Goal: Task Accomplishment & Management: Use online tool/utility

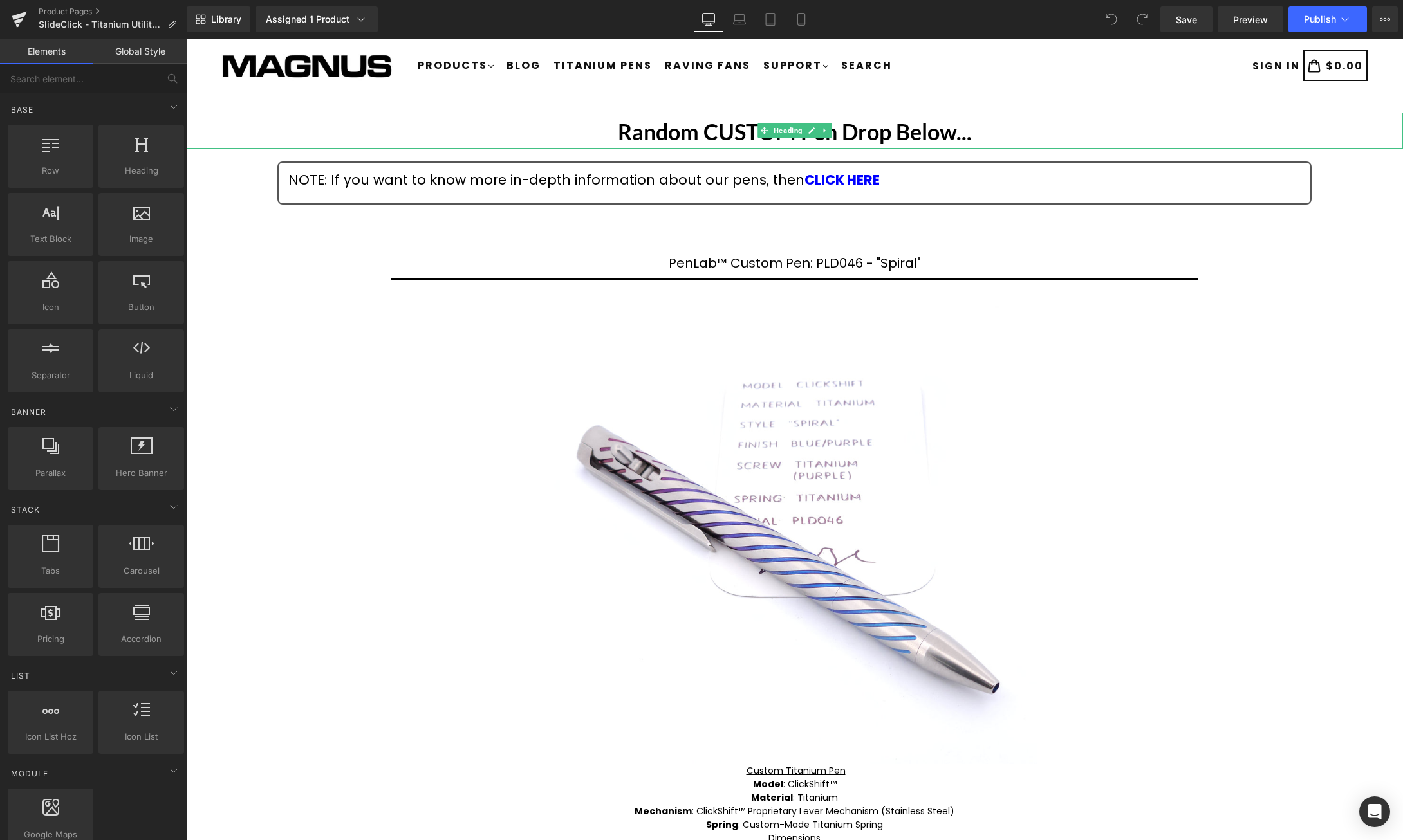
click at [913, 135] on strong "Random CUSTOM Pen Drop Below..." at bounding box center [795, 131] width 354 height 26
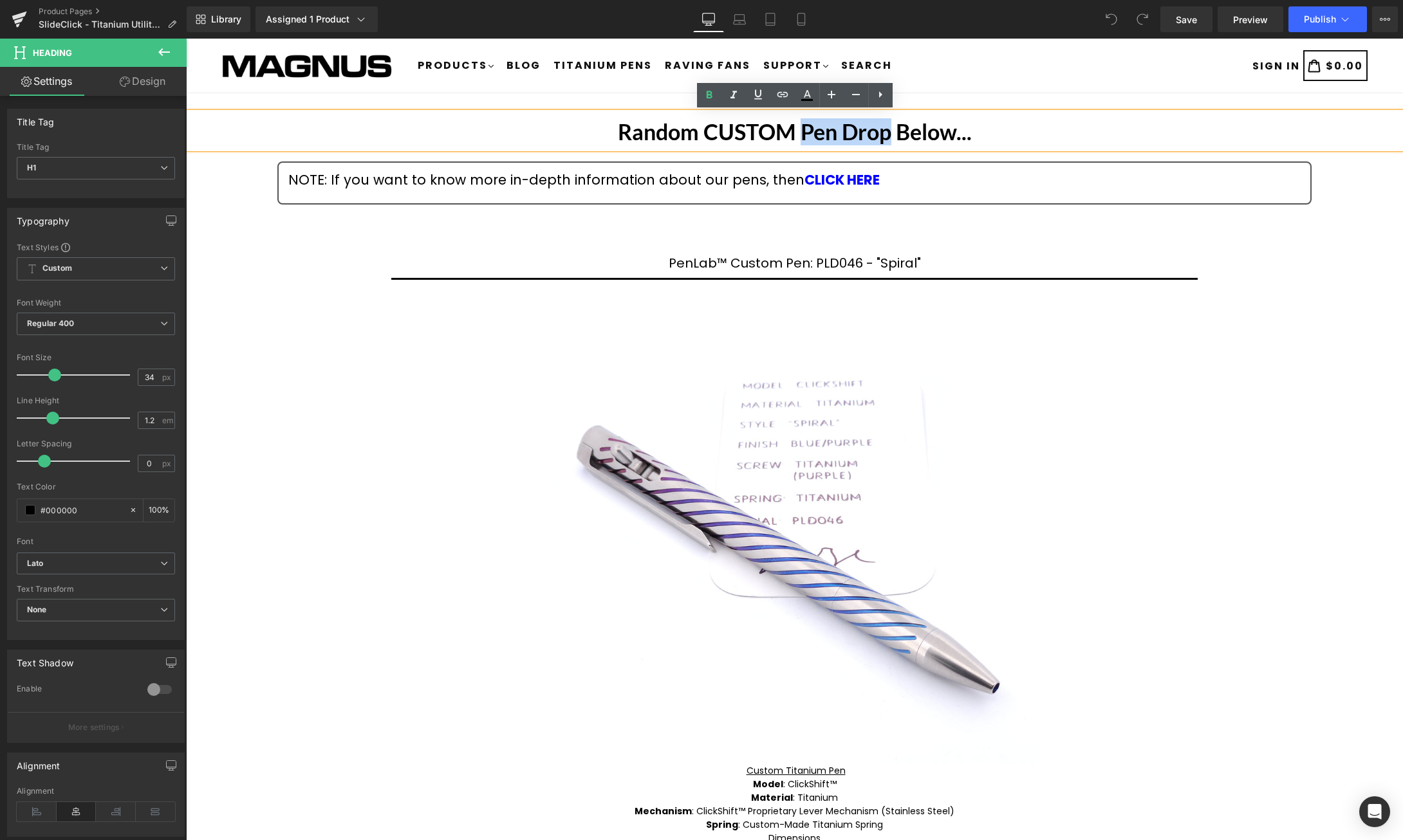
drag, startPoint x: 802, startPoint y: 131, endPoint x: 890, endPoint y: 132, distance: 88.0
click at [890, 132] on strong "Random CUSTOM Pen Drop Below..." at bounding box center [795, 131] width 354 height 26
click at [1343, 303] on div "Random CUSTOM SlideClick™ Below... Heading NOTE: If you want to know more in-de…" at bounding box center [795, 666] width 1217 height 1109
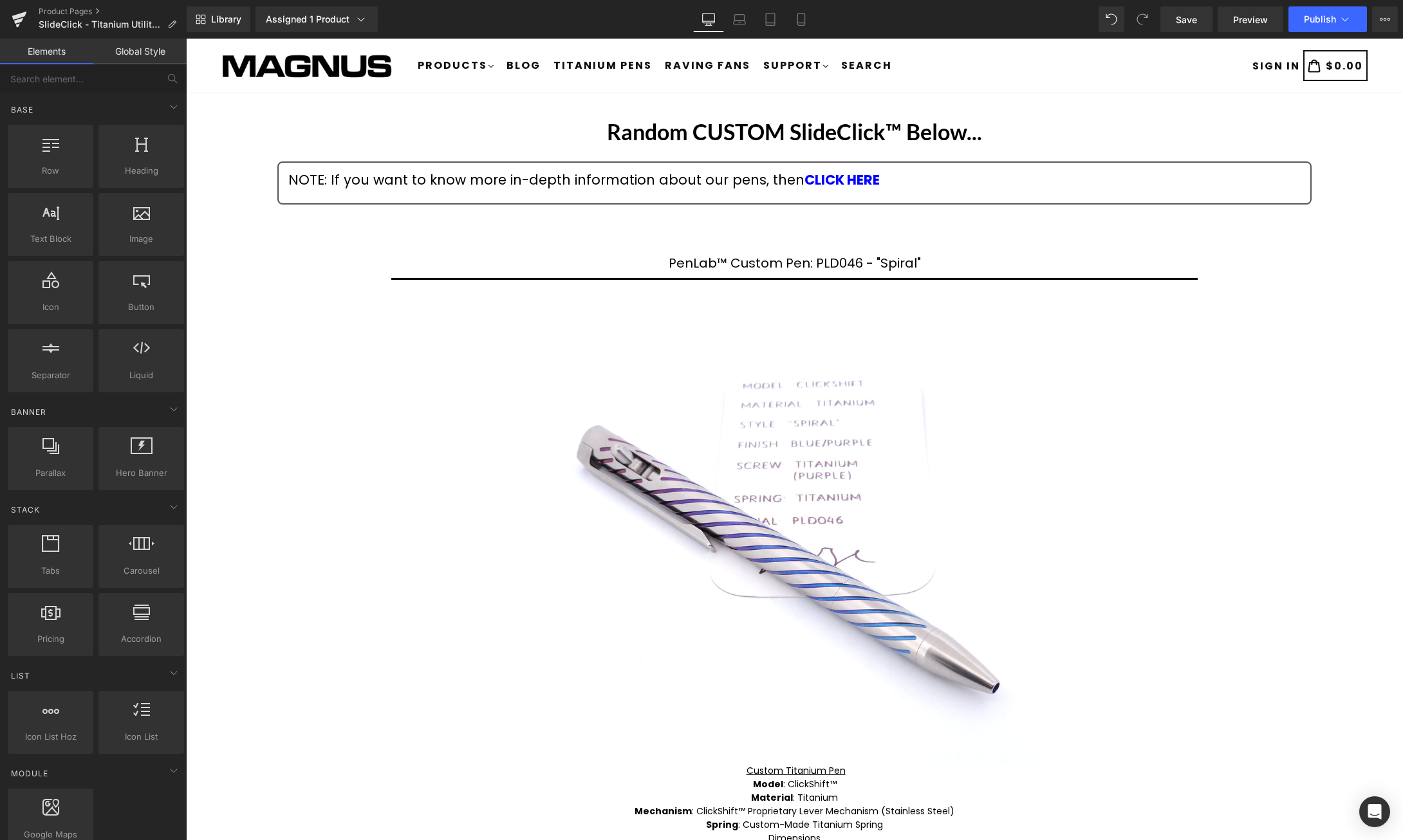
click at [235, 218] on div "Random CUSTOM SlideClick™ Below... Heading NOTE: If you want to know more in-de…" at bounding box center [795, 666] width 1217 height 1109
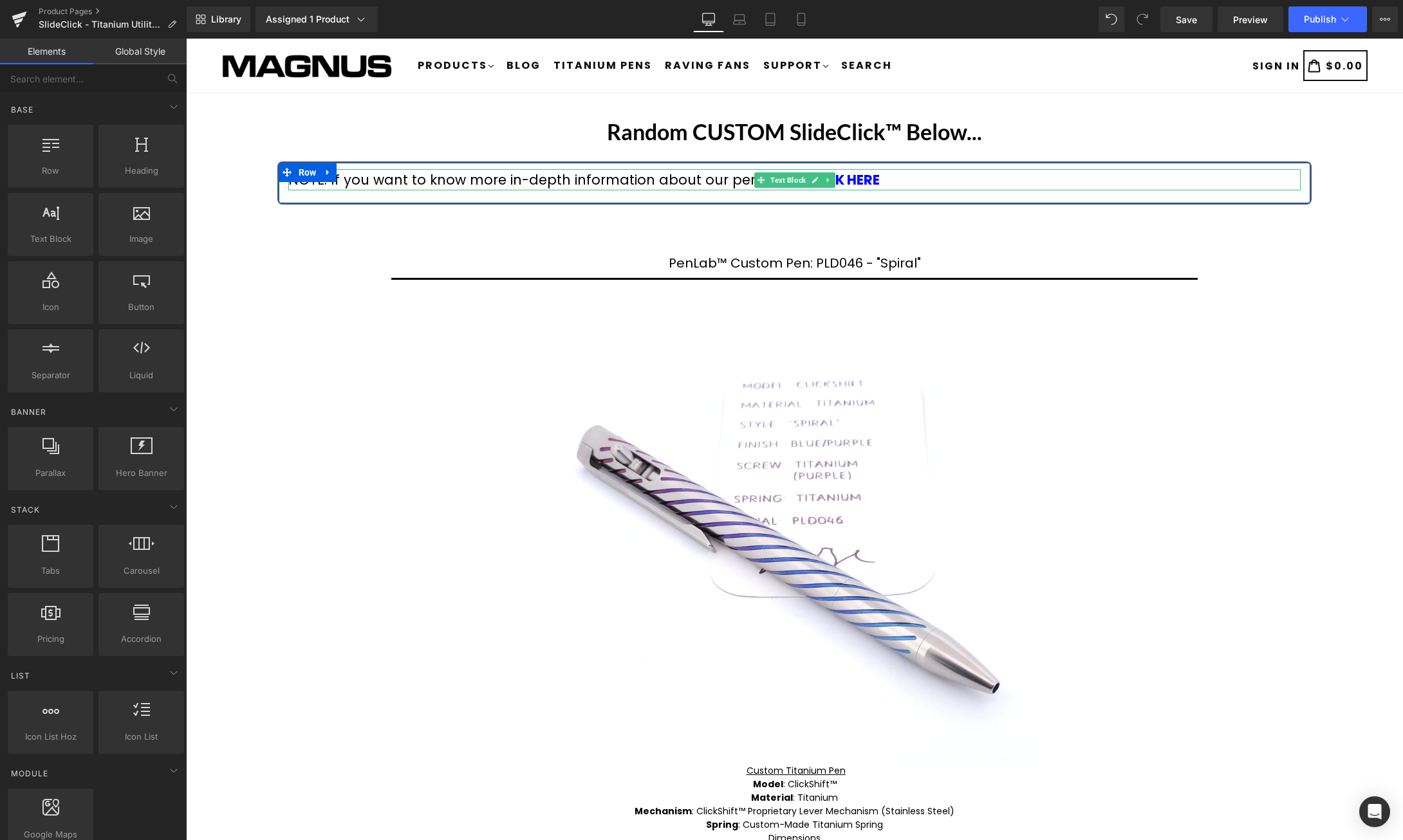
click at [478, 178] on div "NOTE: If you want to know more in-depth information about our pens, then CLICK …" at bounding box center [795, 180] width 1013 height 22
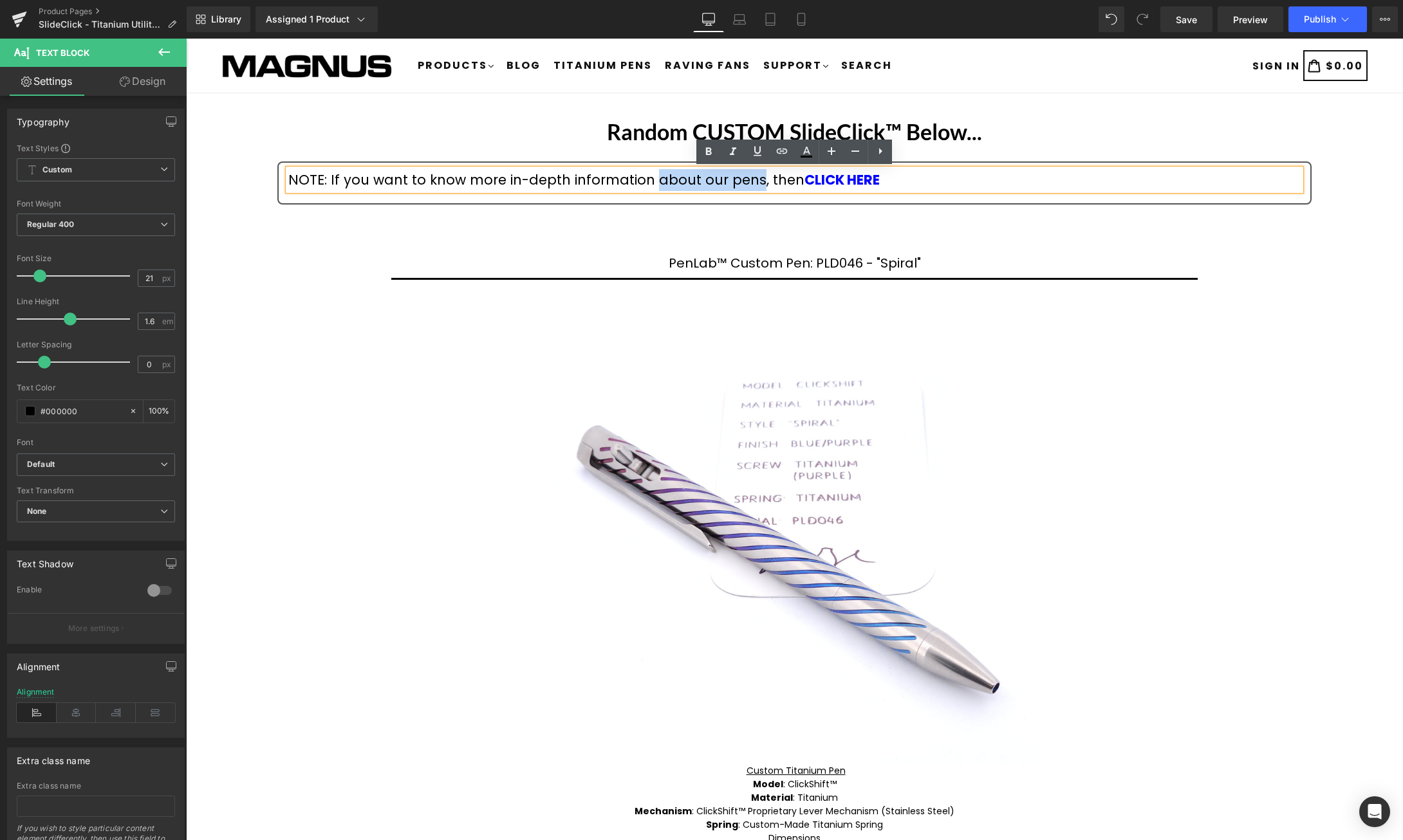
drag, startPoint x: 750, startPoint y: 183, endPoint x: 650, endPoint y: 180, distance: 100.0
click at [650, 180] on div "NOTE: If you want to know more in-depth information about our pens, then CLICK …" at bounding box center [795, 180] width 1013 height 22
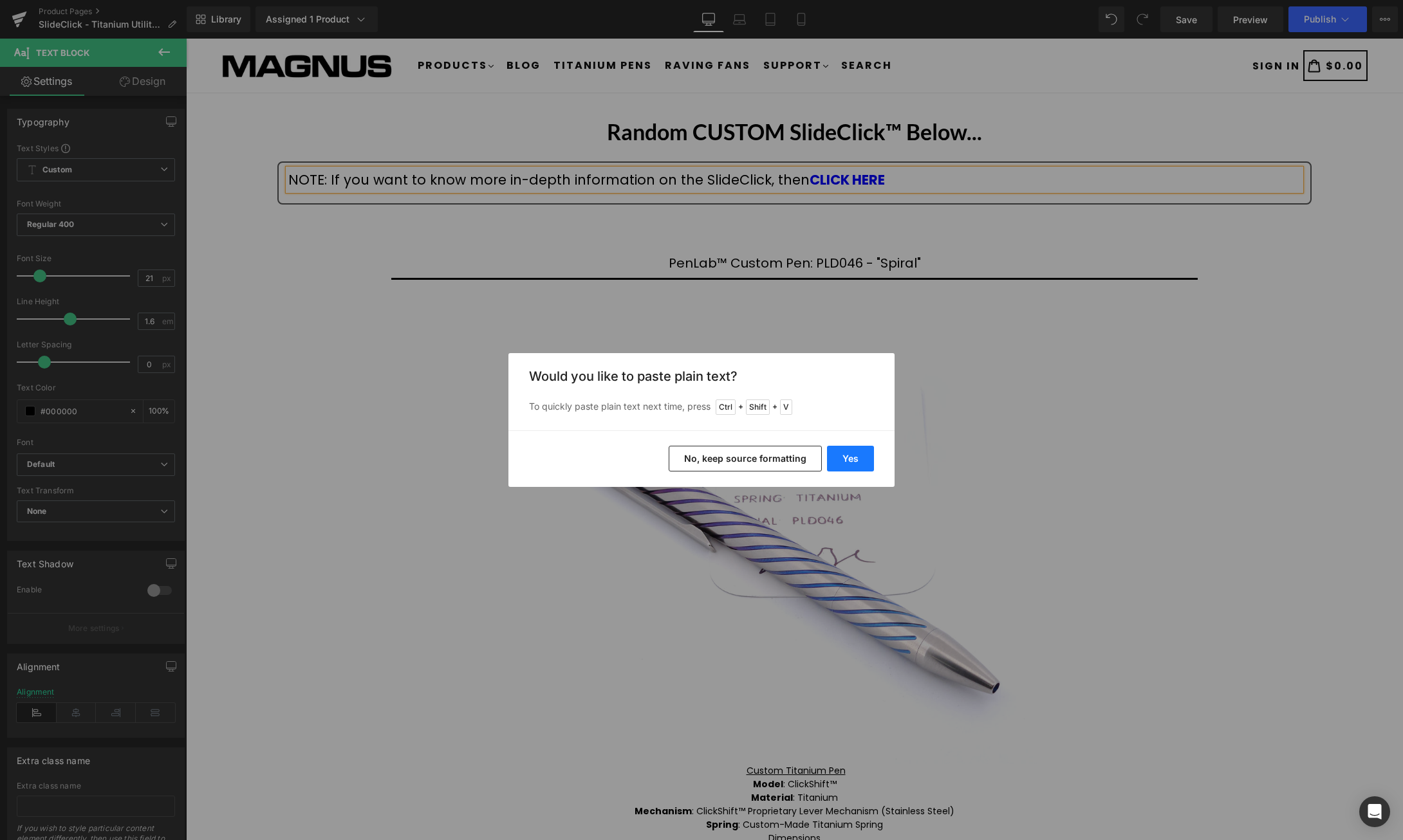
click at [859, 462] on button "Yes" at bounding box center [851, 458] width 47 height 26
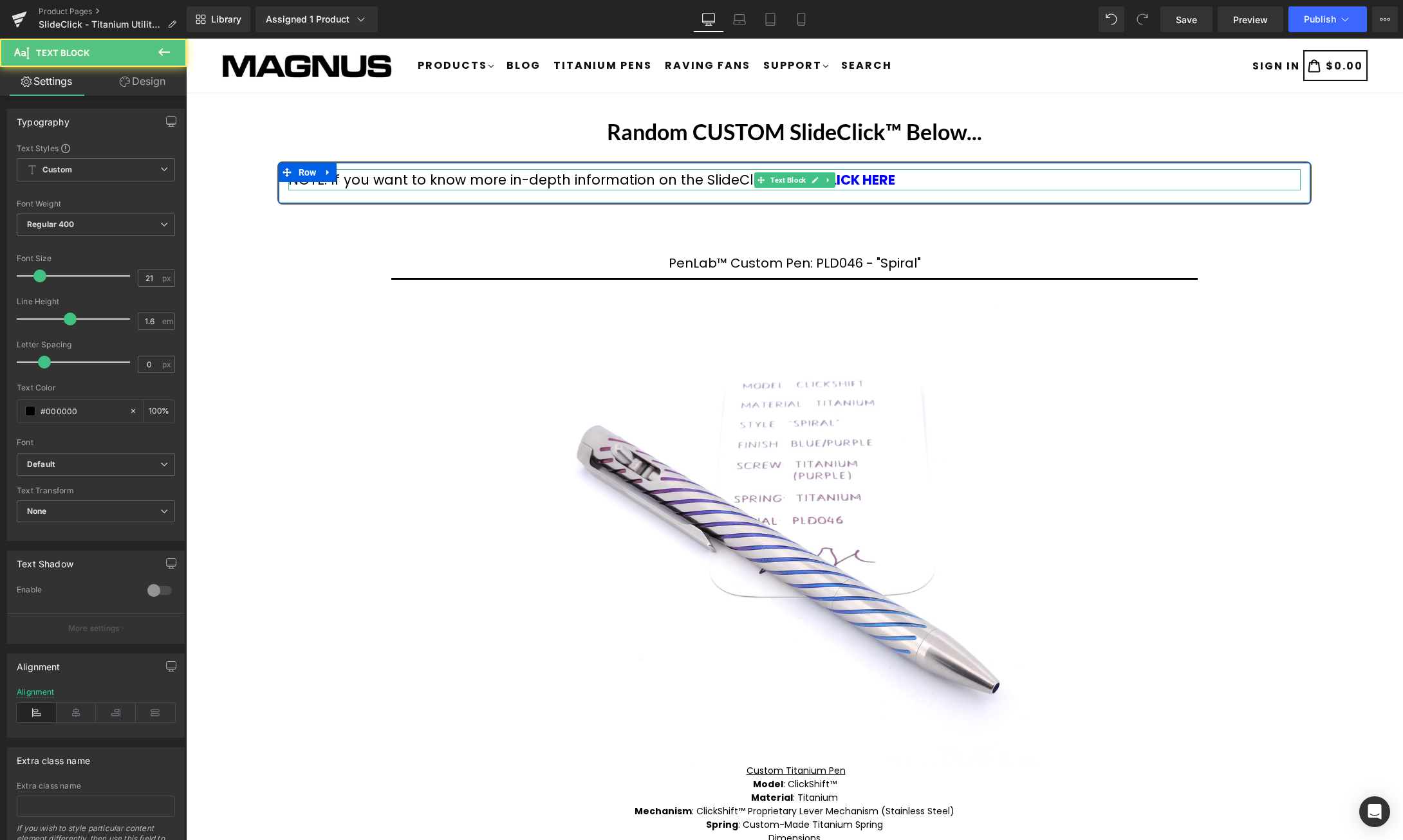
click at [908, 182] on div "NOTE: If you want to know more in-depth information on the SlideClick™, then CL…" at bounding box center [795, 180] width 1013 height 22
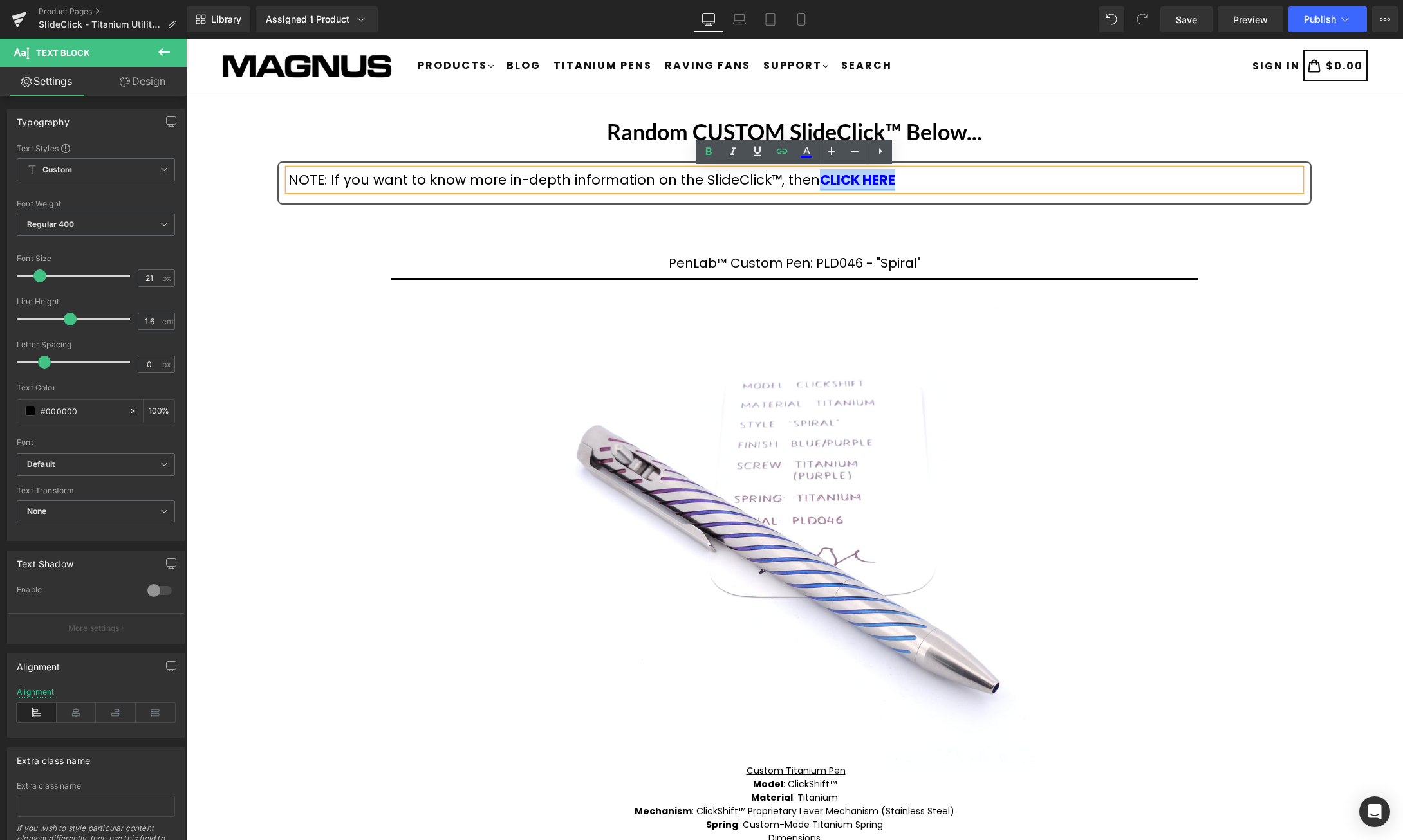
drag, startPoint x: 897, startPoint y: 178, endPoint x: 813, endPoint y: 178, distance: 84.0
click at [813, 178] on div "NOTE: If you want to know more in-depth information on the SlideClick™, then CL…" at bounding box center [795, 180] width 1013 height 22
click at [783, 152] on icon at bounding box center [782, 151] width 11 height 5
click at [1030, 0] on div "Text Color Highlight Color #333333 Edit or remove link: Edit - Unlink - Cancel …" at bounding box center [702, 0] width 1403 height 0
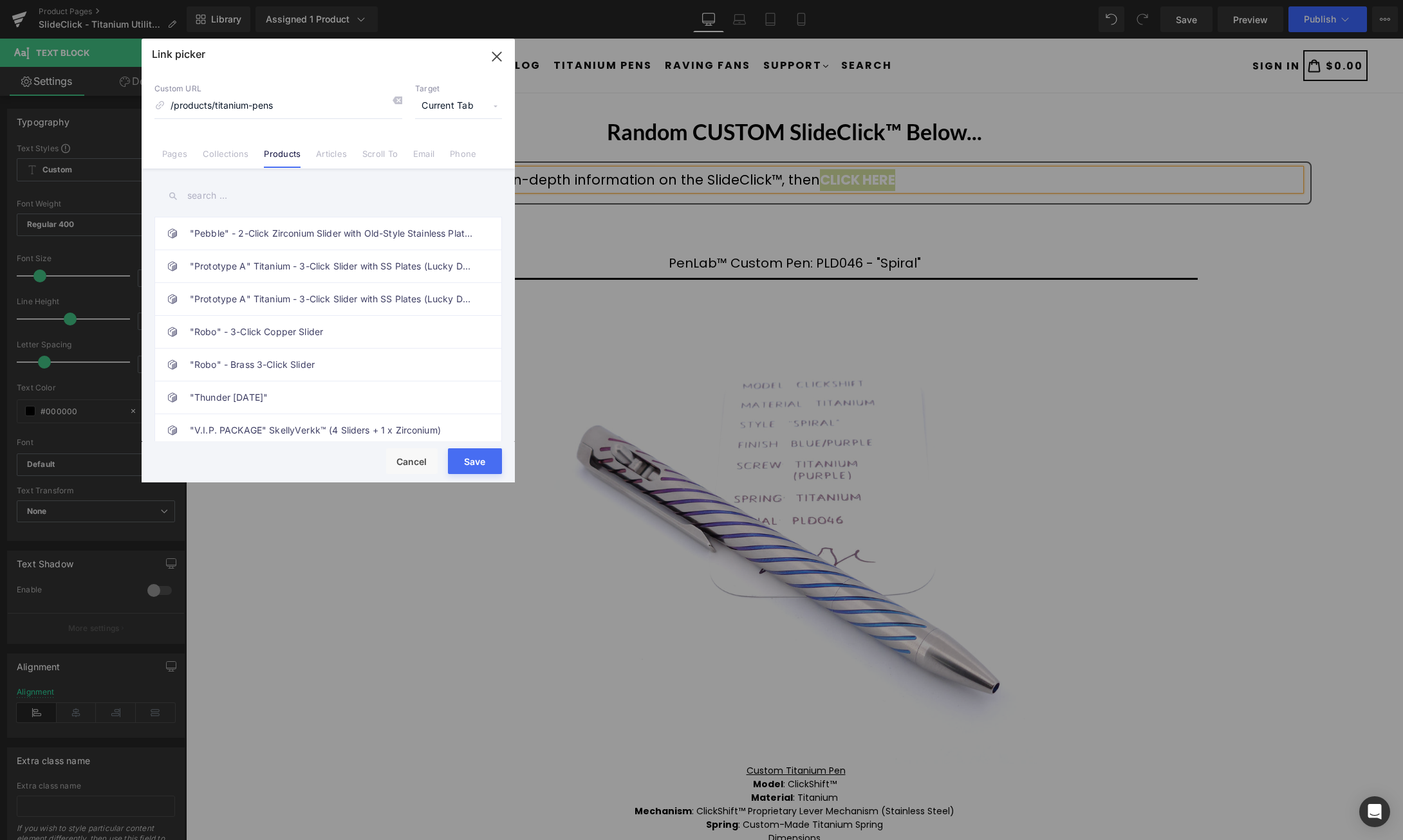
click at [235, 194] on input "text" at bounding box center [328, 196] width 347 height 29
type input "slideclick"
click at [367, 228] on link "SlideClick™ - Titanium Utility Blade Knife" at bounding box center [331, 233] width 283 height 32
type input "/products/slideclick"
click at [478, 464] on button "Save" at bounding box center [475, 461] width 54 height 26
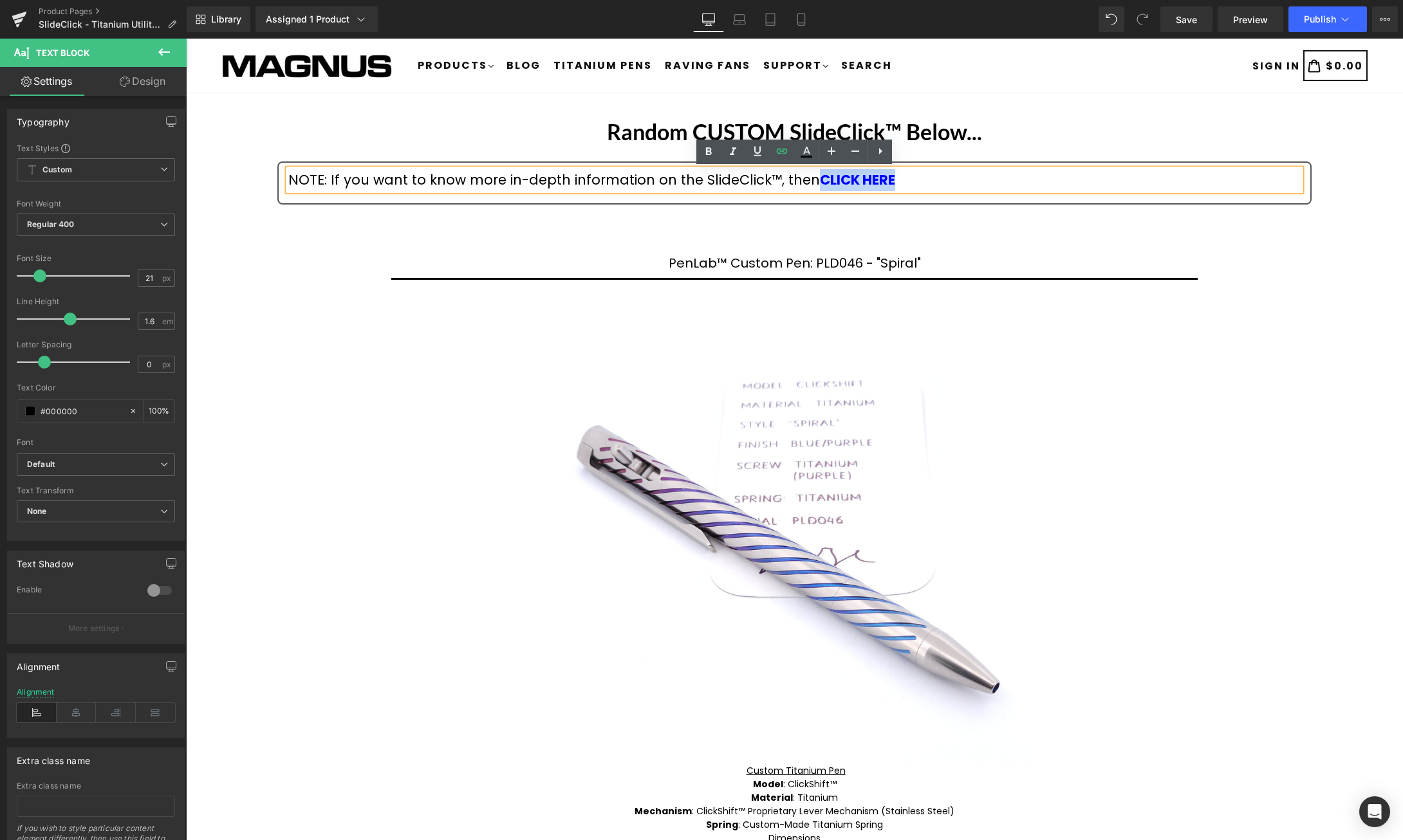
click at [1324, 294] on div "Random CUSTOM SlideClick™ Below... Heading NOTE: If you want to know more in-de…" at bounding box center [795, 666] width 1217 height 1109
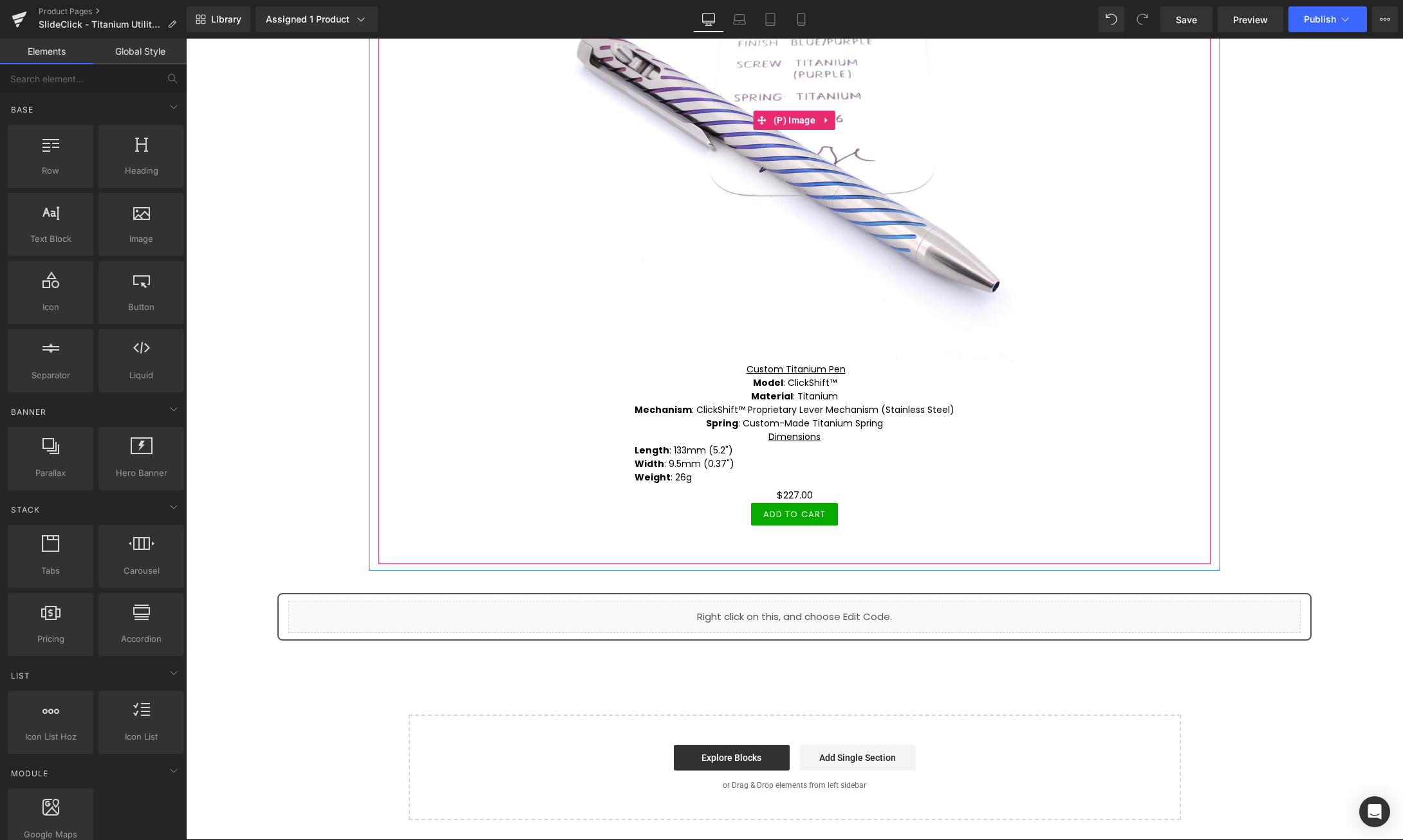
scroll to position [394, 0]
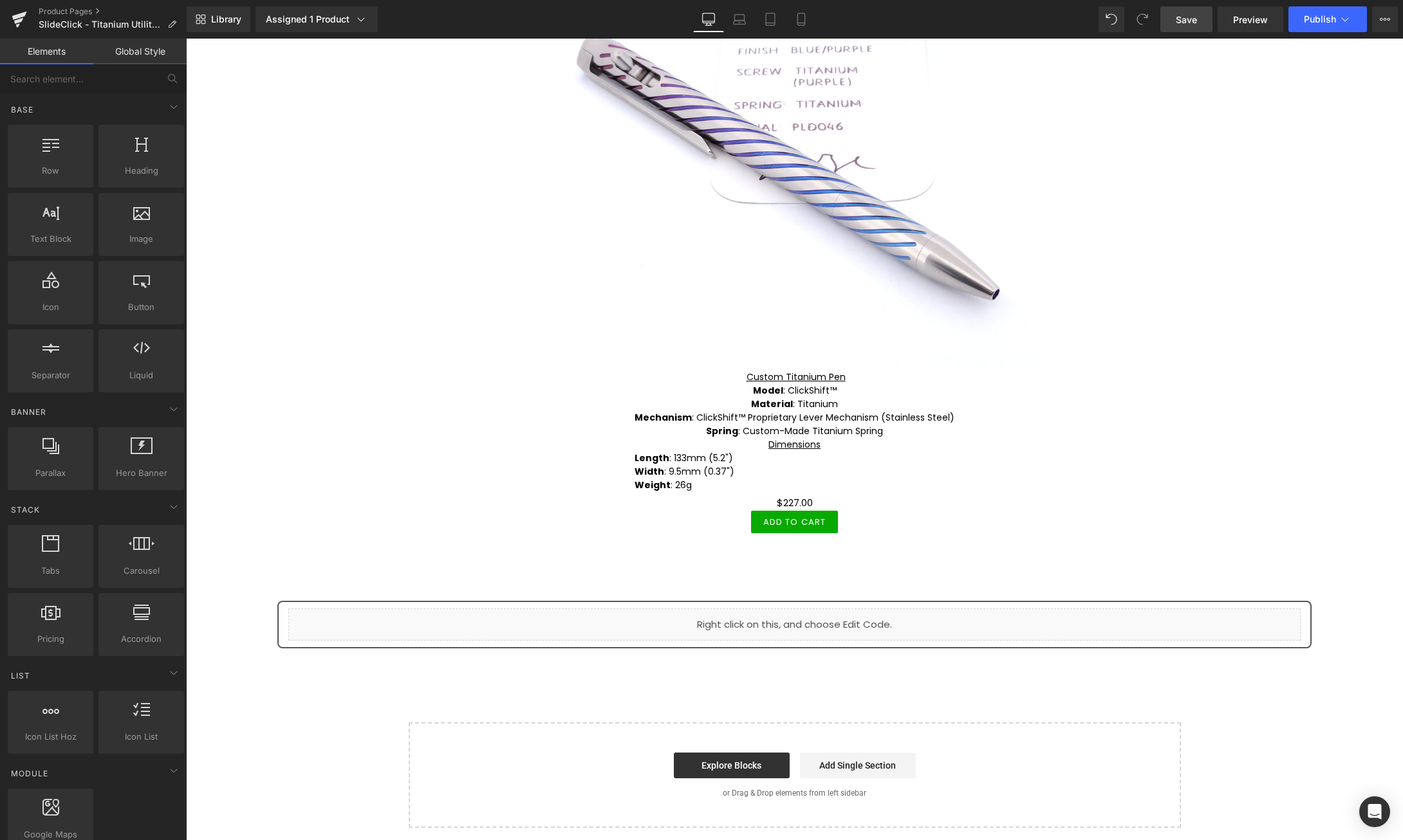
click at [1192, 21] on span "Save" at bounding box center [1186, 19] width 22 height 13
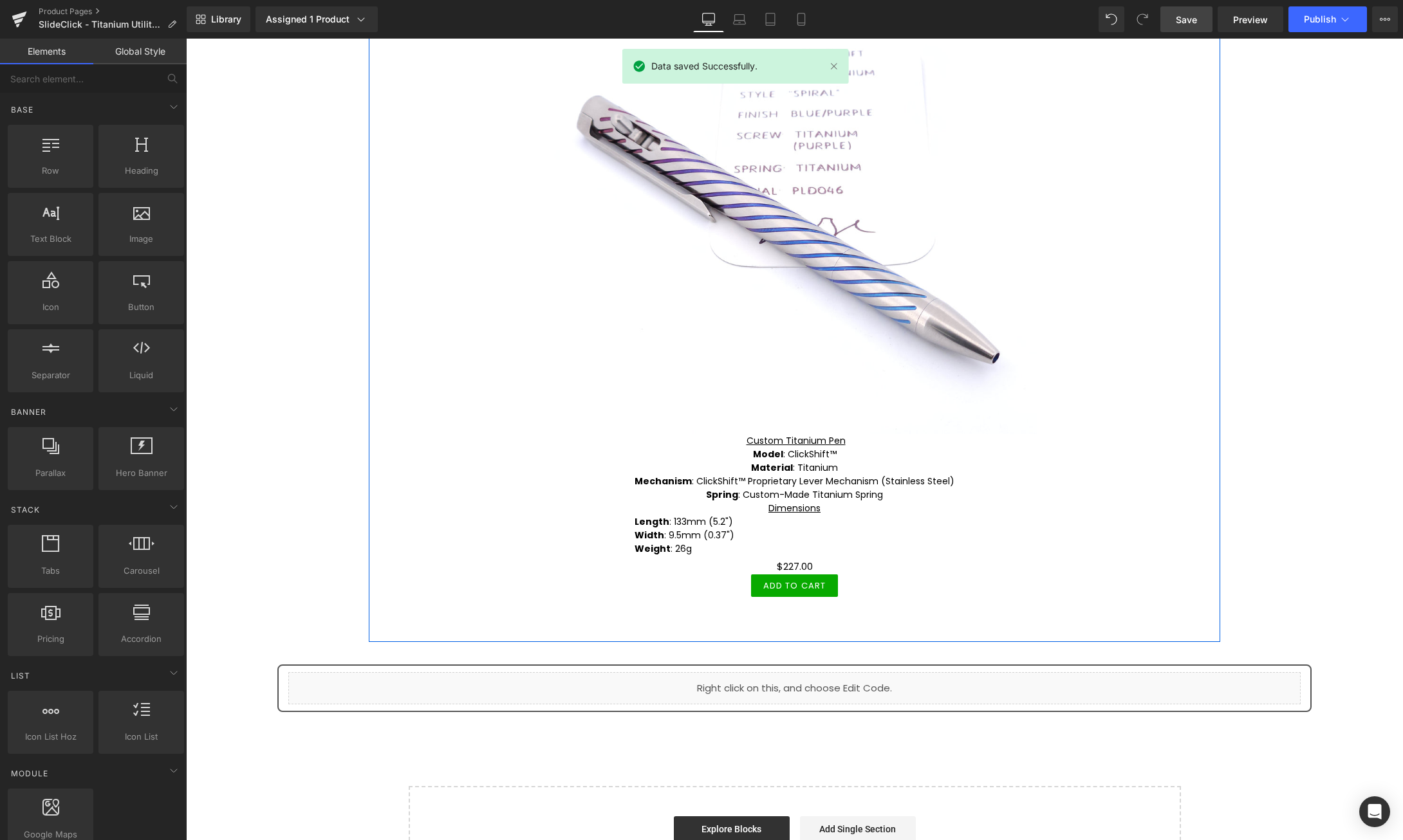
scroll to position [328, 0]
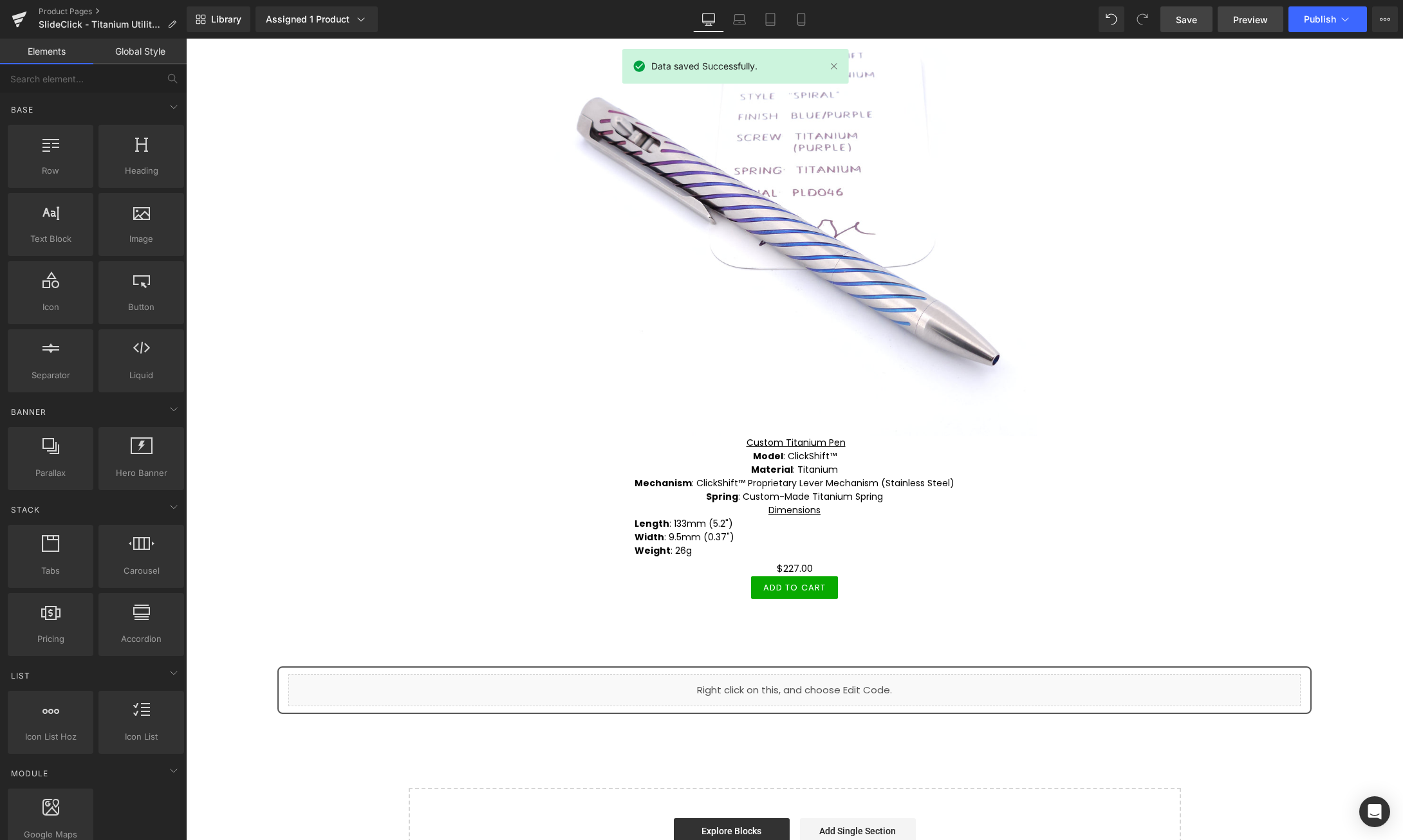
click at [1263, 14] on span "Preview" at bounding box center [1250, 19] width 35 height 13
click at [328, 675] on icon at bounding box center [328, 678] width 3 height 6
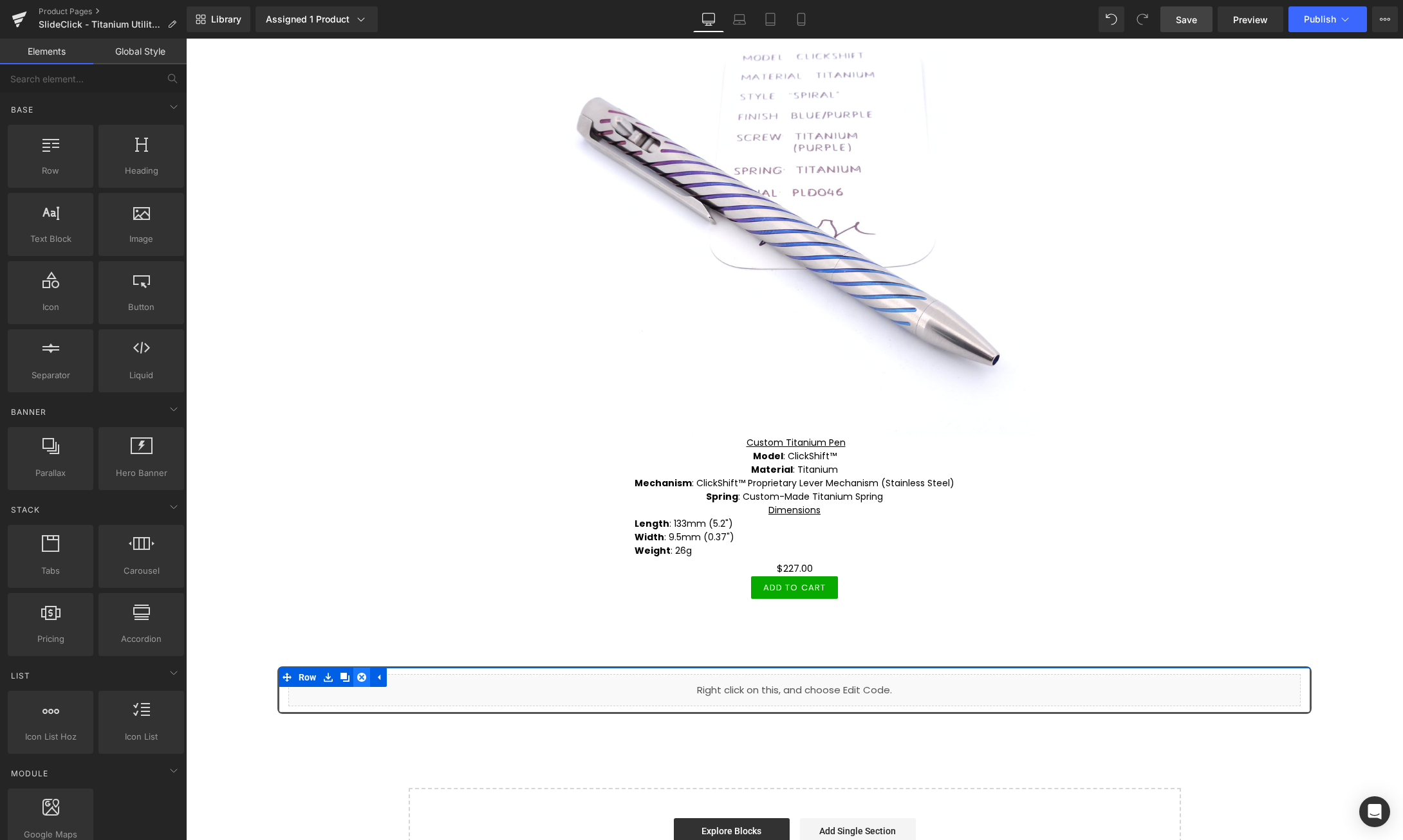
click at [360, 673] on icon at bounding box center [361, 677] width 9 height 9
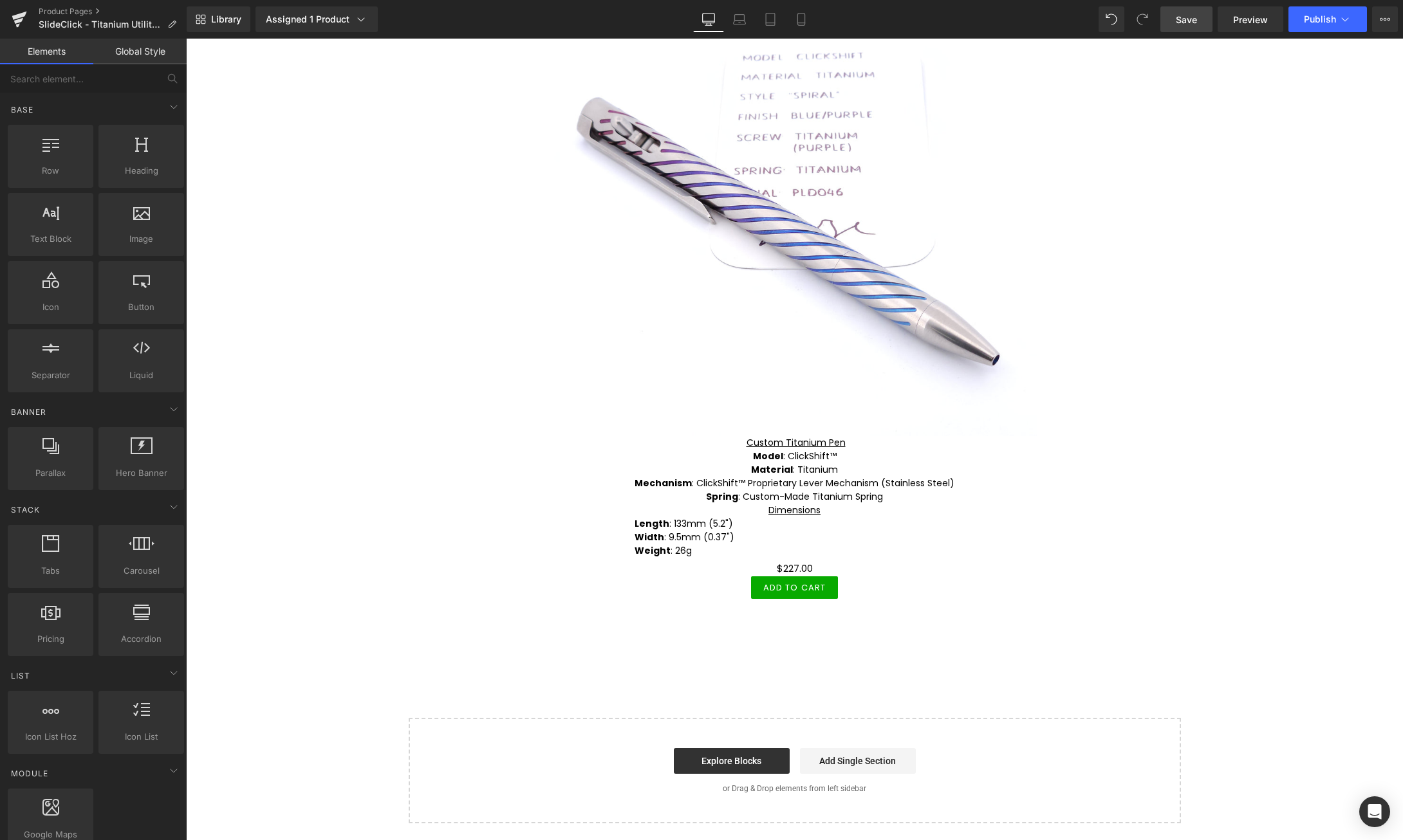
click at [1197, 17] on span "Save" at bounding box center [1186, 19] width 22 height 13
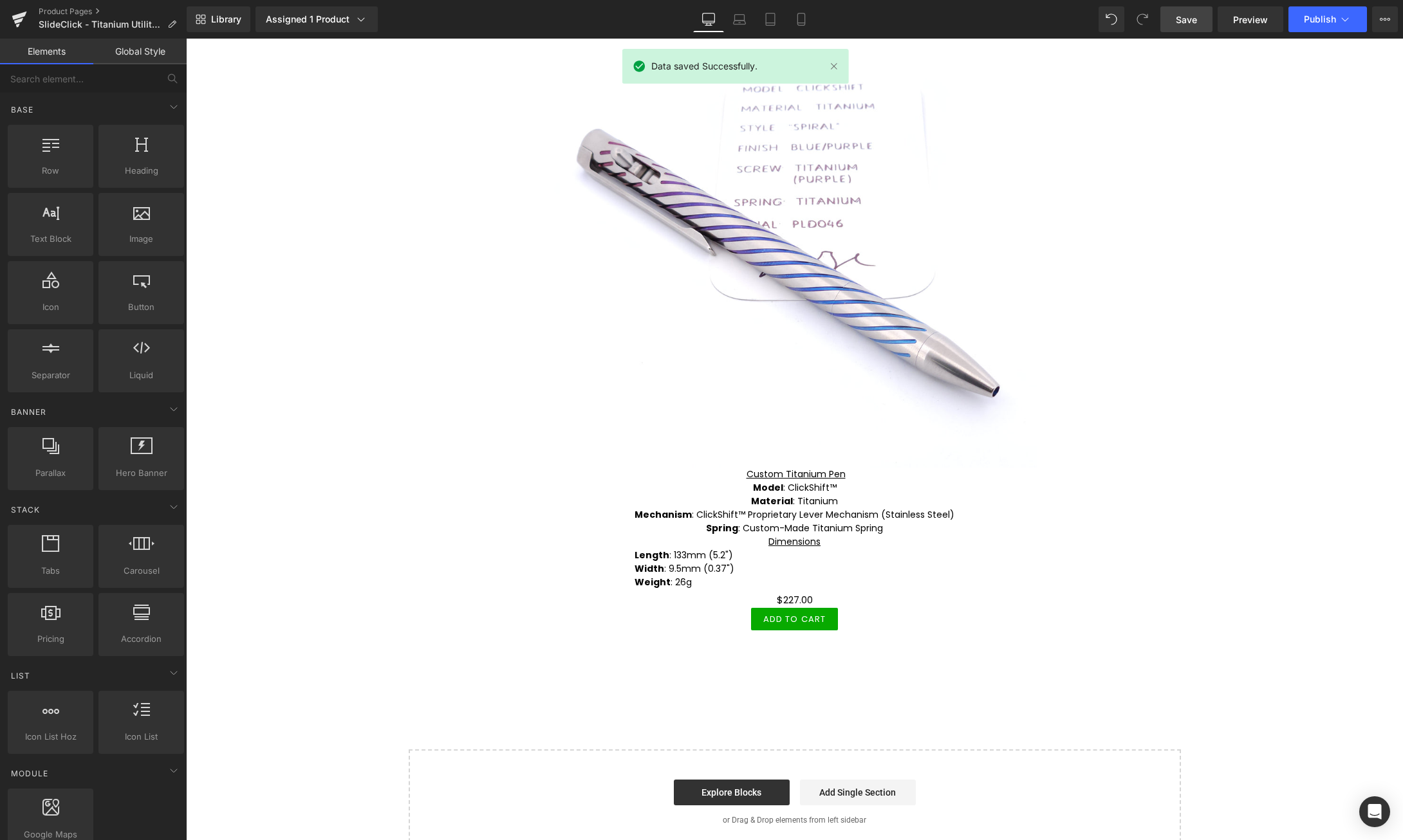
scroll to position [0, 0]
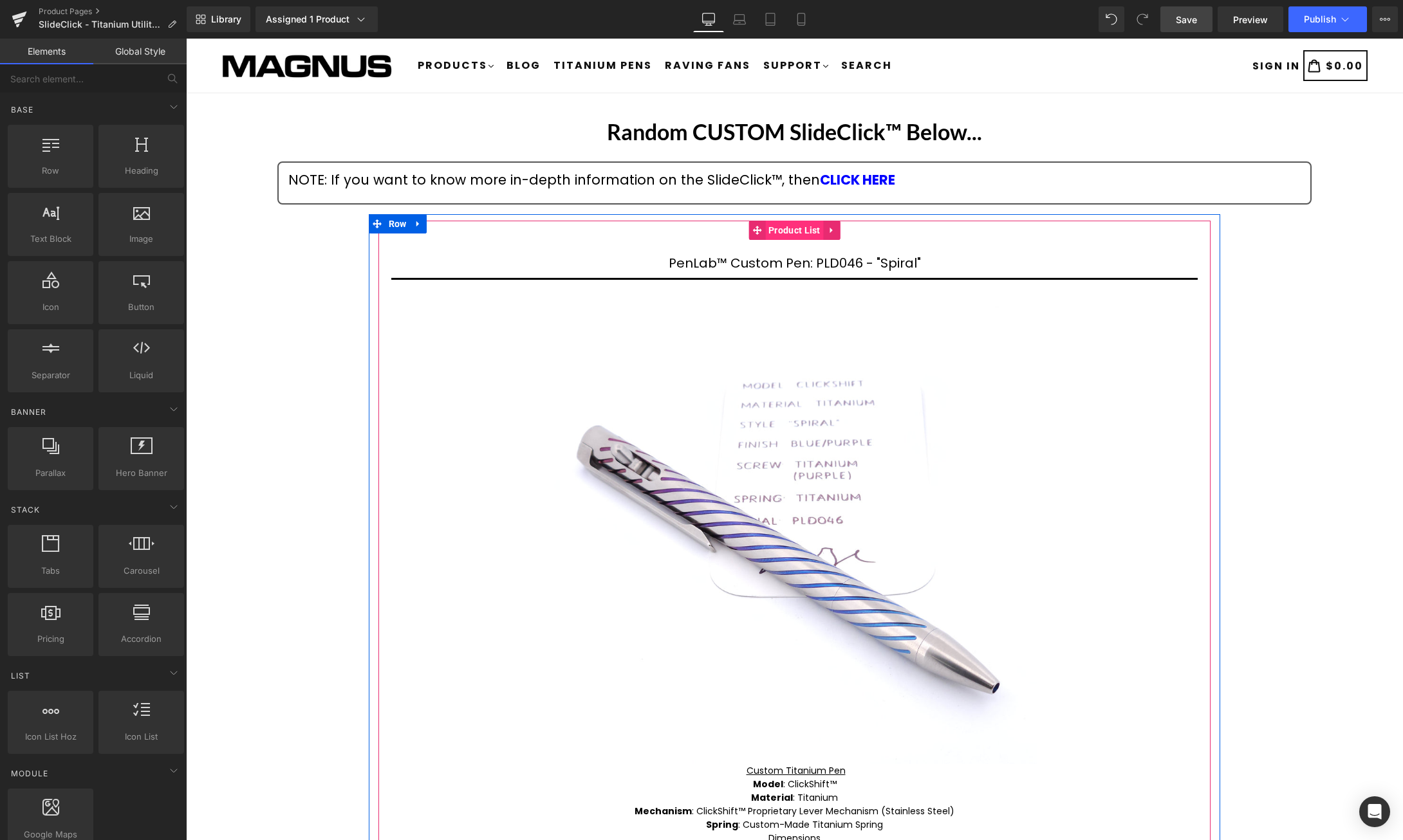
click at [793, 230] on span "Product List" at bounding box center [795, 230] width 58 height 19
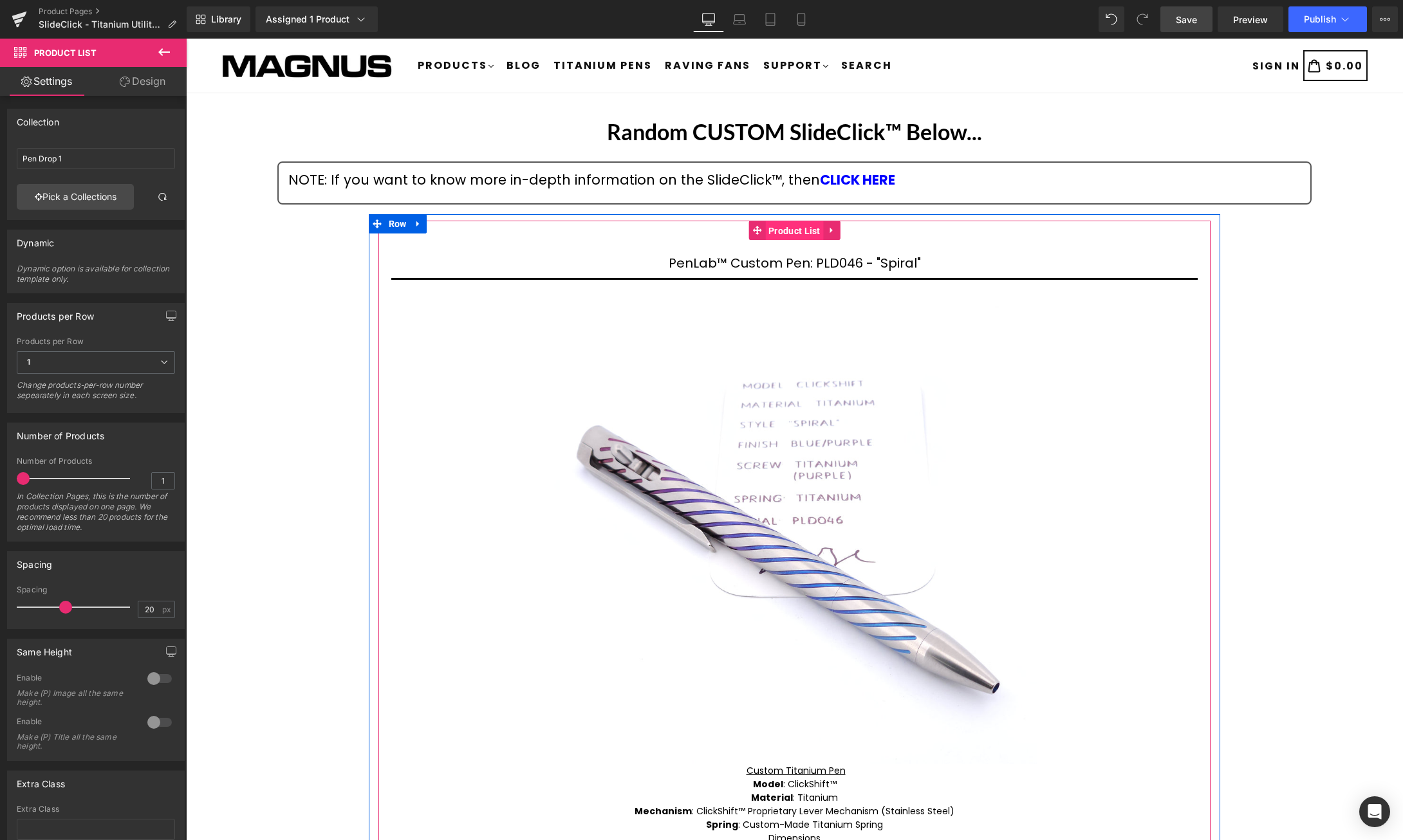
click at [799, 229] on span "Product List" at bounding box center [795, 231] width 58 height 19
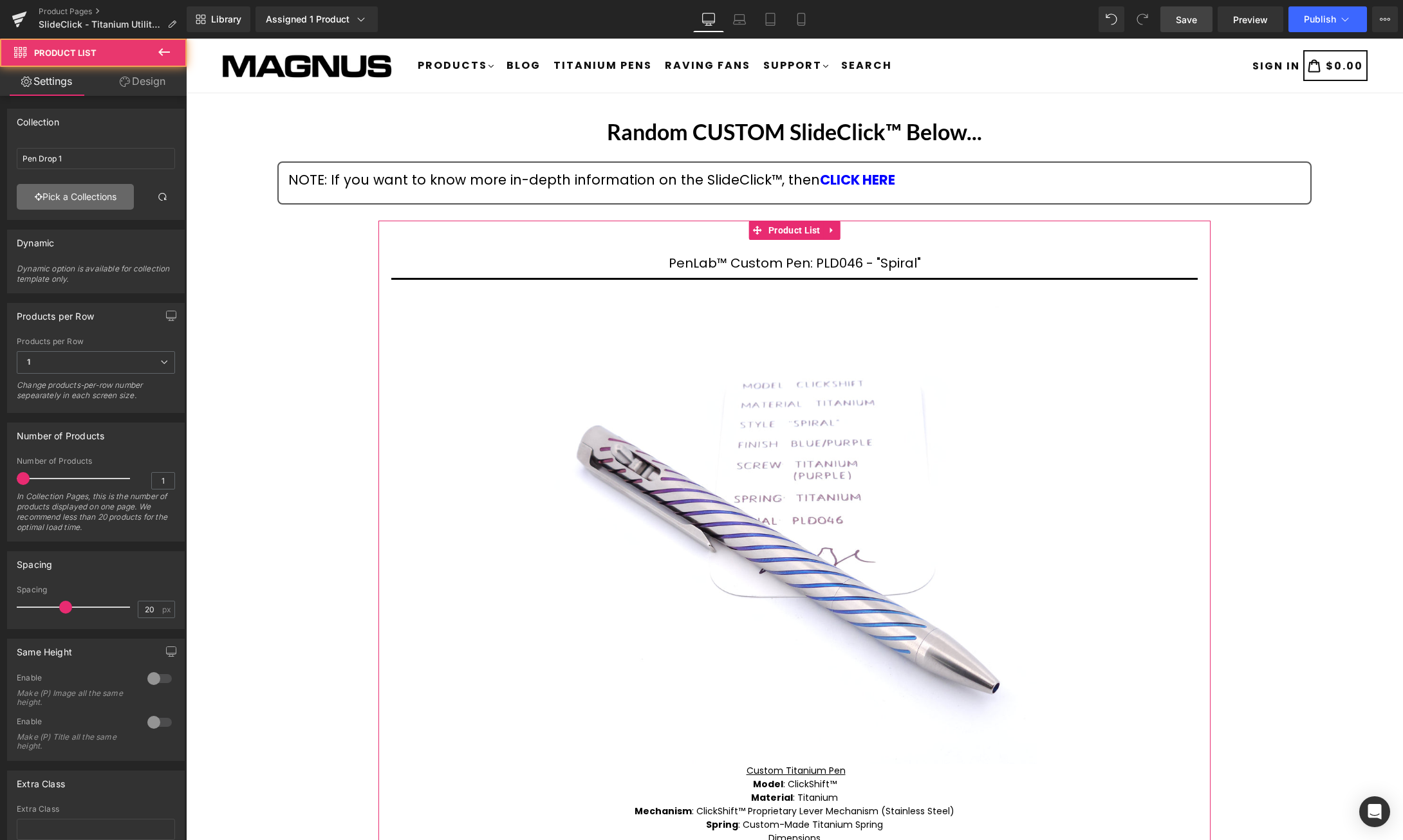
click at [69, 193] on link "Pick a Collections" at bounding box center [75, 196] width 117 height 26
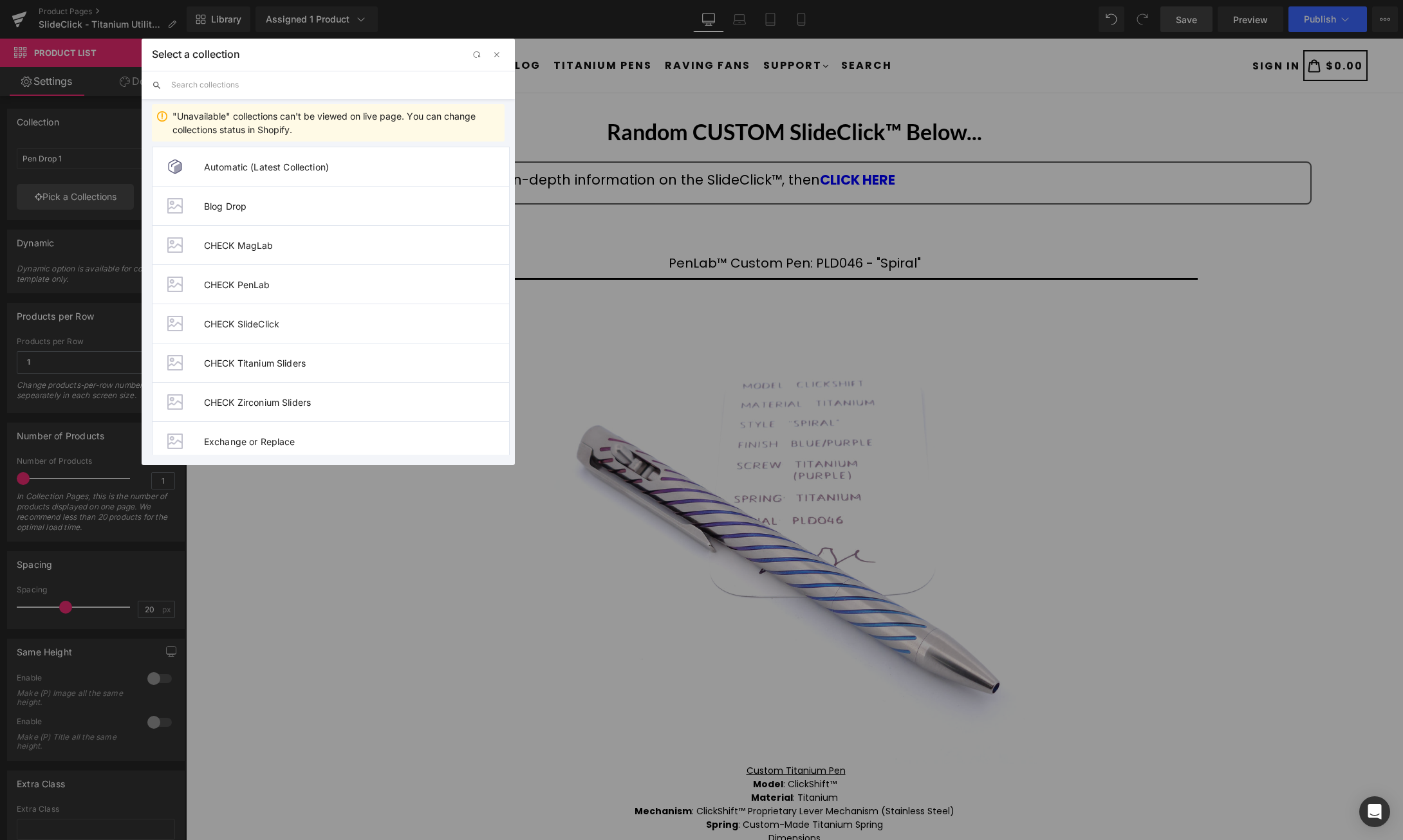
drag, startPoint x: 1520, startPoint y: 300, endPoint x: 1323, endPoint y: 258, distance: 201.4
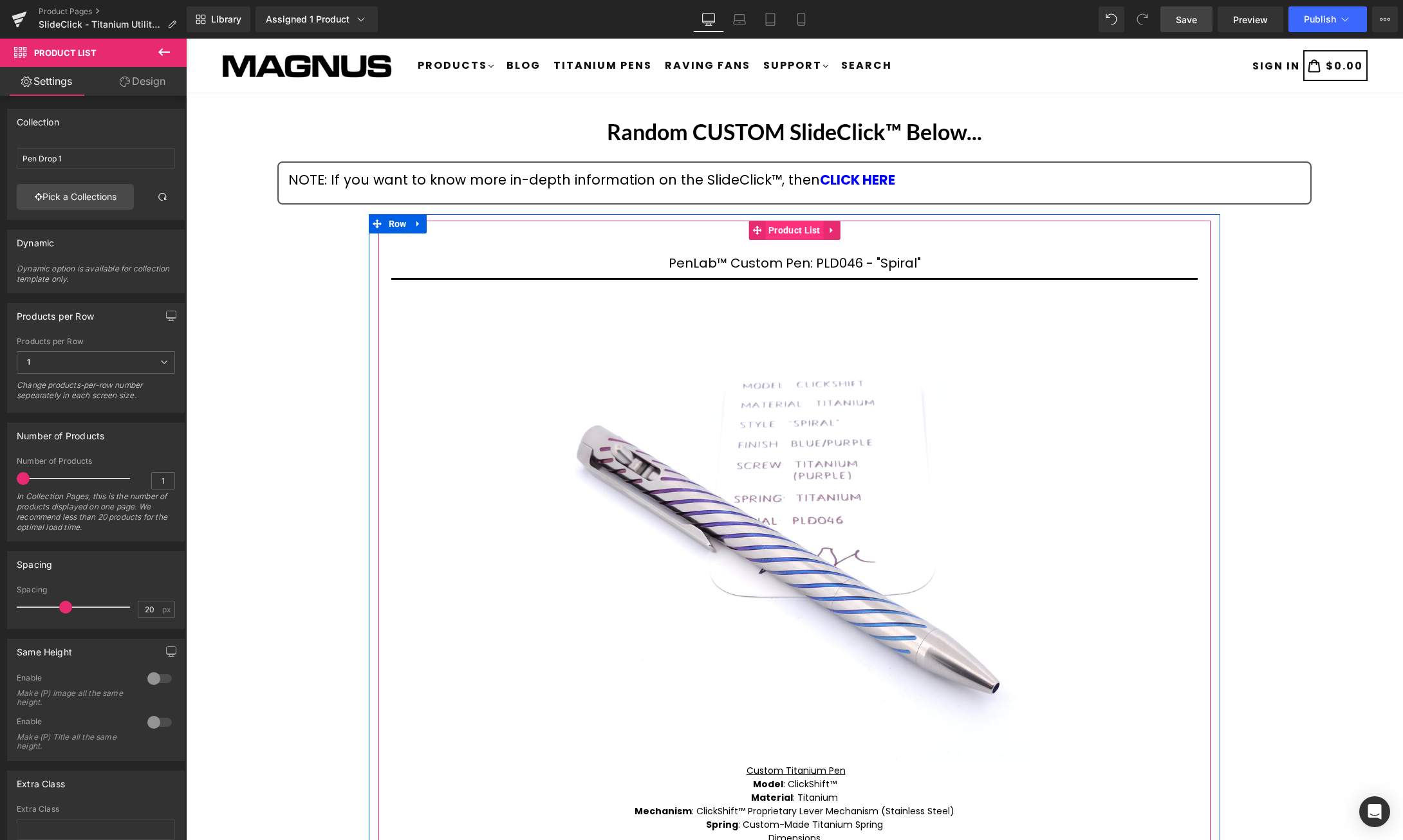
click at [798, 233] on span "Product List" at bounding box center [795, 230] width 58 height 19
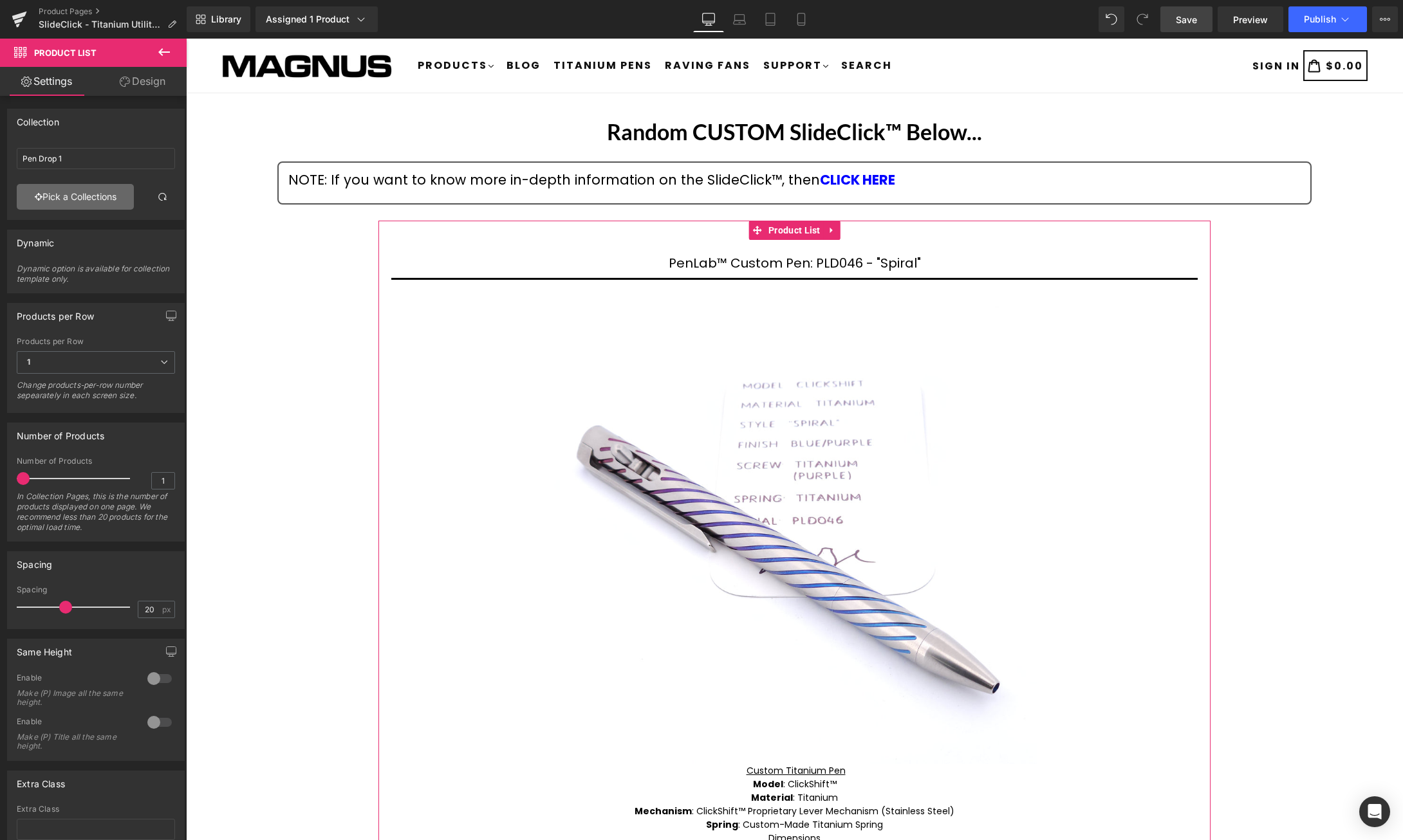
click at [88, 199] on link "Pick a Collections" at bounding box center [75, 196] width 117 height 26
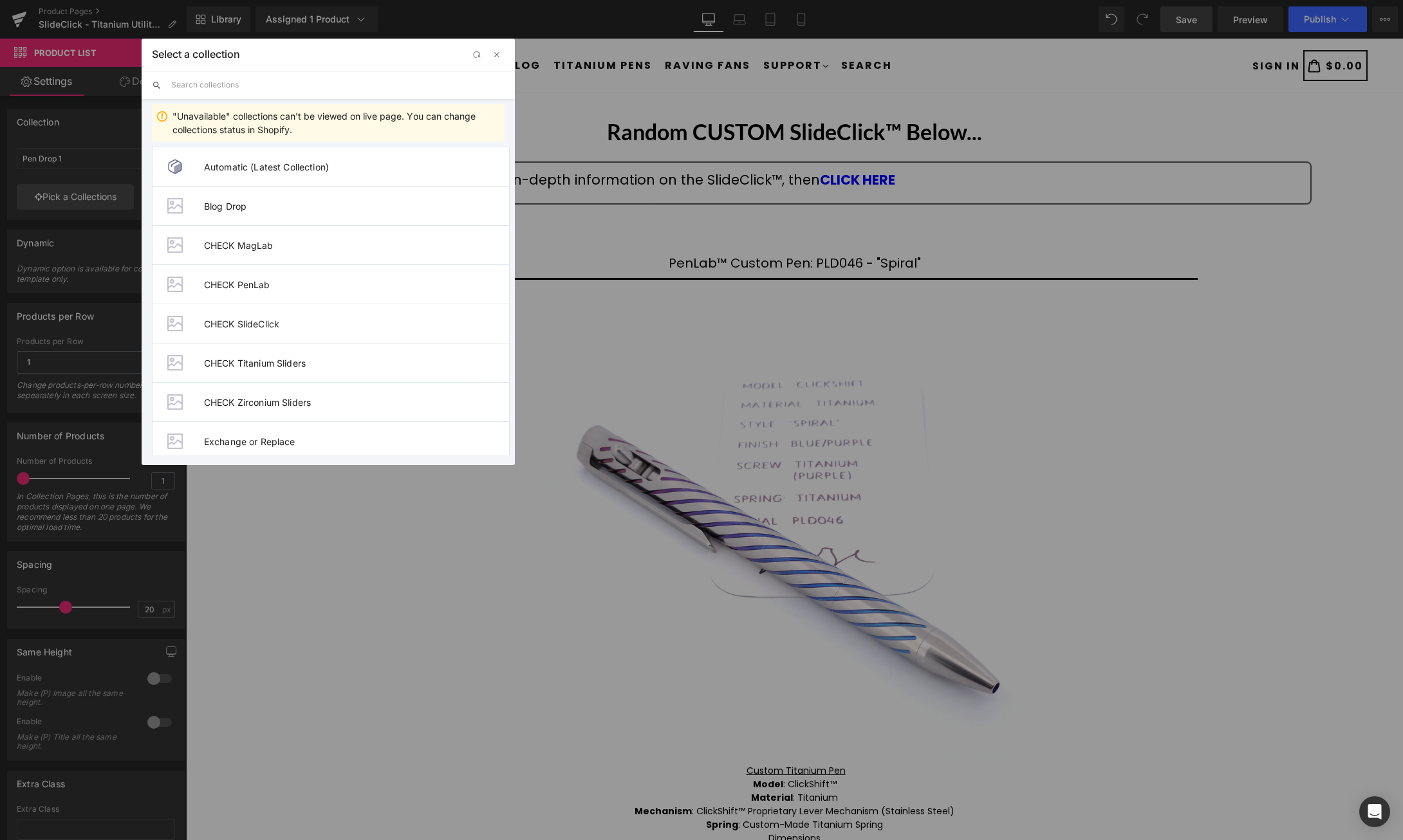
click at [267, 83] on input "text" at bounding box center [338, 85] width 333 height 28
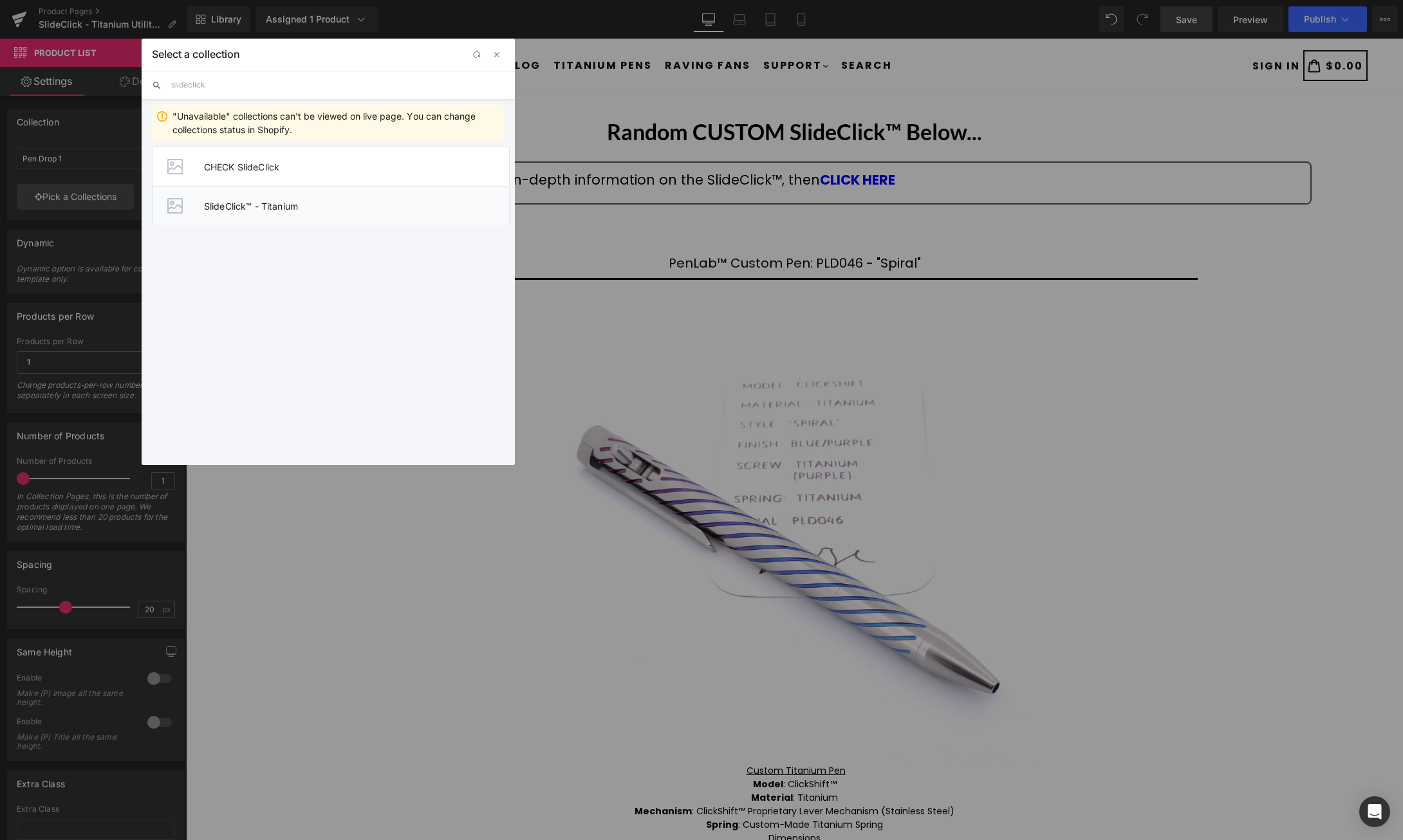
type input "slideclick"
click at [300, 206] on span "SlideClick™ - Titanium" at bounding box center [356, 206] width 305 height 11
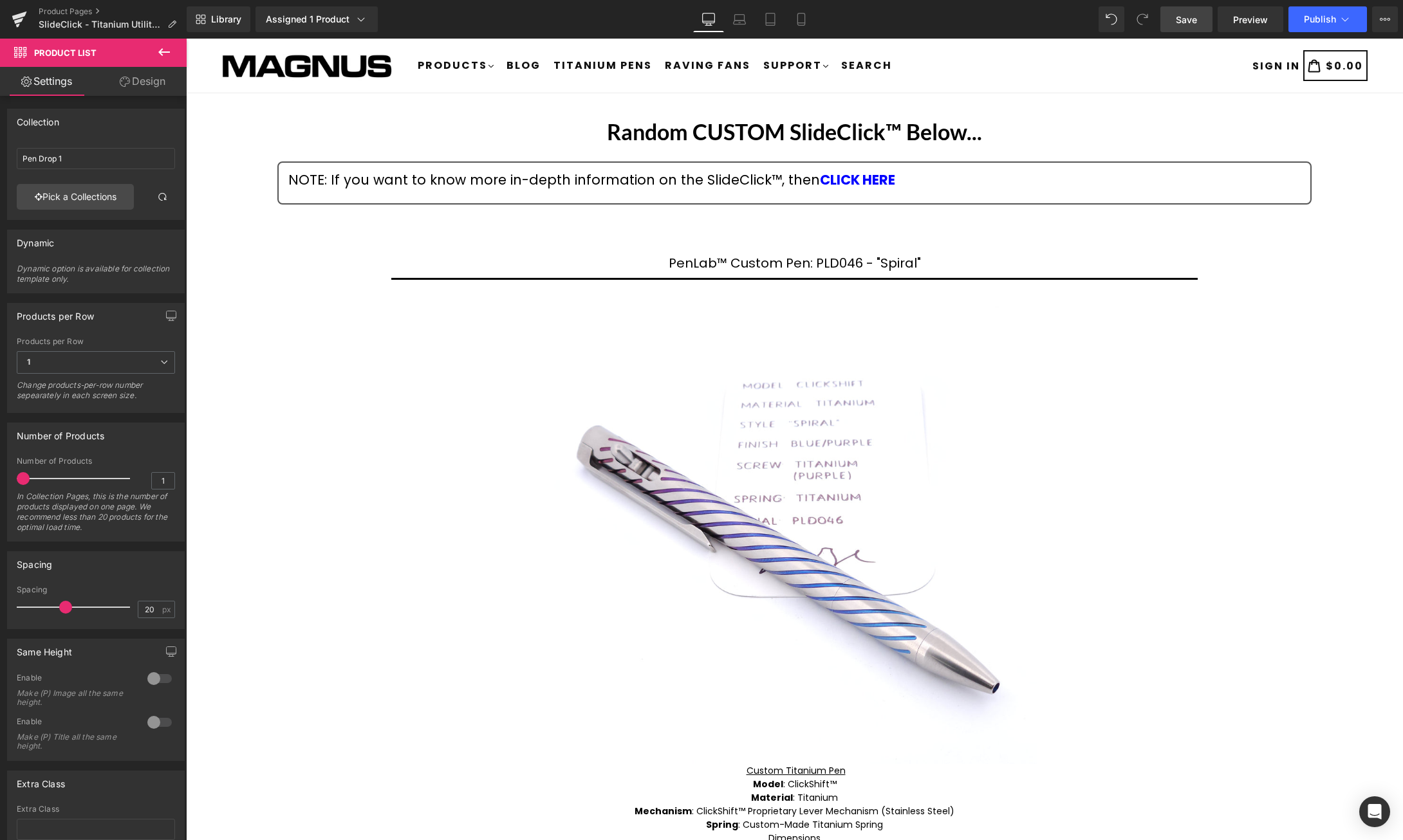
type input "SlideClick™ - Titanium"
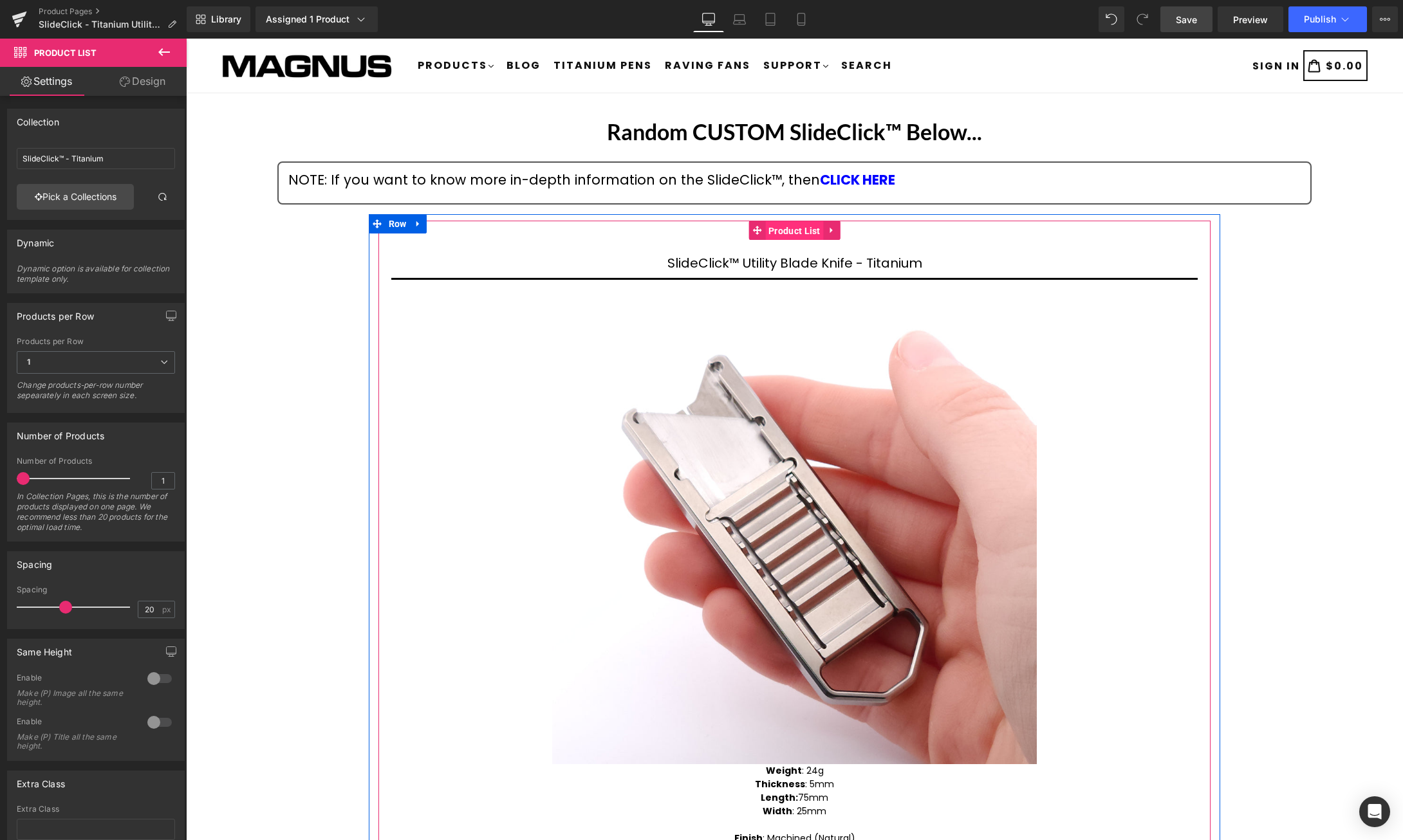
click at [792, 232] on span "Product List" at bounding box center [795, 231] width 58 height 19
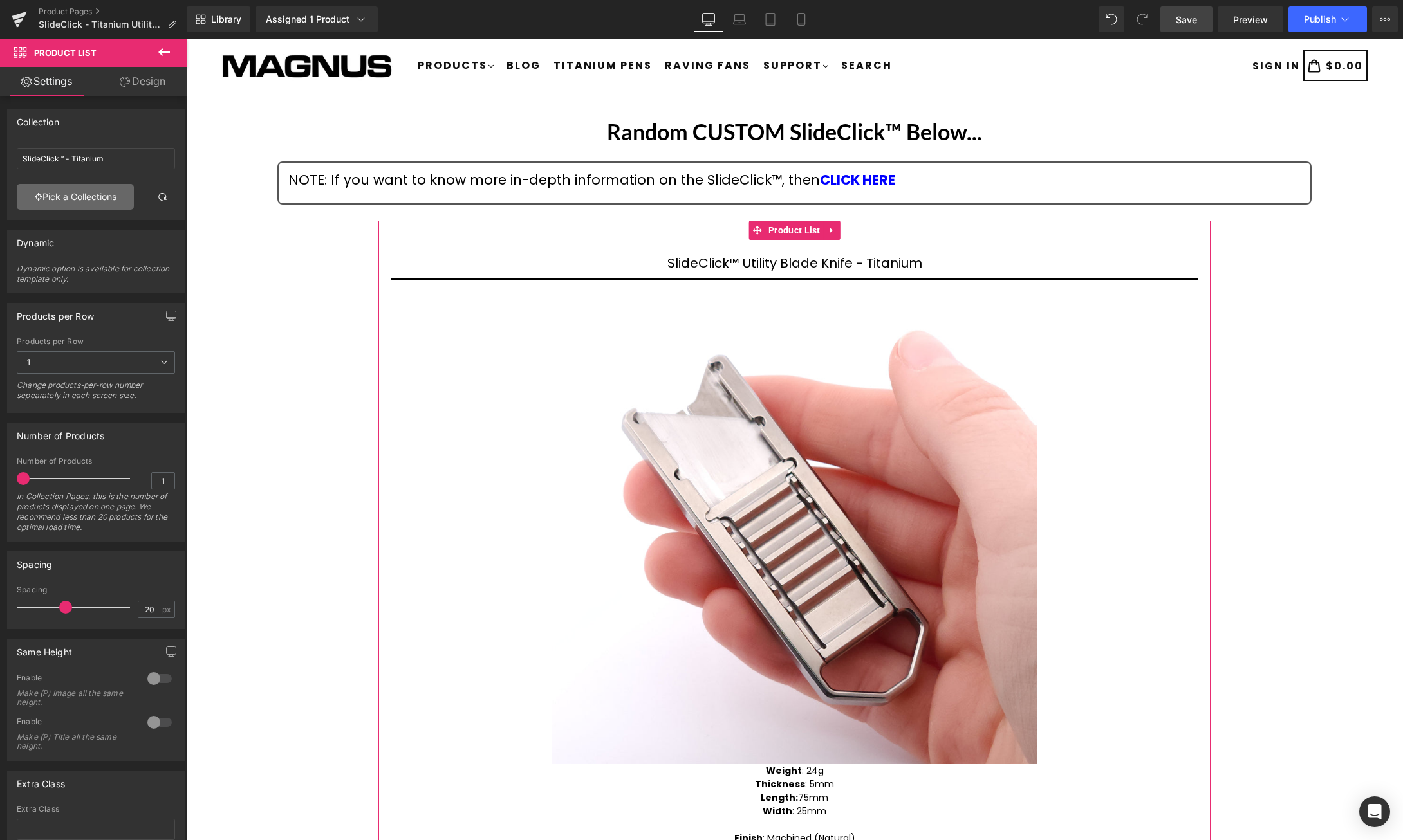
click at [110, 192] on link "Pick a Collections" at bounding box center [75, 196] width 117 height 26
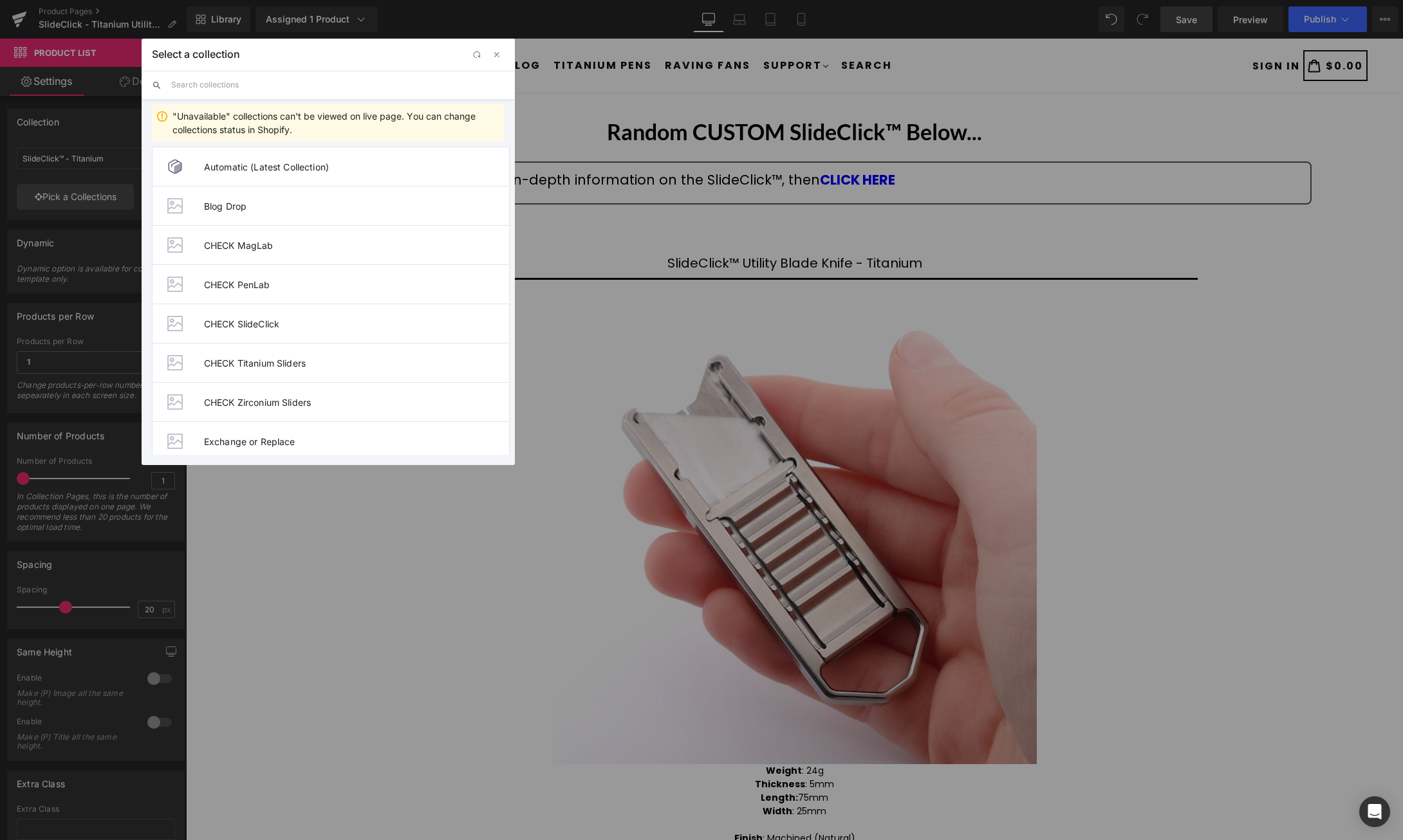
click at [311, 83] on input "text" at bounding box center [338, 85] width 333 height 28
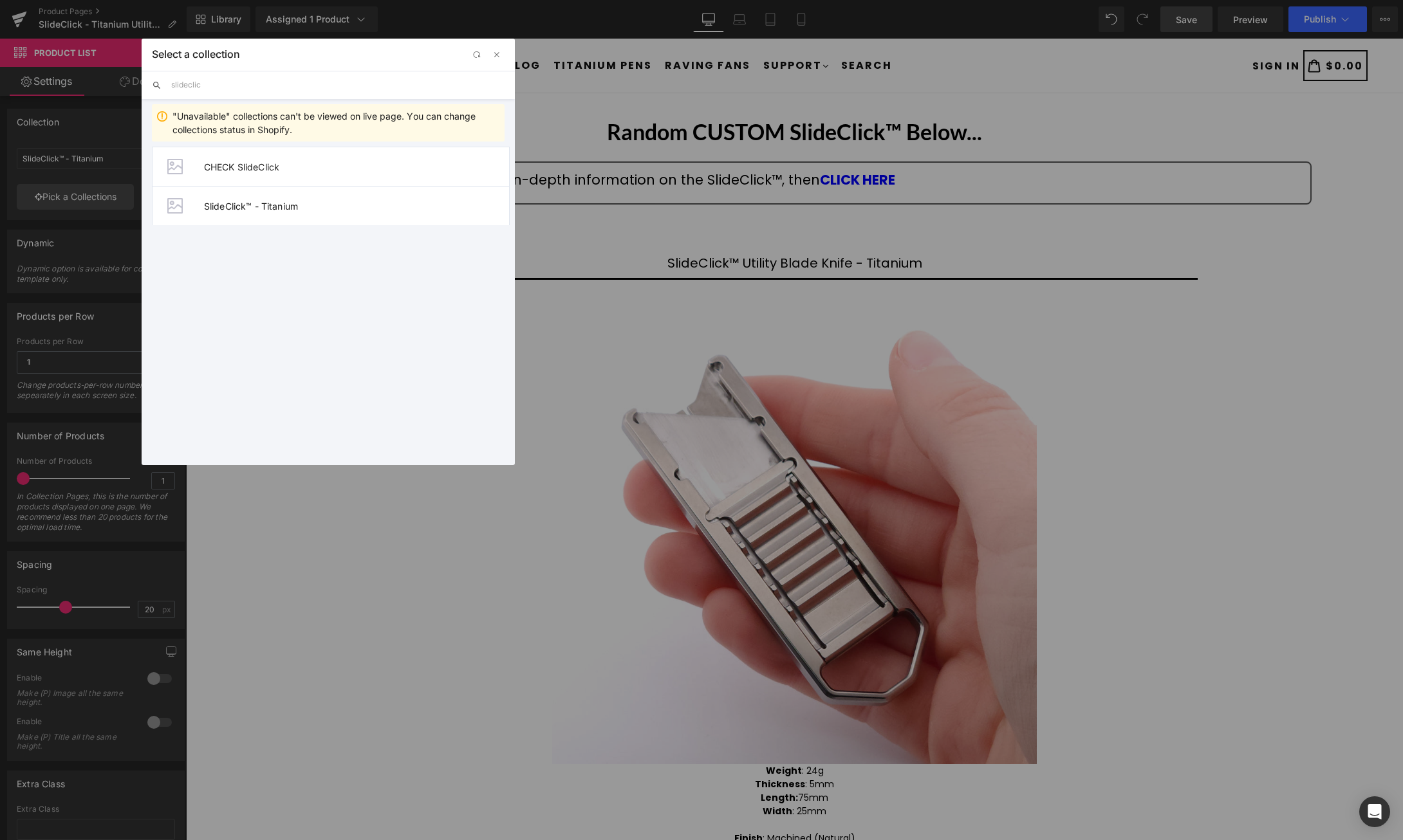
type input "slideclick"
drag, startPoint x: 499, startPoint y: 57, endPoint x: 285, endPoint y: 1, distance: 221.2
click at [499, 57] on span "button" at bounding box center [497, 54] width 10 height 10
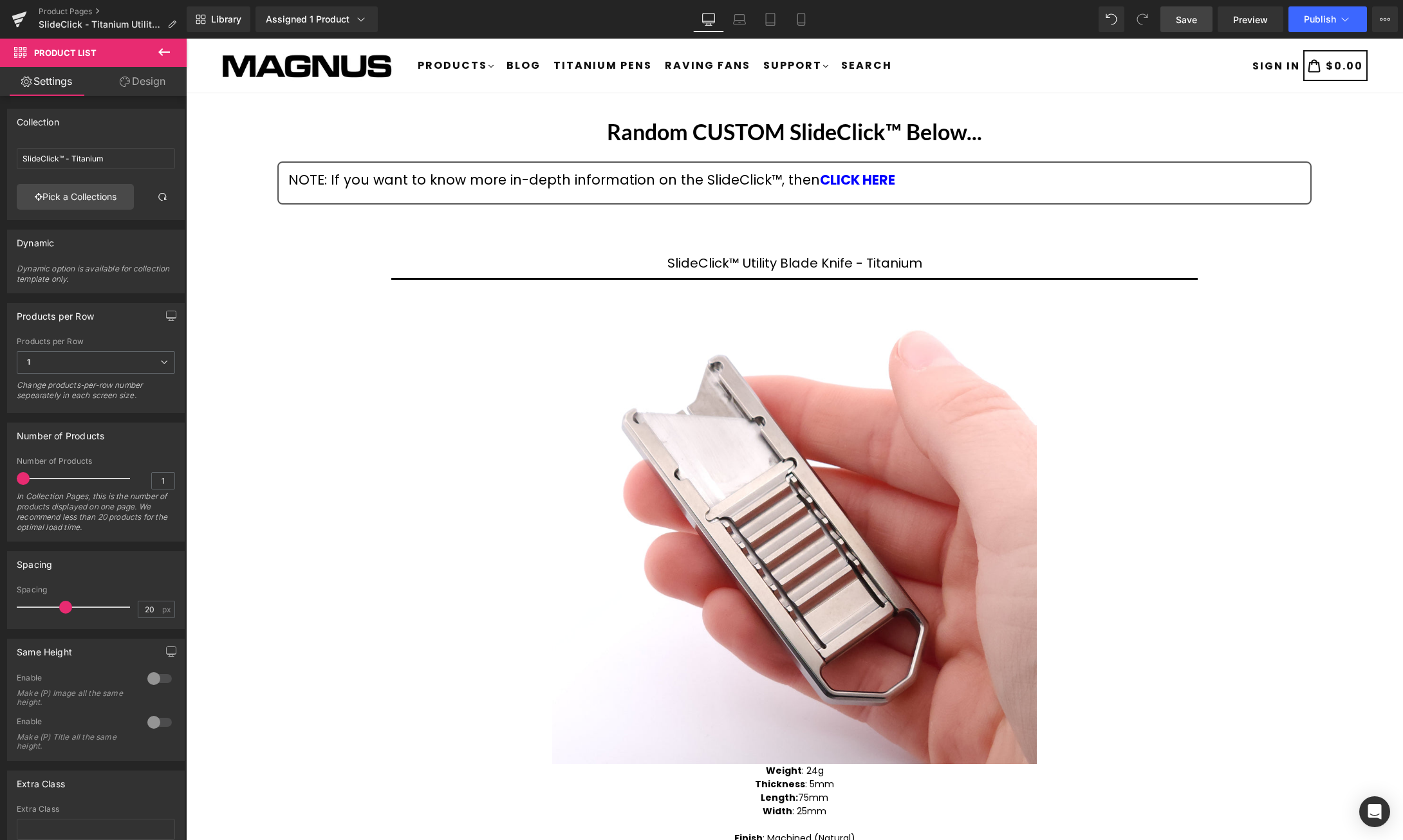
click at [1188, 22] on span "Save" at bounding box center [1186, 19] width 22 height 13
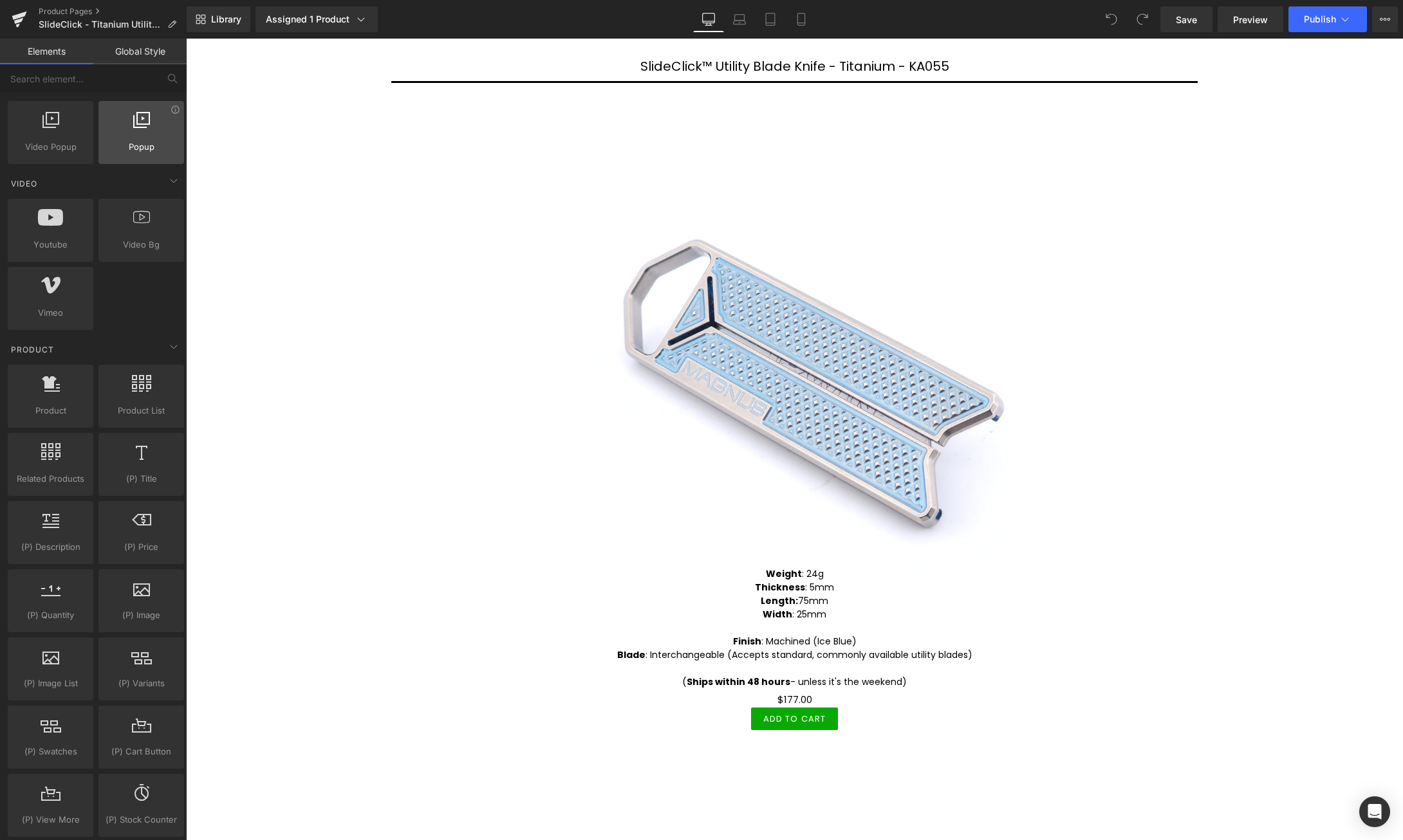
scroll to position [787, 0]
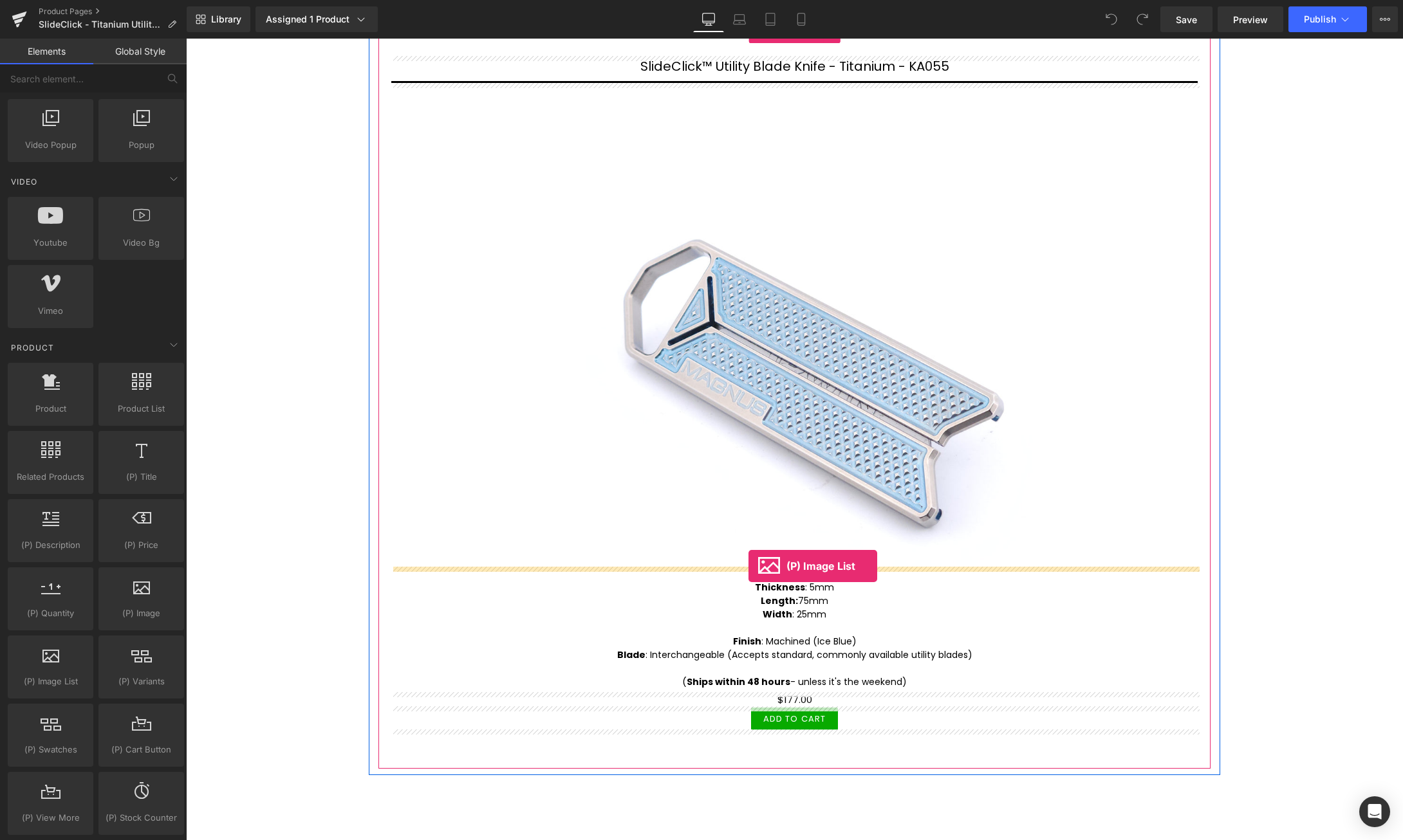
drag, startPoint x: 254, startPoint y: 711, endPoint x: 749, endPoint y: 566, distance: 515.8
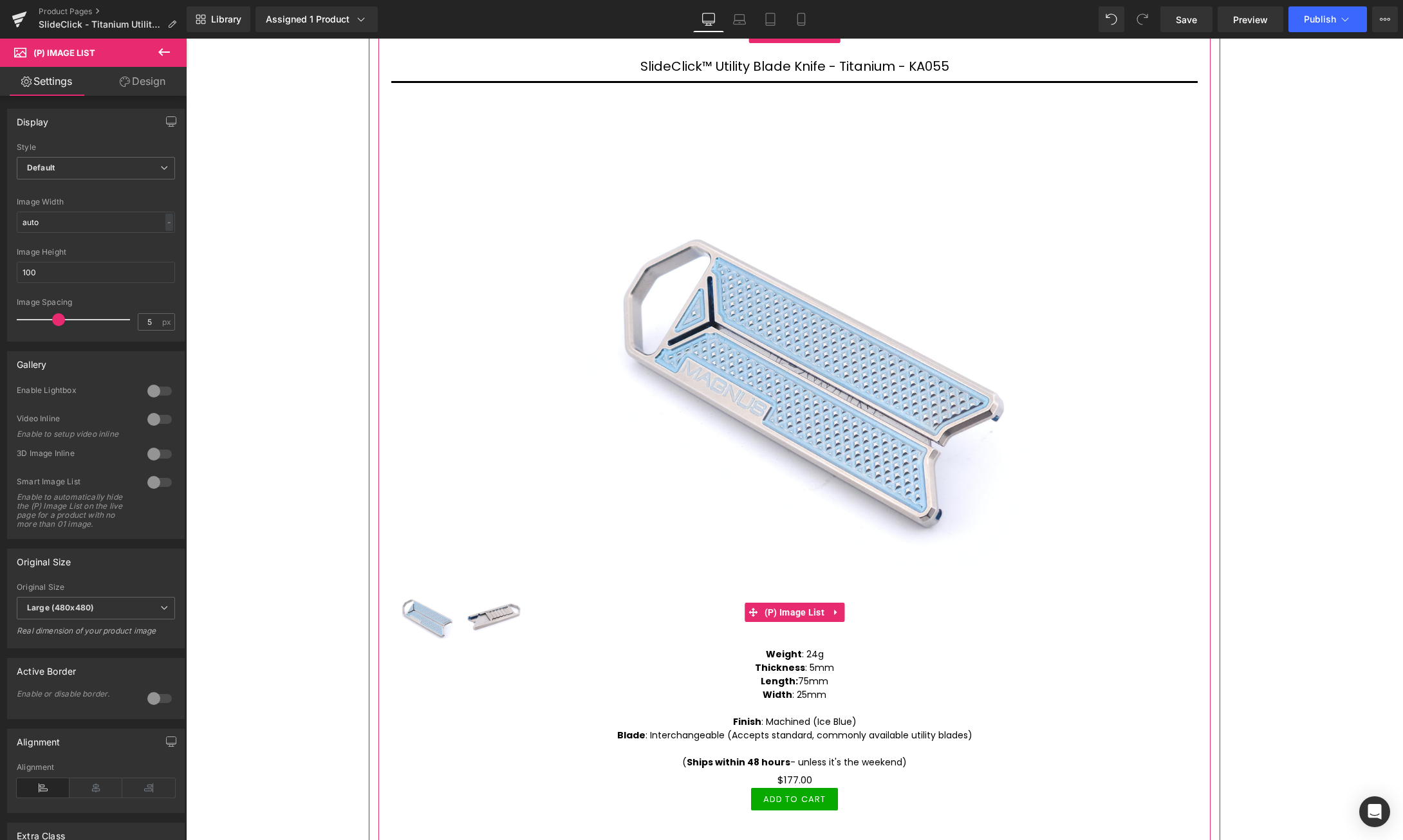
click at [490, 614] on img at bounding box center [495, 610] width 65 height 65
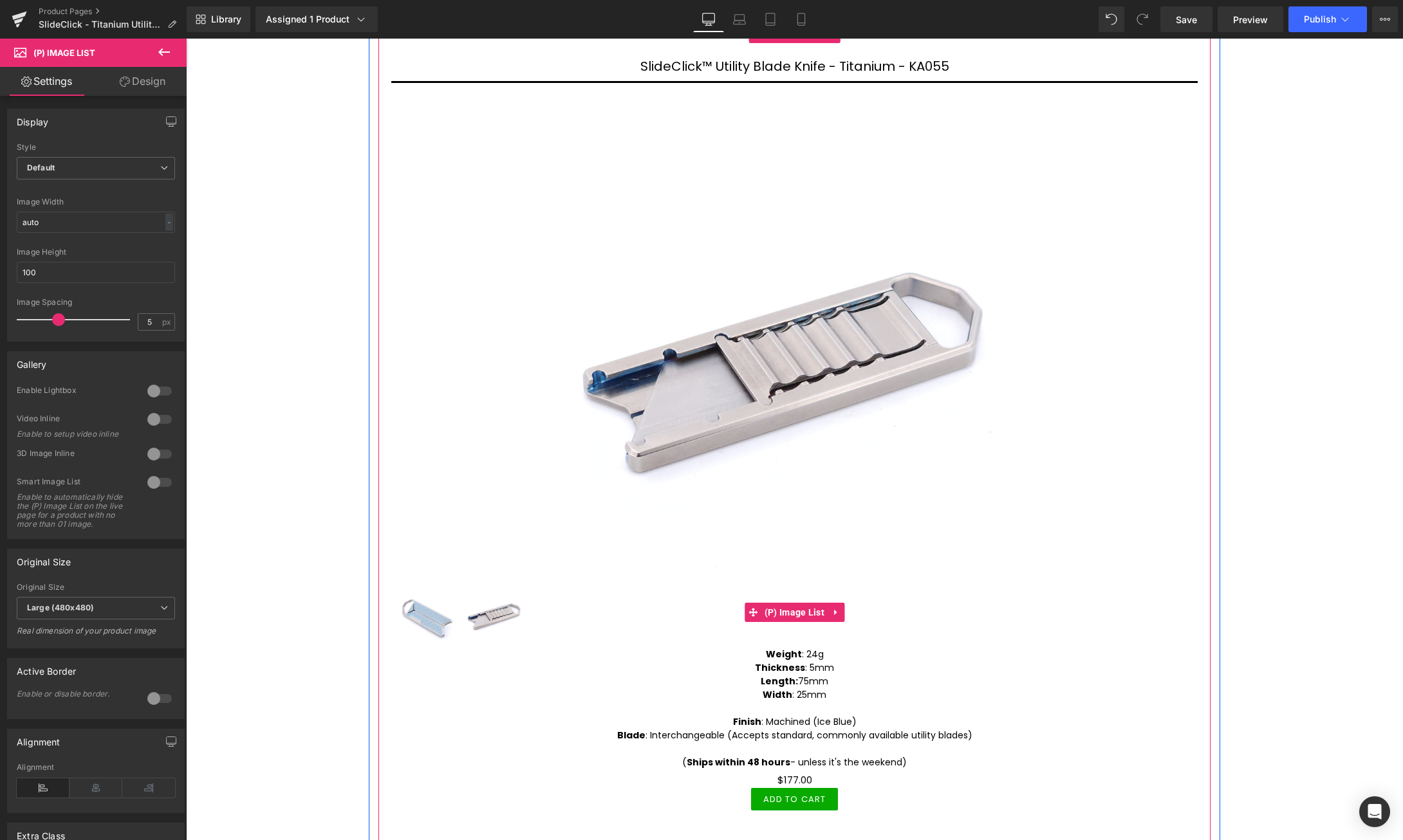
click at [433, 615] on img at bounding box center [424, 610] width 65 height 65
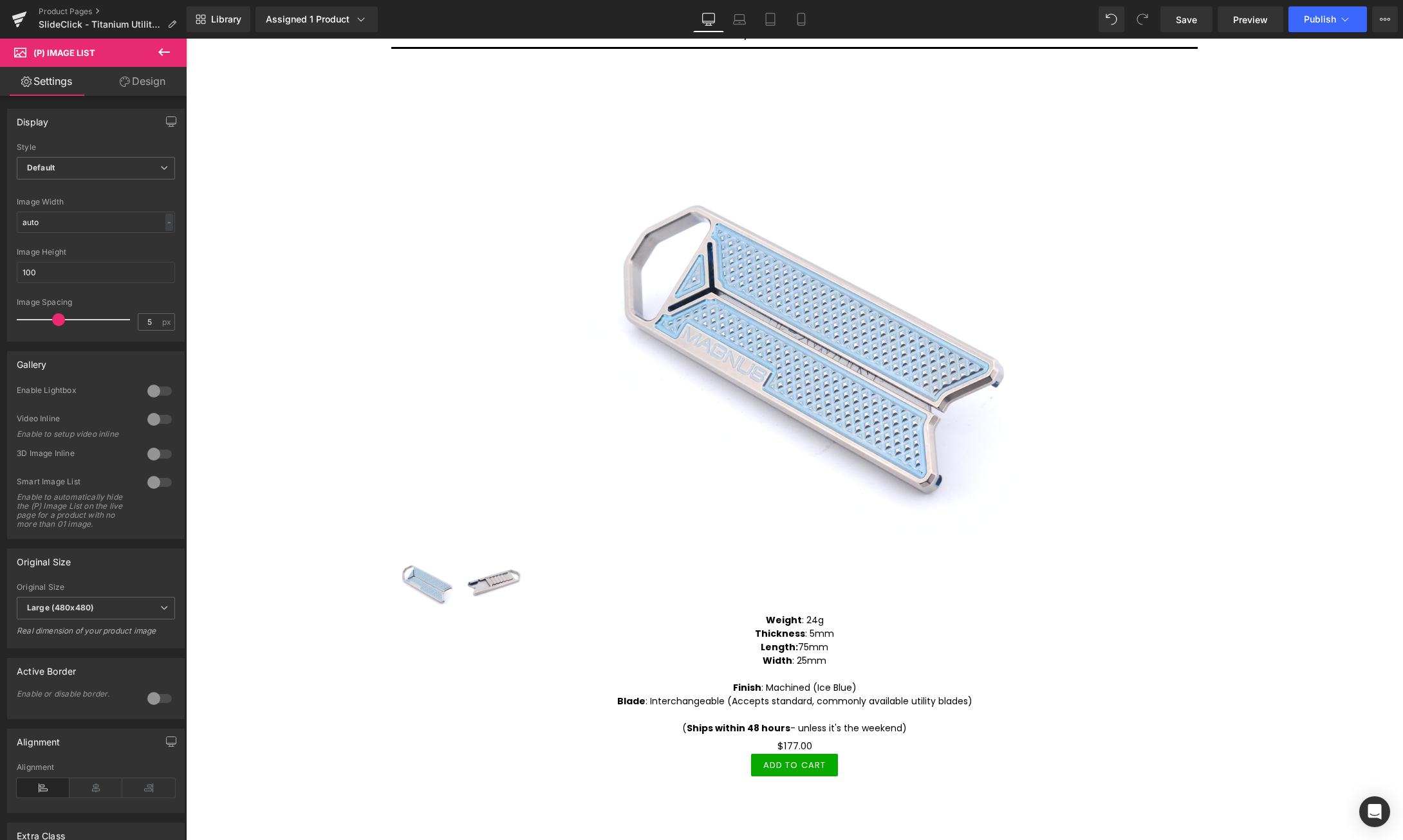
scroll to position [262, 0]
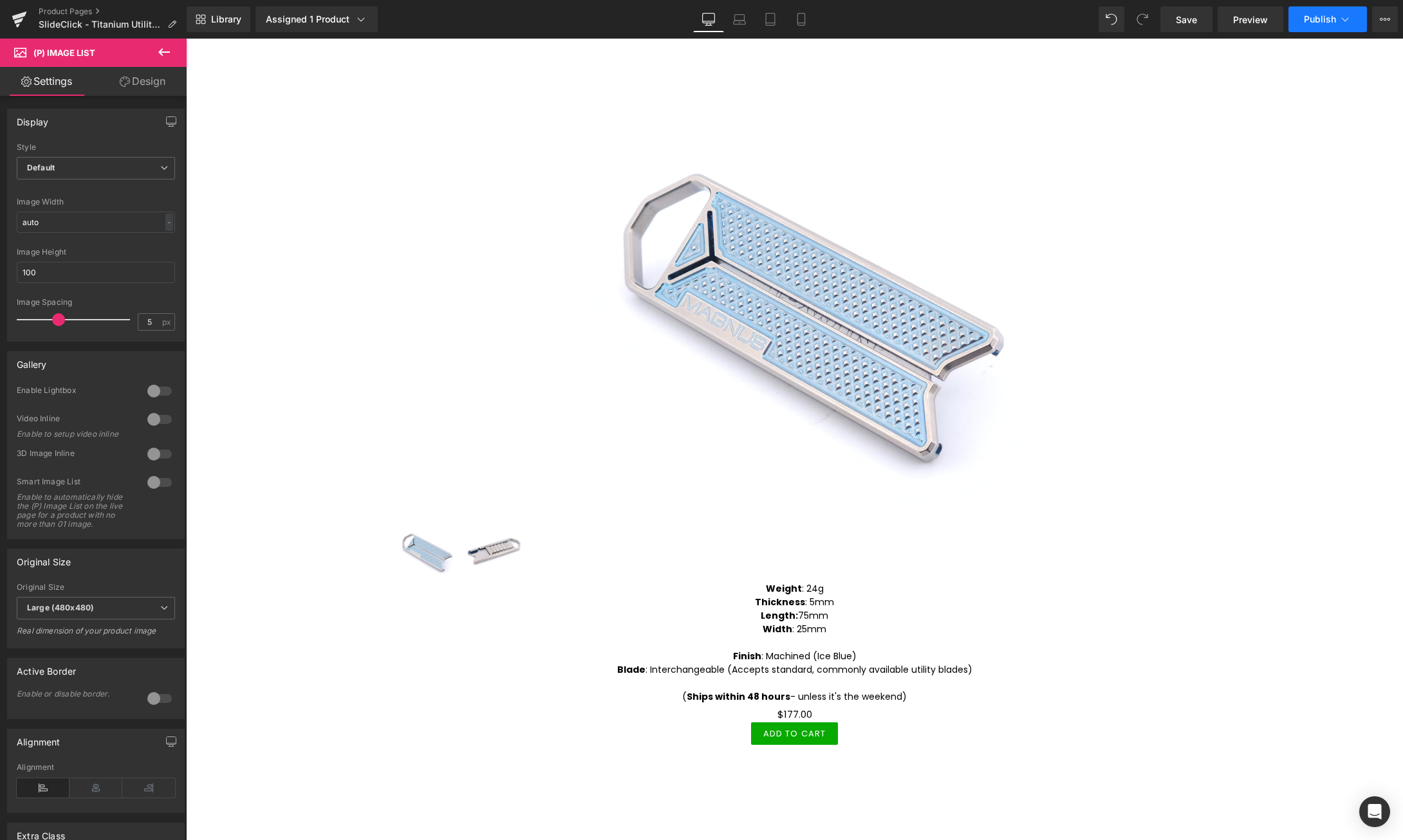
click at [1345, 18] on icon at bounding box center [1345, 19] width 13 height 13
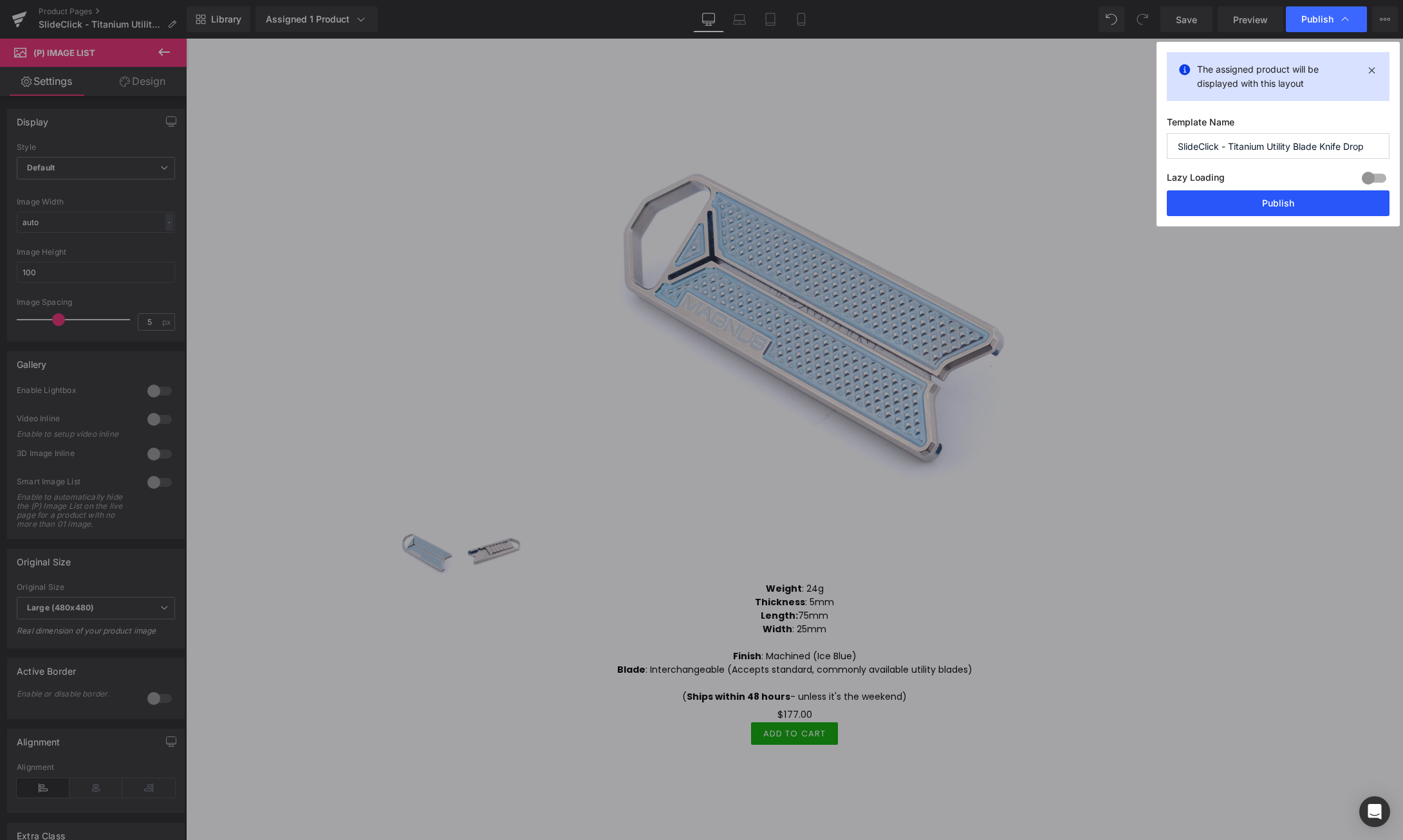
click at [1295, 207] on button "Publish" at bounding box center [1278, 203] width 223 height 26
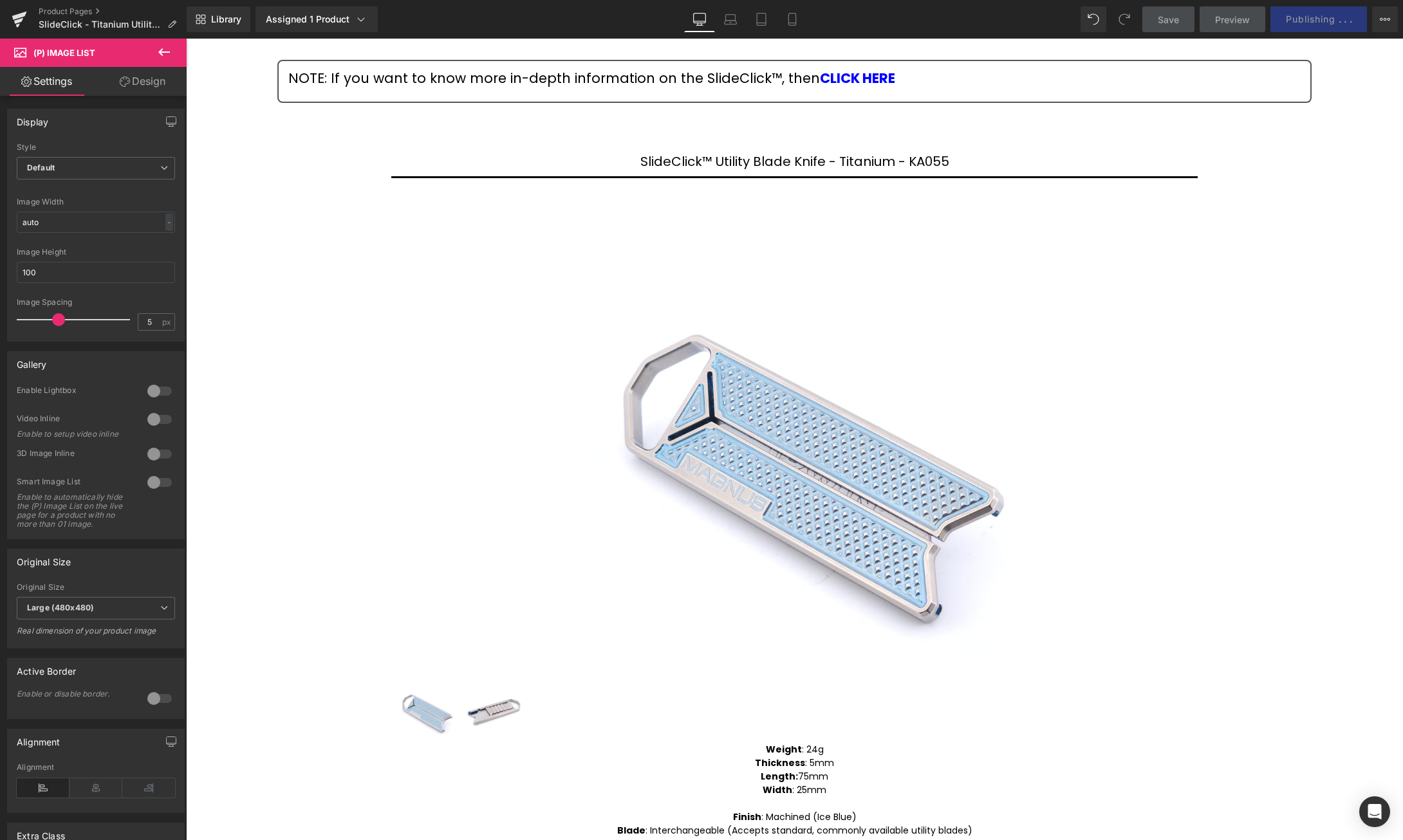
scroll to position [0, 0]
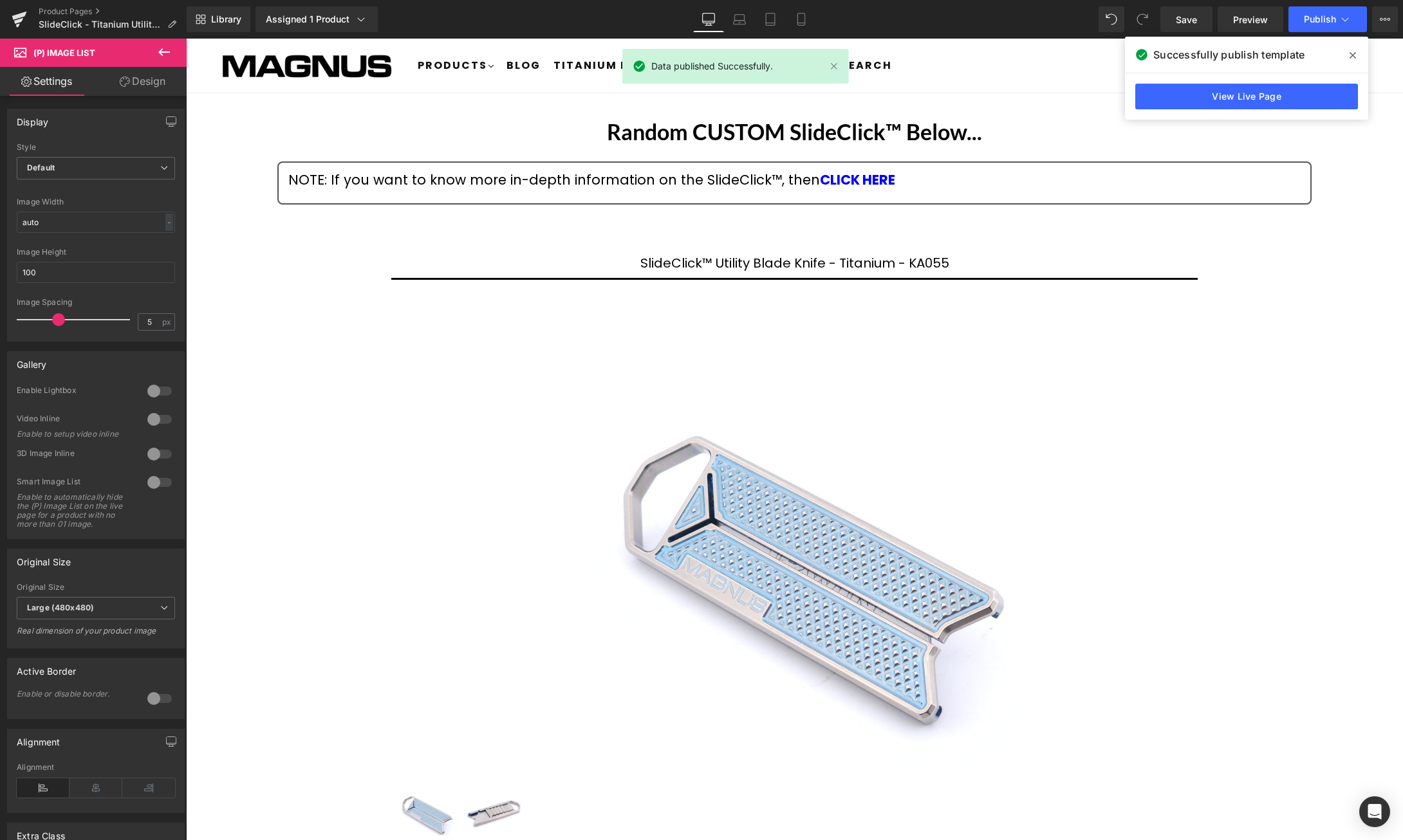
click at [1352, 55] on icon at bounding box center [1352, 55] width 6 height 6
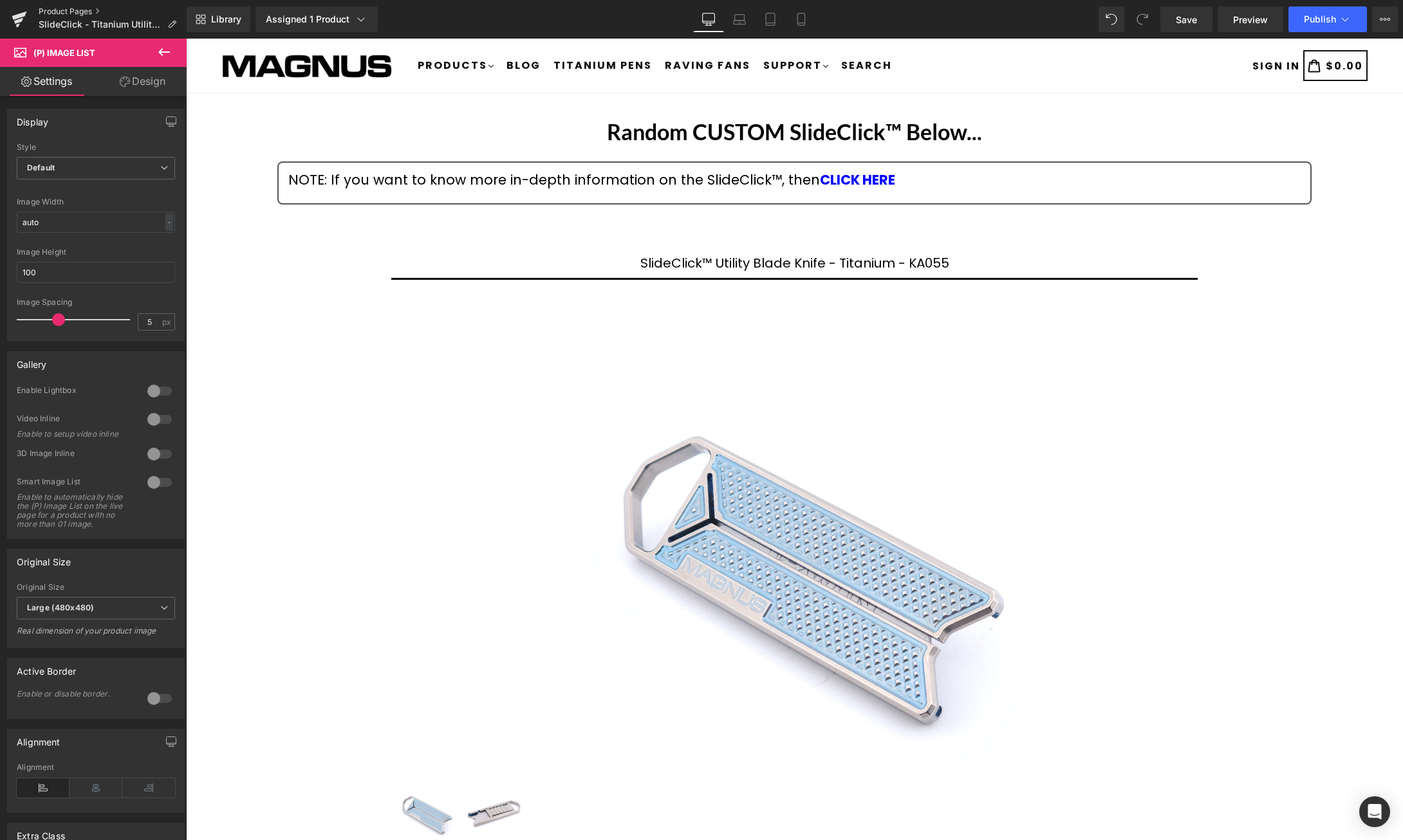
click at [81, 11] on link "Product Pages" at bounding box center [113, 11] width 148 height 10
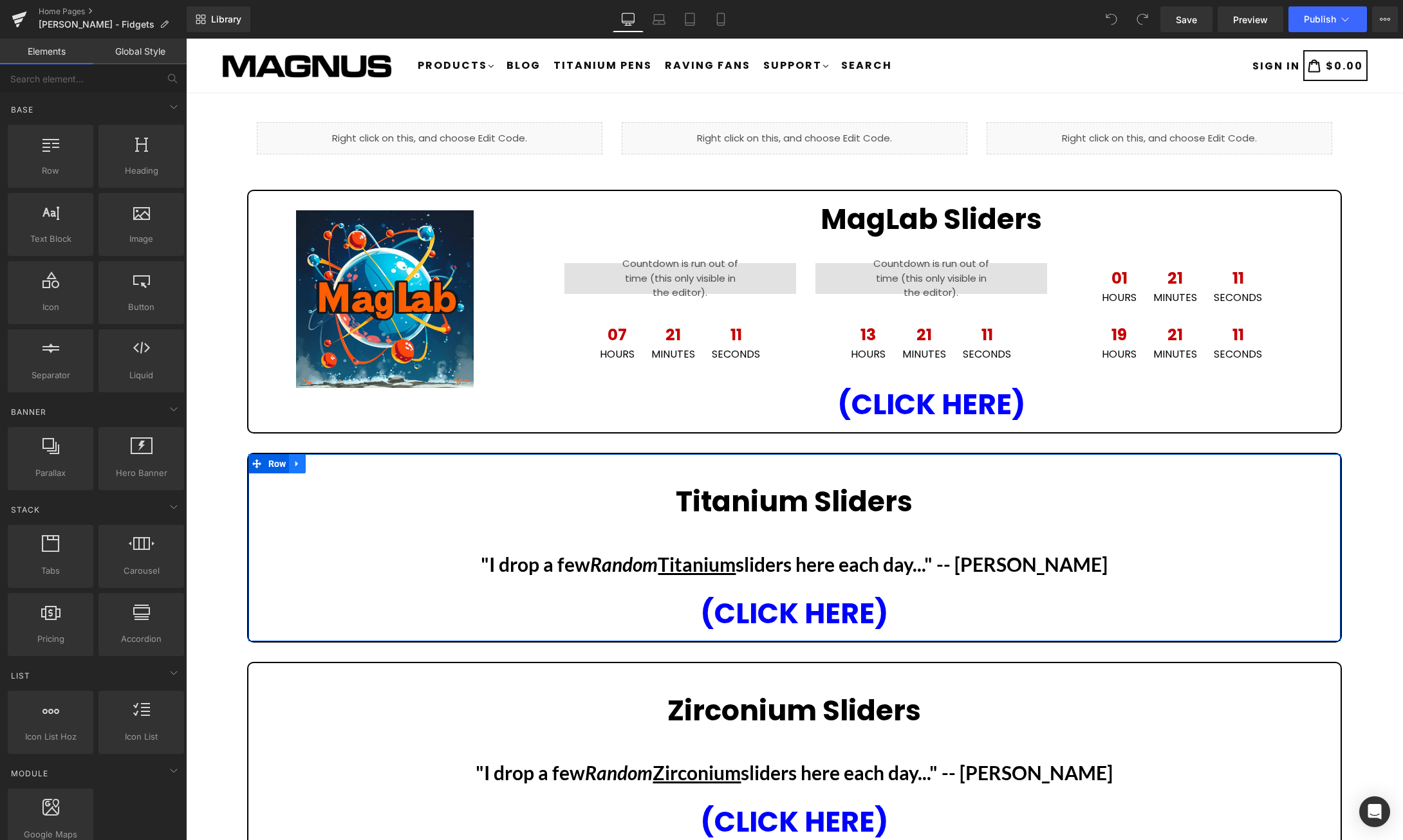
click at [297, 467] on icon at bounding box center [297, 464] width 9 height 10
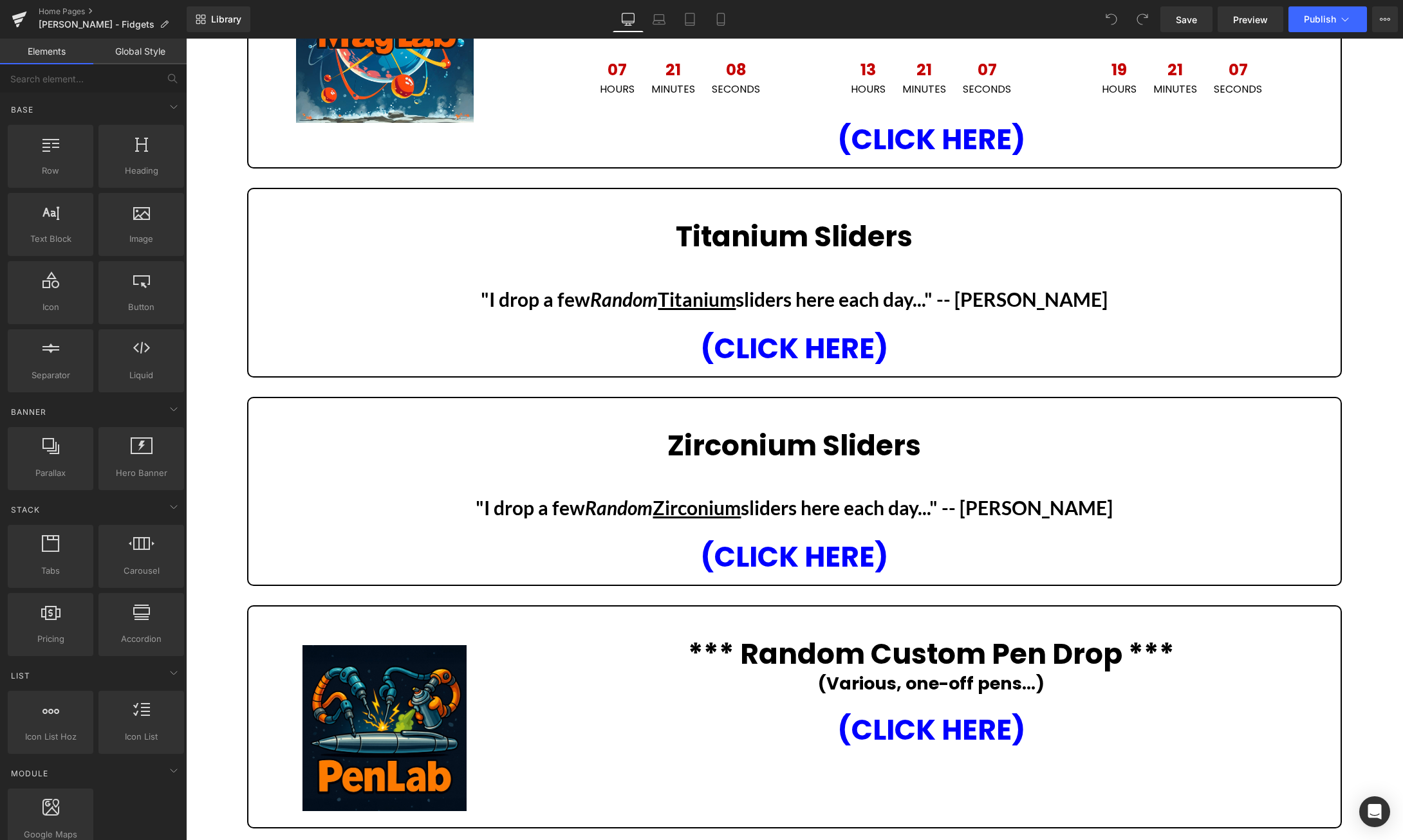
scroll to position [262, 0]
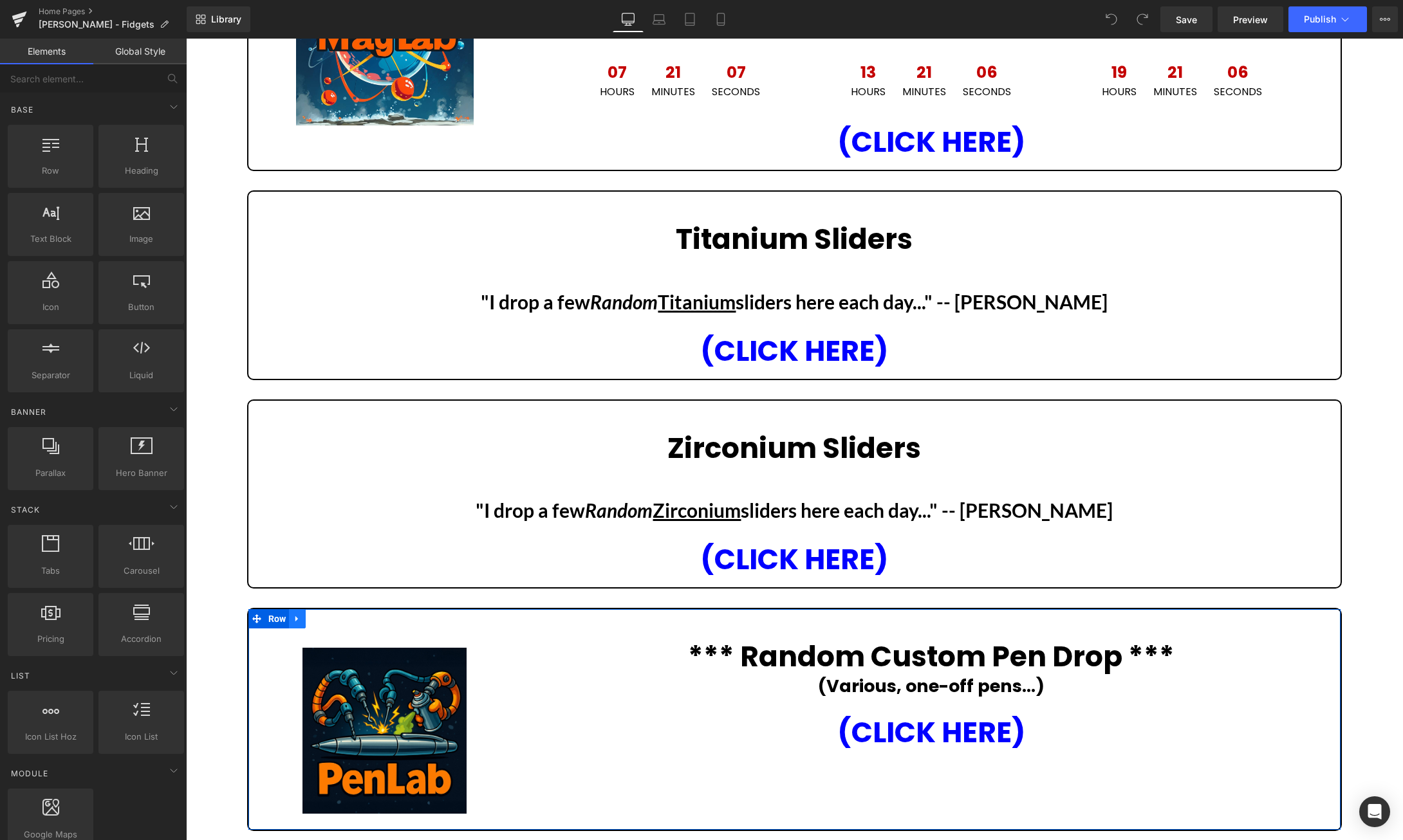
click at [297, 618] on icon at bounding box center [297, 619] width 3 height 6
click at [313, 615] on icon at bounding box center [314, 619] width 9 height 9
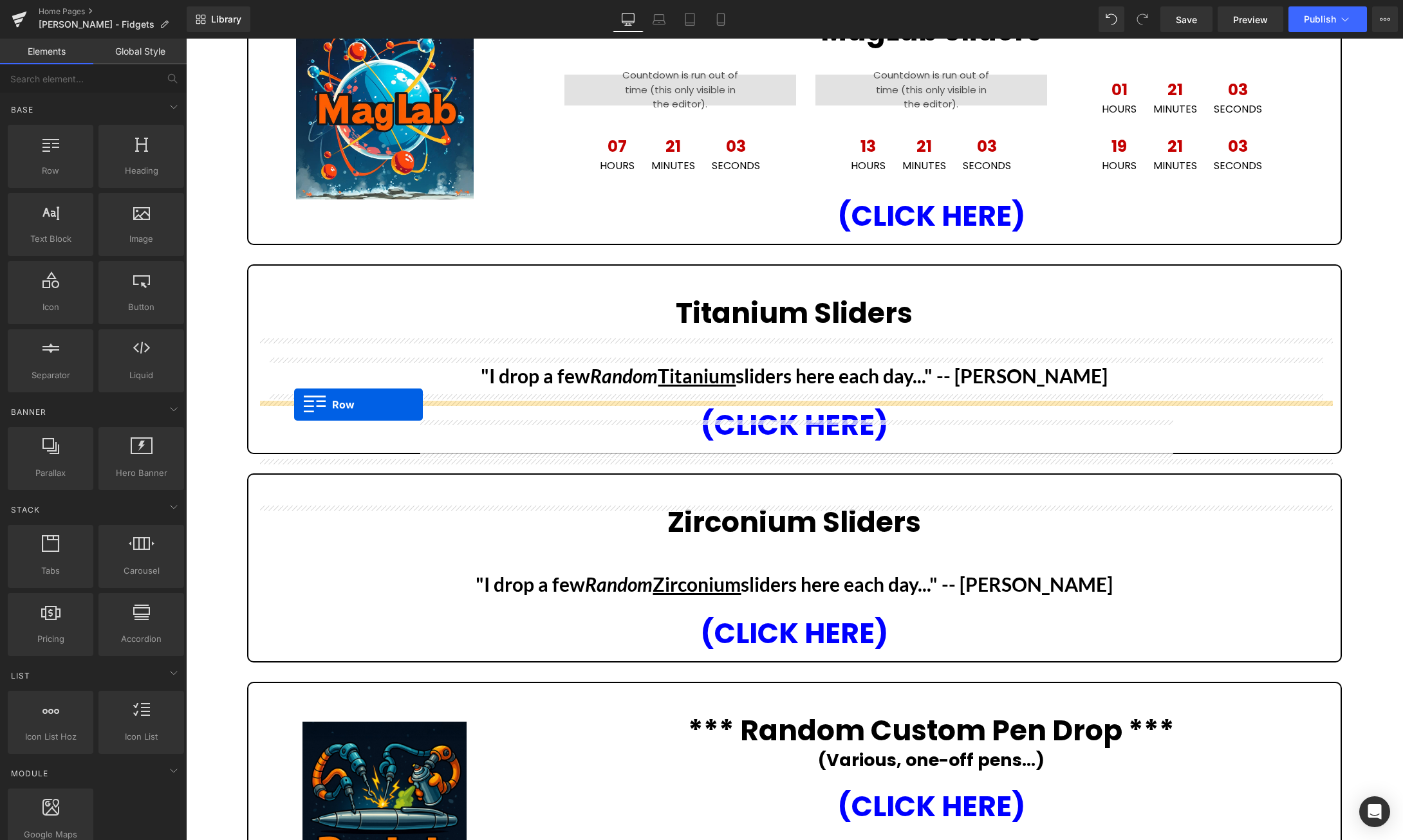
scroll to position [104, 0]
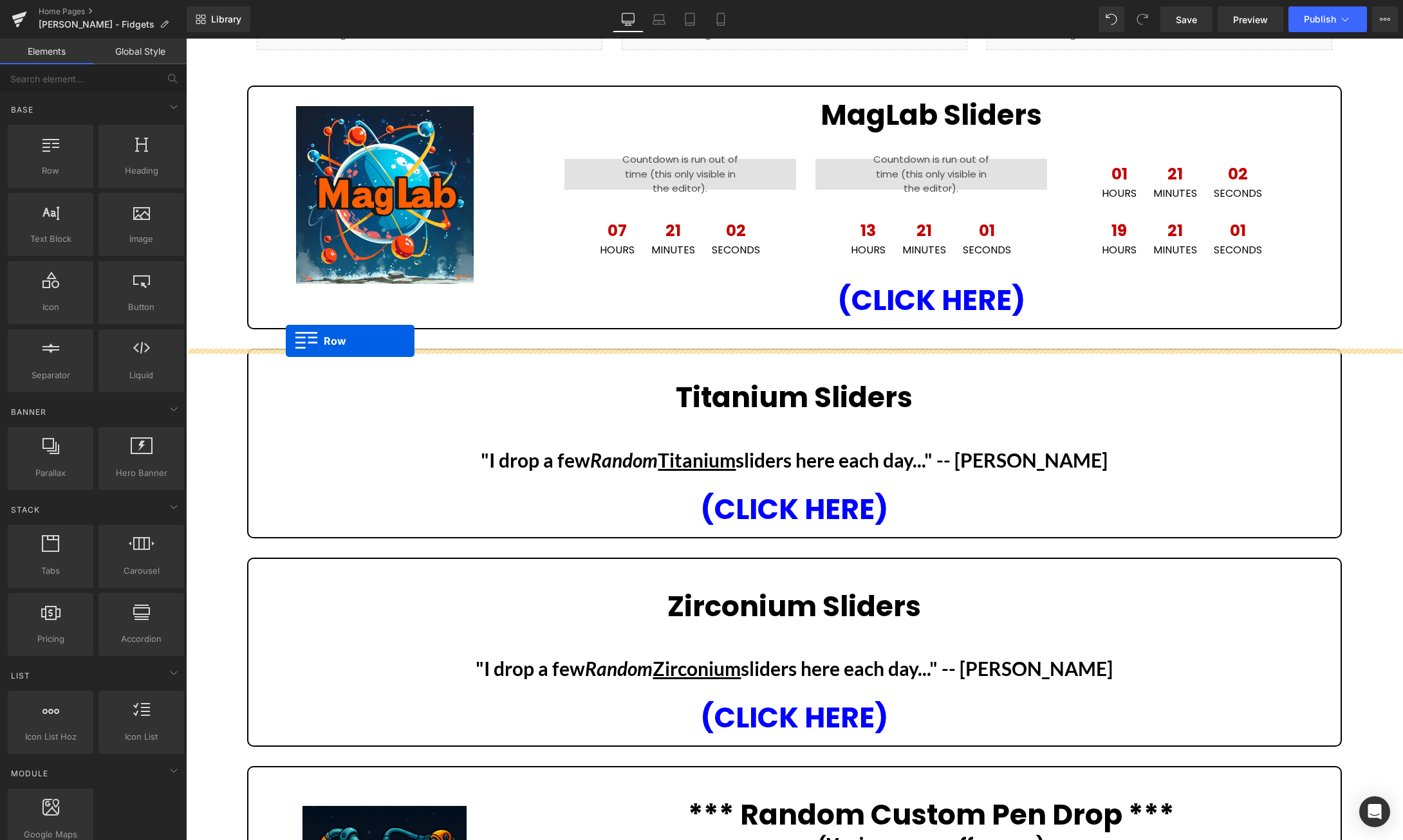
drag, startPoint x: 257, startPoint y: 494, endPoint x: 285, endPoint y: 341, distance: 155.5
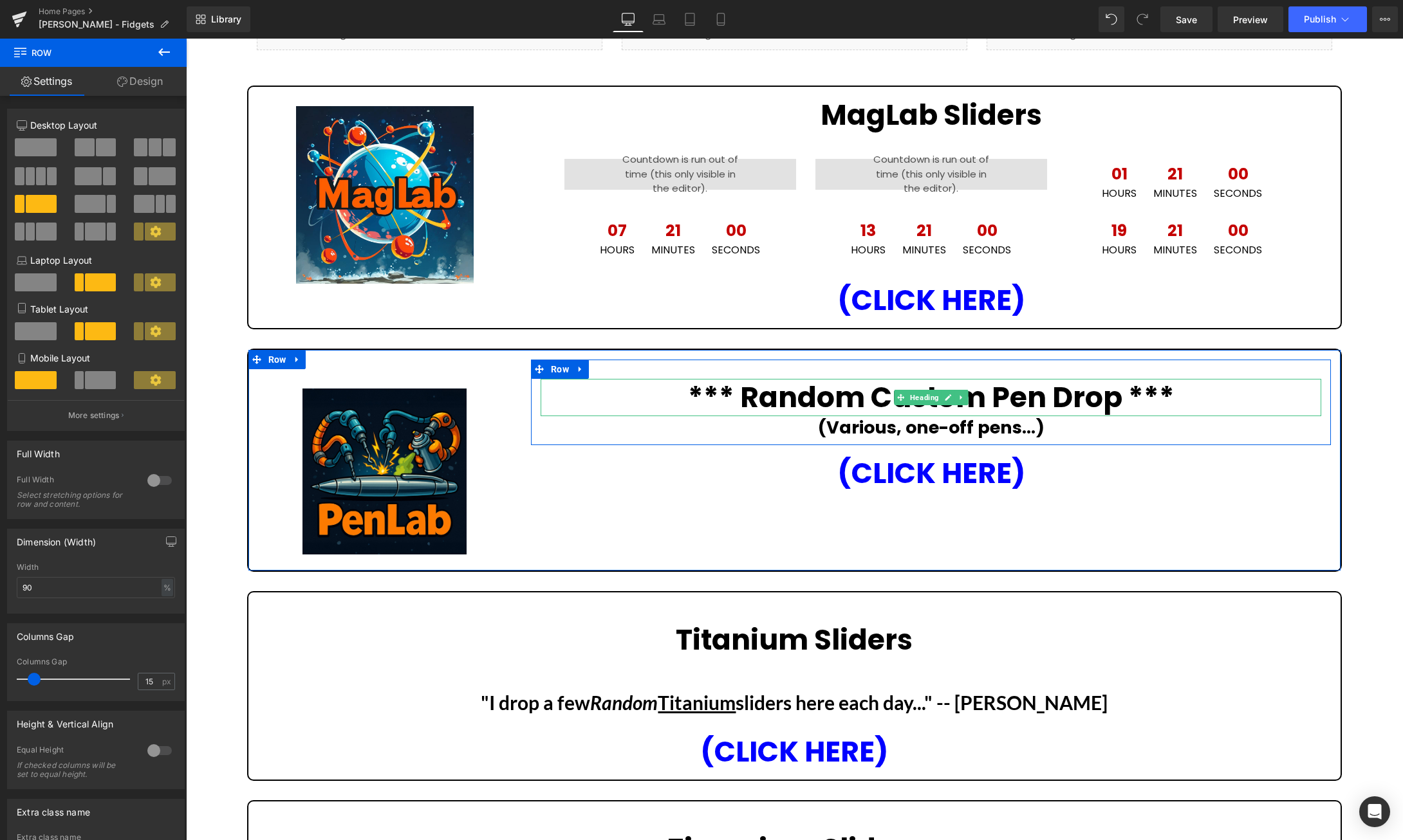
click at [1061, 389] on strong "*** Random Custom Pen Drop ***" at bounding box center [931, 397] width 486 height 40
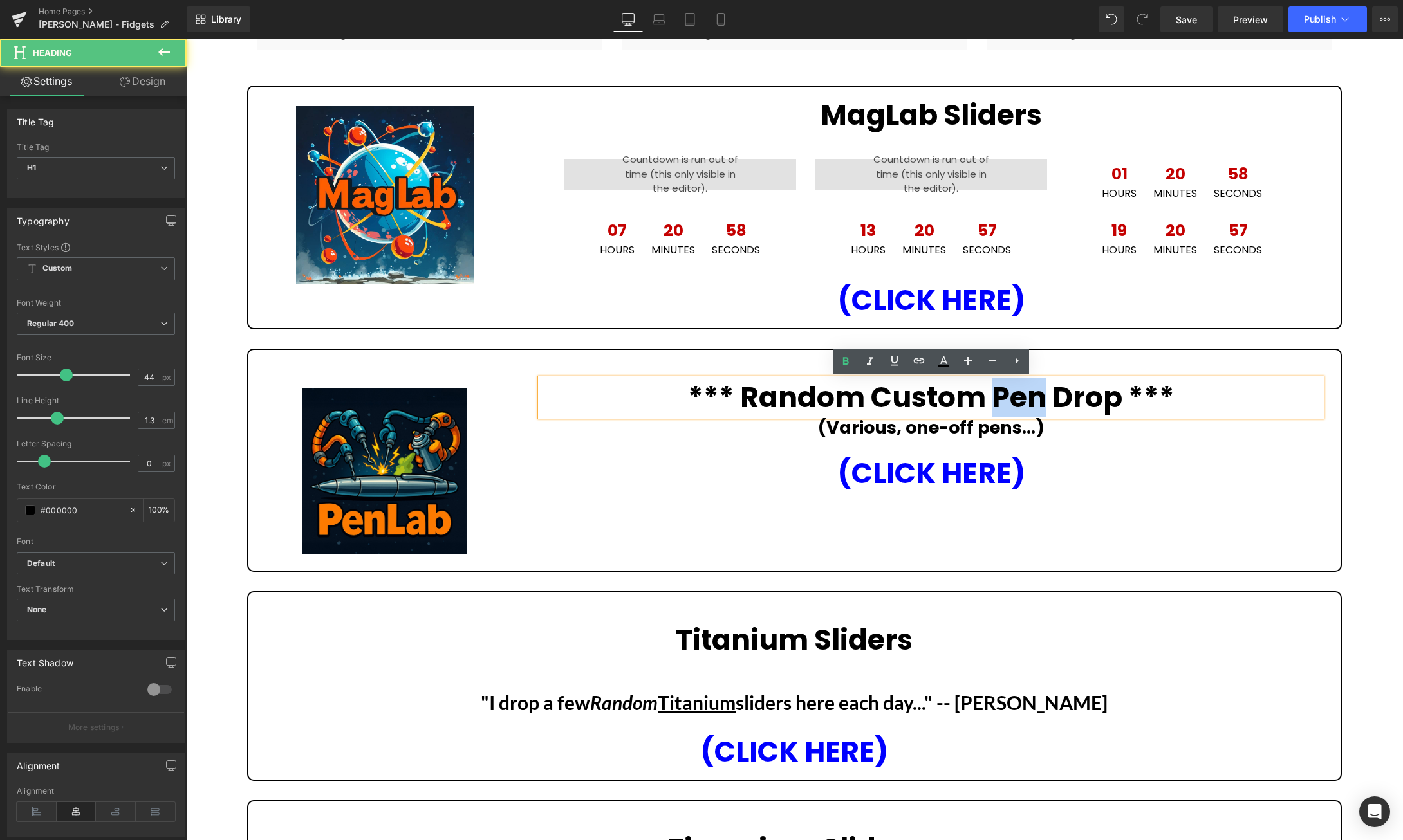
drag, startPoint x: 1047, startPoint y: 397, endPoint x: 999, endPoint y: 391, distance: 48.4
click at [999, 391] on strong "*** Random Custom Pen Drop ***" at bounding box center [931, 397] width 486 height 40
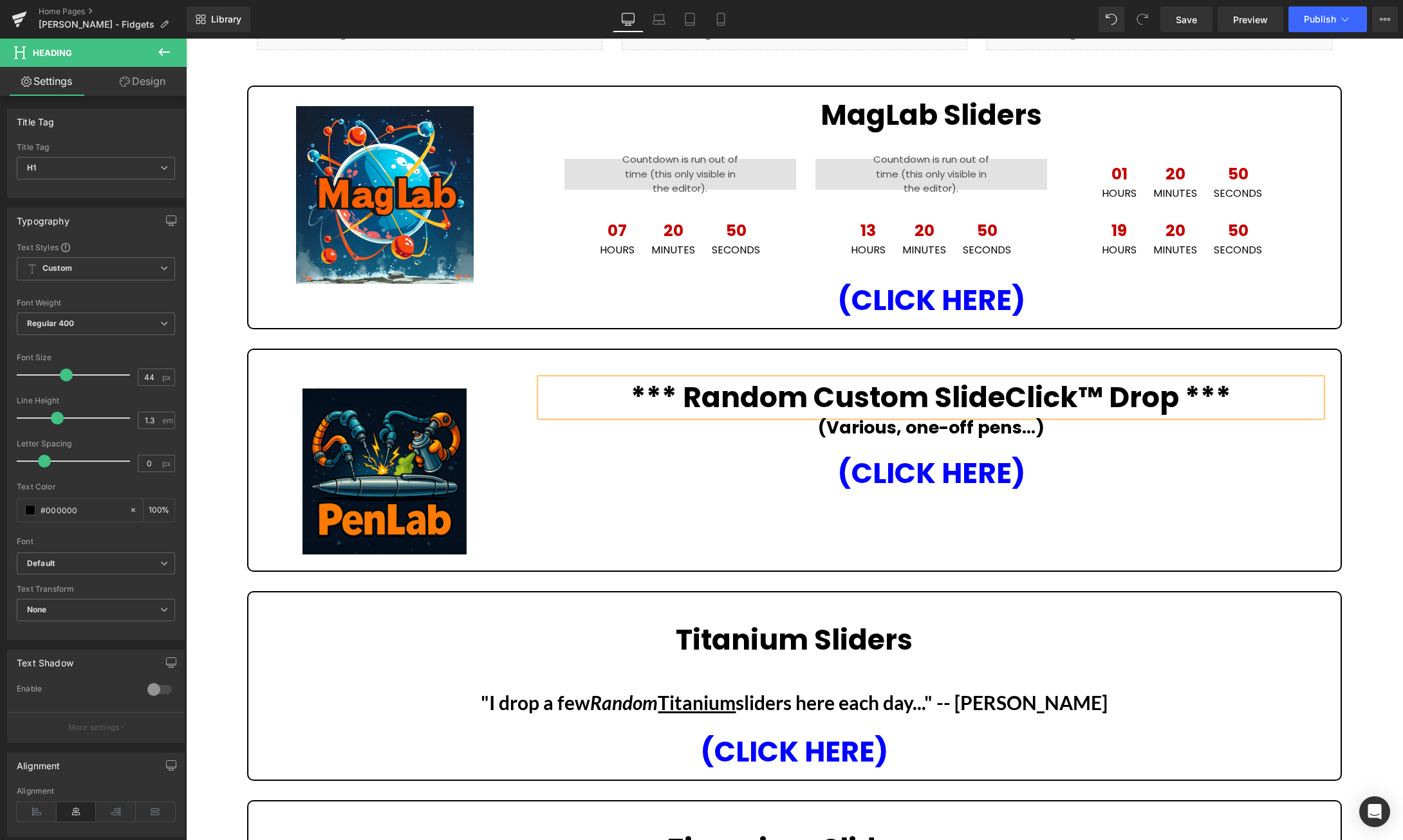
click at [1361, 434] on div "Liquid Liquid Liquid Row Image MagLab Sliders Heading 00 Hours 00 Minutes 00 Se…" at bounding box center [795, 833] width 1217 height 1649
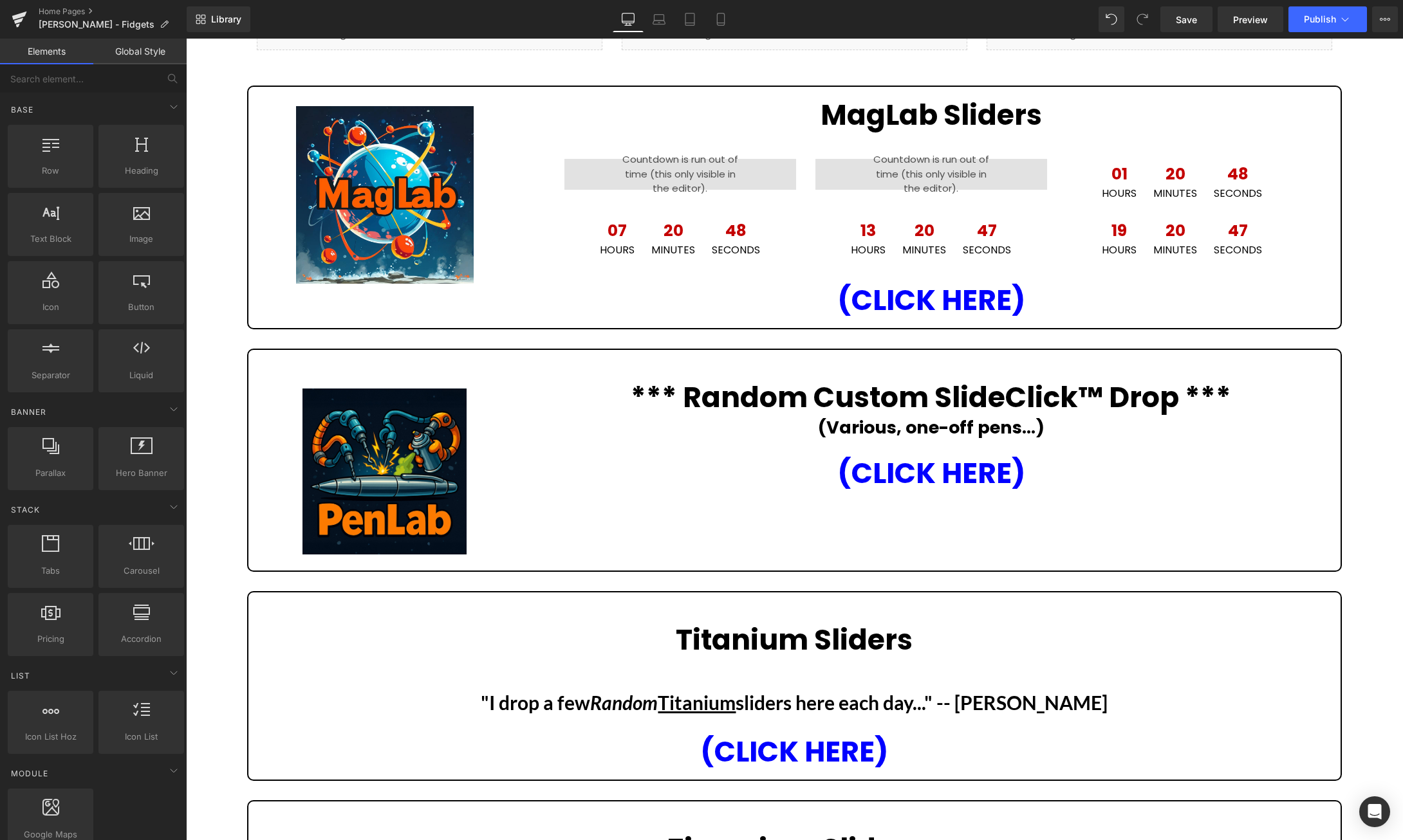
click at [1359, 425] on div "Liquid Liquid Liquid Row Image MagLab Sliders Heading 00 Hours 00 Minutes 00 Se…" at bounding box center [795, 833] width 1217 height 1649
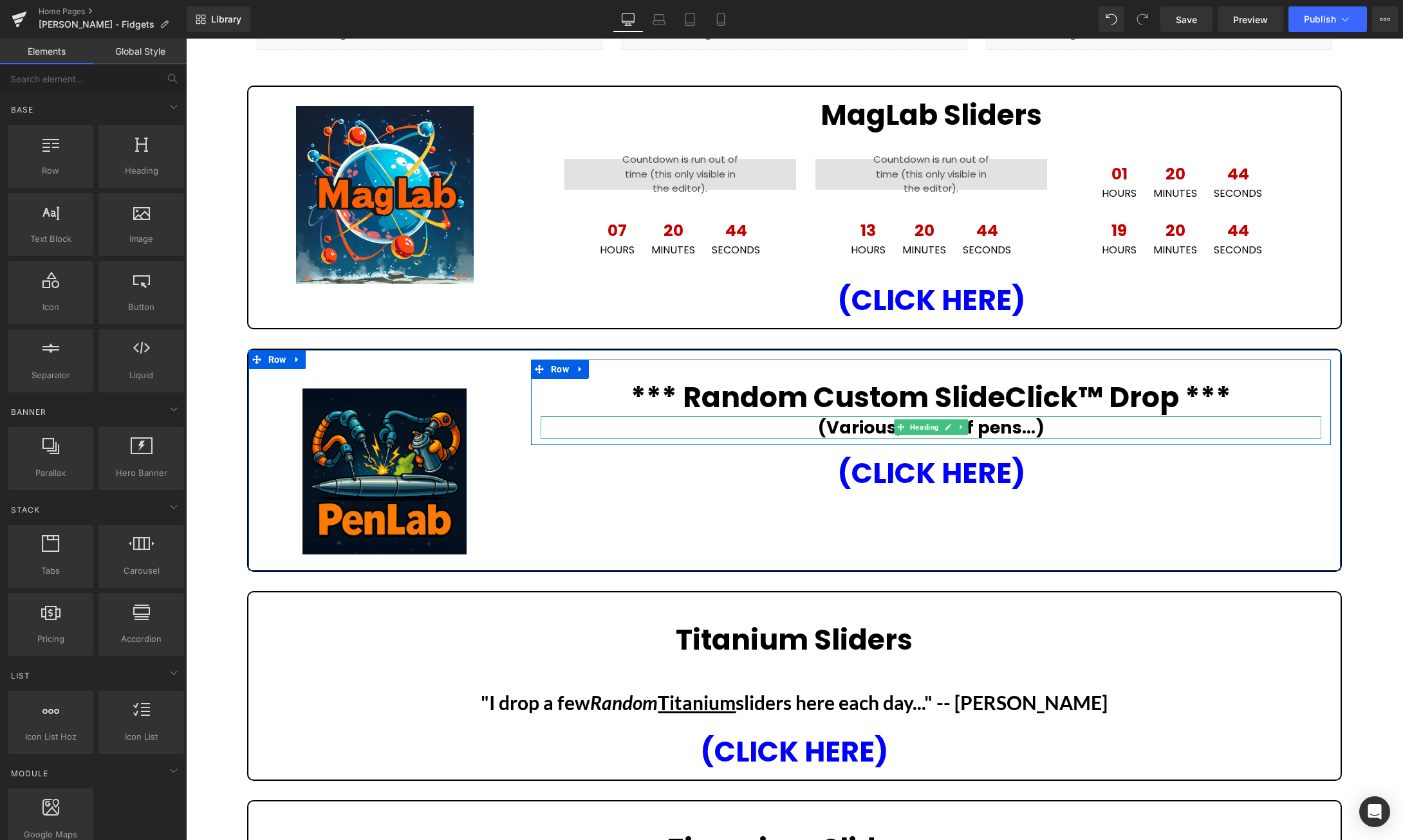
click at [1059, 427] on h1 "(Various, one-off pens...)" at bounding box center [931, 427] width 781 height 22
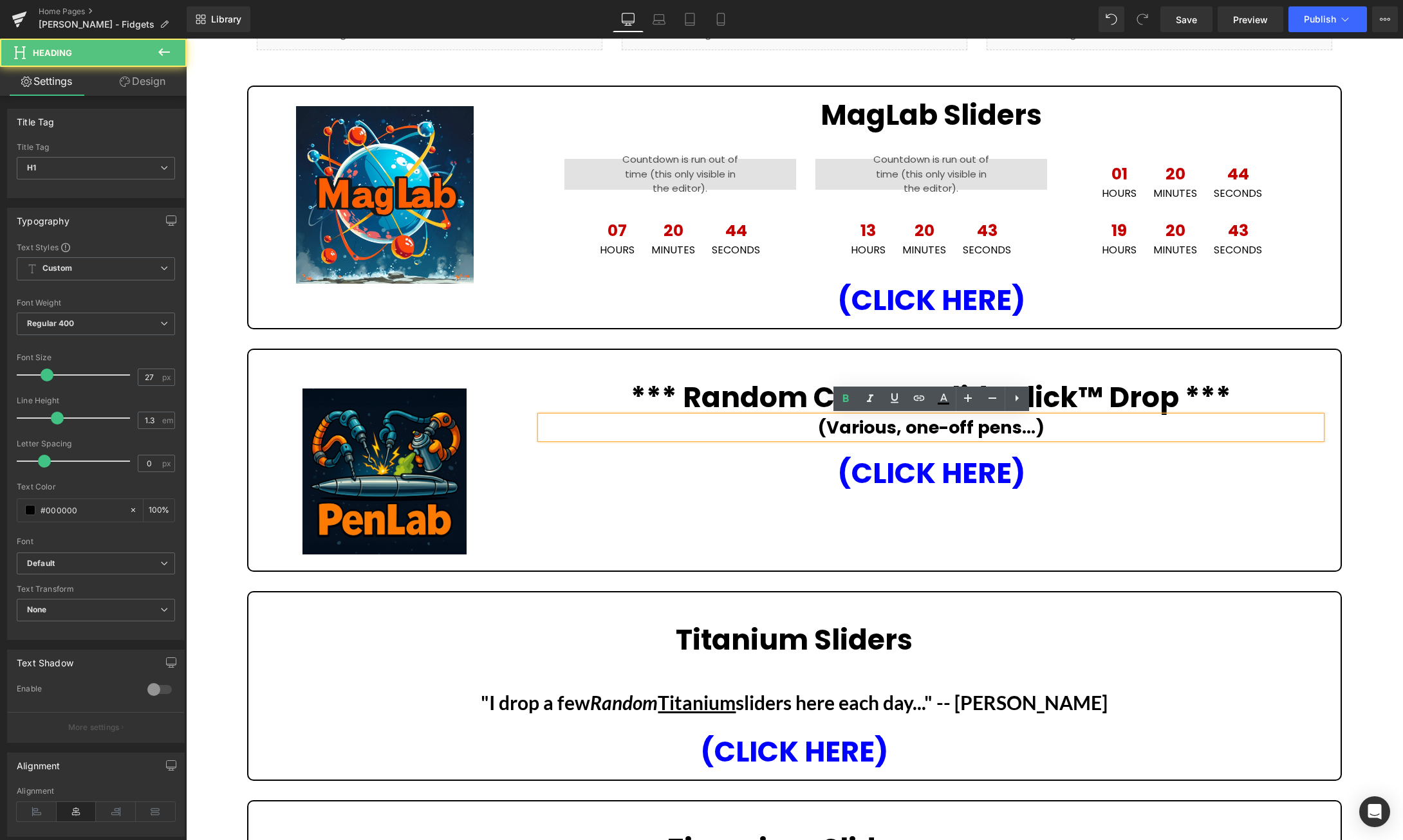
click at [1016, 426] on strong "(Various, one-off pens...)" at bounding box center [931, 428] width 226 height 24
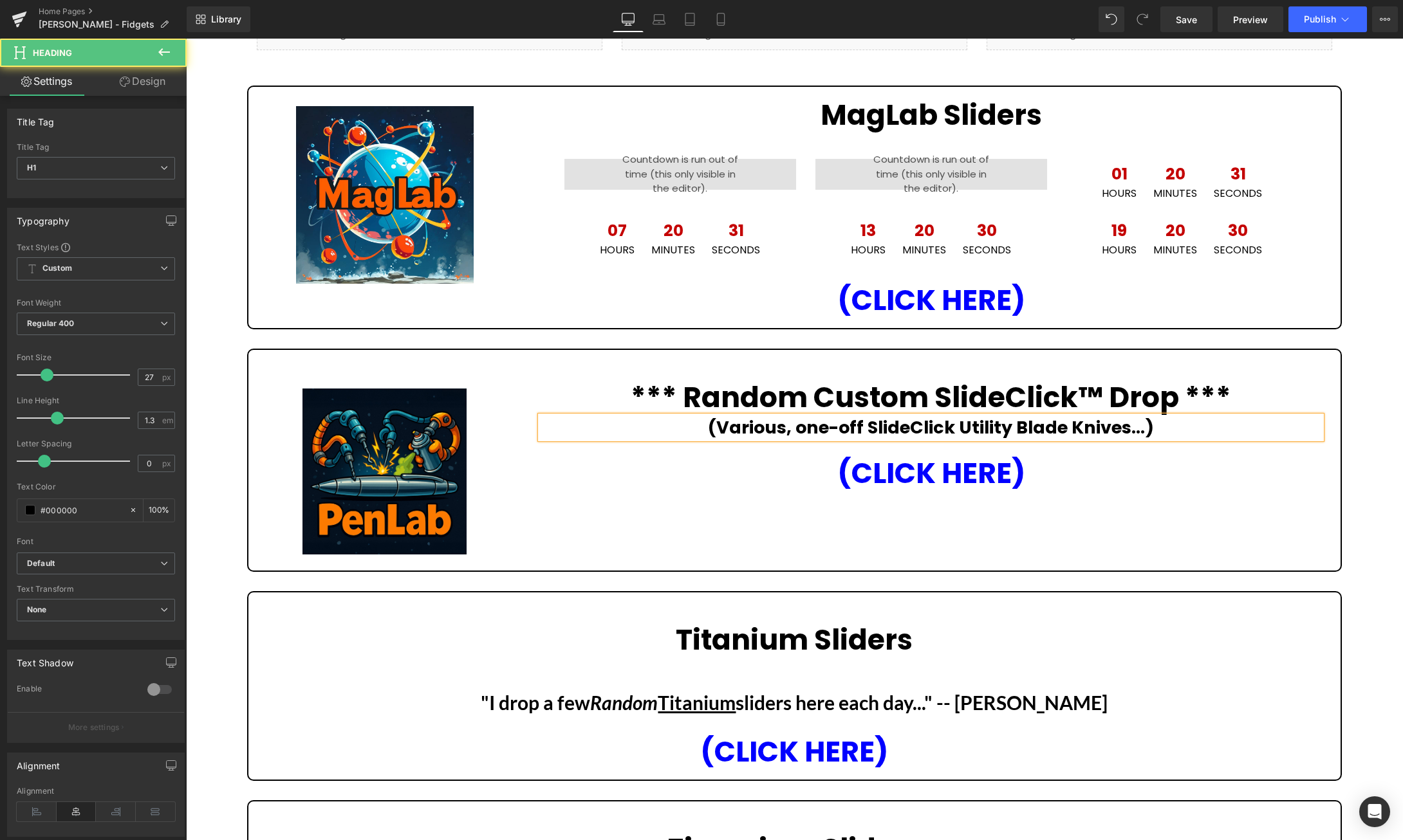
click at [954, 427] on strong "(Various, one-off SlideClick Utility Blade Knives...)" at bounding box center [931, 428] width 446 height 24
click at [1363, 426] on div "Liquid Liquid Liquid Row Image MagLab Sliders Heading 00 Hours 00 Minutes 00 Se…" at bounding box center [795, 833] width 1217 height 1649
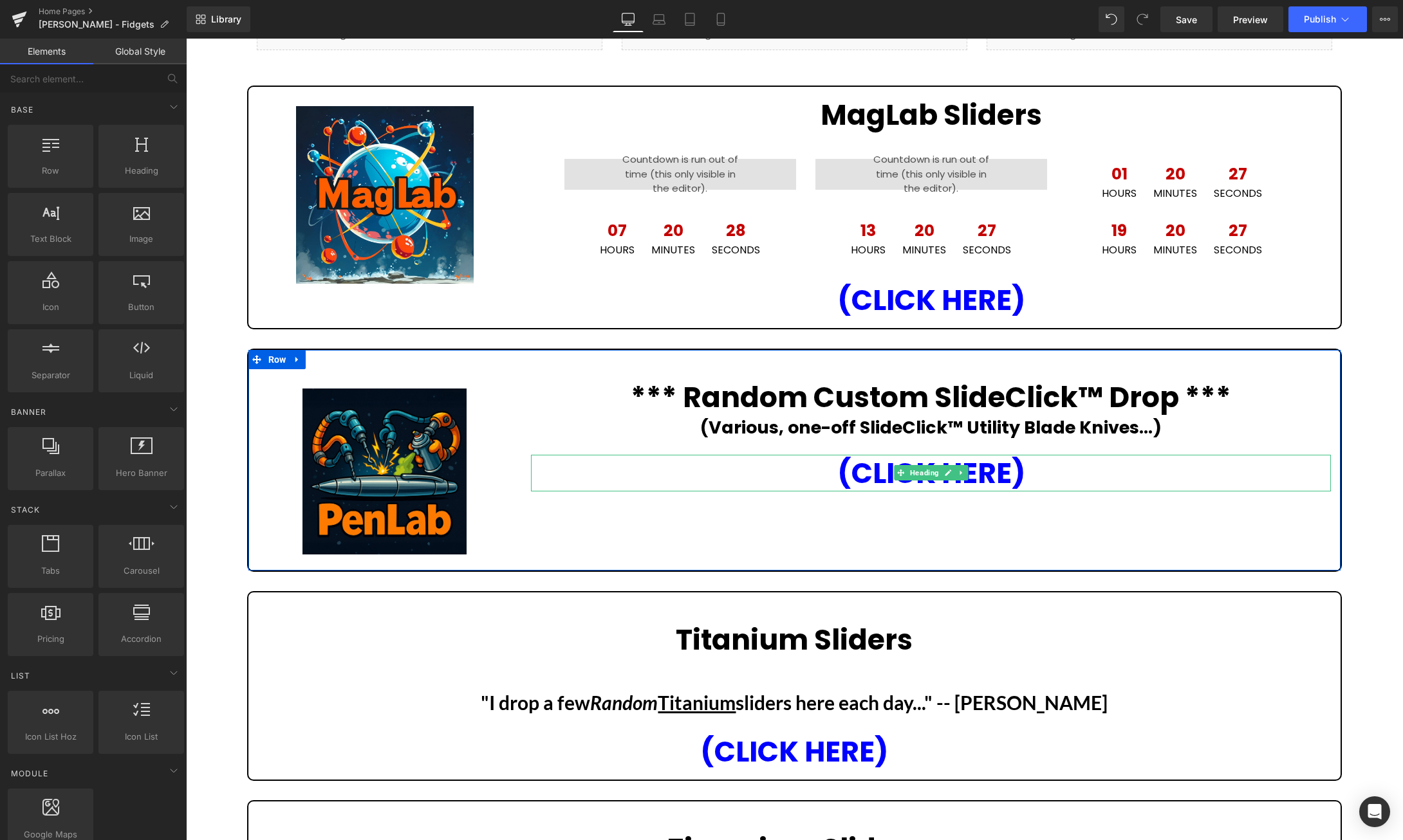
click at [1045, 469] on h1 "(CLICK HERE)" at bounding box center [931, 473] width 800 height 37
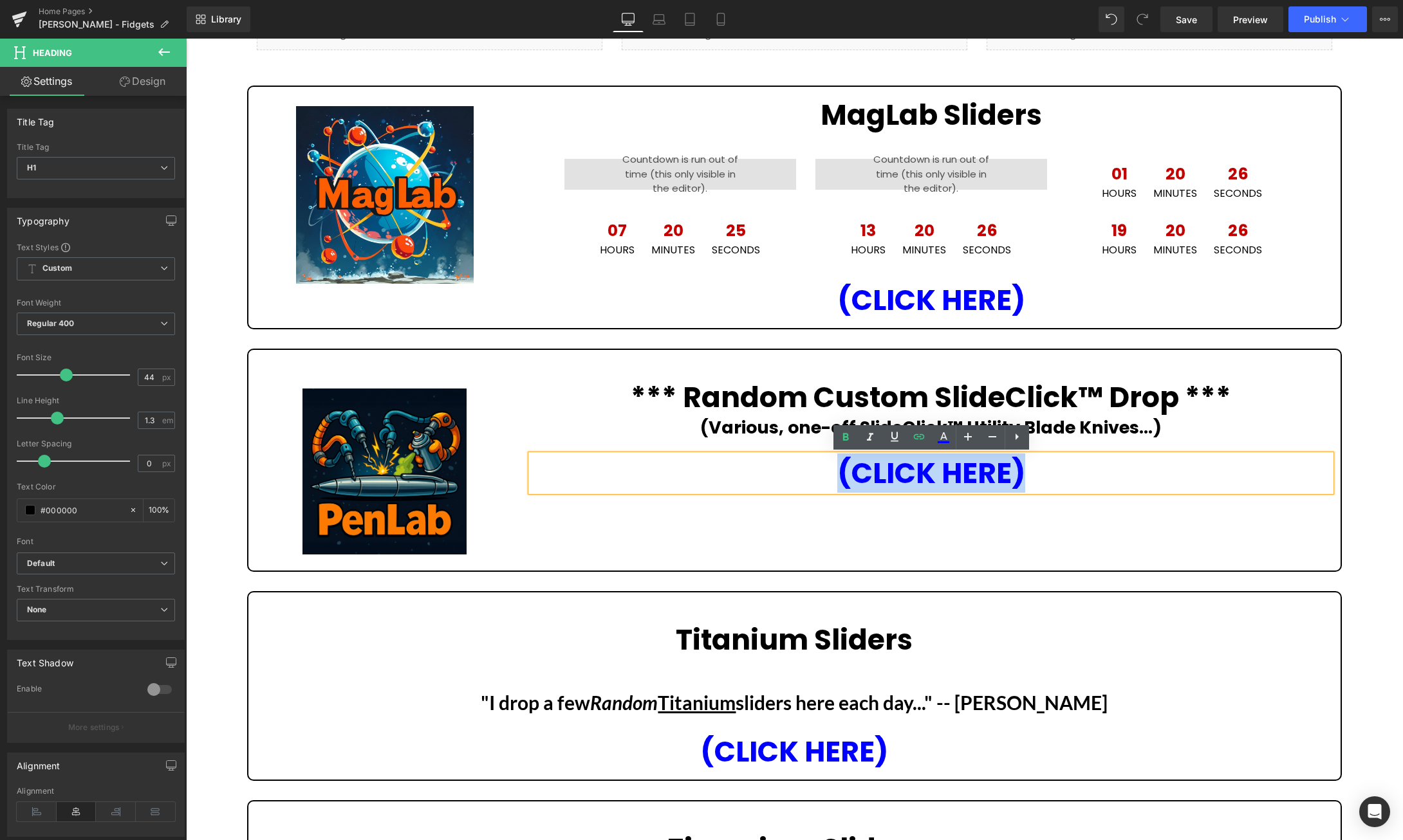
drag, startPoint x: 1056, startPoint y: 472, endPoint x: 827, endPoint y: 472, distance: 229.0
click at [827, 472] on h1 "(CLICK HERE)" at bounding box center [931, 473] width 800 height 37
click at [924, 440] on icon at bounding box center [919, 437] width 15 height 15
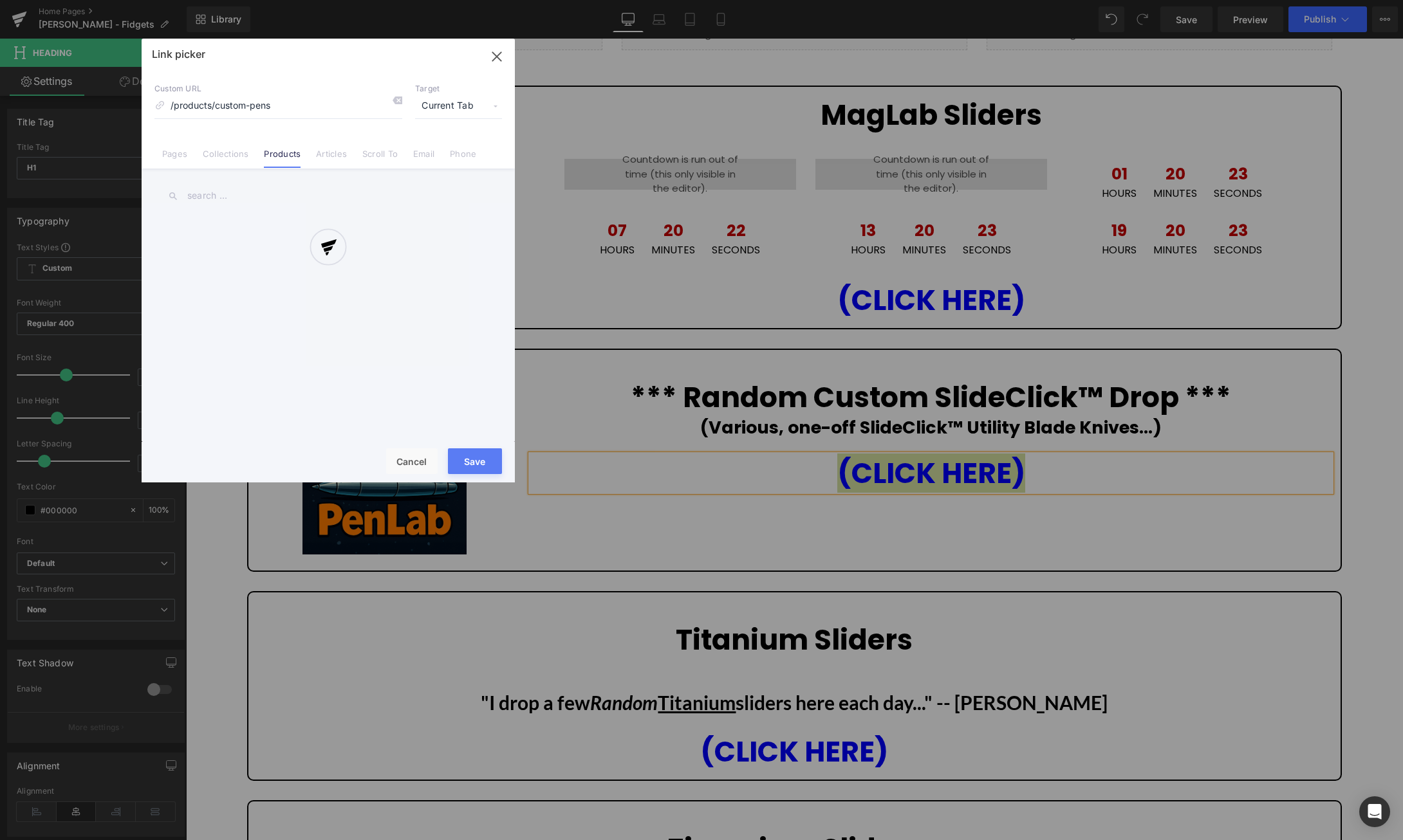
click at [1105, 0] on div "Text Color Highlight Color #333333 Edit or remove link: Edit - Unlink - Cancel …" at bounding box center [702, 0] width 1403 height 0
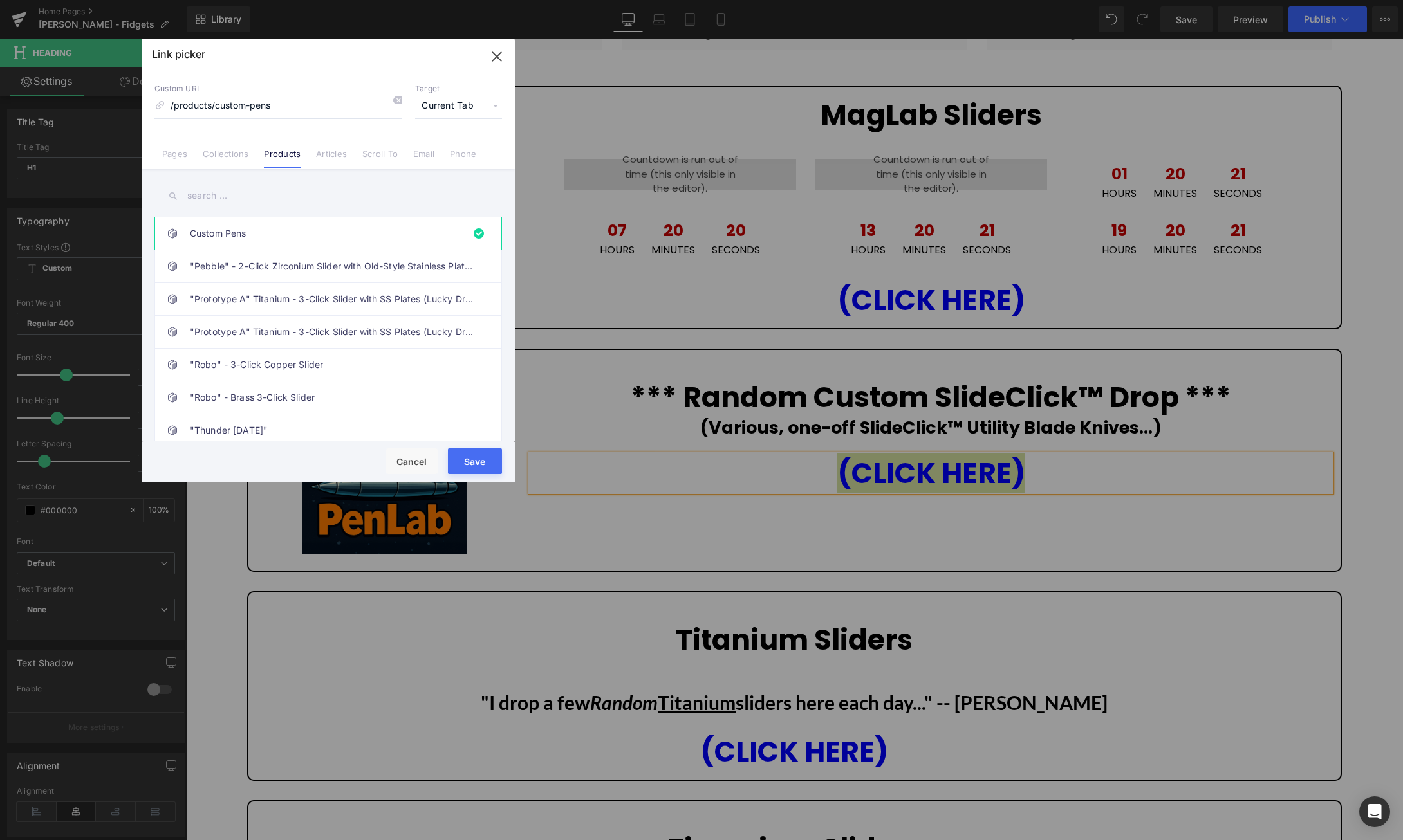
click at [285, 199] on input "text" at bounding box center [328, 196] width 347 height 29
type input "slideclick"
click at [360, 265] on link "SlideClick™ - Titanium Utility Blade Knife Drop" at bounding box center [331, 266] width 283 height 32
type input "/products/slideclick-drop"
drag, startPoint x: 474, startPoint y: 460, endPoint x: 294, endPoint y: 420, distance: 184.4
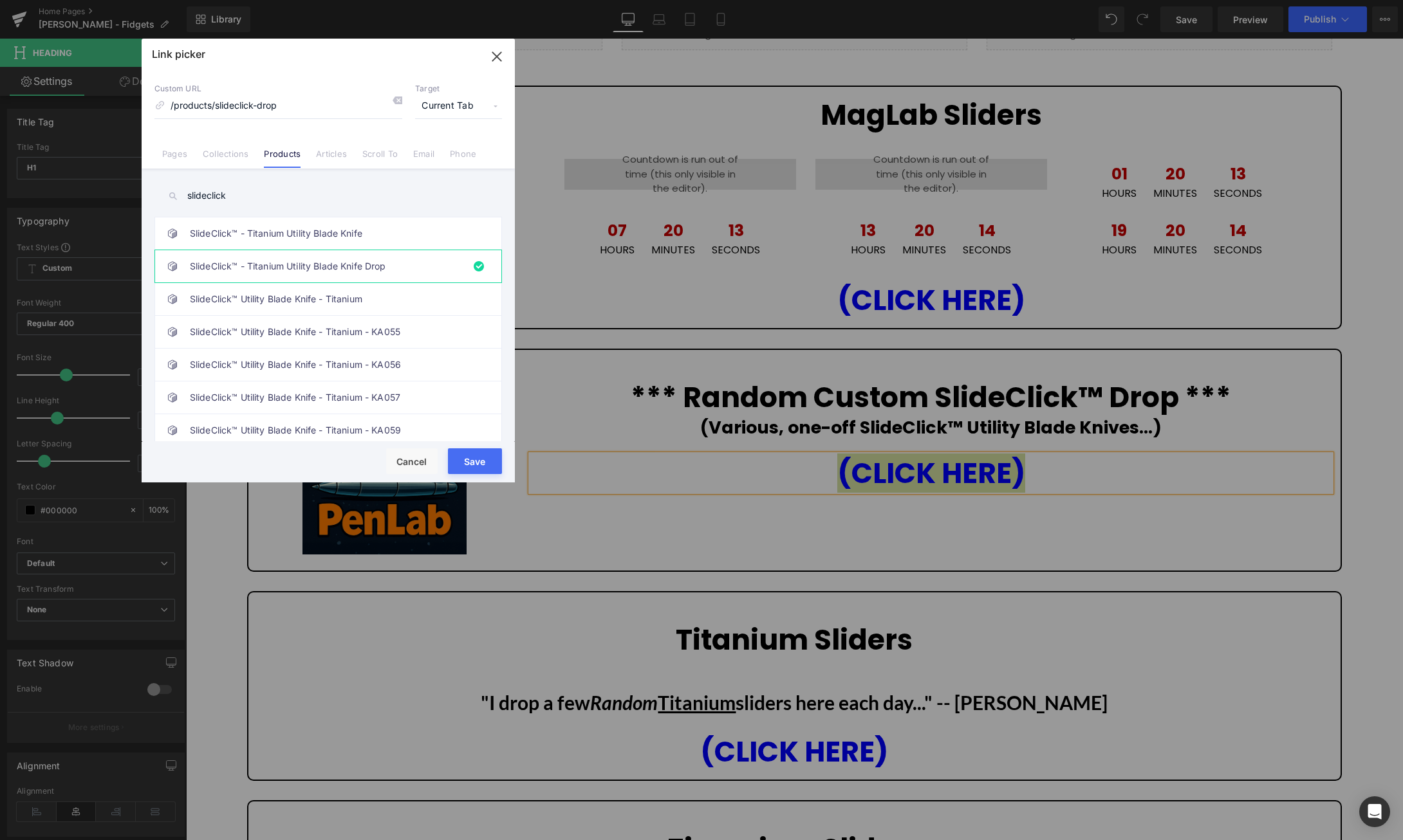
click at [474, 460] on button "Save" at bounding box center [475, 461] width 54 height 26
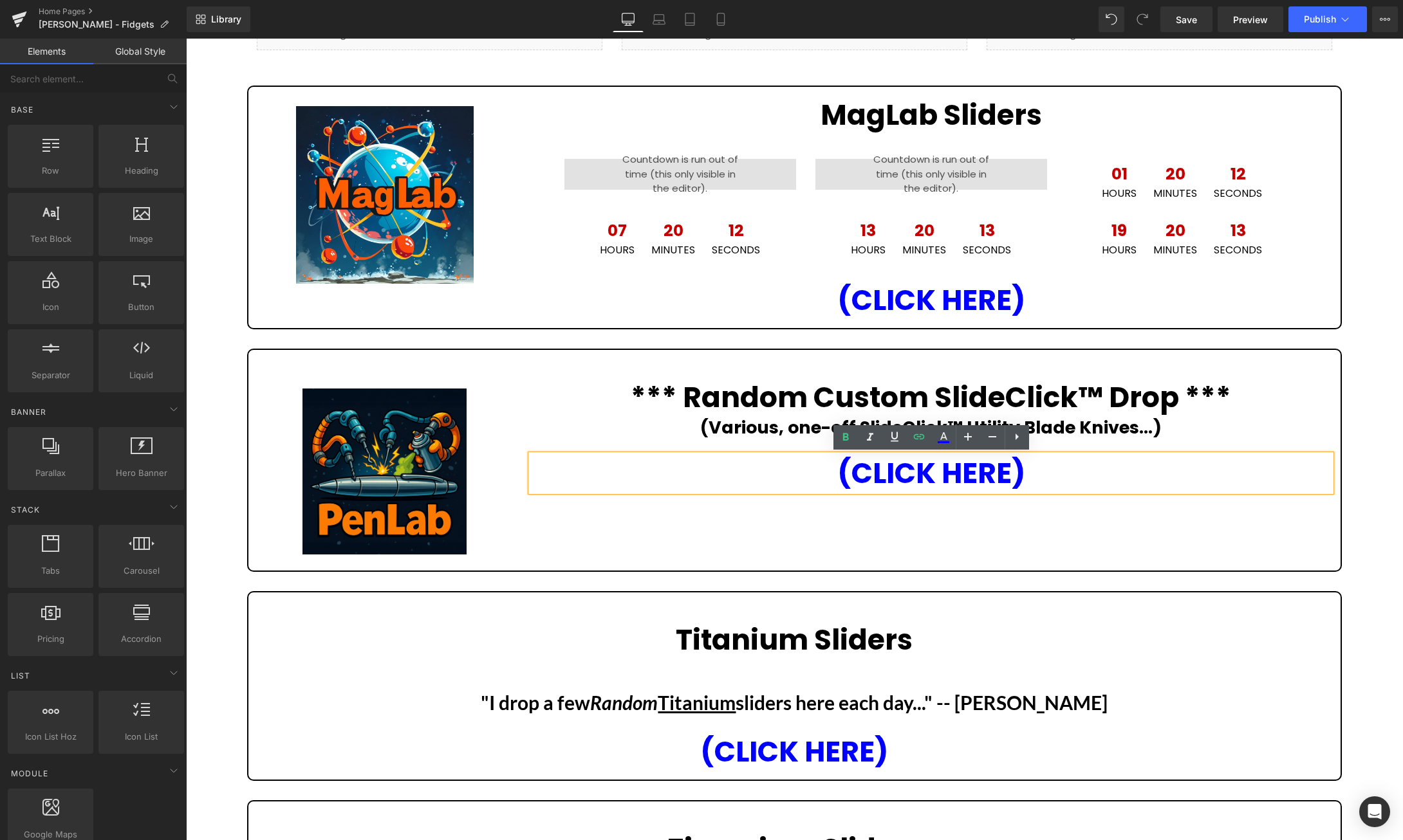
click at [1375, 484] on div "Liquid Liquid Liquid Row Image MagLab Sliders Heading 00 Hours 00 Minutes 00 Se…" at bounding box center [795, 833] width 1217 height 1649
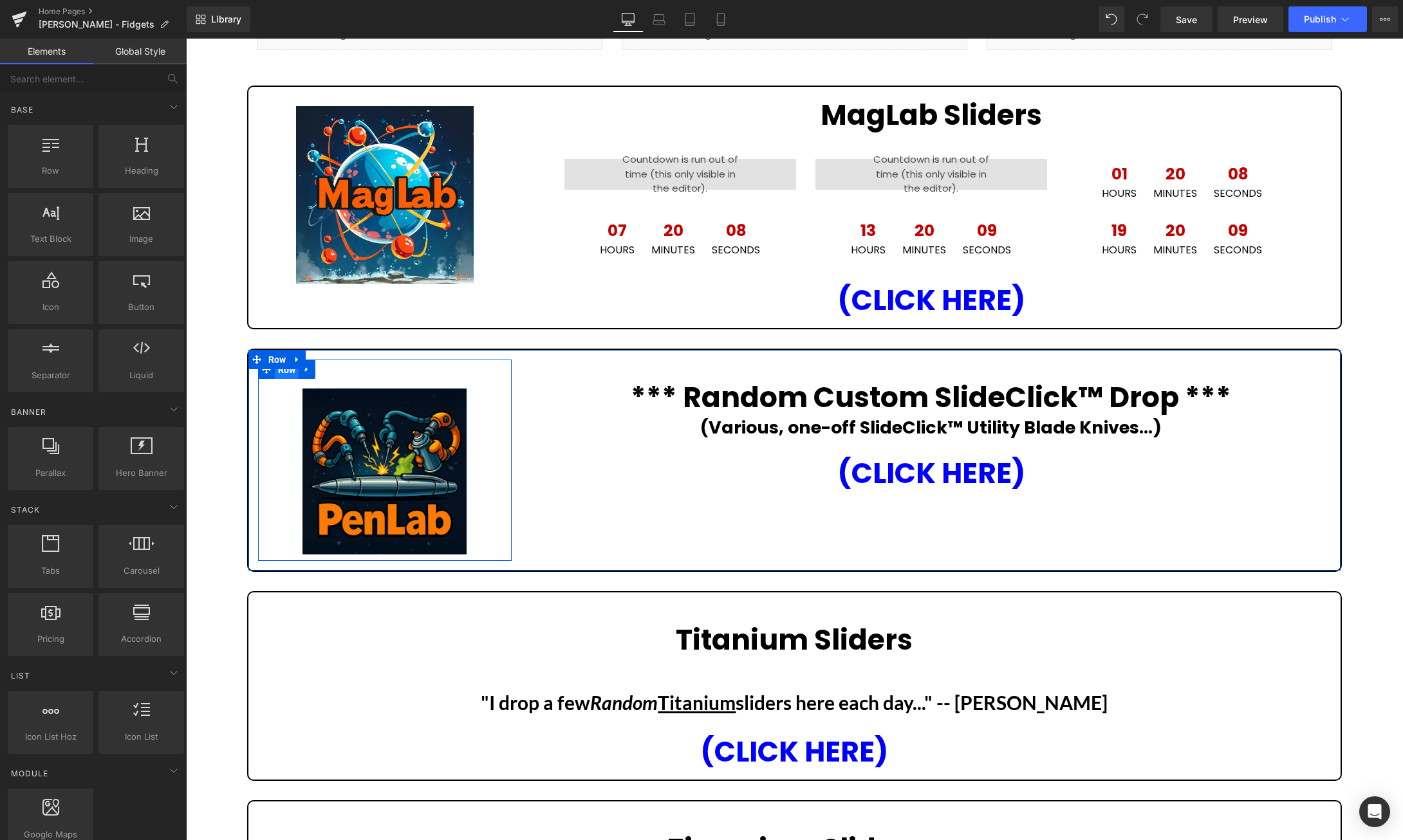
click at [288, 372] on ul "Row" at bounding box center [287, 369] width 58 height 19
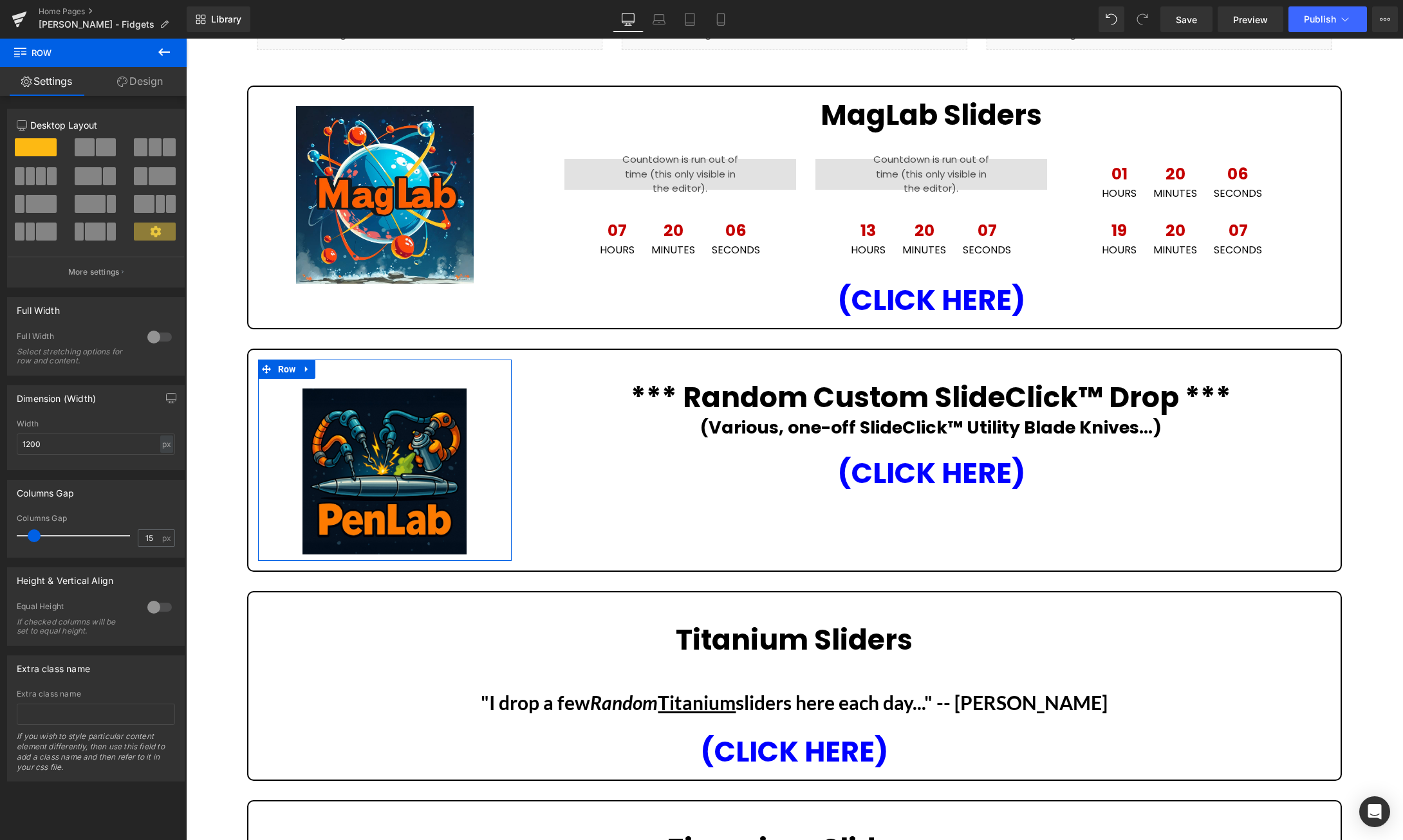
click at [97, 144] on span at bounding box center [106, 147] width 20 height 18
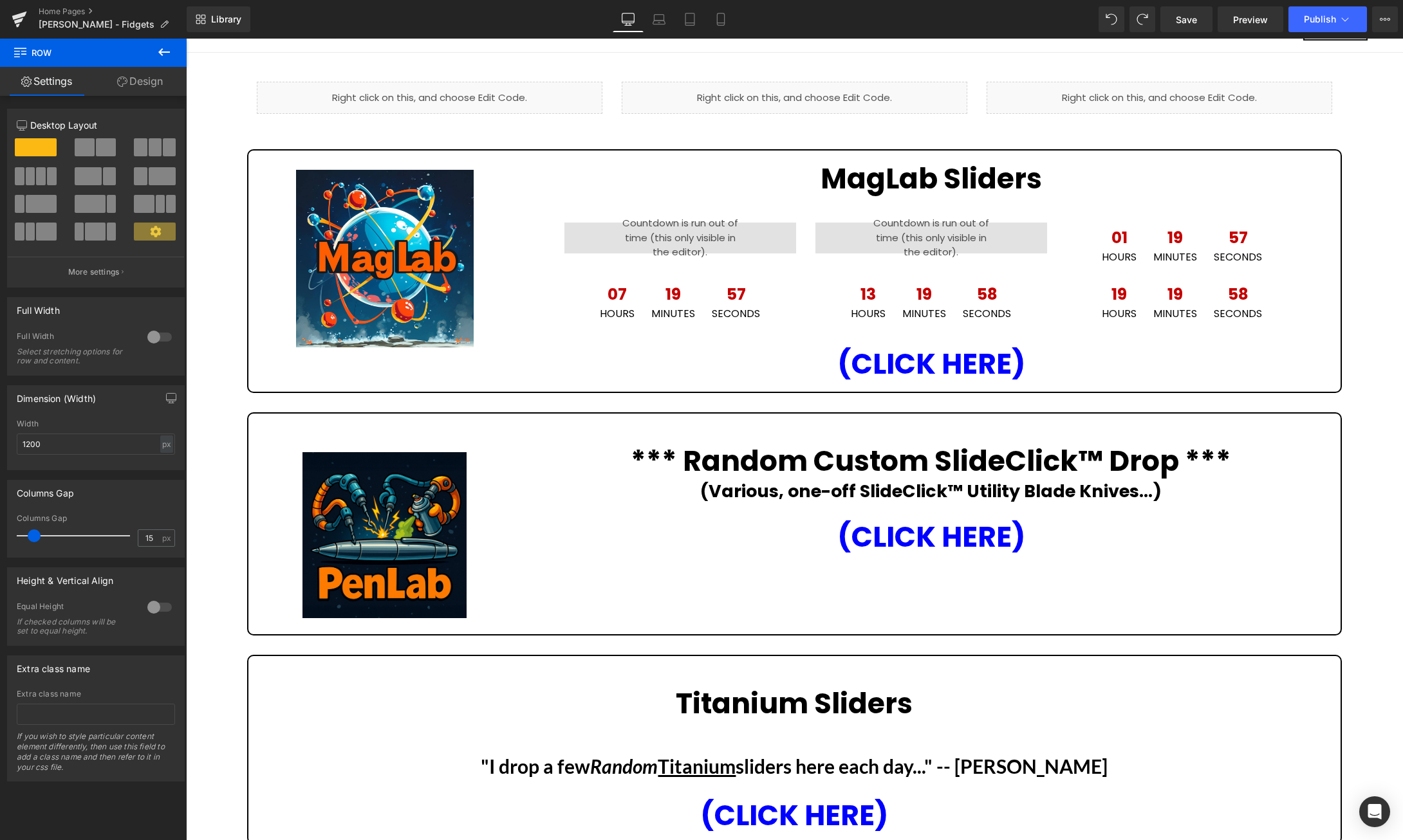
scroll to position [39, 0]
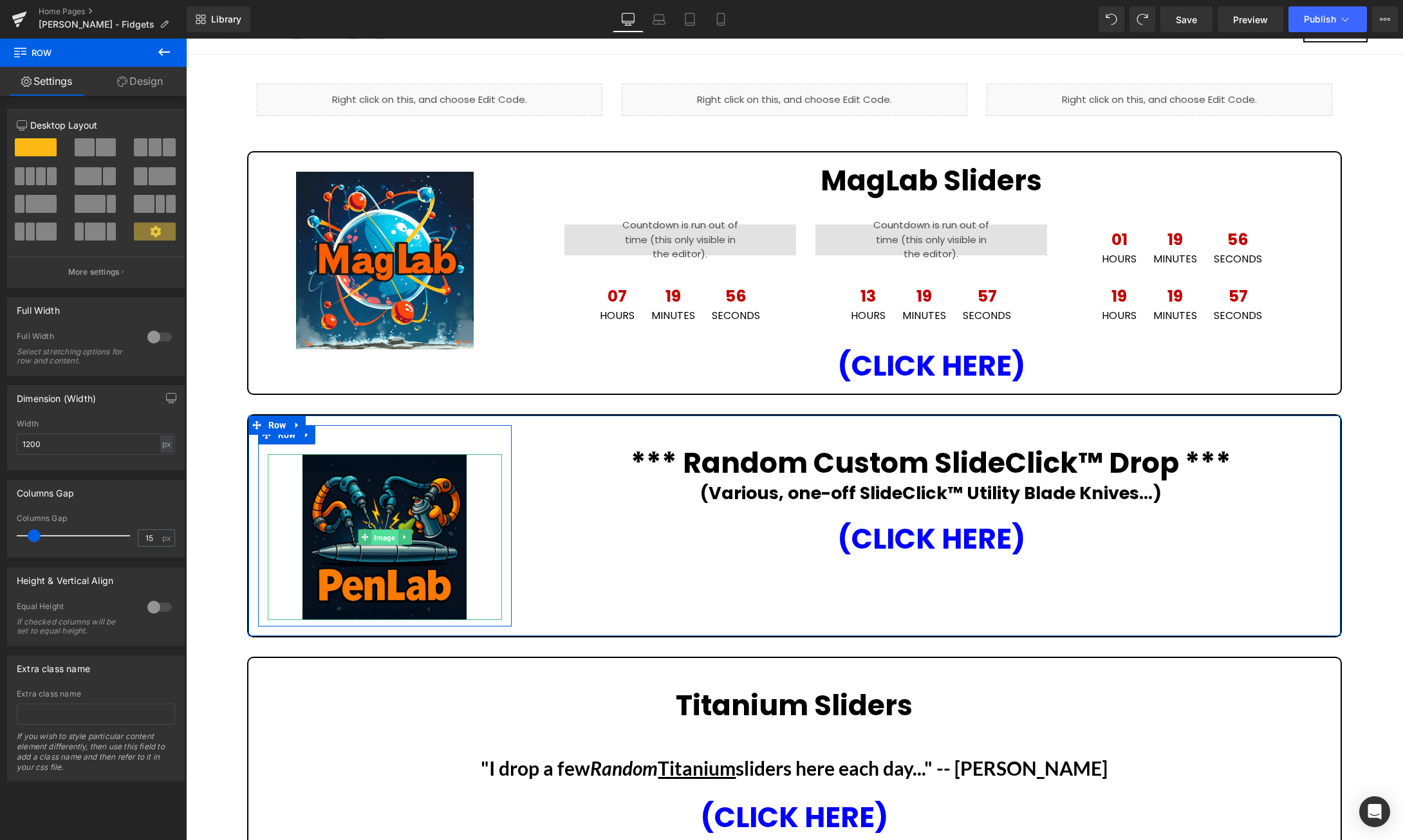
click at [381, 534] on span "Image" at bounding box center [385, 538] width 26 height 15
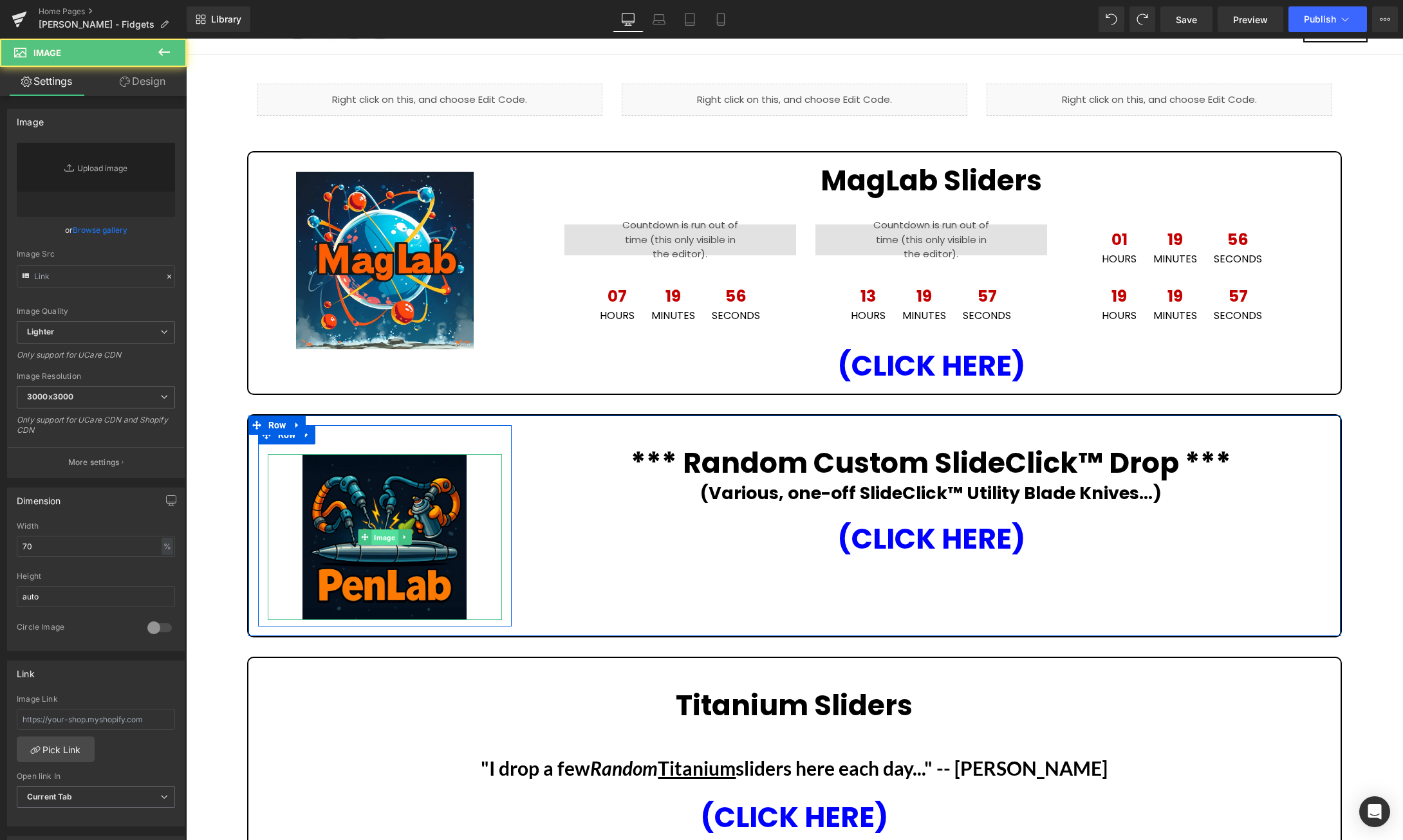
type input "https://ucarecdn.com/f8324ef9-26d5-463b-bc51-10a7cd7e51fd/-/format/auto/-/previ…"
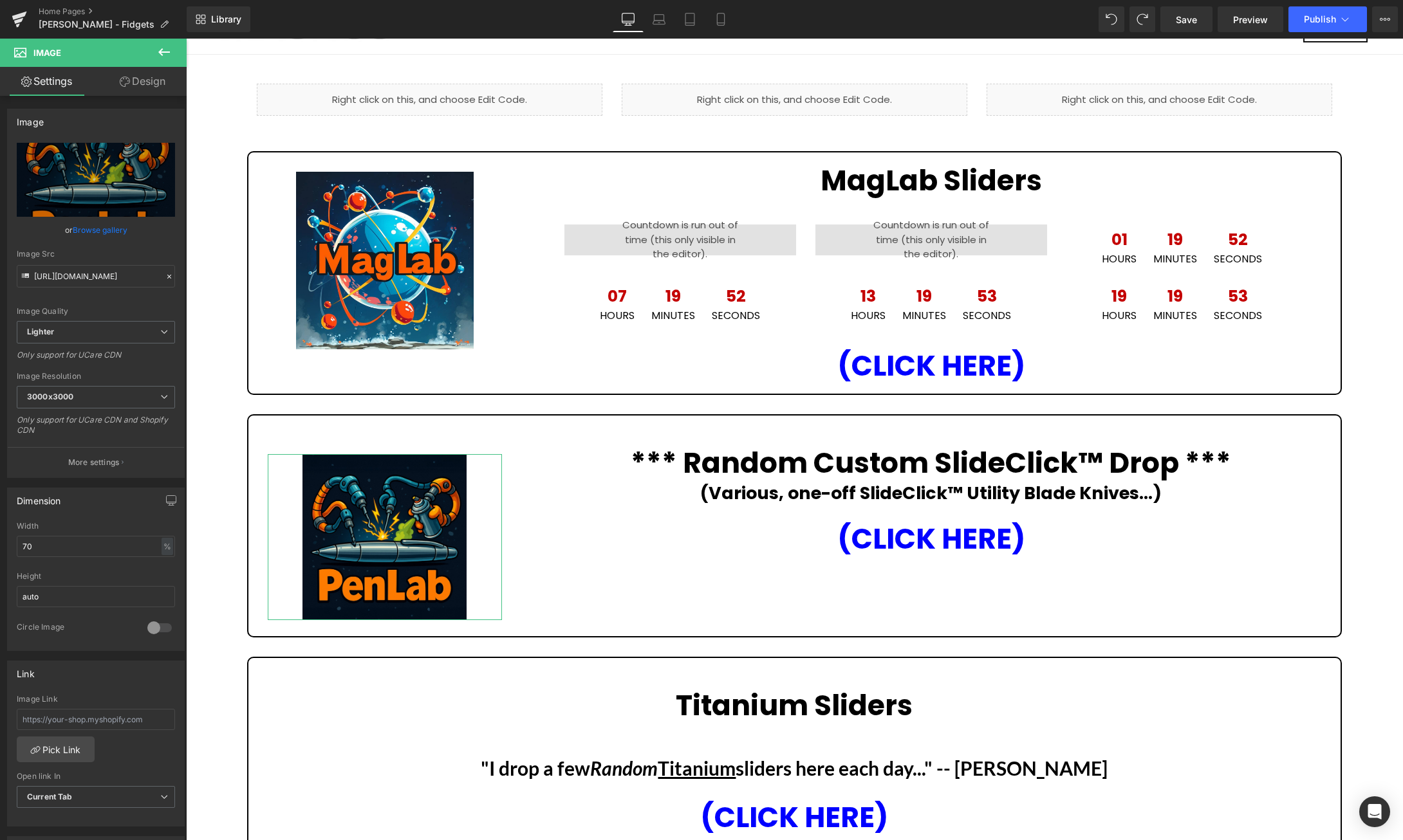
click at [104, 227] on link "Browse gallery" at bounding box center [100, 230] width 55 height 22
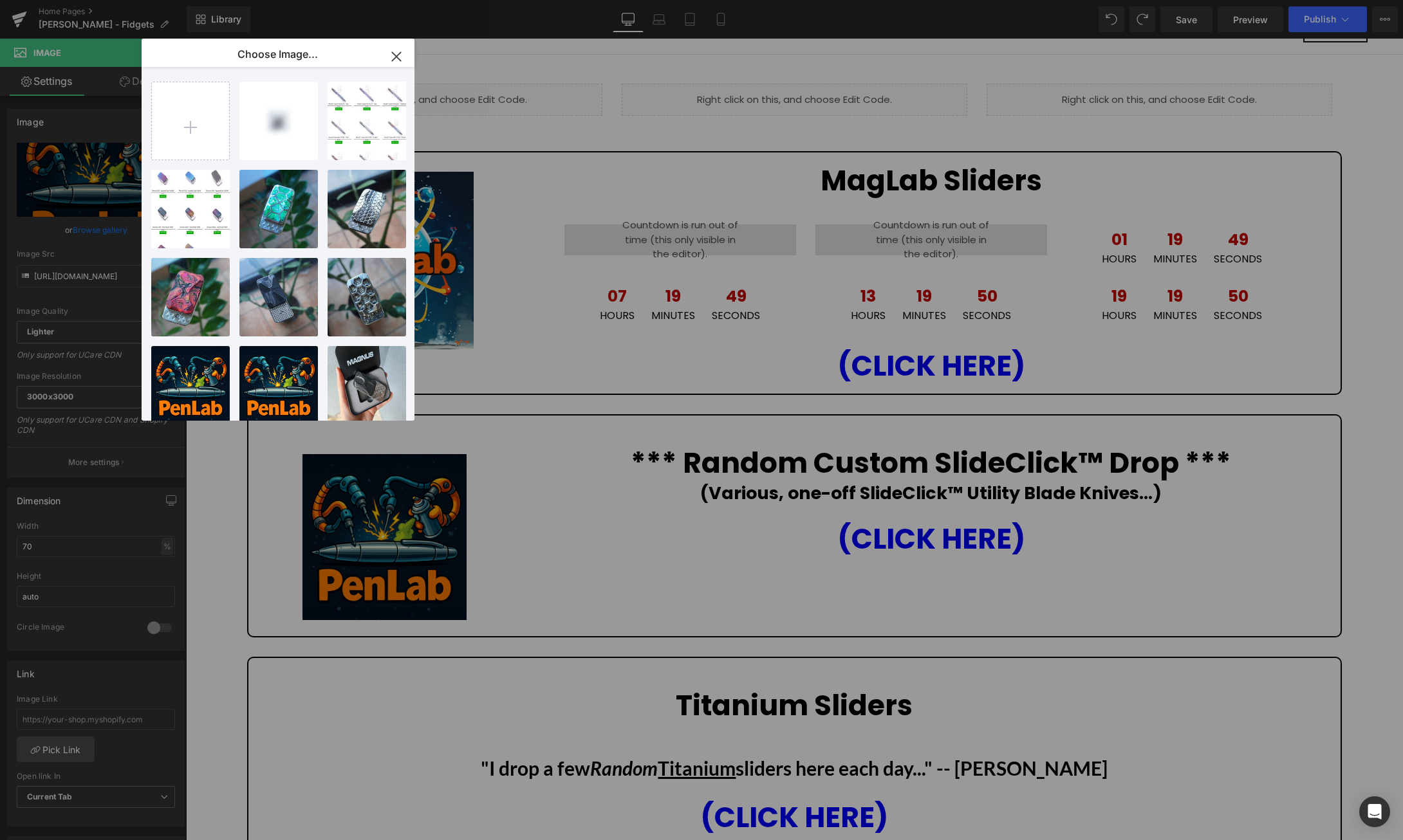
click at [393, 55] on icon "button" at bounding box center [397, 57] width 21 height 21
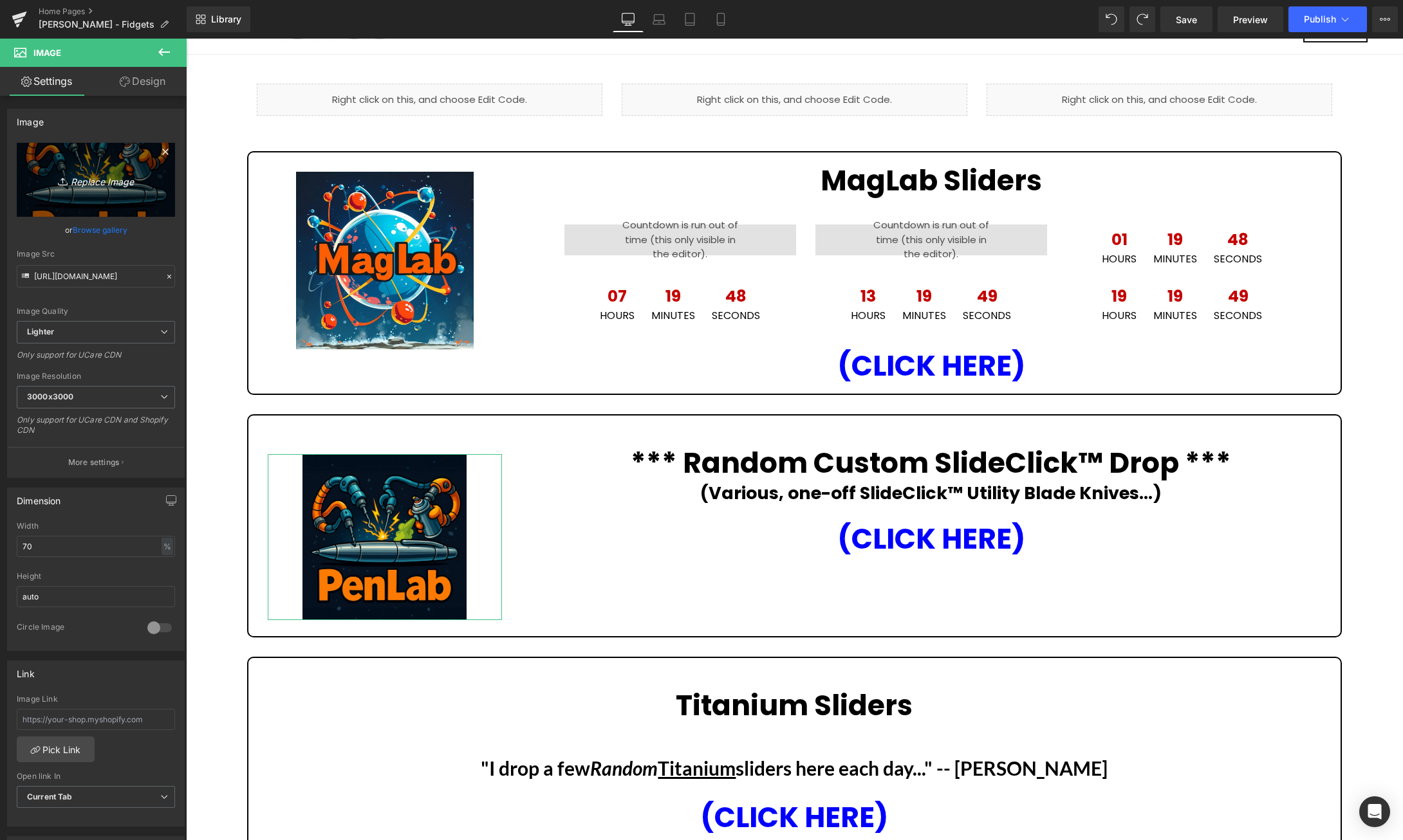
click at [103, 176] on icon "Replace Image" at bounding box center [96, 179] width 103 height 16
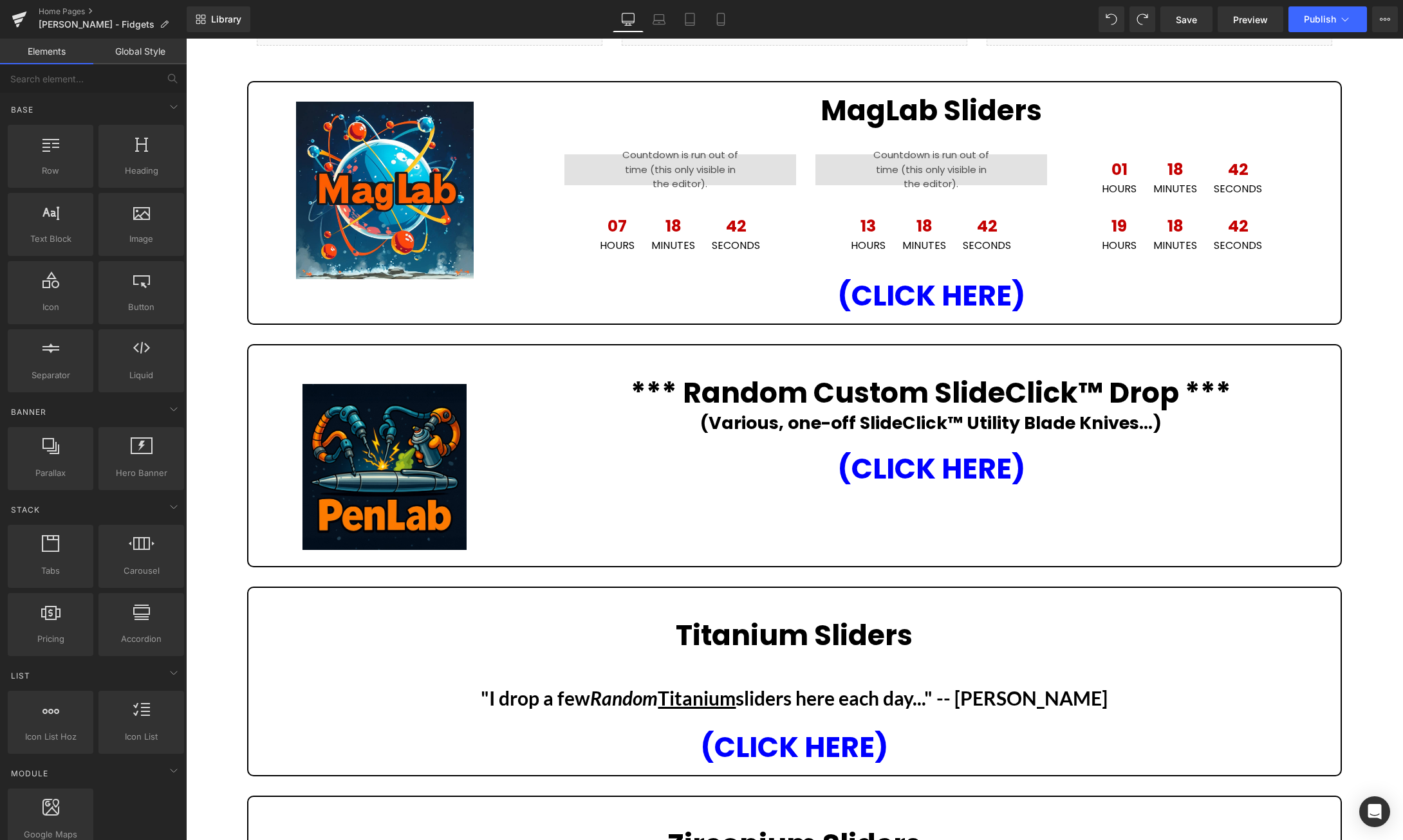
scroll to position [104, 0]
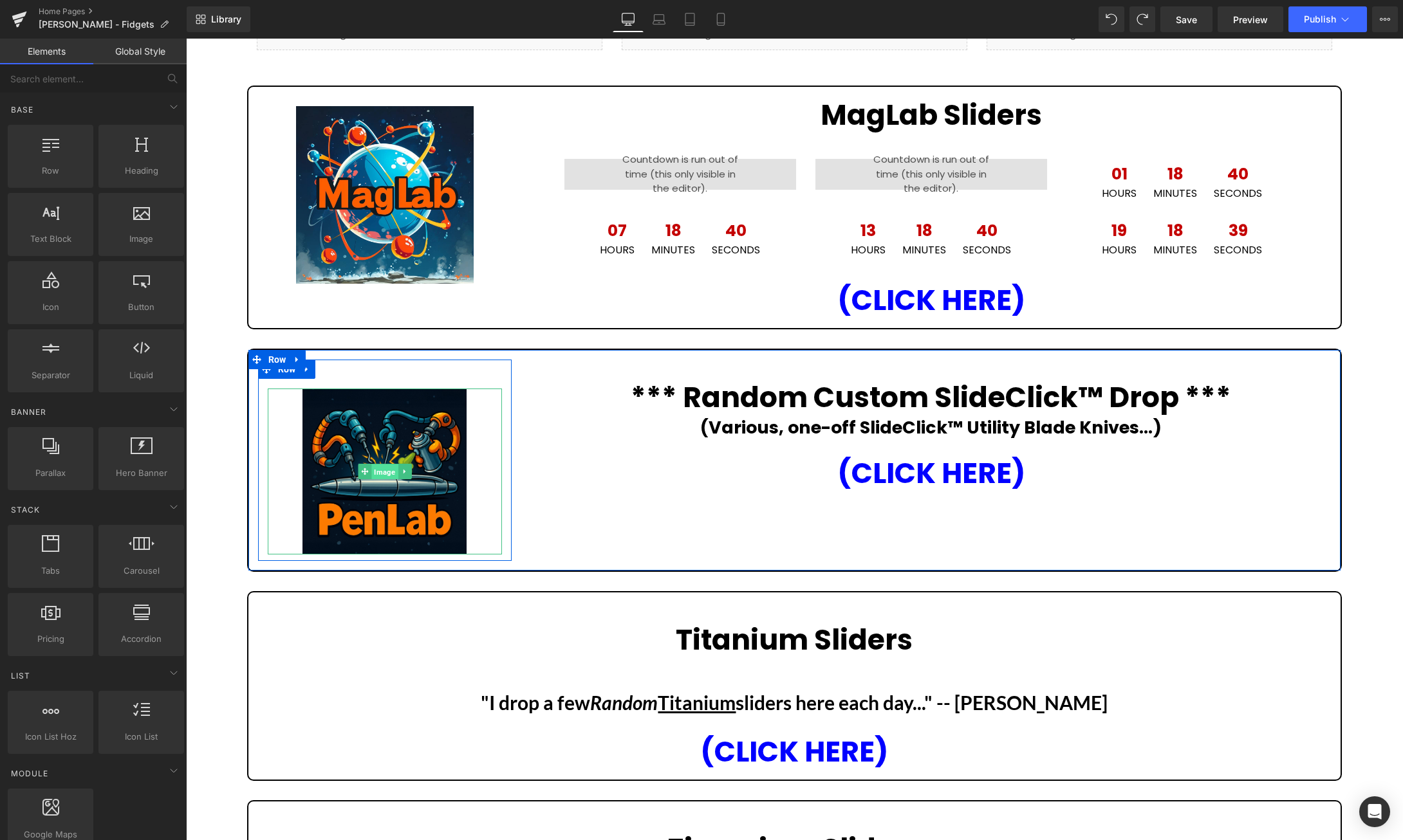
click at [378, 469] on span "Image" at bounding box center [385, 472] width 26 height 15
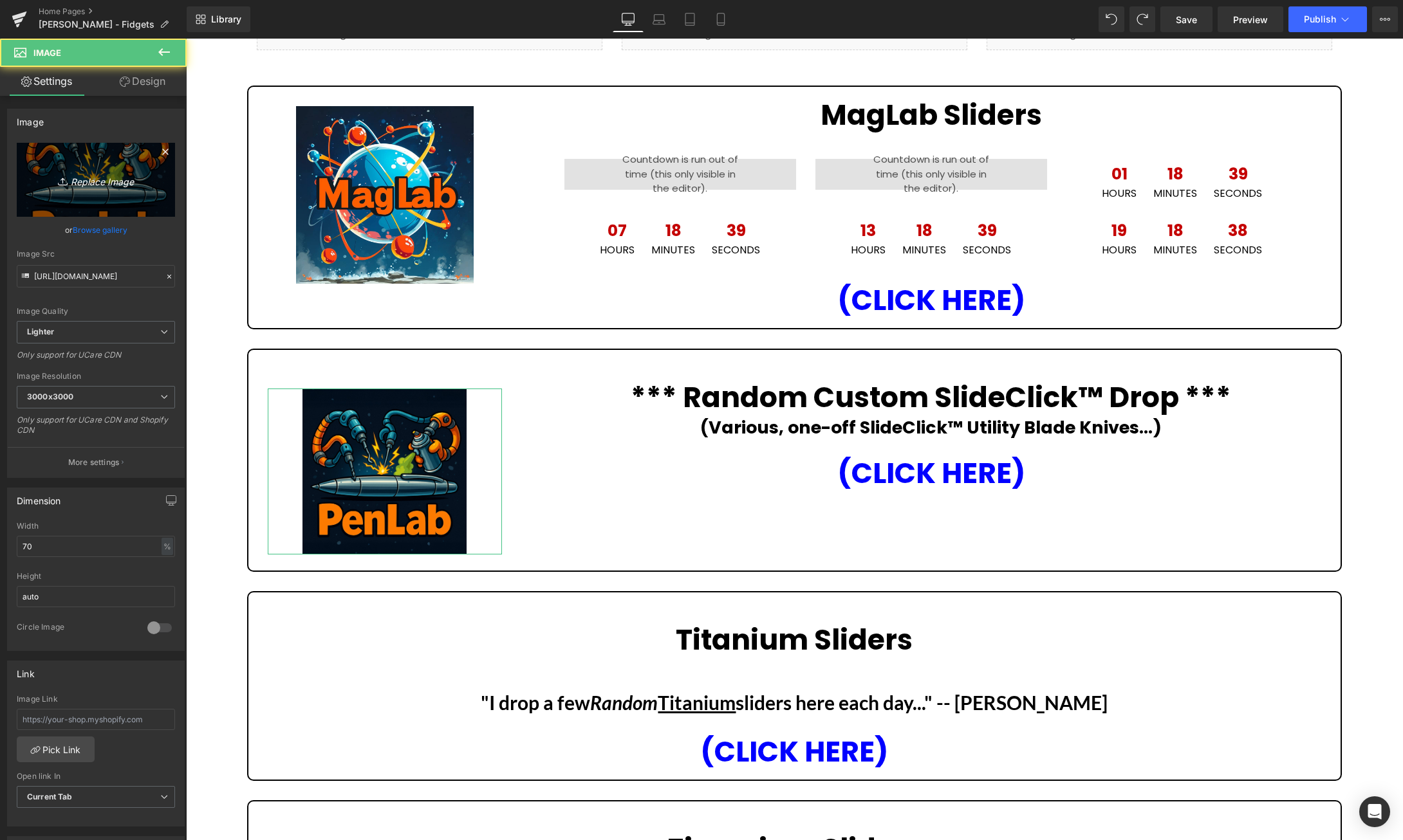
click at [90, 181] on icon "Replace Image" at bounding box center [96, 179] width 103 height 16
type input "C:\fakepath\rn-image_picker_lib_temp_ba883ae6-dfc9-468d-85d4-1d17e1d10700.jpg"
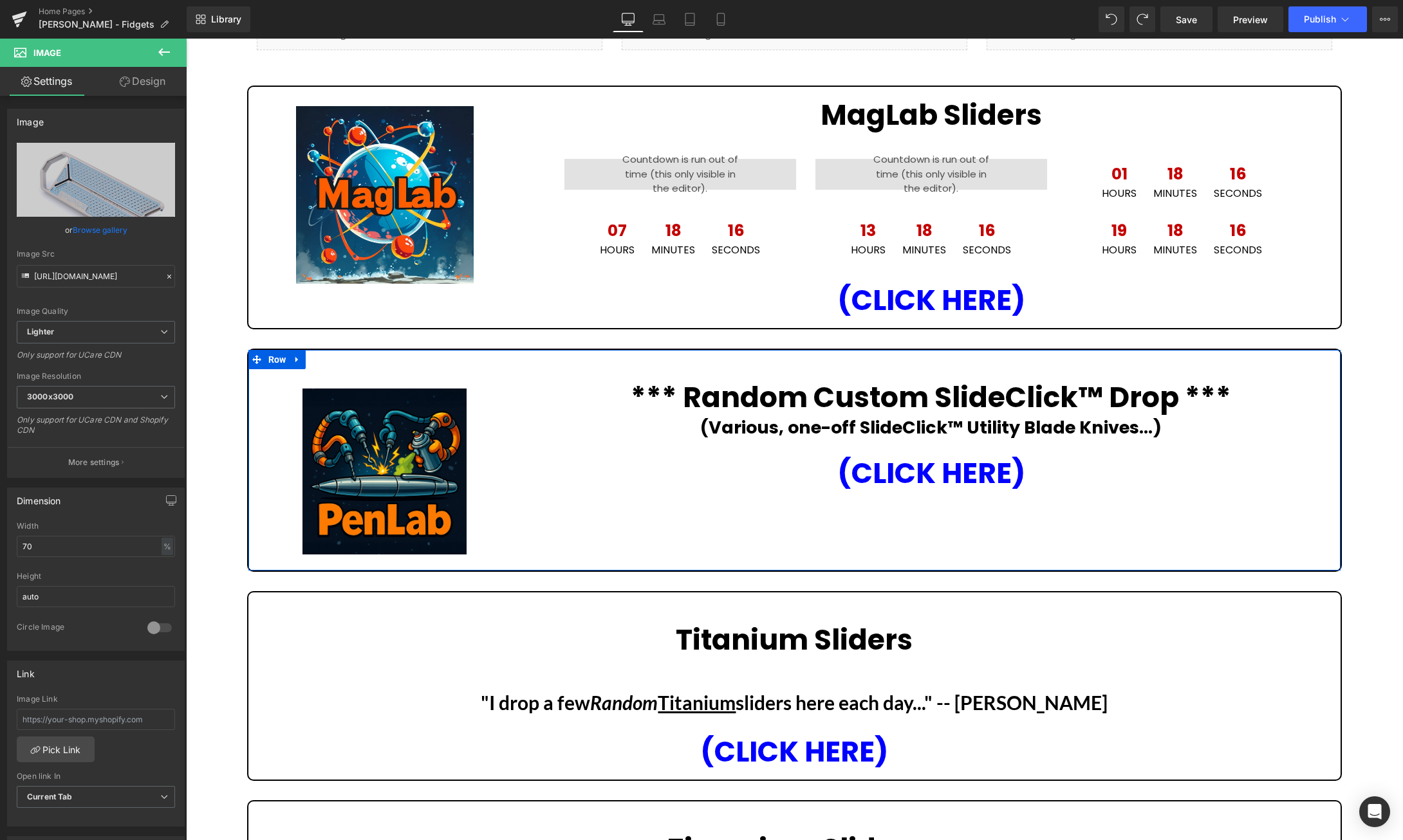
type input "https://ucarecdn.com/a966cf1a-703f-49df-96d5-9f765edc5093/-/format/auto/-/previ…"
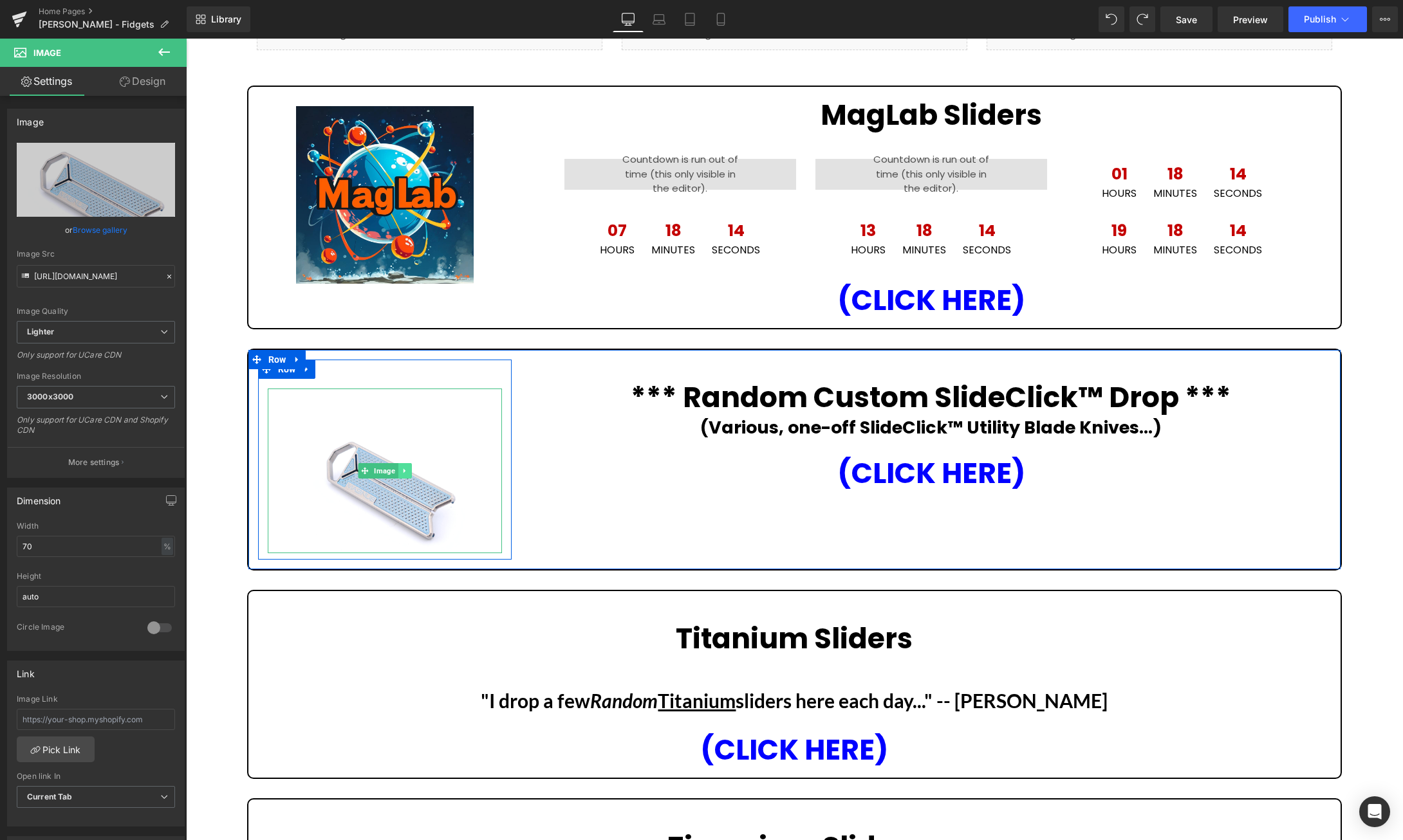
click at [405, 471] on icon at bounding box center [404, 471] width 2 height 4
click at [397, 471] on icon at bounding box center [398, 471] width 7 height 7
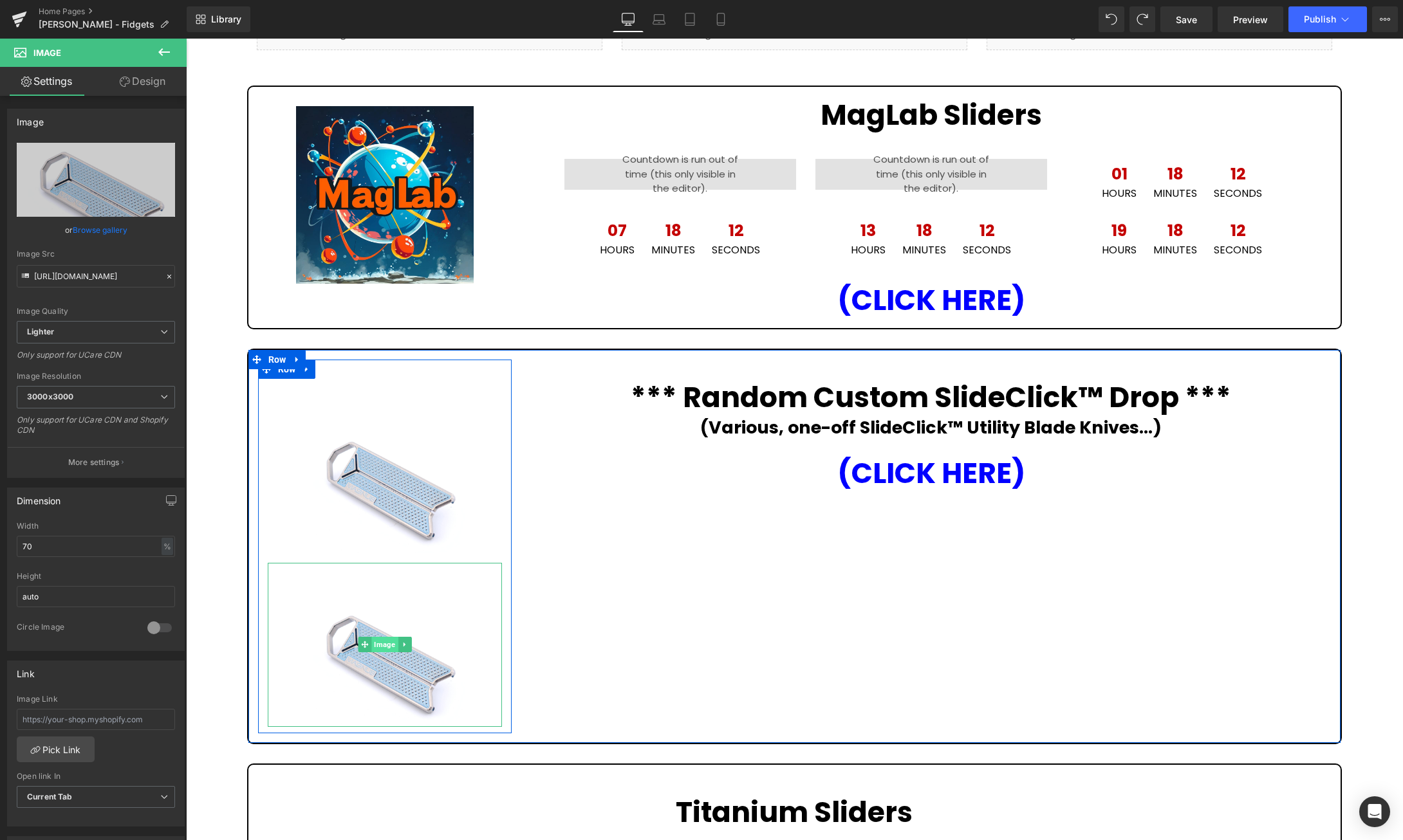
click at [378, 648] on span "Image" at bounding box center [385, 644] width 26 height 15
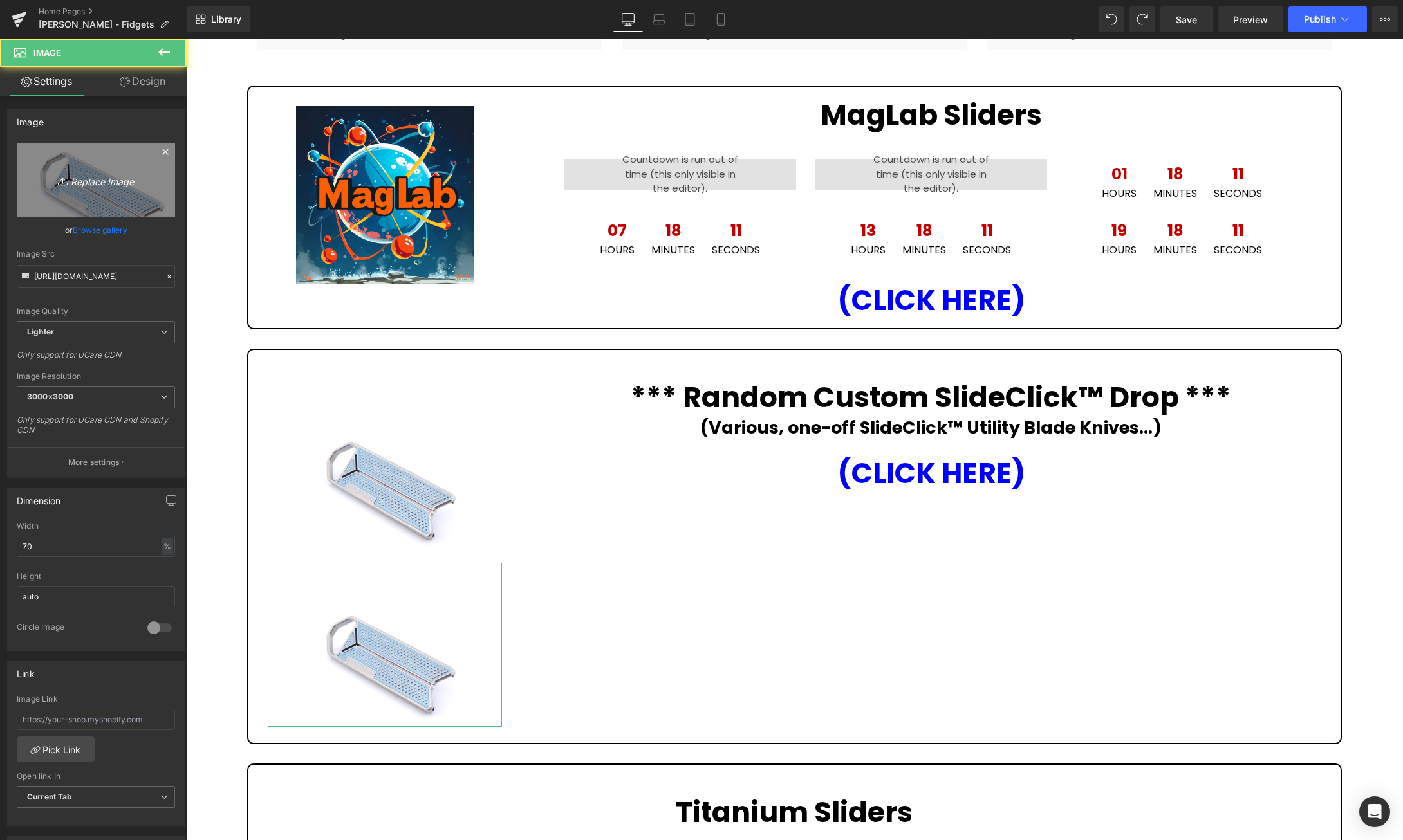
click at [104, 179] on icon "Replace Image" at bounding box center [96, 179] width 103 height 16
type input "C:\fakepath\rn-image_picker_lib_temp_ecc66734-5159-4ceb-8bbe-a988203fc075.jpg"
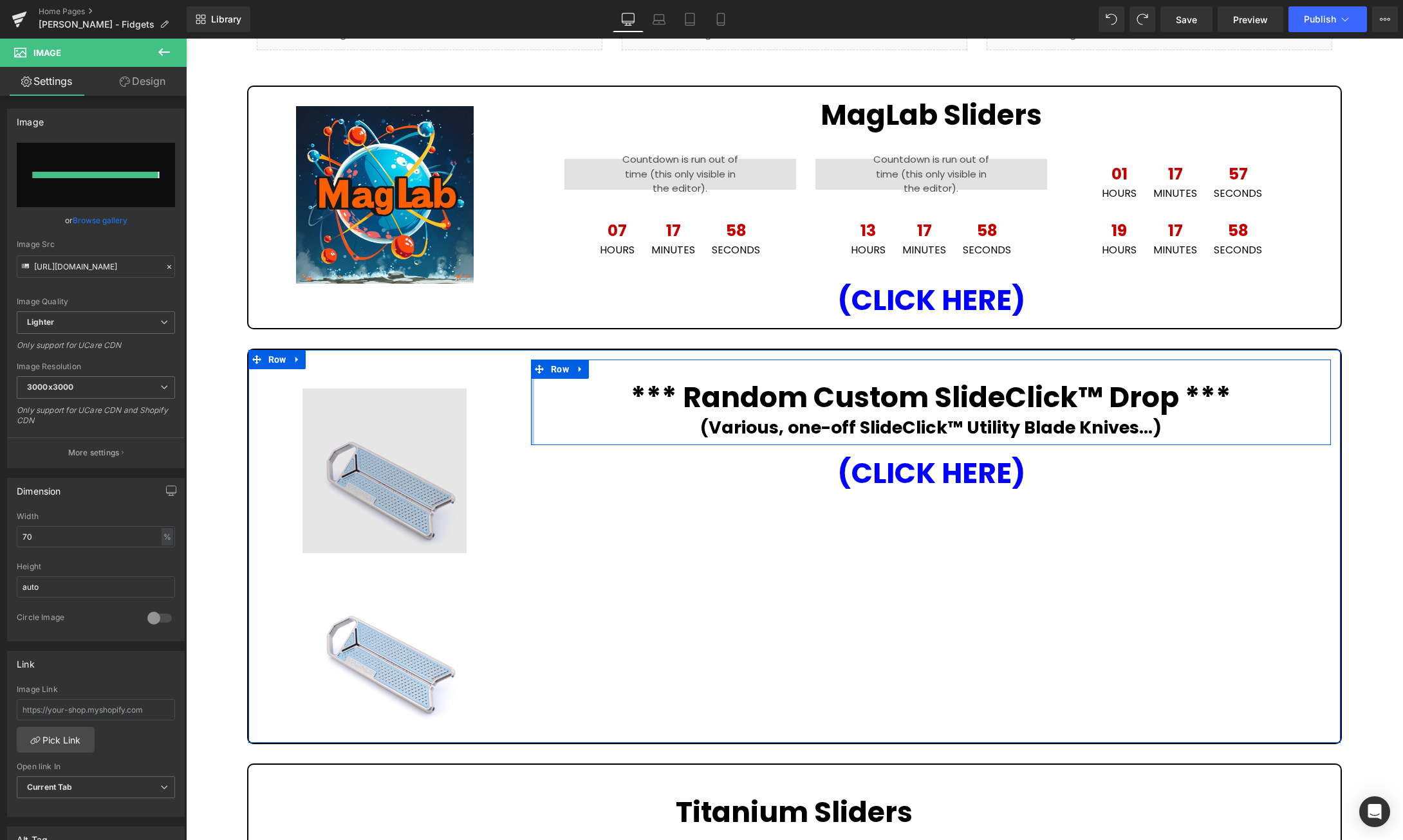
type input "https://ucarecdn.com/1b62d187-1b9b-4b20-bcfa-8c75b68cdb4a/-/format/auto/-/previ…"
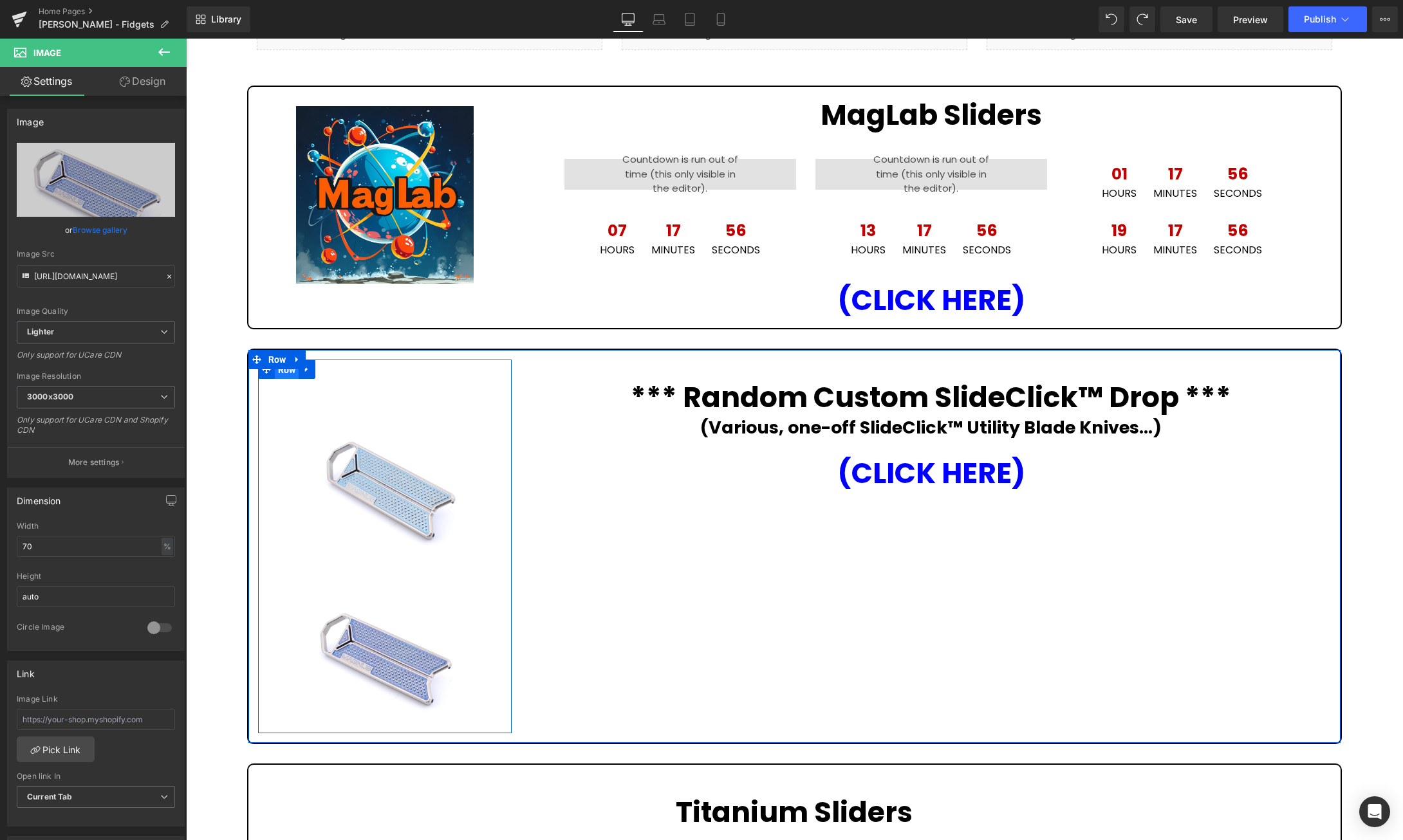
click at [285, 373] on ul "Row" at bounding box center [287, 369] width 58 height 19
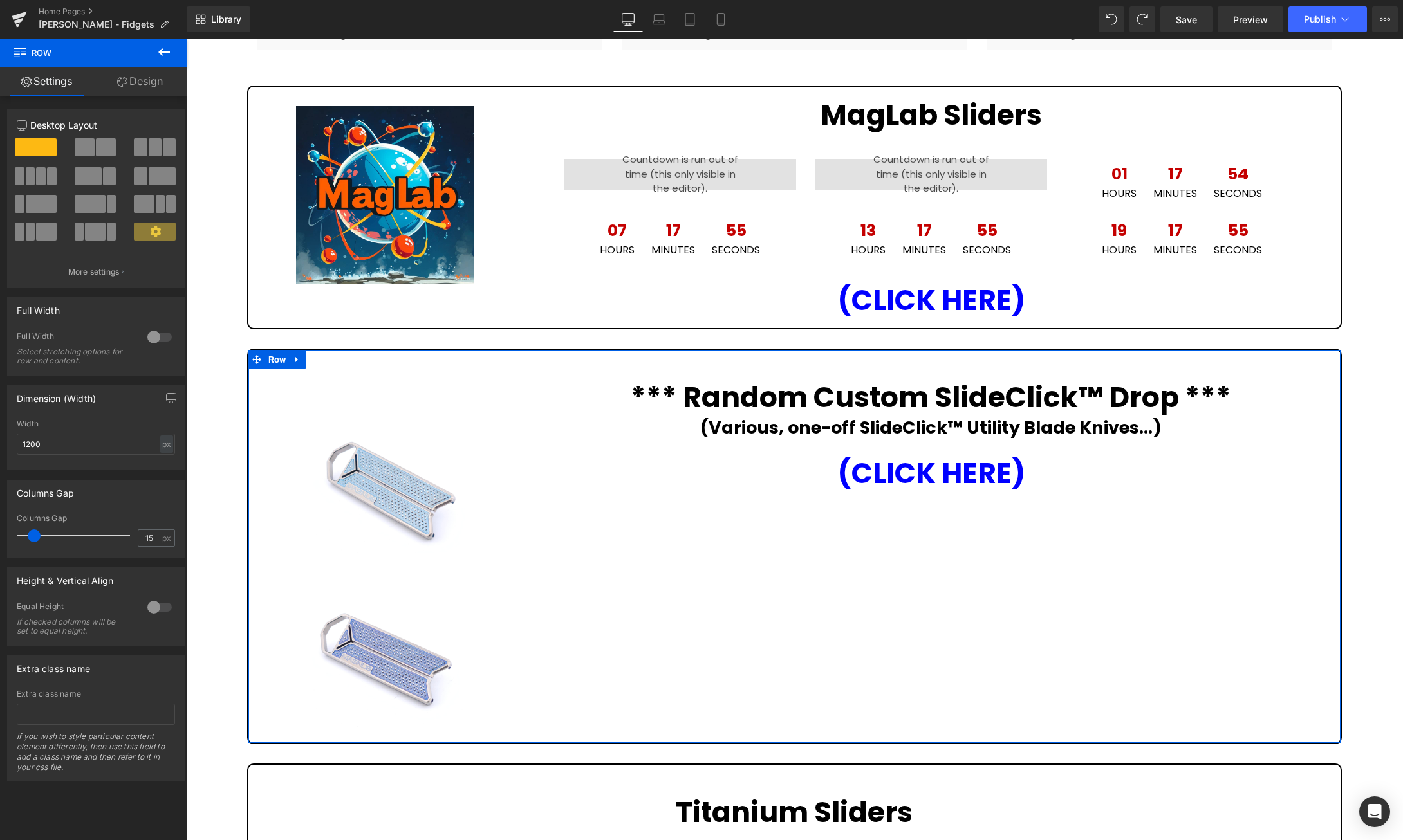
click at [274, 355] on span "Row" at bounding box center [277, 360] width 24 height 19
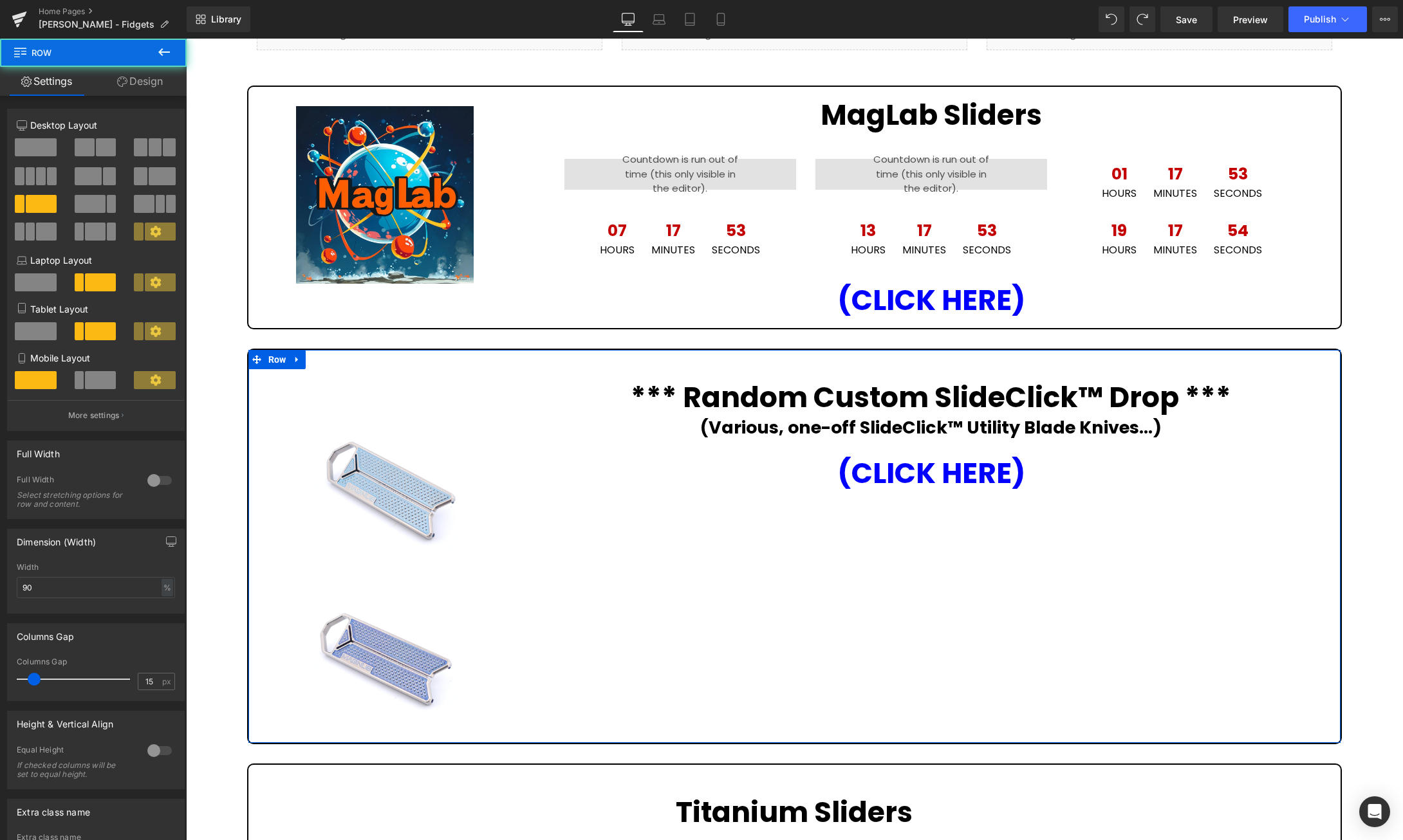
click at [100, 158] on div at bounding box center [96, 152] width 60 height 28
click at [269, 358] on span "Row" at bounding box center [277, 360] width 24 height 19
click at [92, 145] on span at bounding box center [84, 147] width 20 height 18
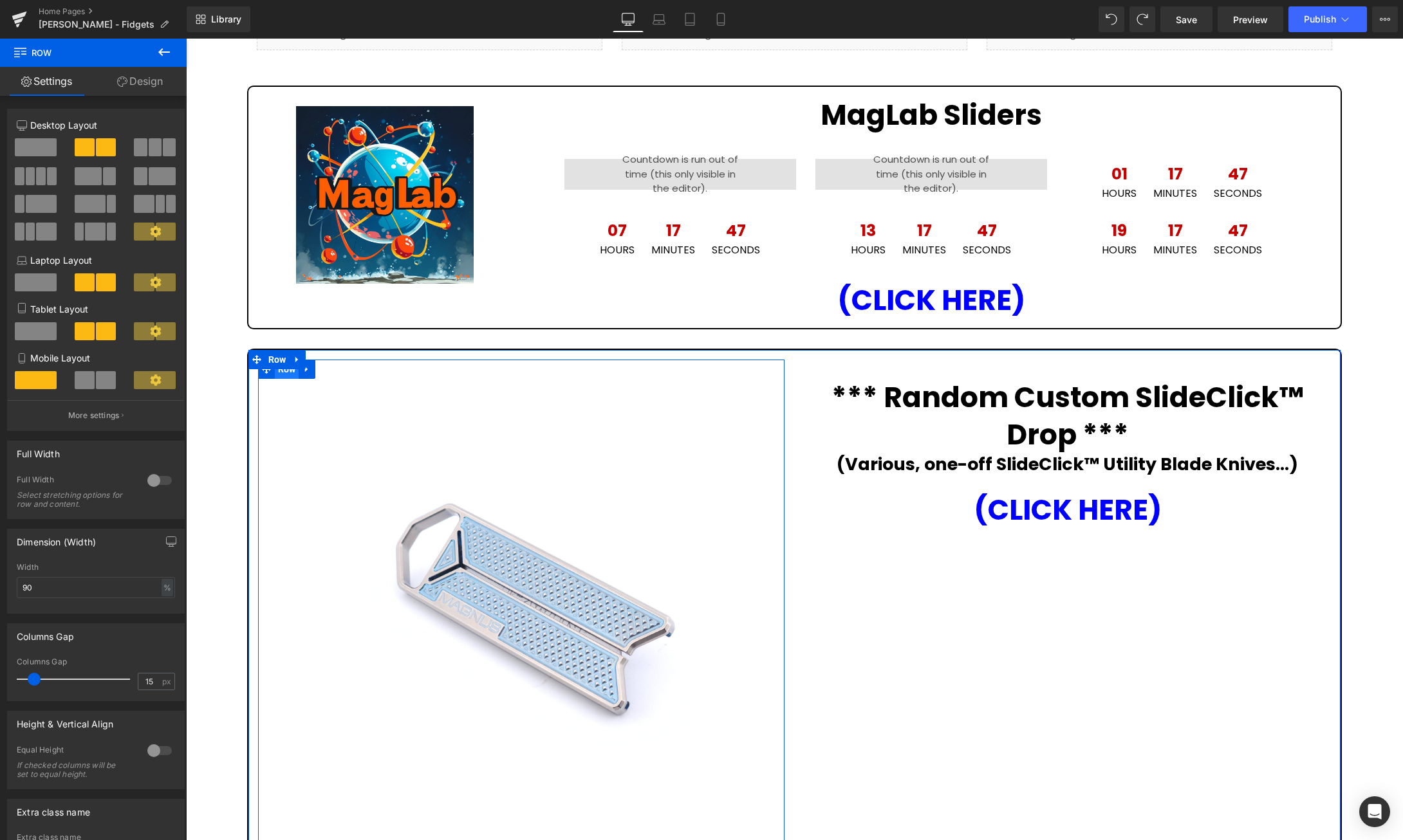
click at [285, 373] on span "Row" at bounding box center [287, 369] width 24 height 19
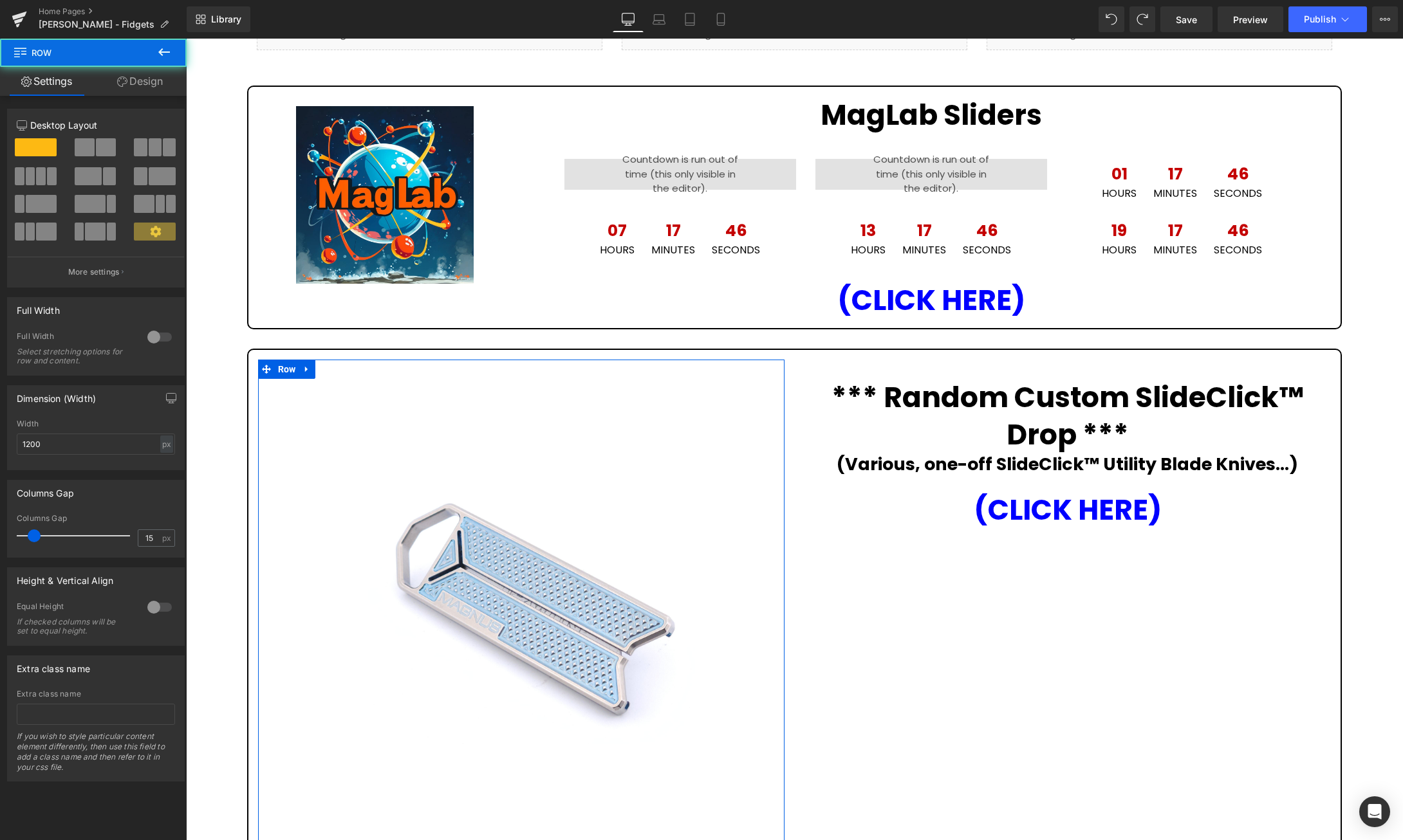
click at [90, 144] on span at bounding box center [84, 147] width 20 height 18
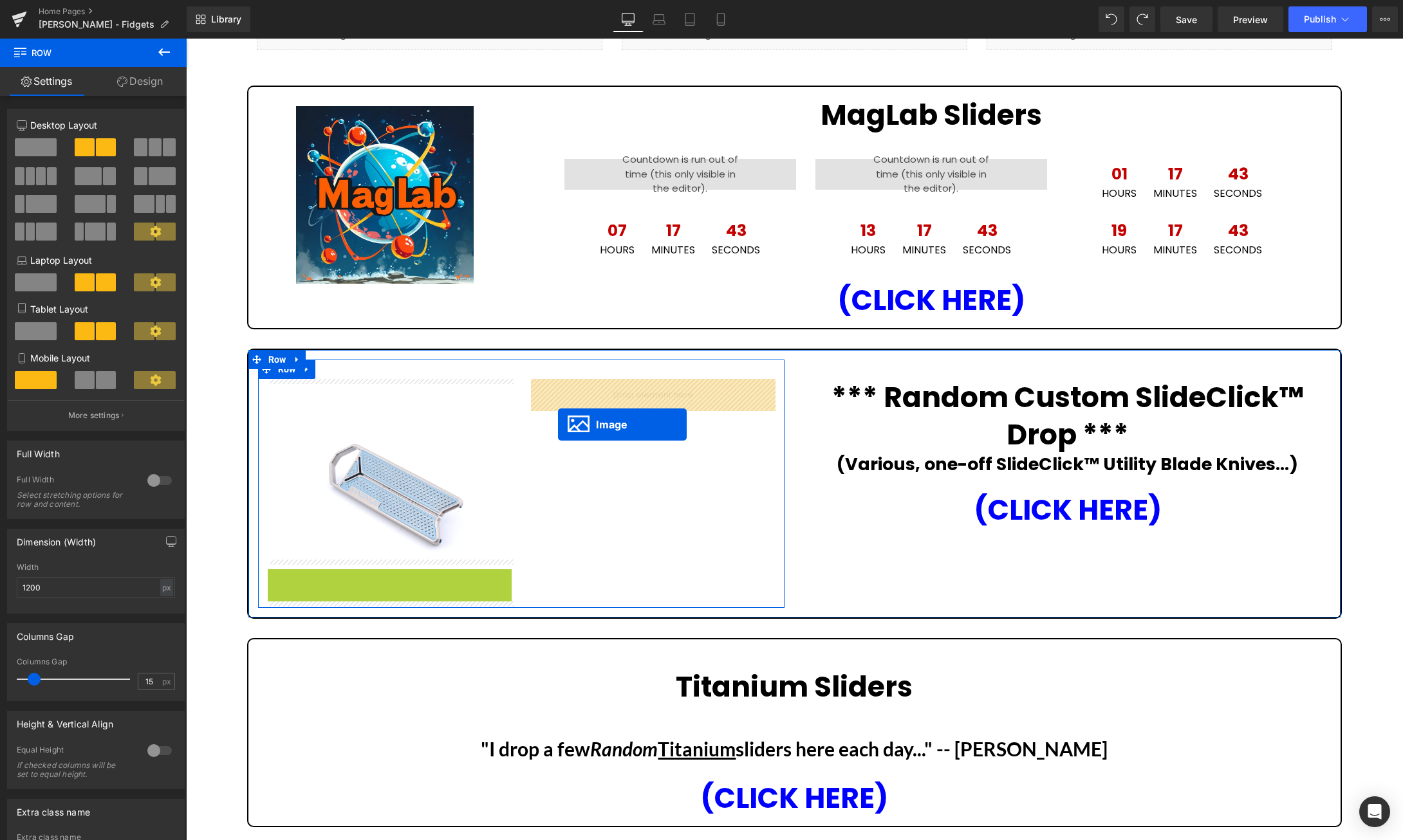
drag, startPoint x: 371, startPoint y: 658, endPoint x: 558, endPoint y: 425, distance: 298.8
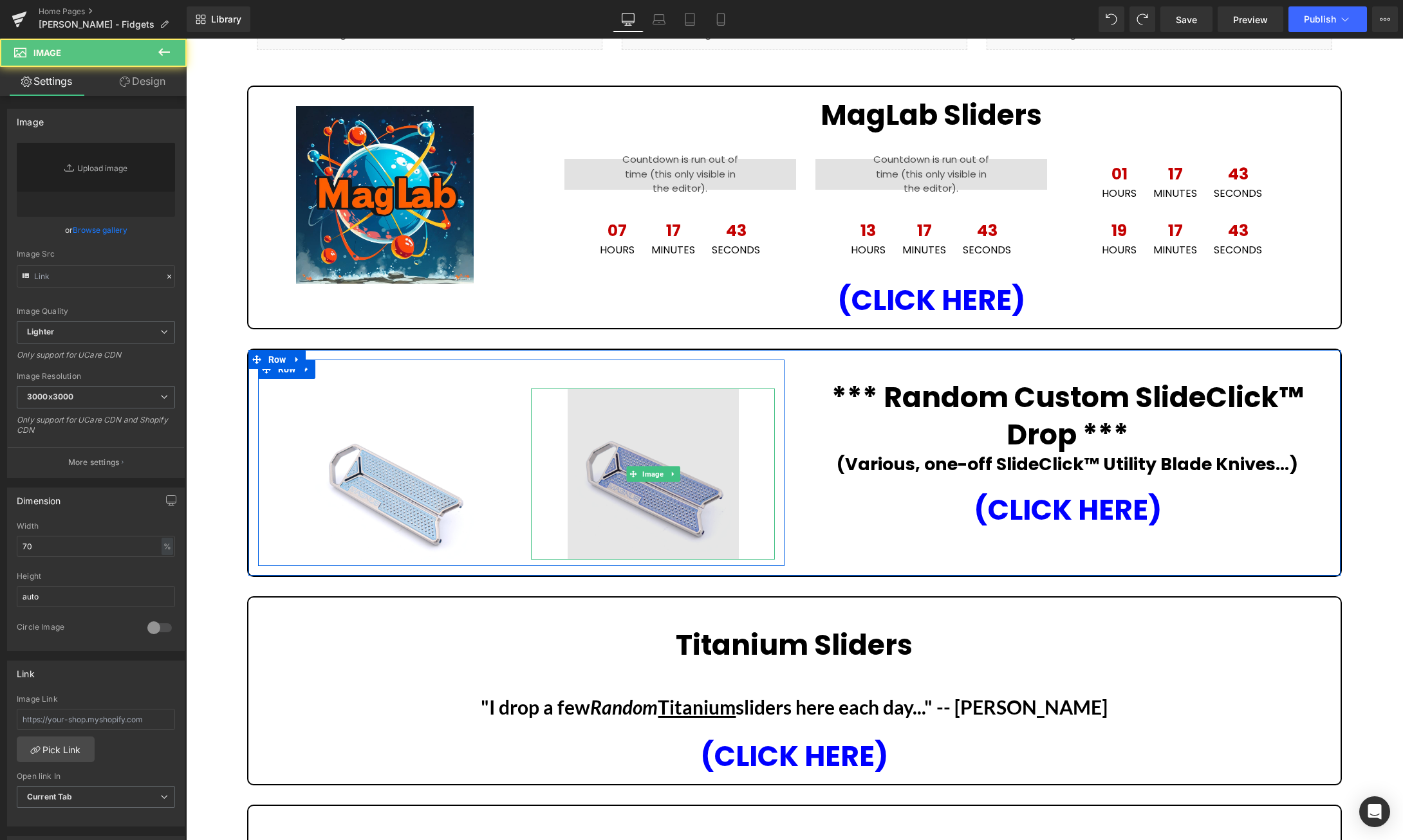
type input "https://ucarecdn.com/1b62d187-1b9b-4b20-bcfa-8c75b68cdb4a/-/format/auto/-/previ…"
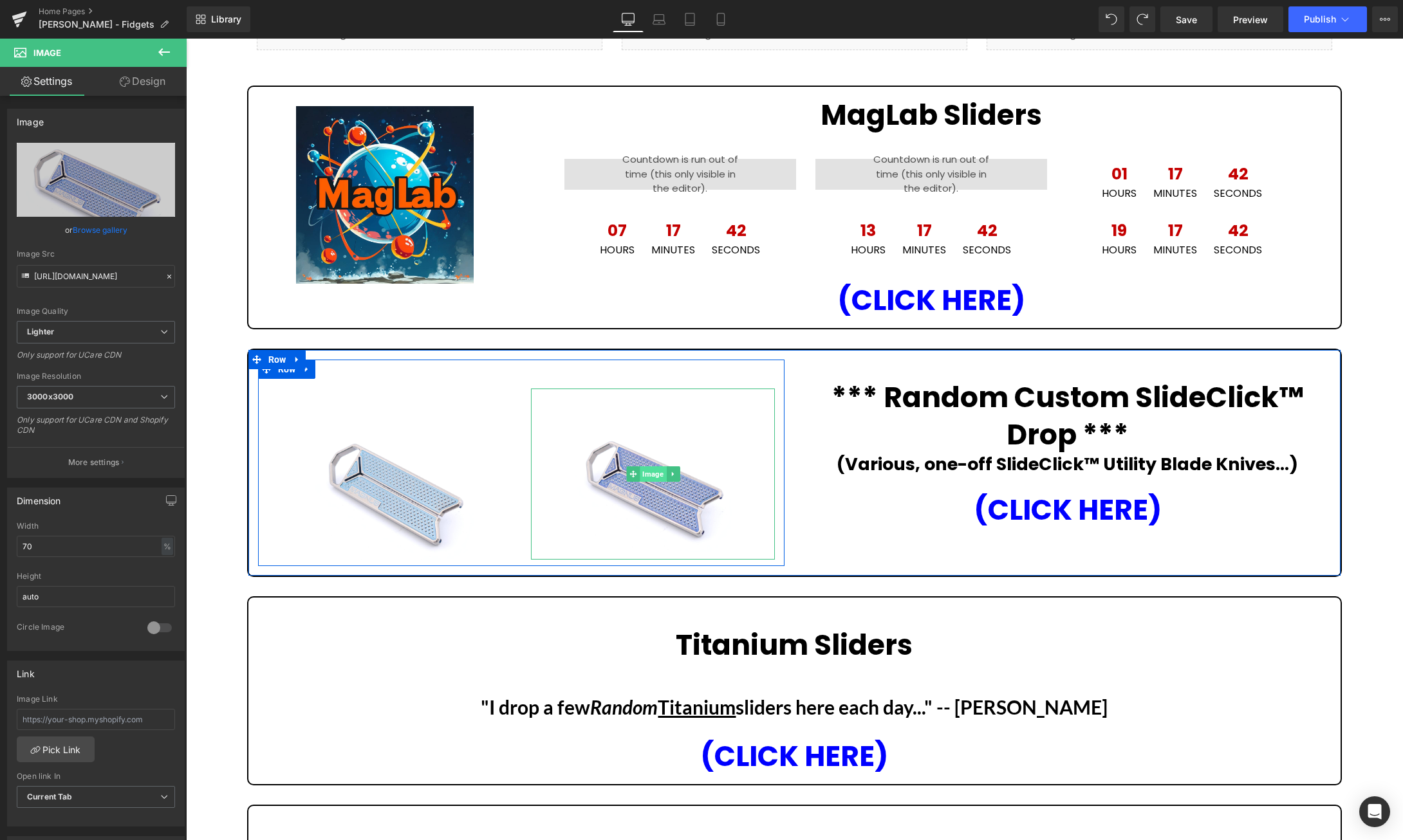
click at [653, 473] on span "Image" at bounding box center [653, 474] width 26 height 15
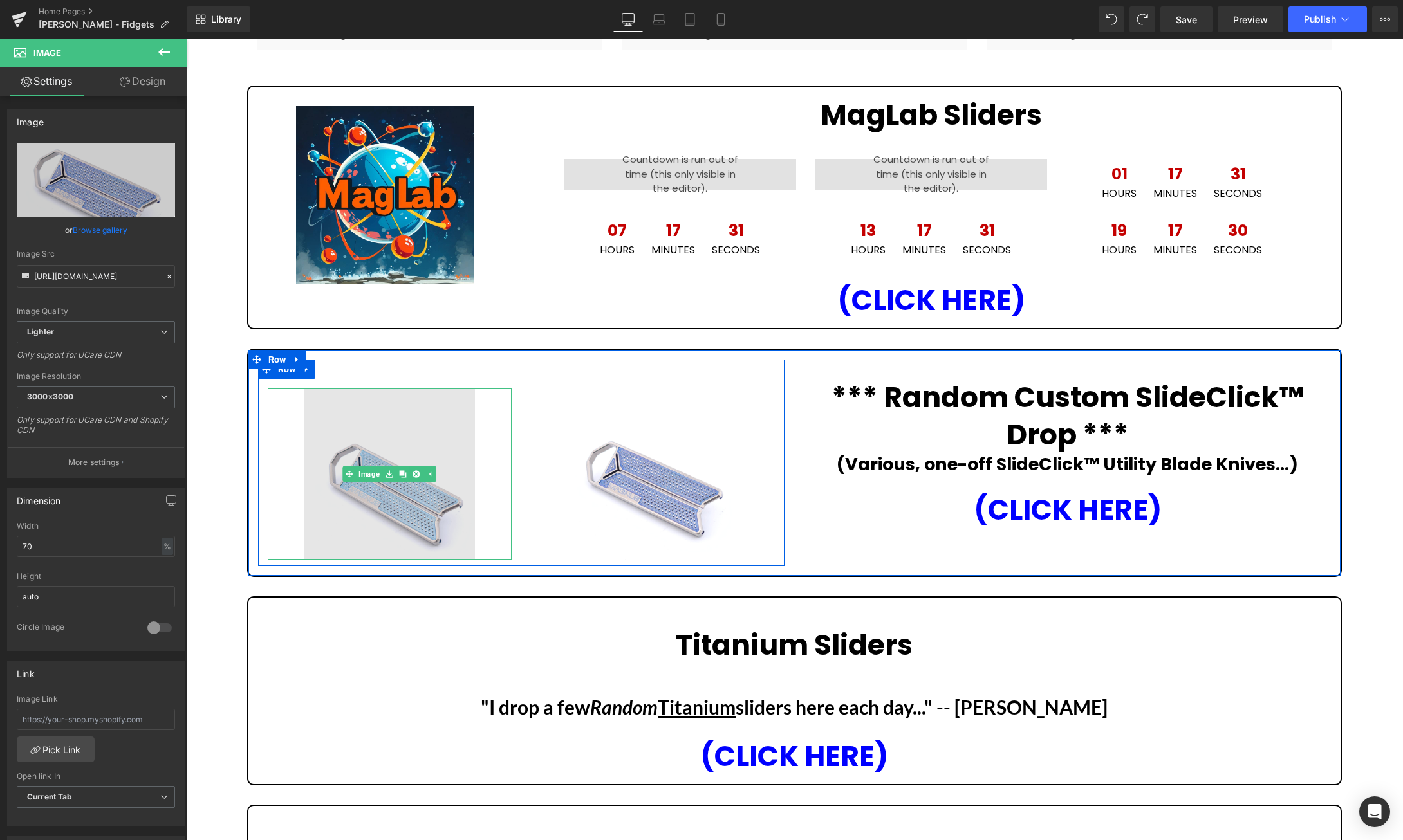
drag, startPoint x: 374, startPoint y: 472, endPoint x: 367, endPoint y: 460, distance: 13.9
click at [374, 473] on span "Image" at bounding box center [369, 474] width 26 height 15
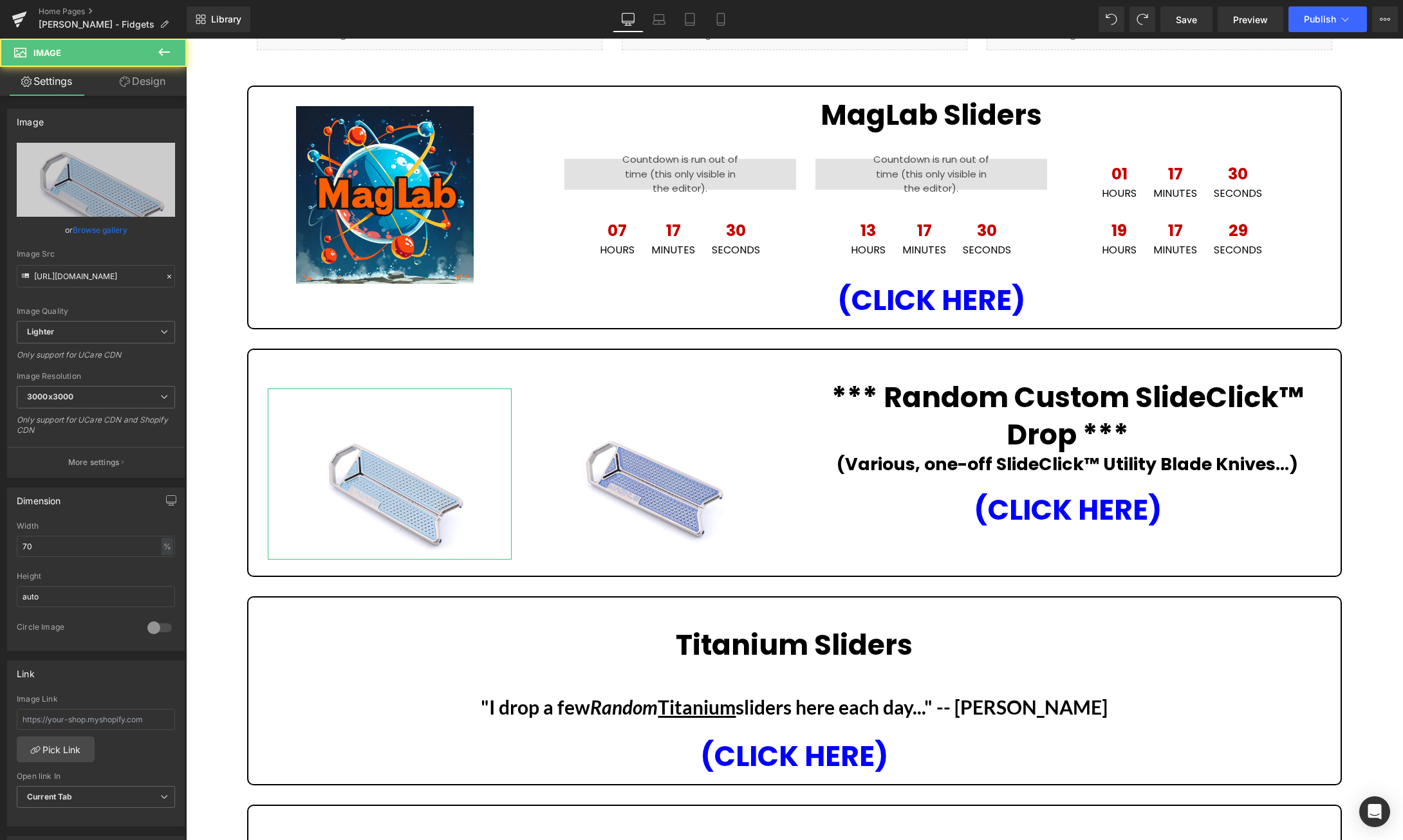
click at [146, 83] on link "Design" at bounding box center [142, 81] width 93 height 29
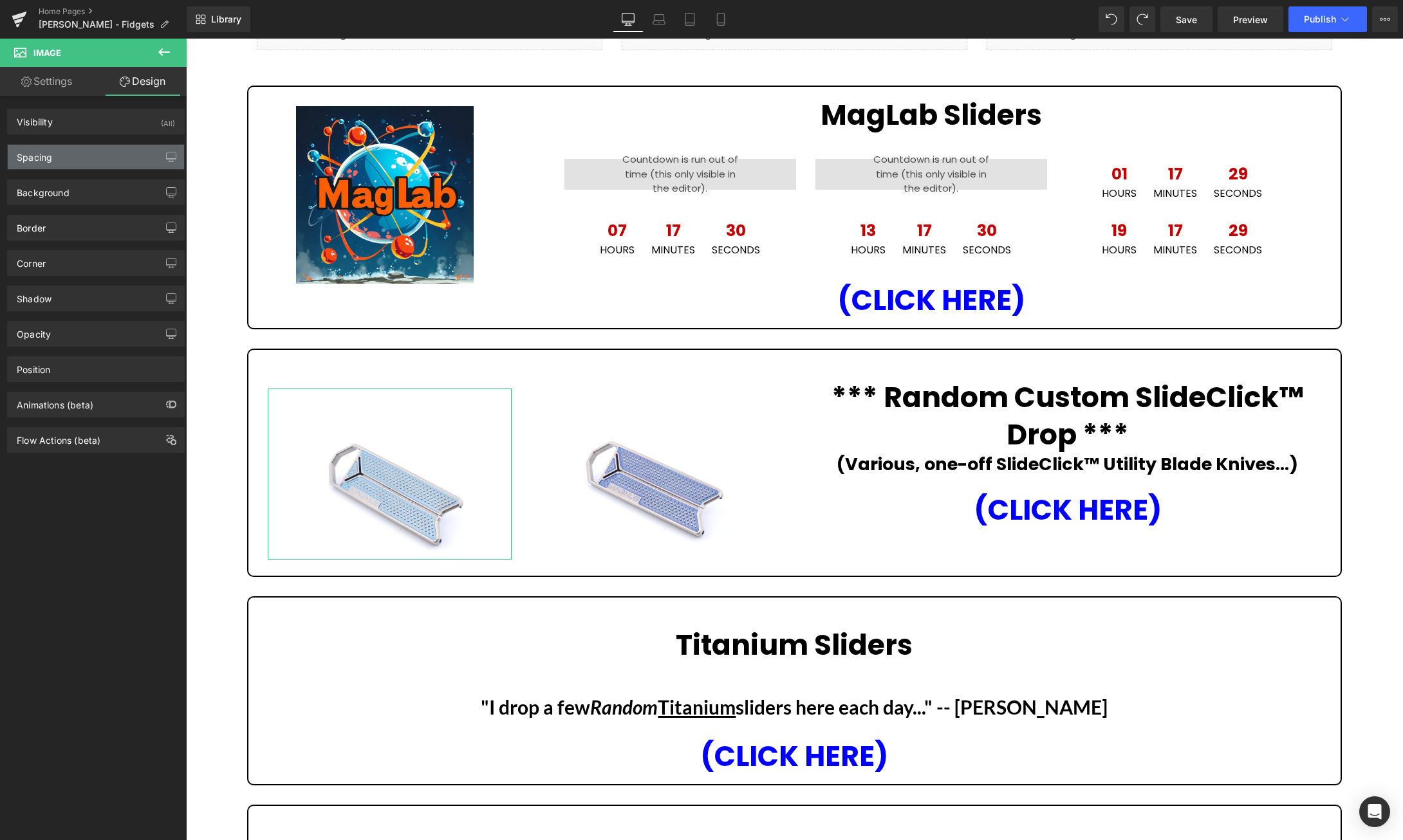
click at [63, 160] on div "Spacing" at bounding box center [96, 156] width 176 height 24
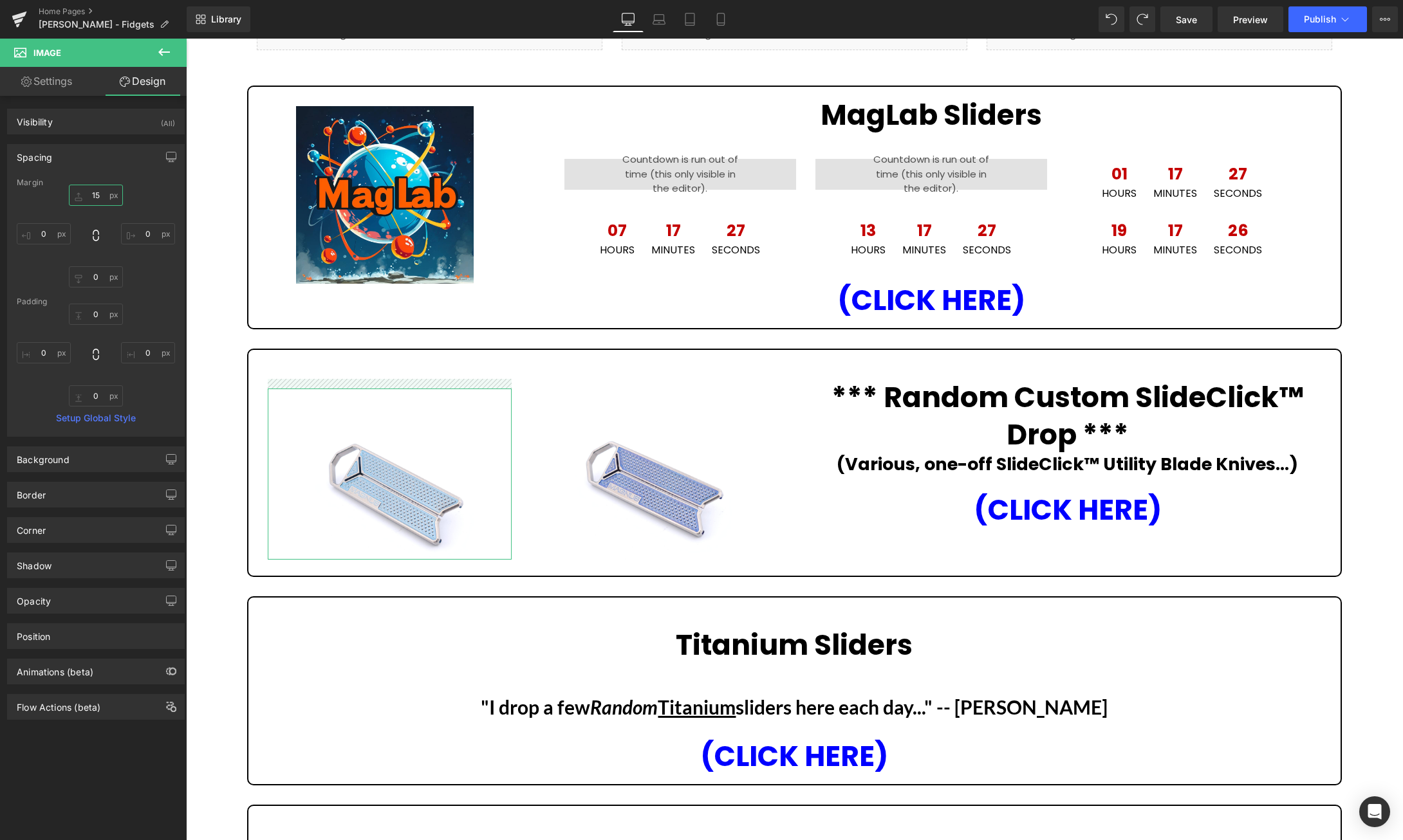
drag, startPoint x: 101, startPoint y: 196, endPoint x: 78, endPoint y: 196, distance: 23.0
click at [78, 196] on input "15" at bounding box center [96, 195] width 54 height 22
type input "5"
type input "0"
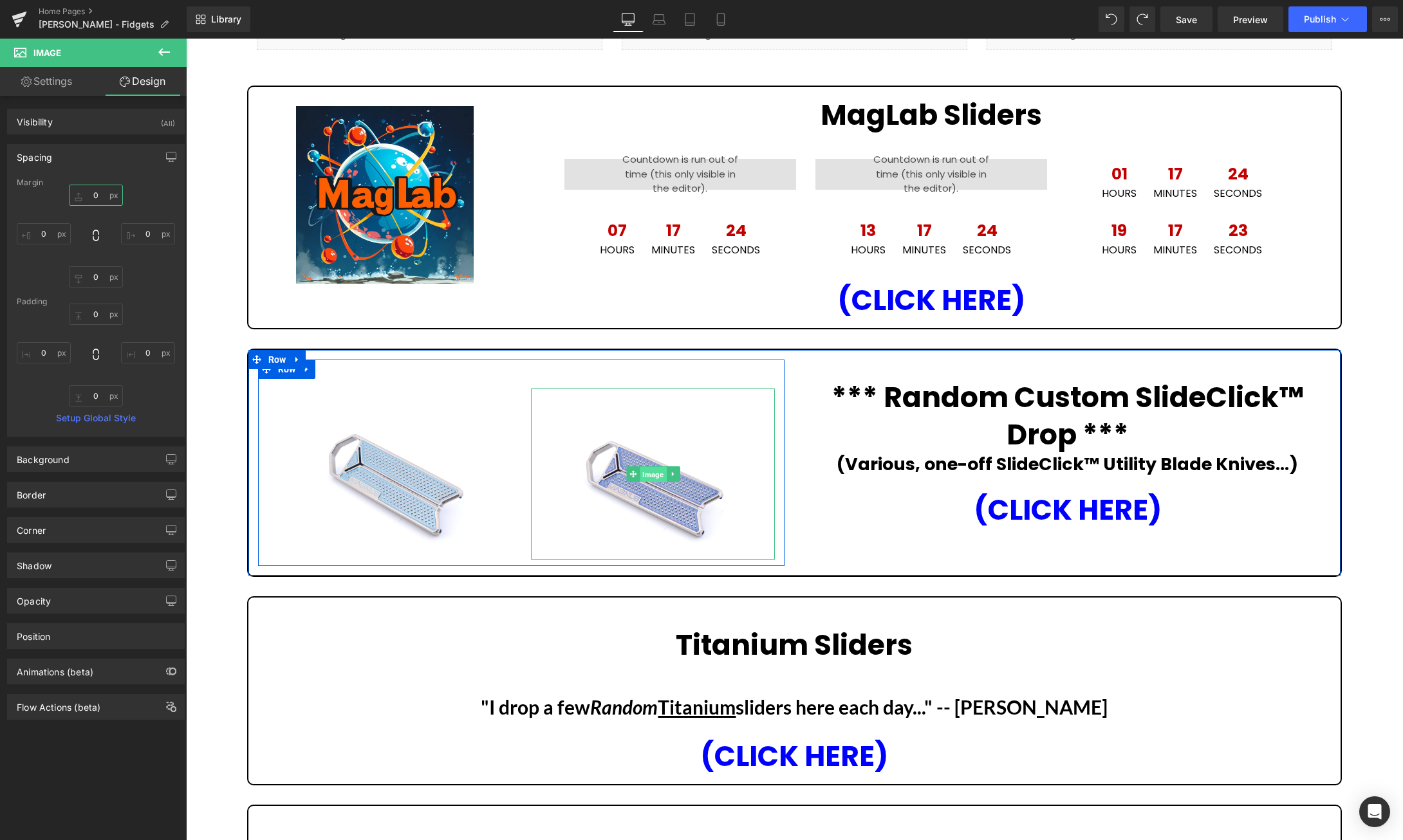
click at [654, 473] on span "Image" at bounding box center [653, 475] width 26 height 15
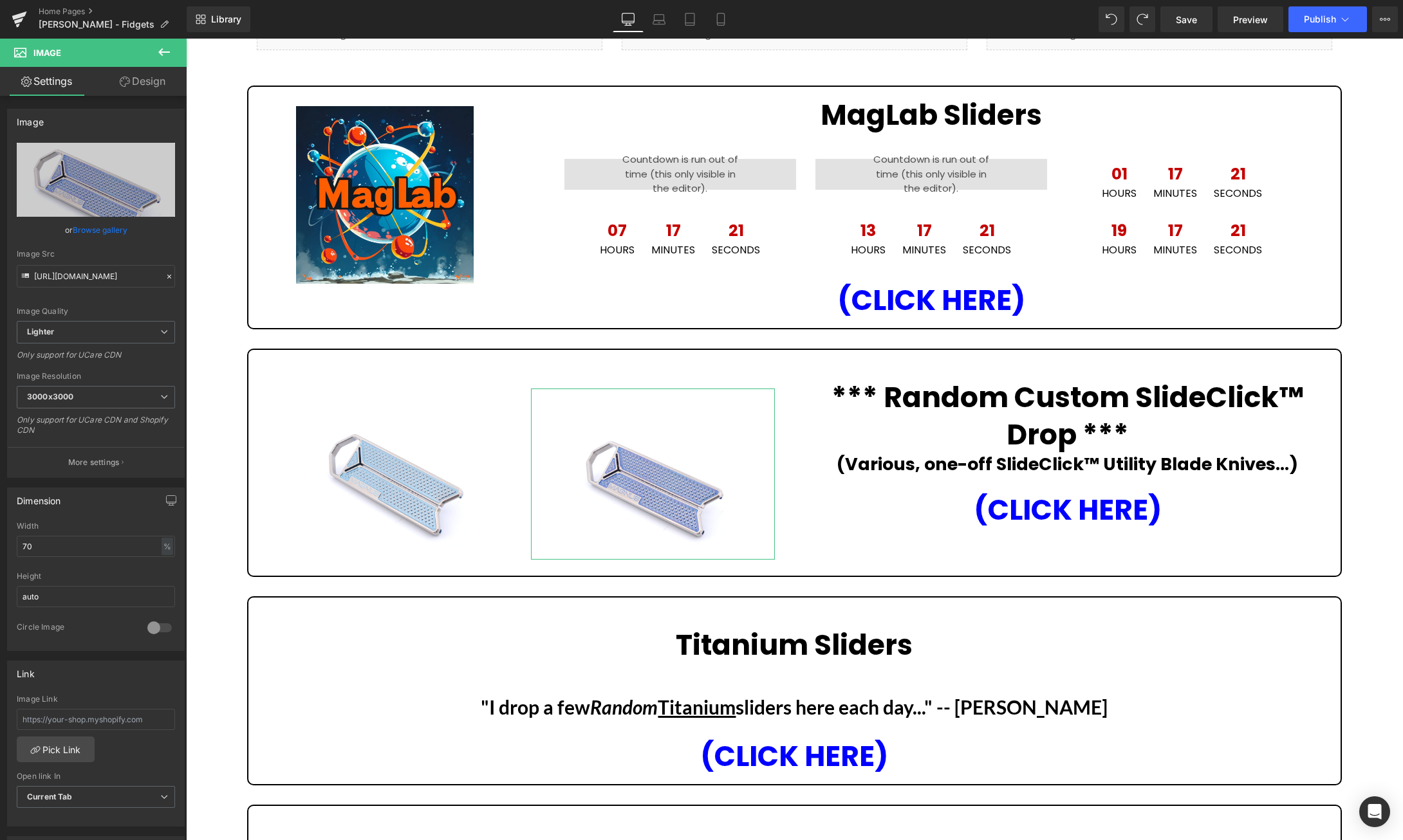
click at [149, 85] on link "Design" at bounding box center [142, 81] width 93 height 29
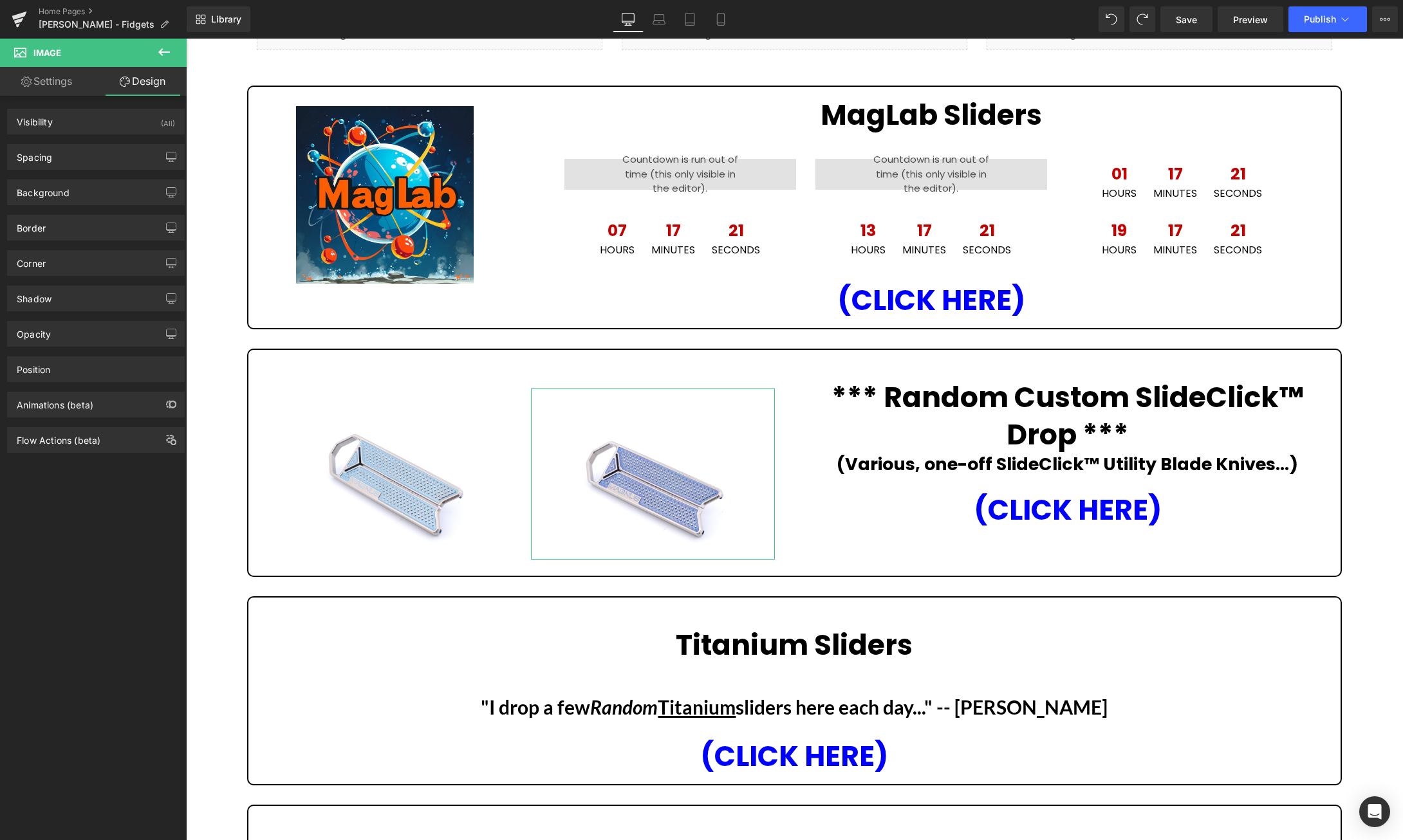
type input "15"
type input "0"
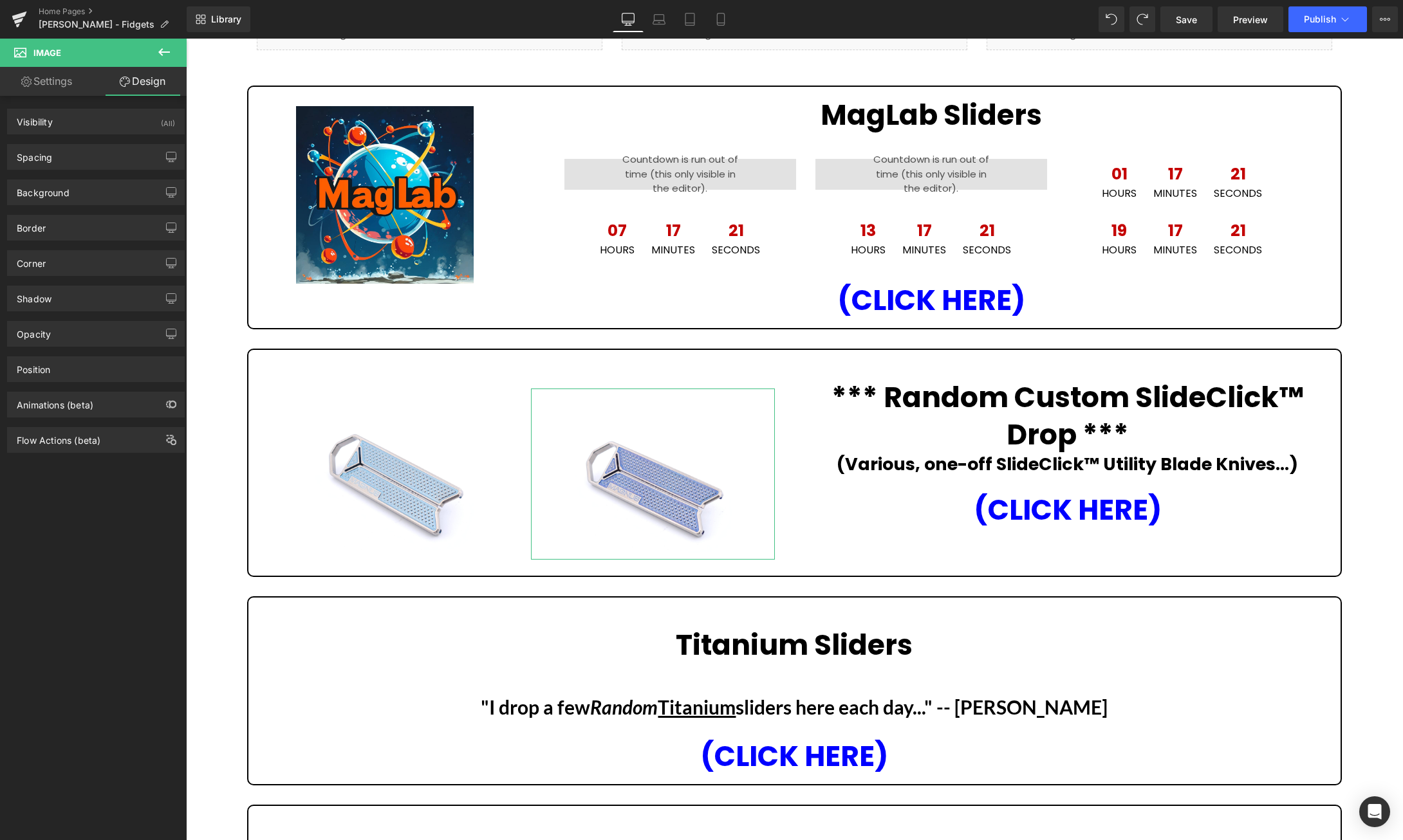
type input "0"
click at [79, 151] on div "Spacing" at bounding box center [96, 156] width 176 height 24
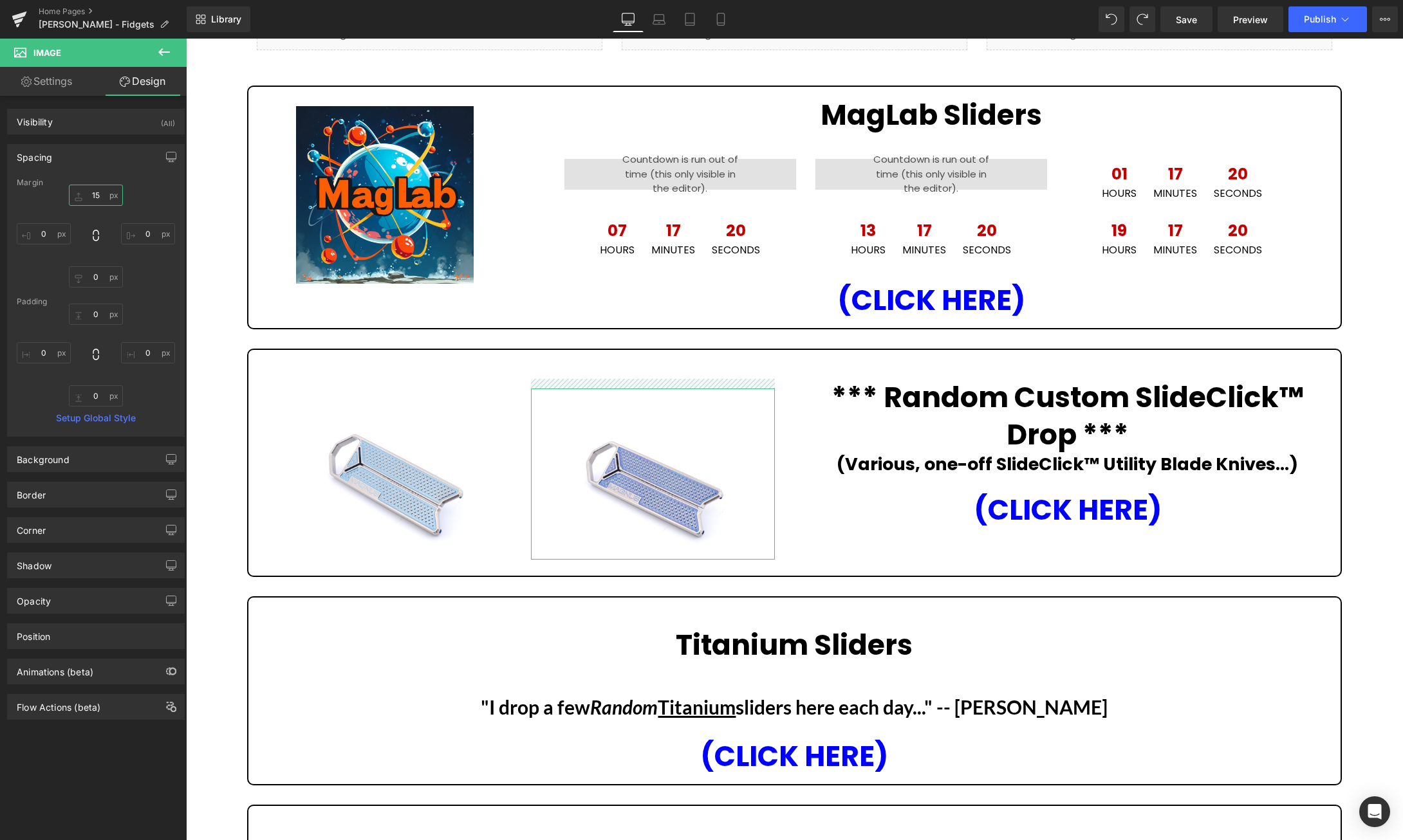
drag, startPoint x: 105, startPoint y: 196, endPoint x: 88, endPoint y: 197, distance: 17.0
click at [88, 197] on input "15" at bounding box center [96, 195] width 54 height 22
type input "5"
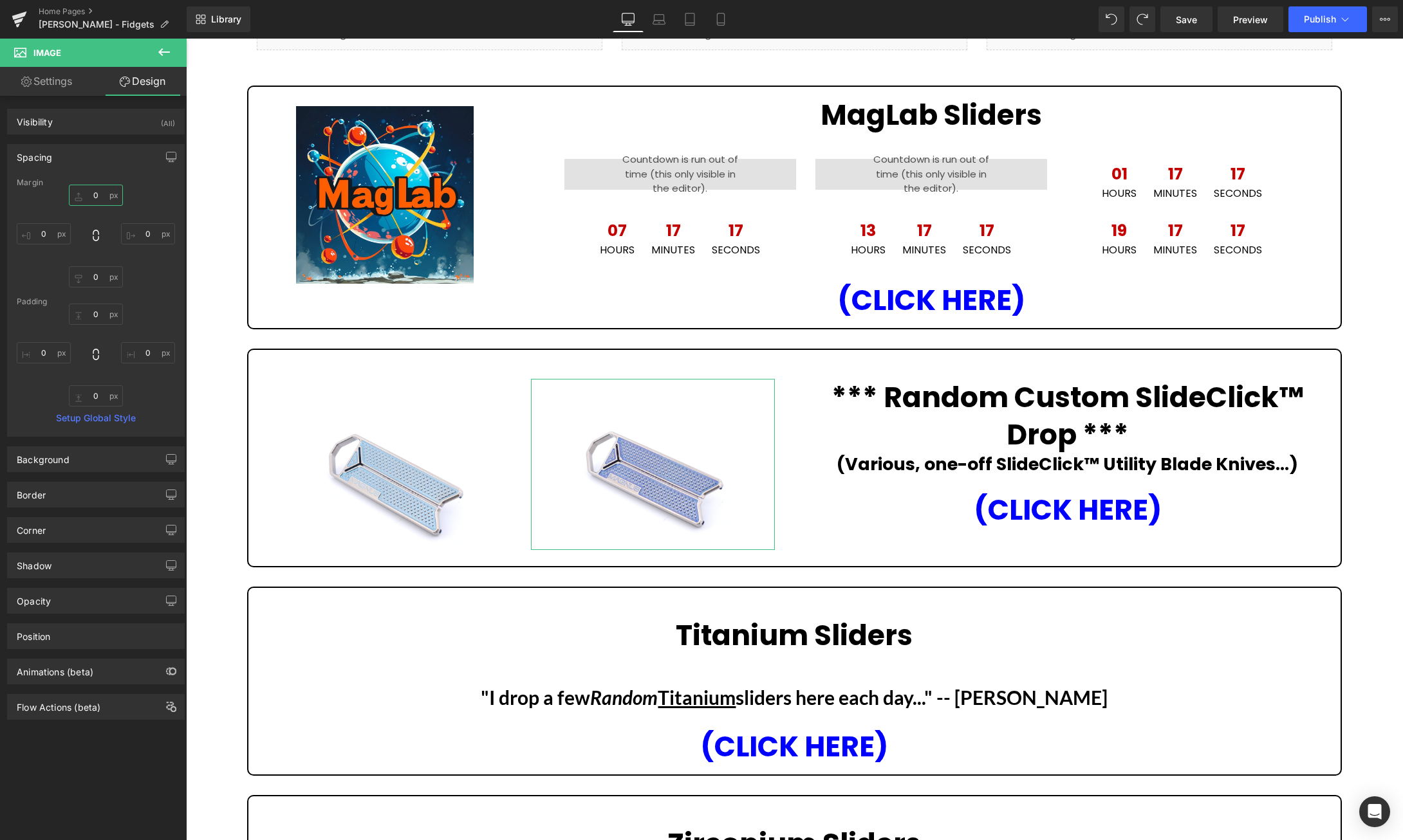
type input "0"
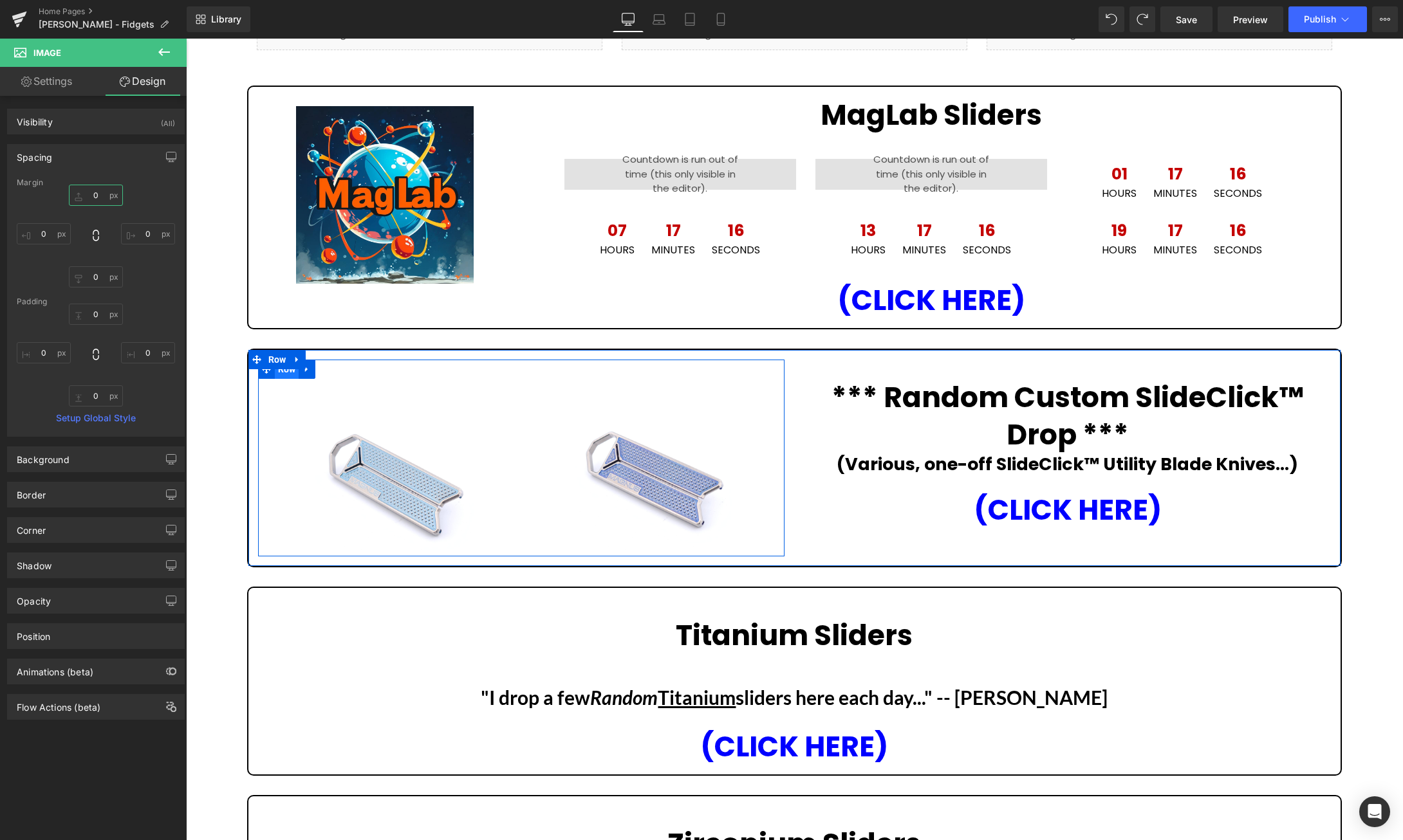
click at [294, 375] on ul "Row" at bounding box center [287, 369] width 58 height 19
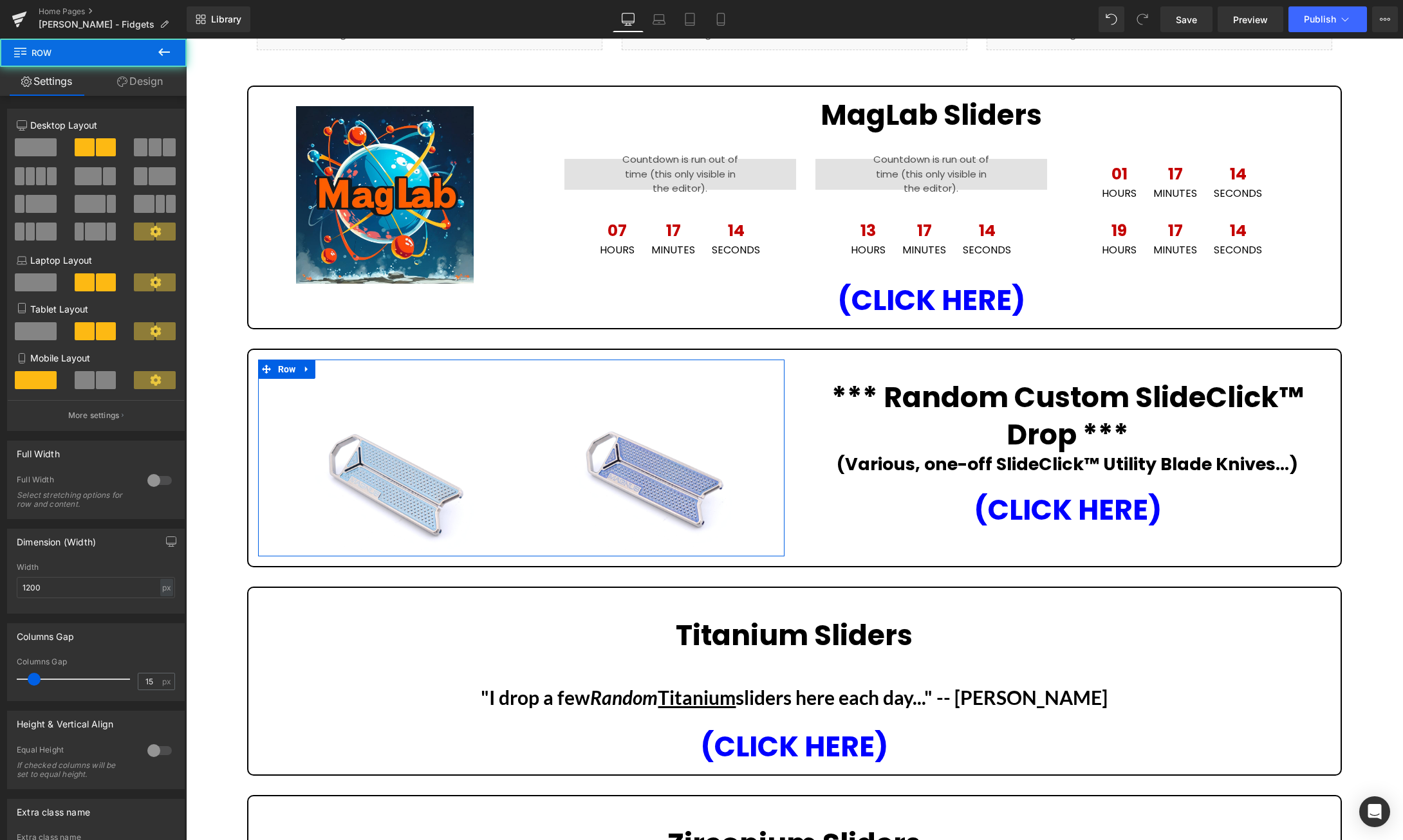
click at [157, 75] on link "Design" at bounding box center [140, 81] width 93 height 29
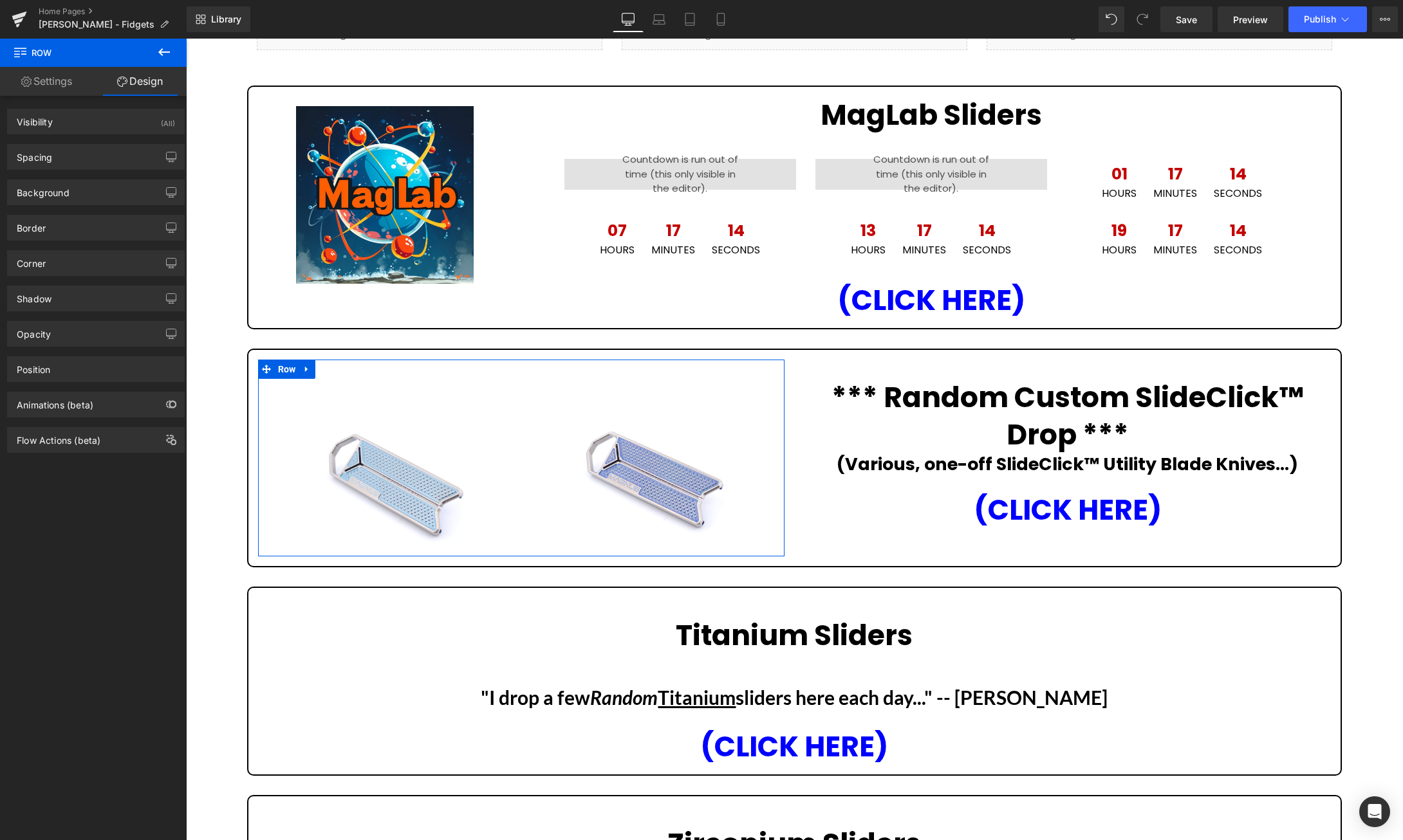
click at [84, 144] on div "Spacing Margin 0px 0 auto auto 0px 0 auto auto Padding 30px 30 0px 0 10px 10 0p…" at bounding box center [96, 152] width 192 height 35
click at [83, 151] on div "Spacing" at bounding box center [96, 156] width 176 height 24
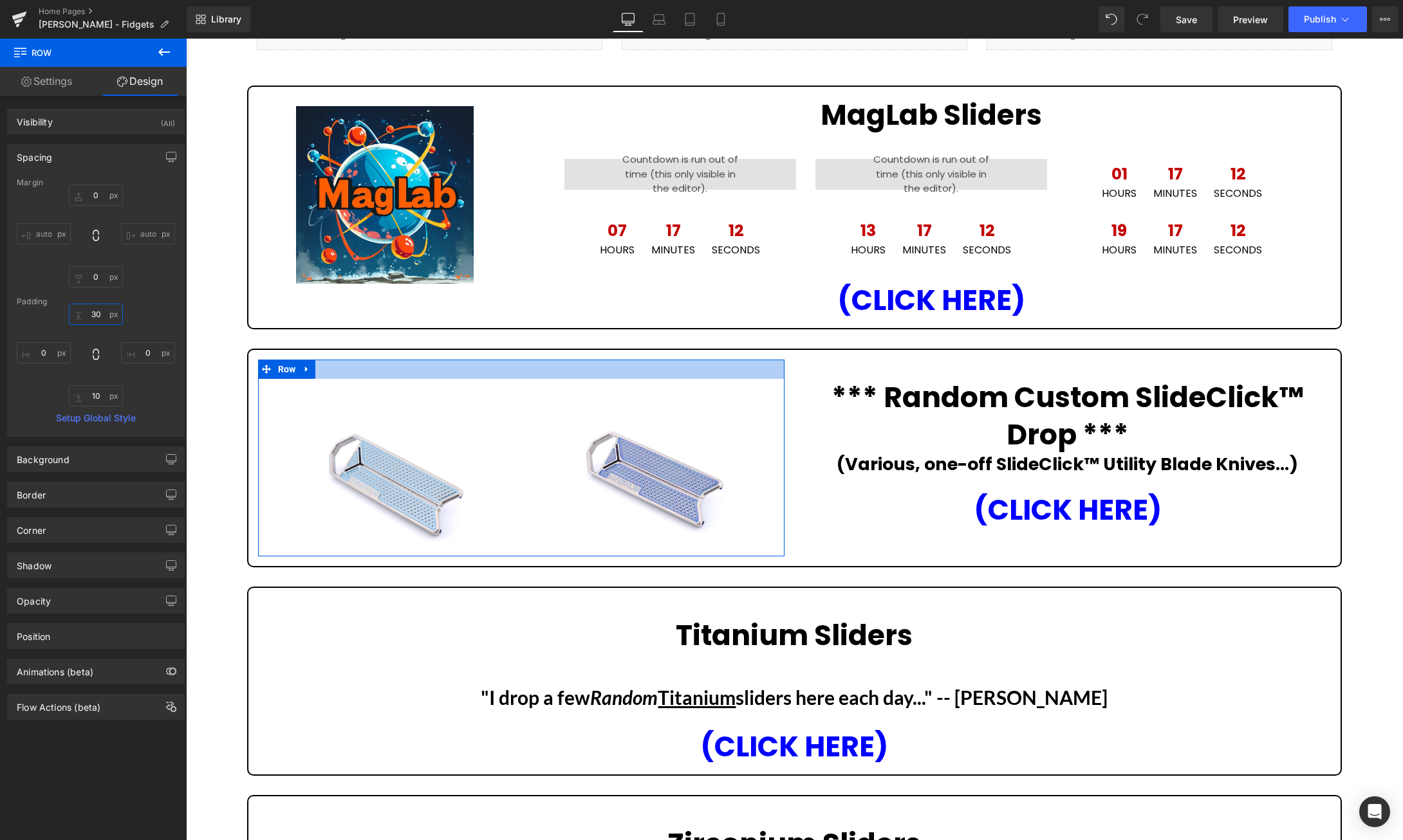
click at [101, 314] on input "30" at bounding box center [96, 314] width 54 height 22
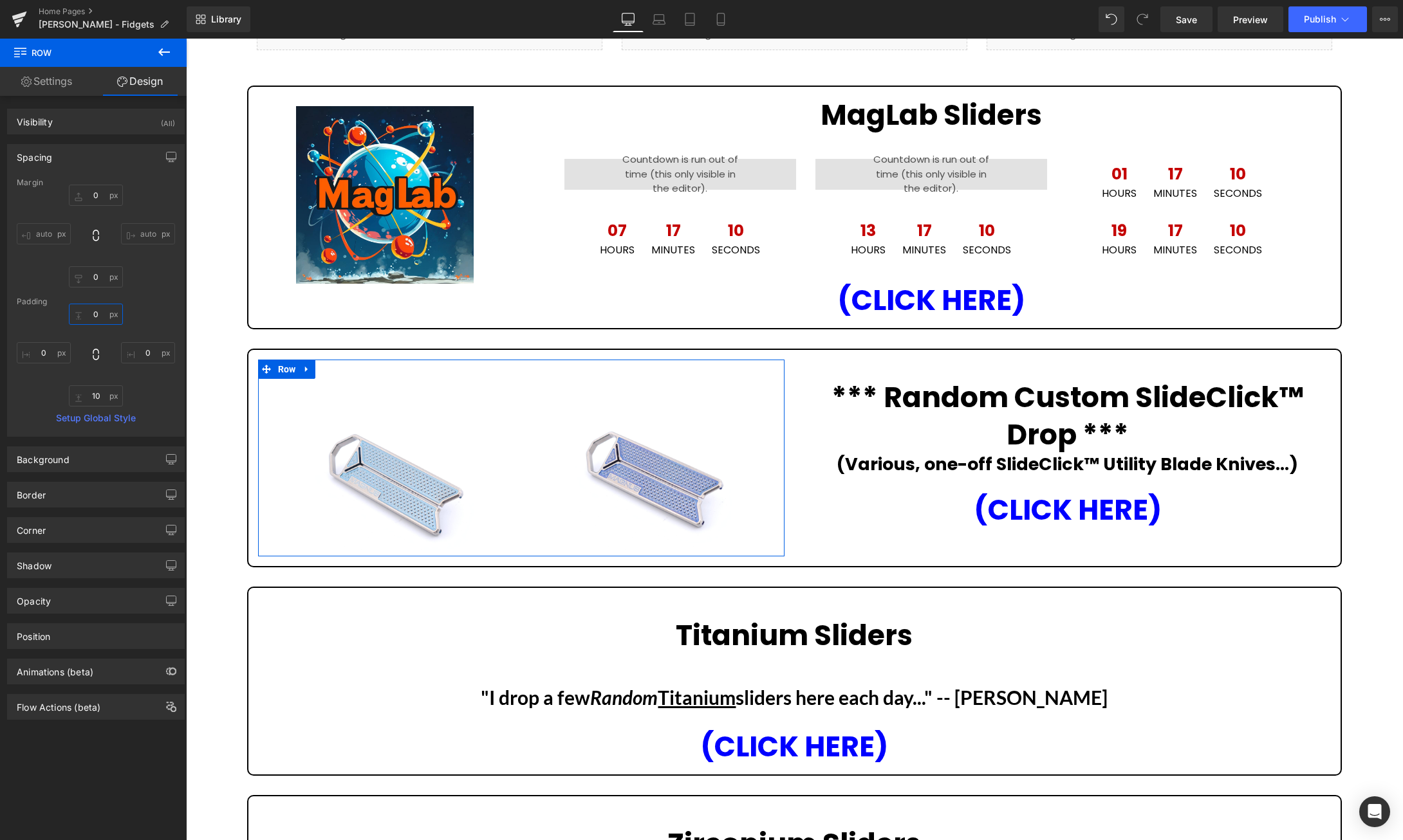
type input "0"
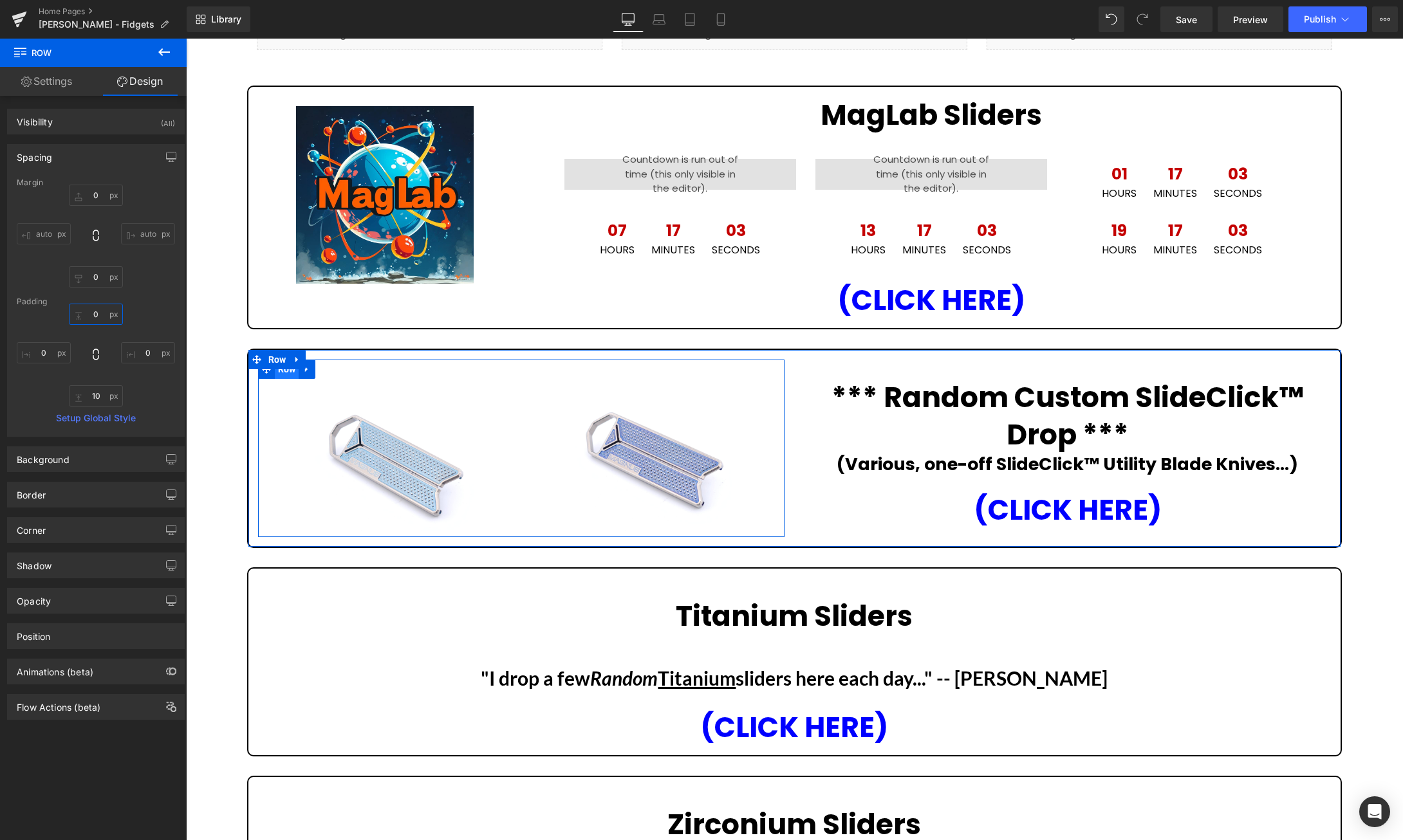
click at [286, 375] on span "Row" at bounding box center [287, 369] width 24 height 19
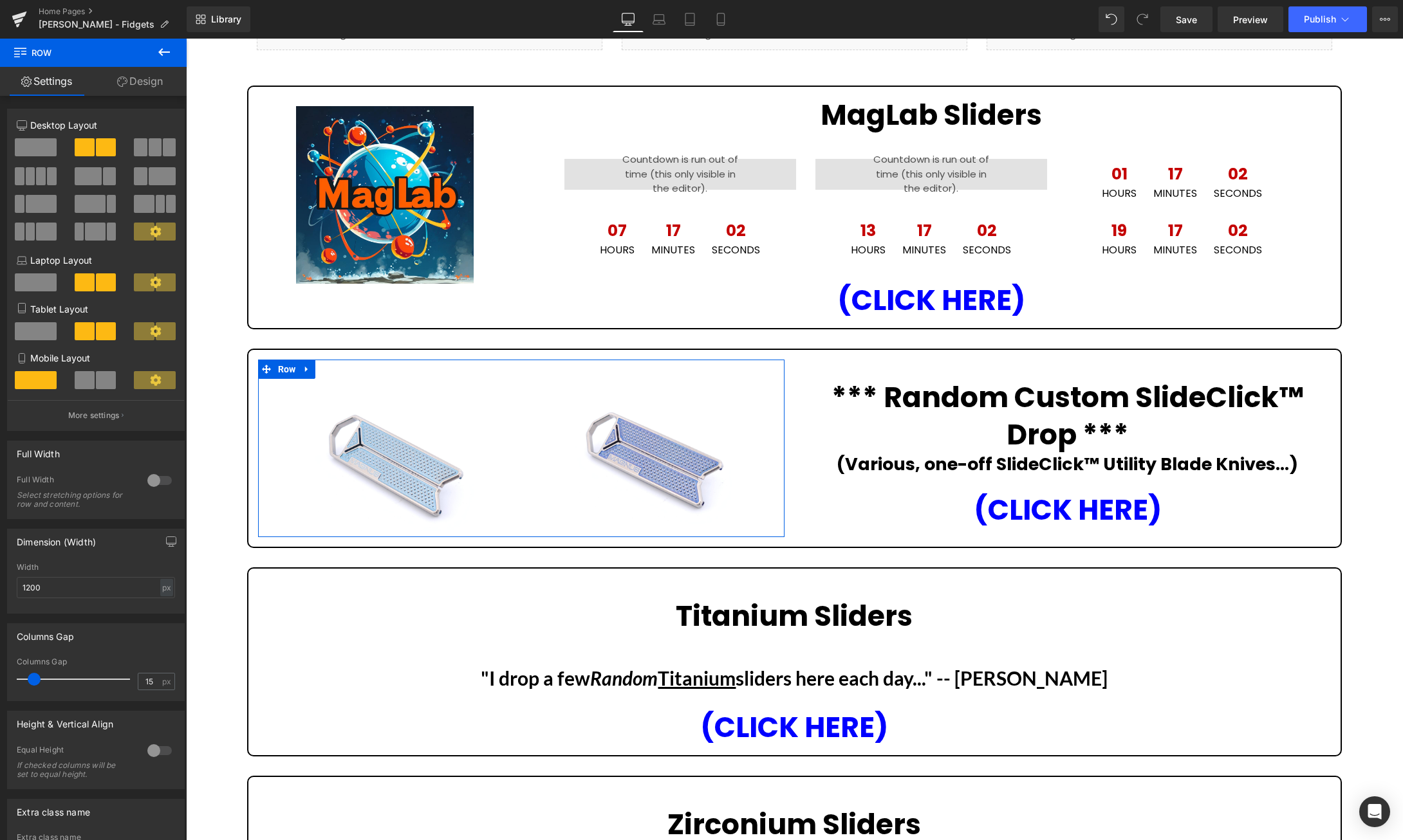
click at [158, 146] on span at bounding box center [155, 147] width 13 height 18
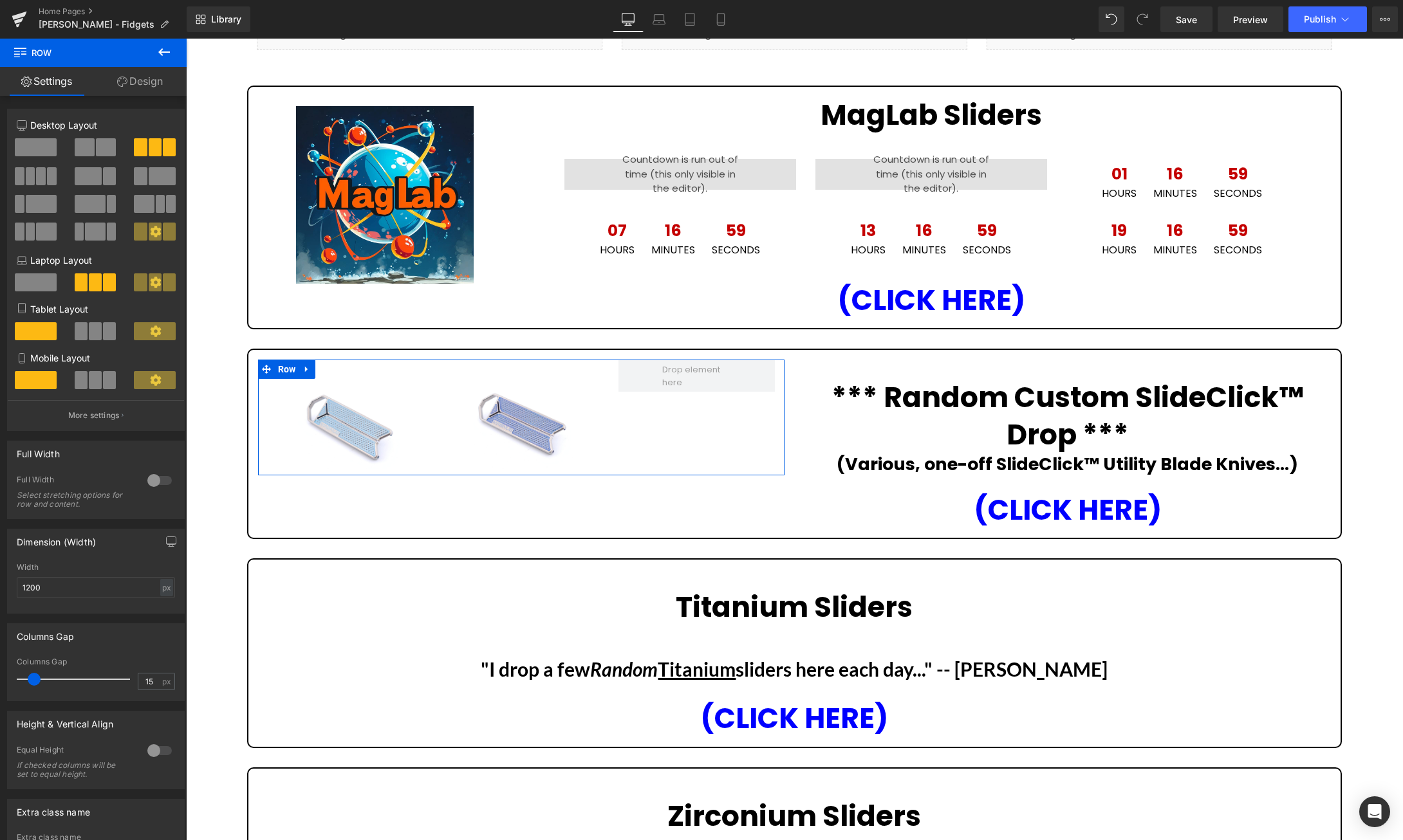
click at [86, 143] on span at bounding box center [84, 147] width 20 height 18
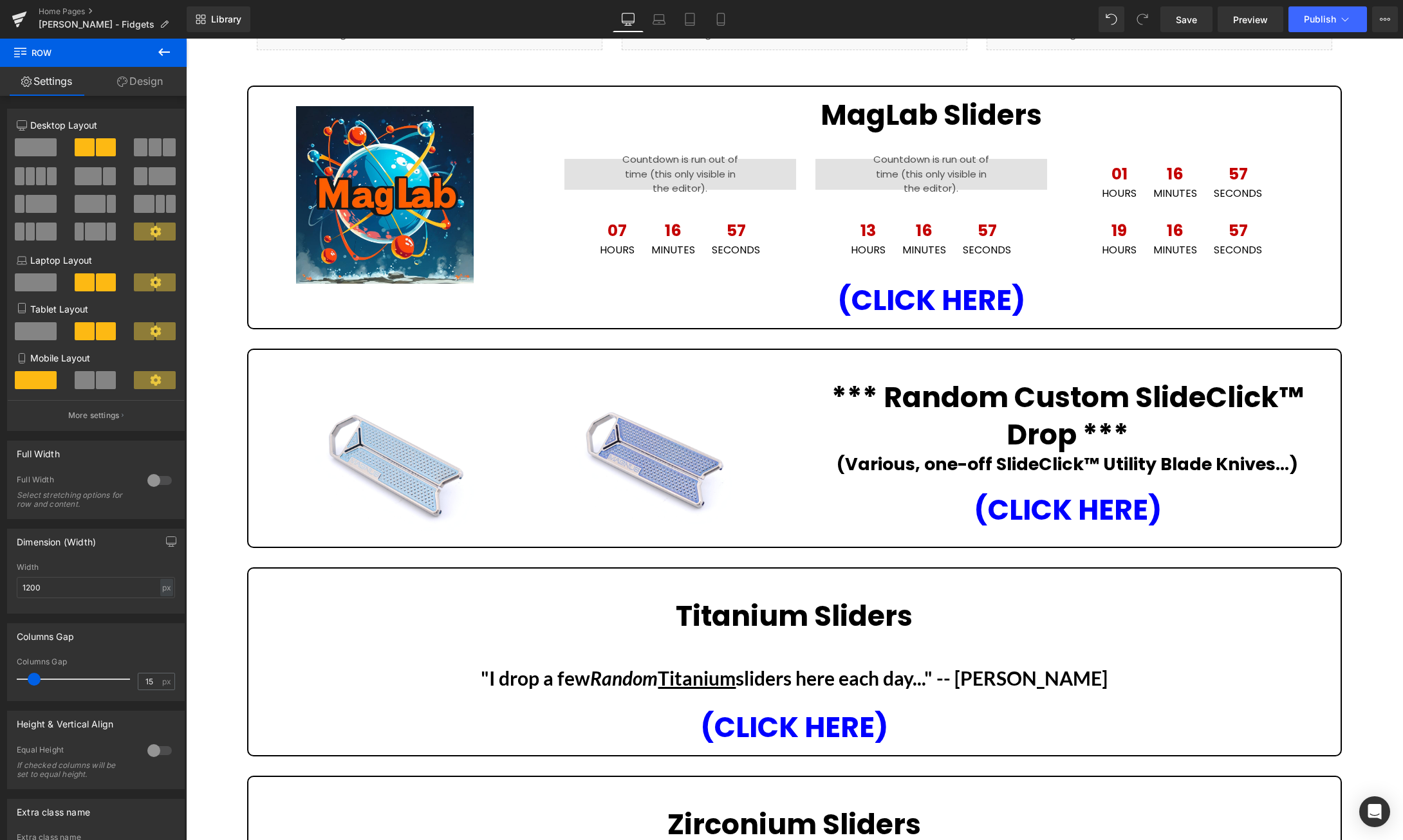
click at [1363, 381] on div "Liquid Liquid Liquid Row Image MagLab Sliders Heading 00 Hours 00 Minutes 00 Se…" at bounding box center [795, 821] width 1217 height 1625
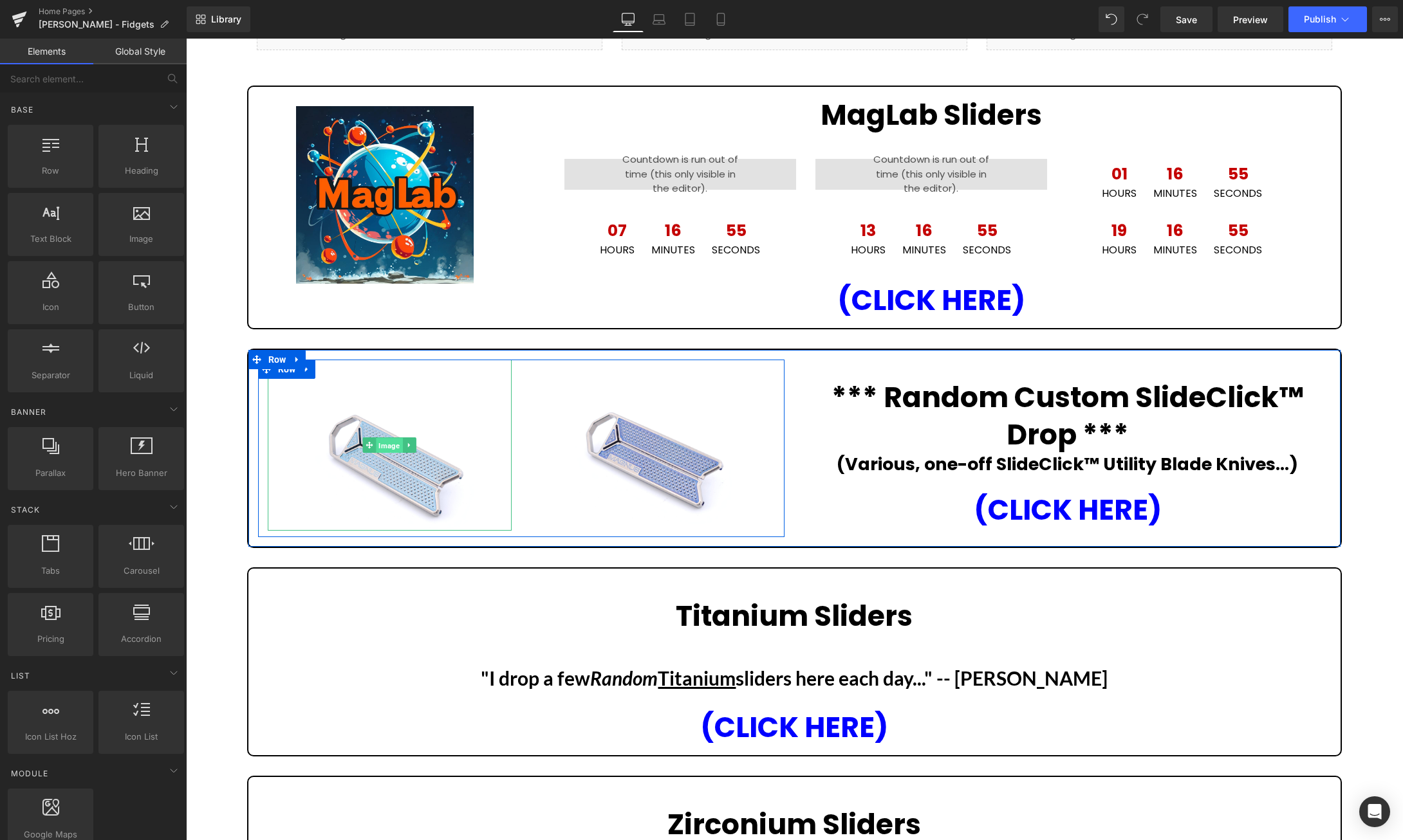
click at [390, 448] on span "Image" at bounding box center [390, 446] width 26 height 15
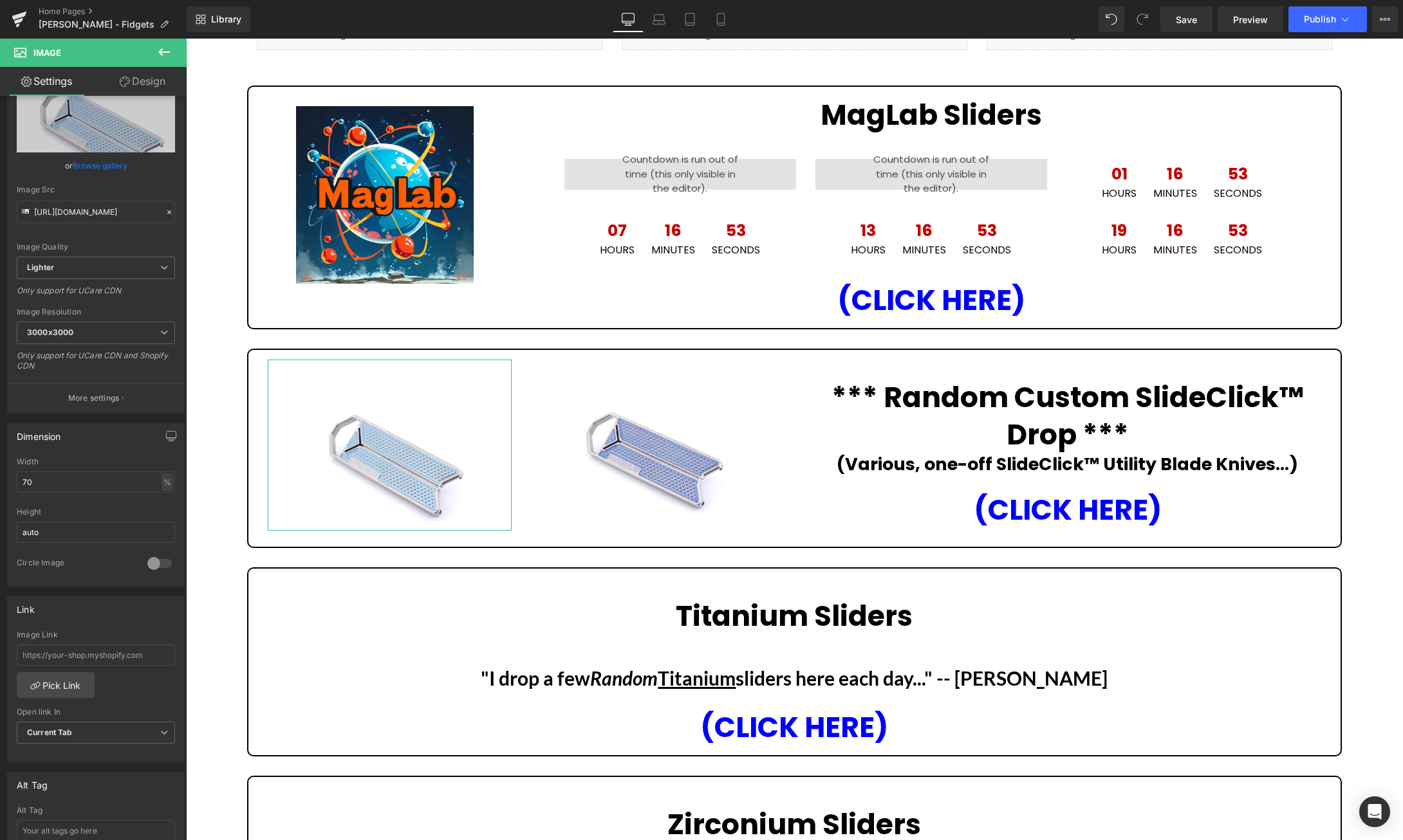
scroll to position [66, 0]
click at [52, 689] on link "Pick Link" at bounding box center [56, 683] width 78 height 26
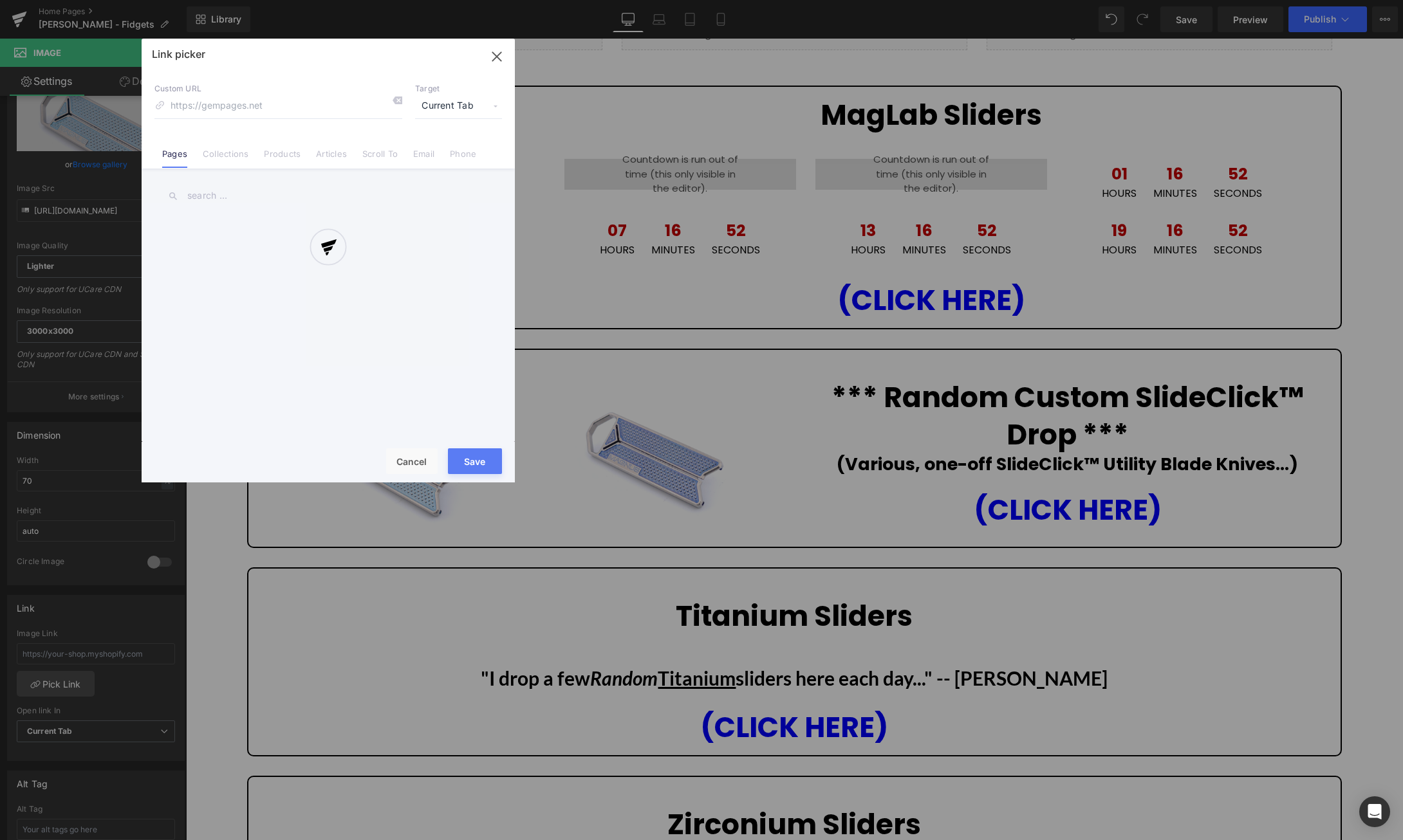
click at [247, 106] on div at bounding box center [328, 260] width 373 height 444
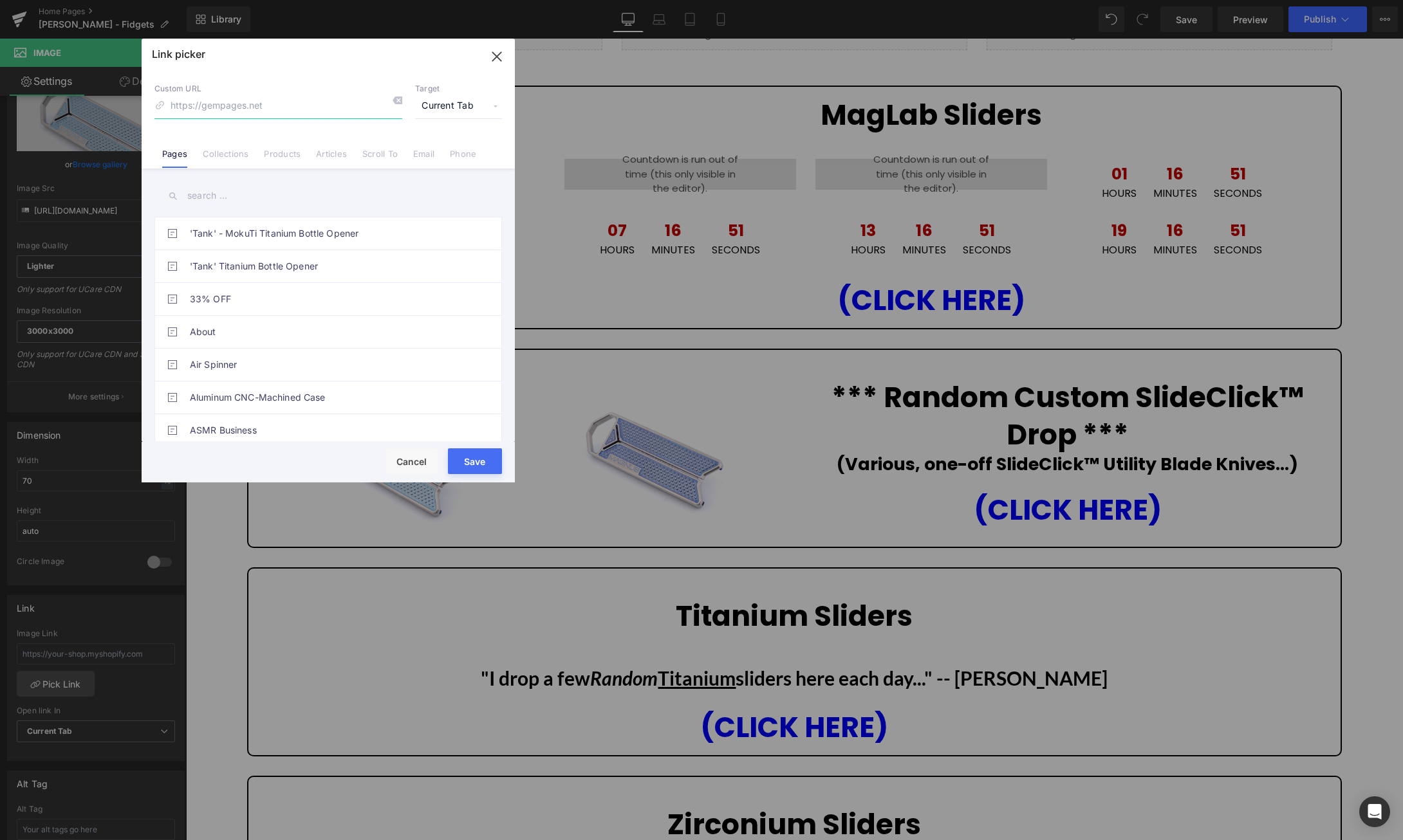
click at [245, 105] on input at bounding box center [278, 106] width 248 height 24
type input "slideclick"
click at [290, 156] on link "Products" at bounding box center [282, 158] width 37 height 19
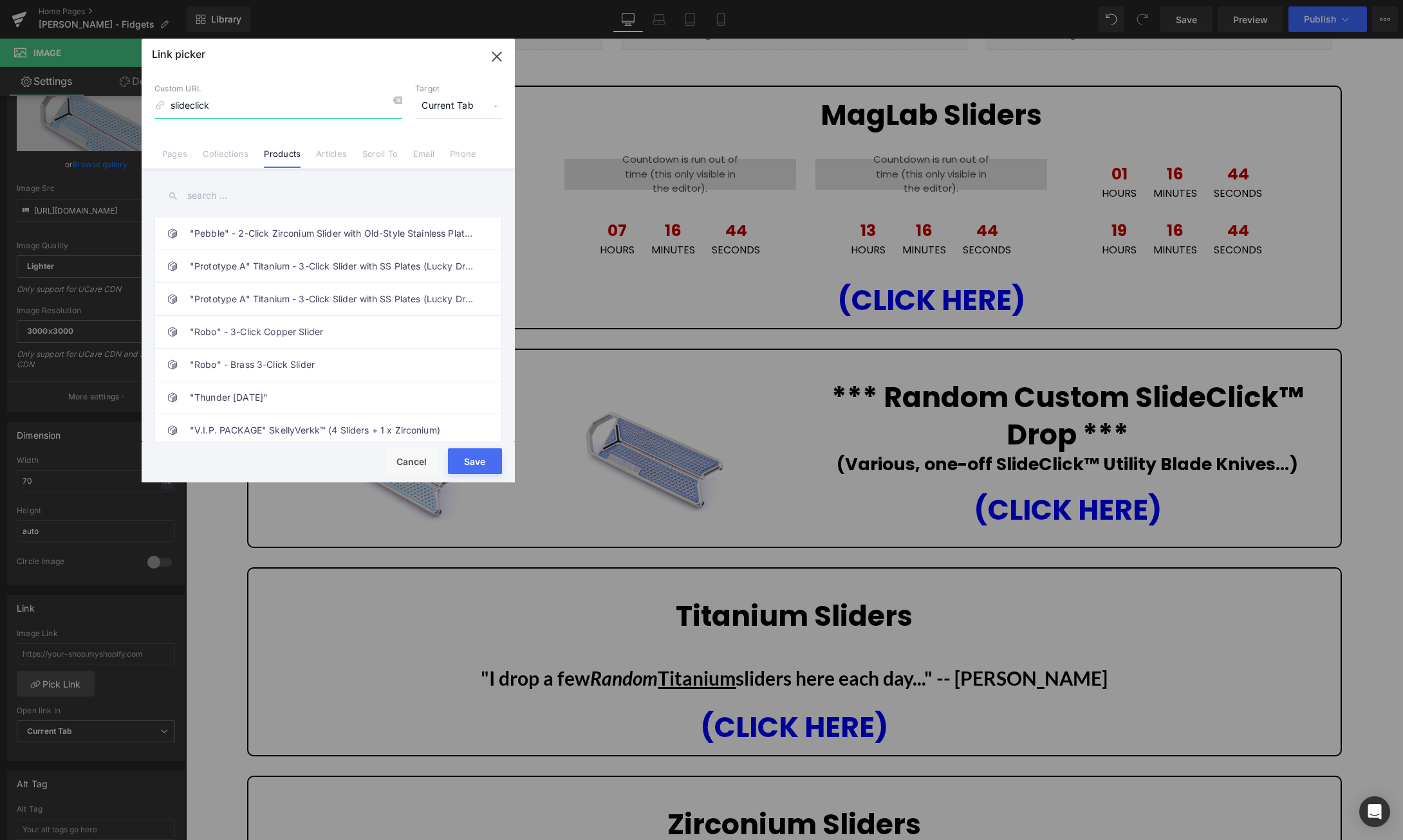
click at [229, 107] on input "slideclick" at bounding box center [278, 106] width 248 height 24
click at [249, 194] on input "text" at bounding box center [328, 196] width 347 height 29
type input "slideclick"
click at [348, 267] on link "SlideClick™ - Titanium Utility Blade Knife Drop" at bounding box center [331, 266] width 283 height 32
type input "/products/slideclick-drop"
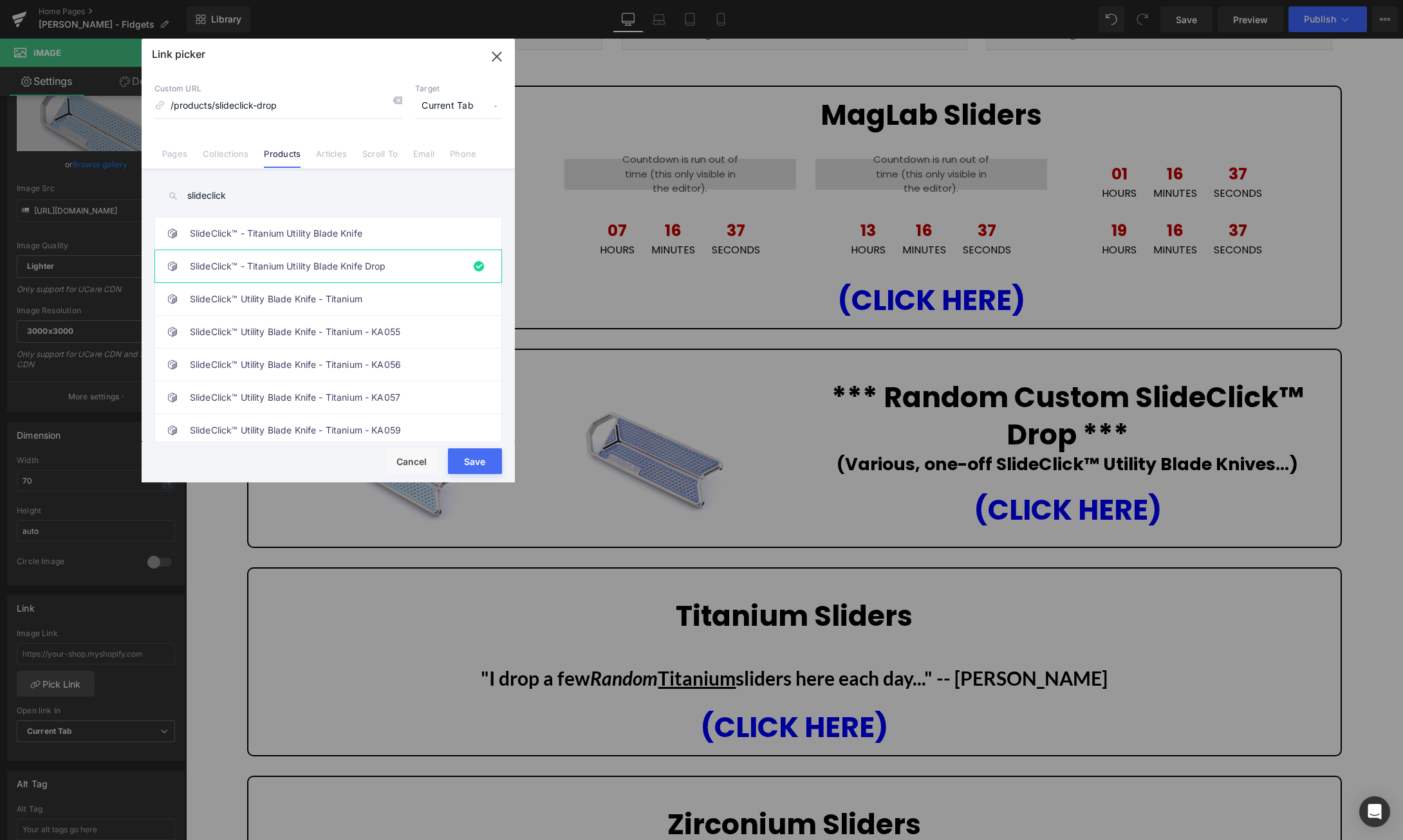
click at [472, 462] on button "Save" at bounding box center [475, 461] width 54 height 26
type input "/products/slideclick-drop"
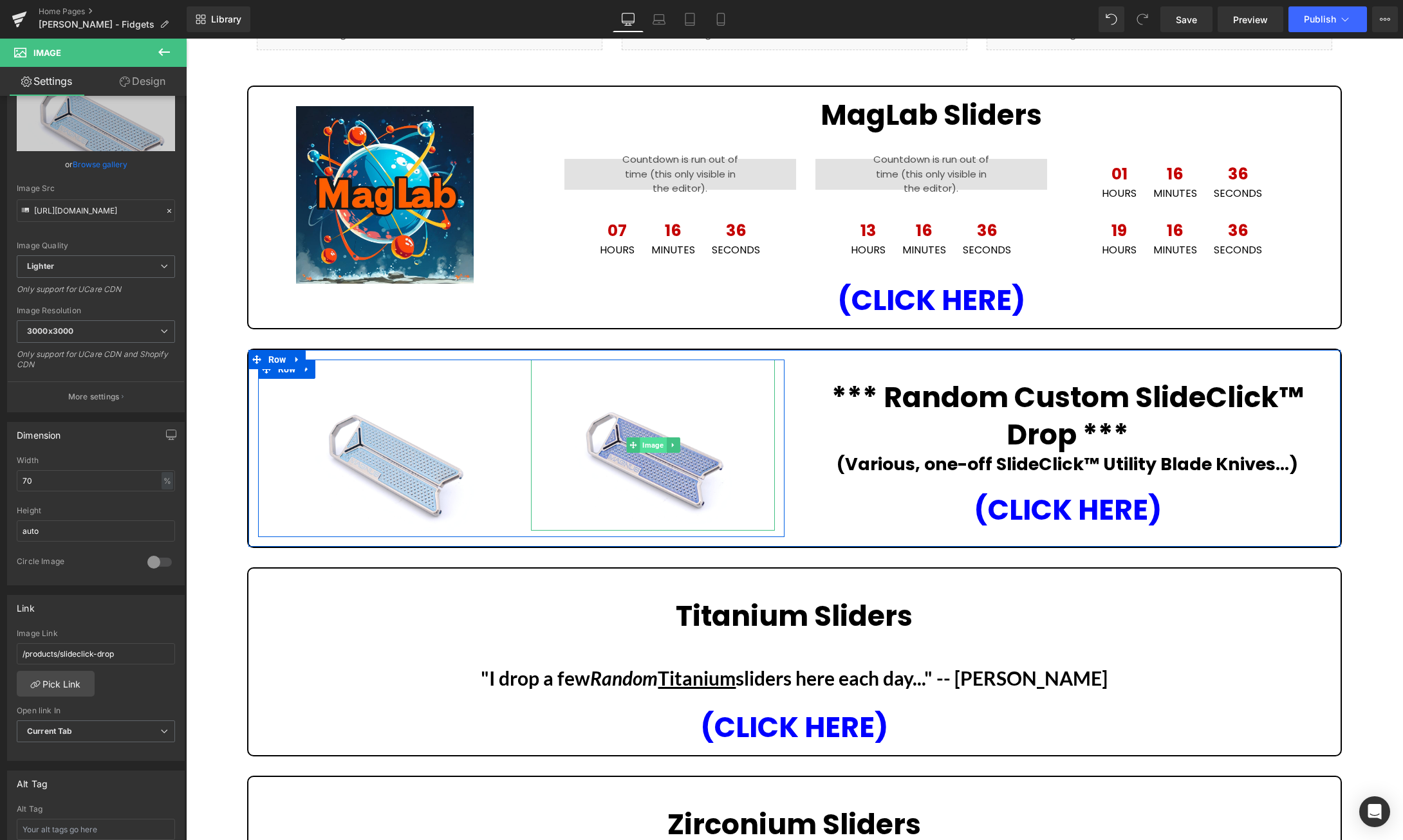
click at [658, 448] on span "Image" at bounding box center [653, 445] width 26 height 15
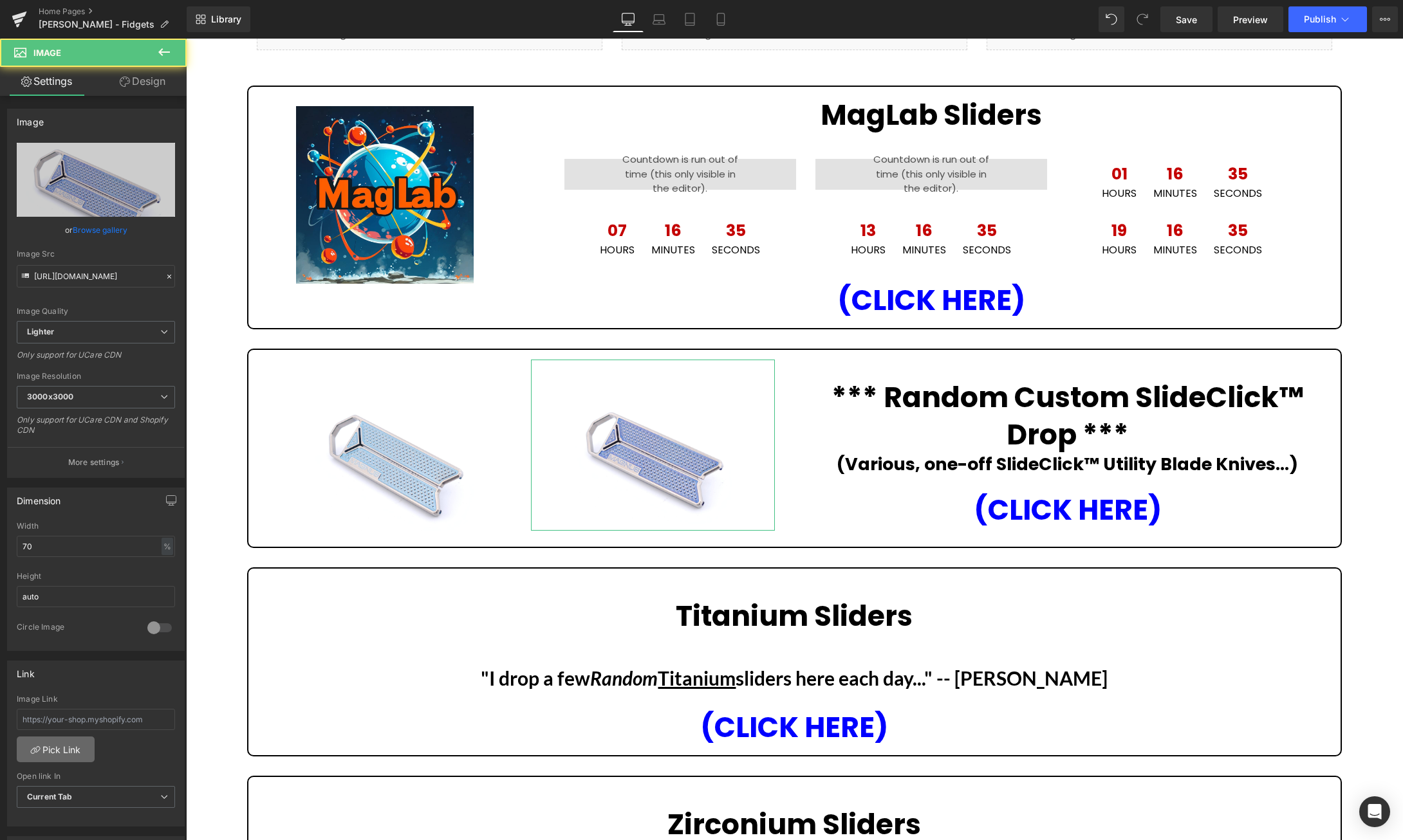
click at [74, 759] on link "Pick Link" at bounding box center [56, 749] width 78 height 26
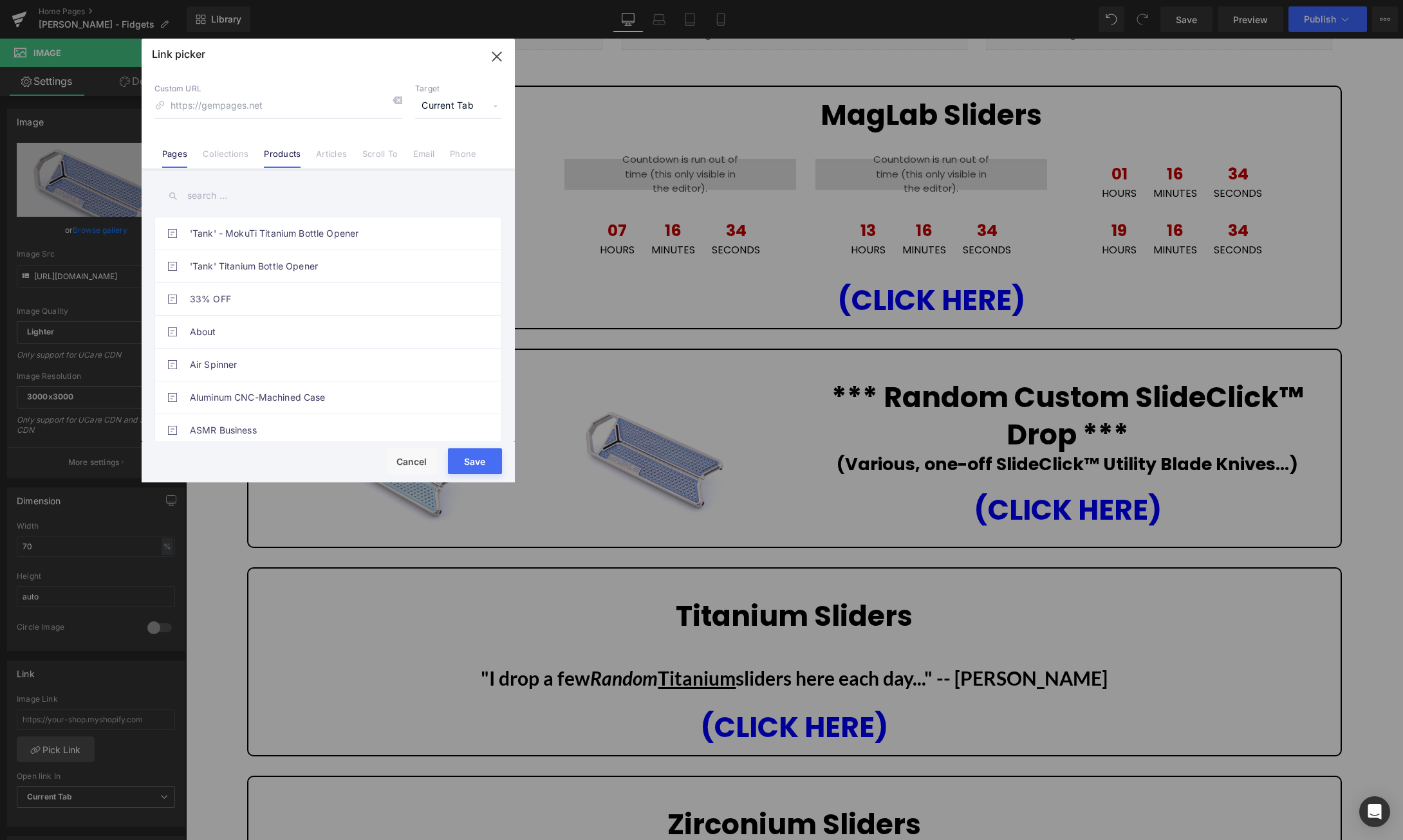
click at [284, 152] on link "Products" at bounding box center [282, 158] width 37 height 19
click at [211, 196] on input "text" at bounding box center [328, 196] width 347 height 29
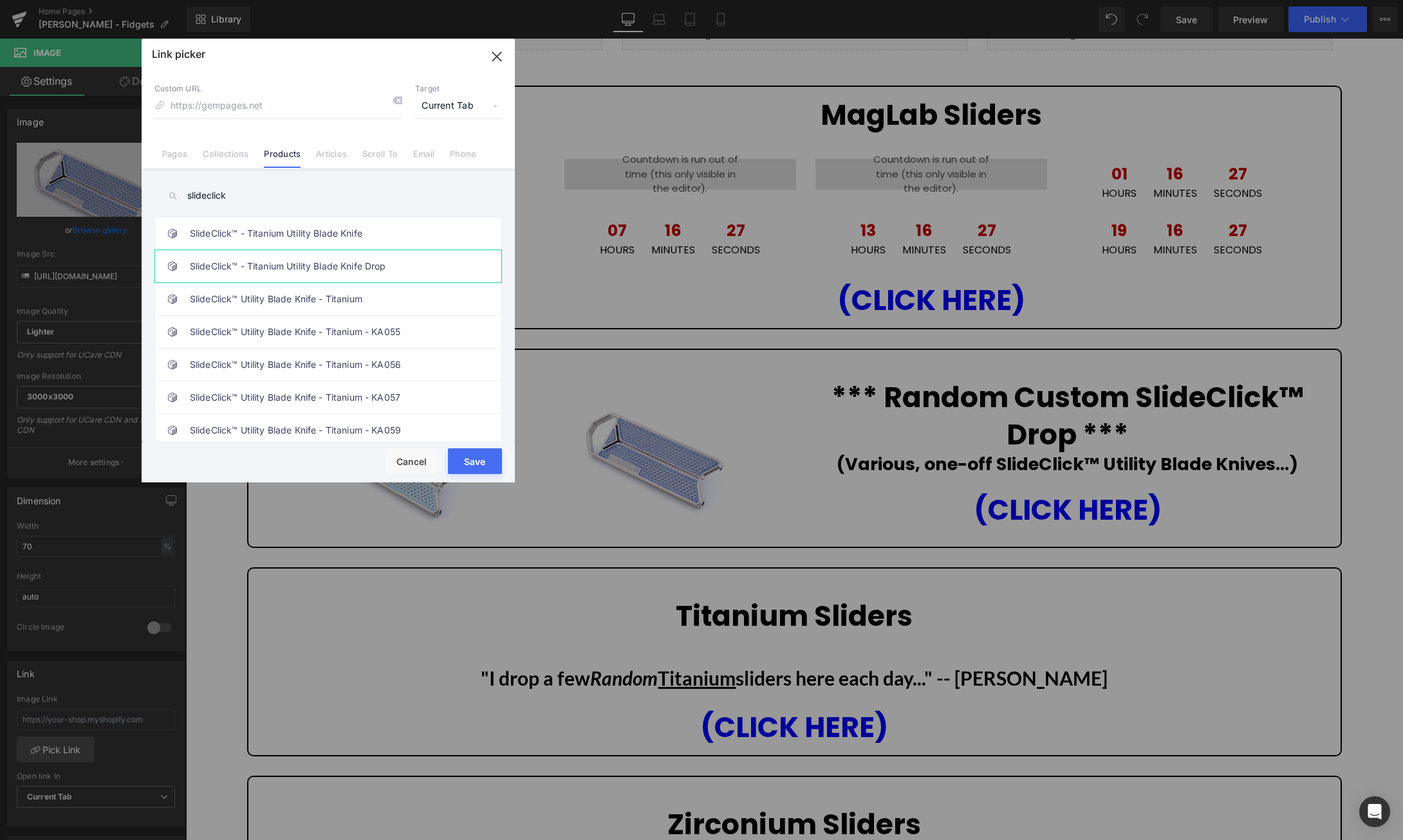
type input "slideclick"
click at [324, 269] on link "SlideClick™ - Titanium Utility Blade Knife Drop" at bounding box center [331, 266] width 283 height 32
type input "/products/slideclick-drop"
click at [483, 467] on button "Save" at bounding box center [475, 461] width 54 height 26
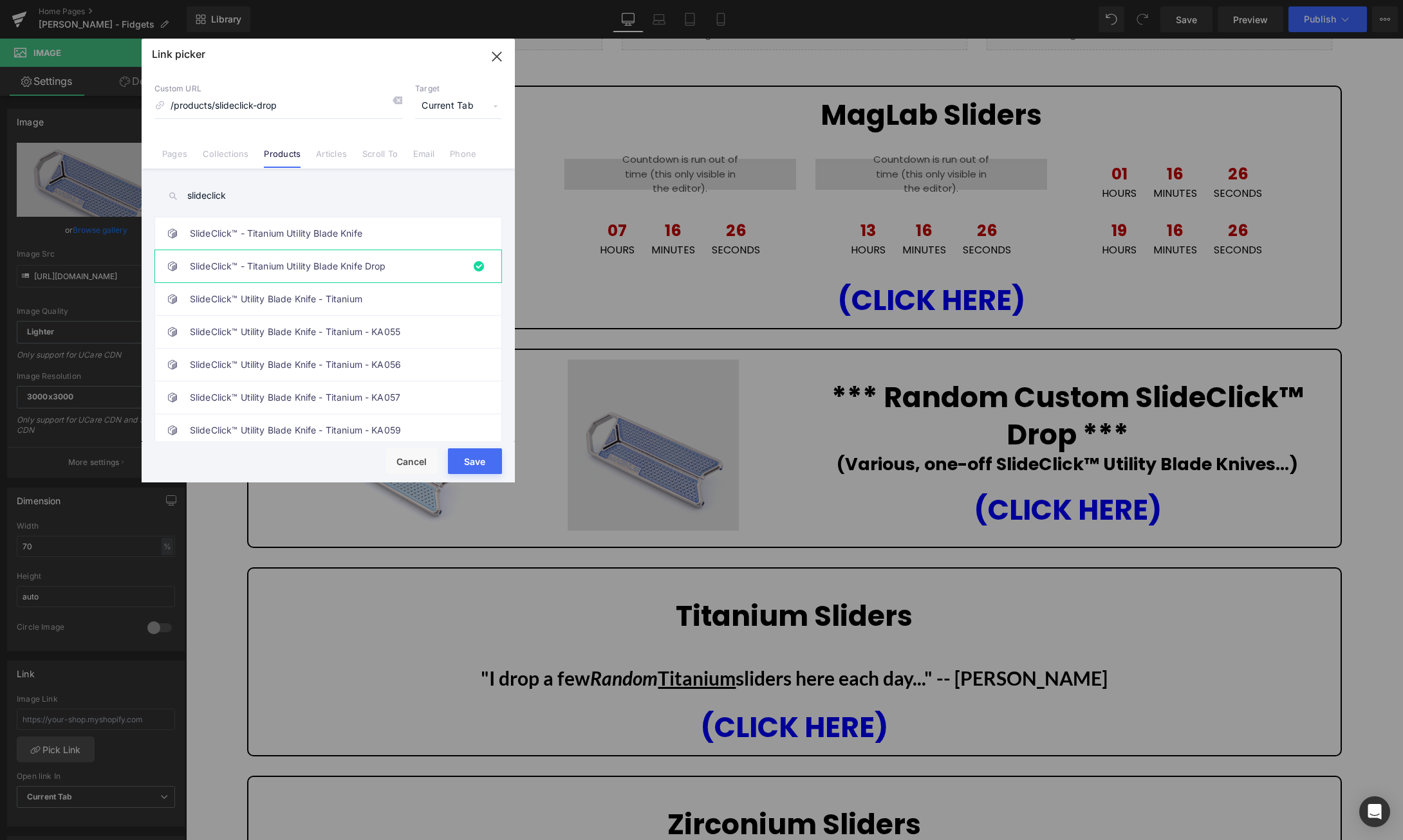
type input "/products/slideclick-drop"
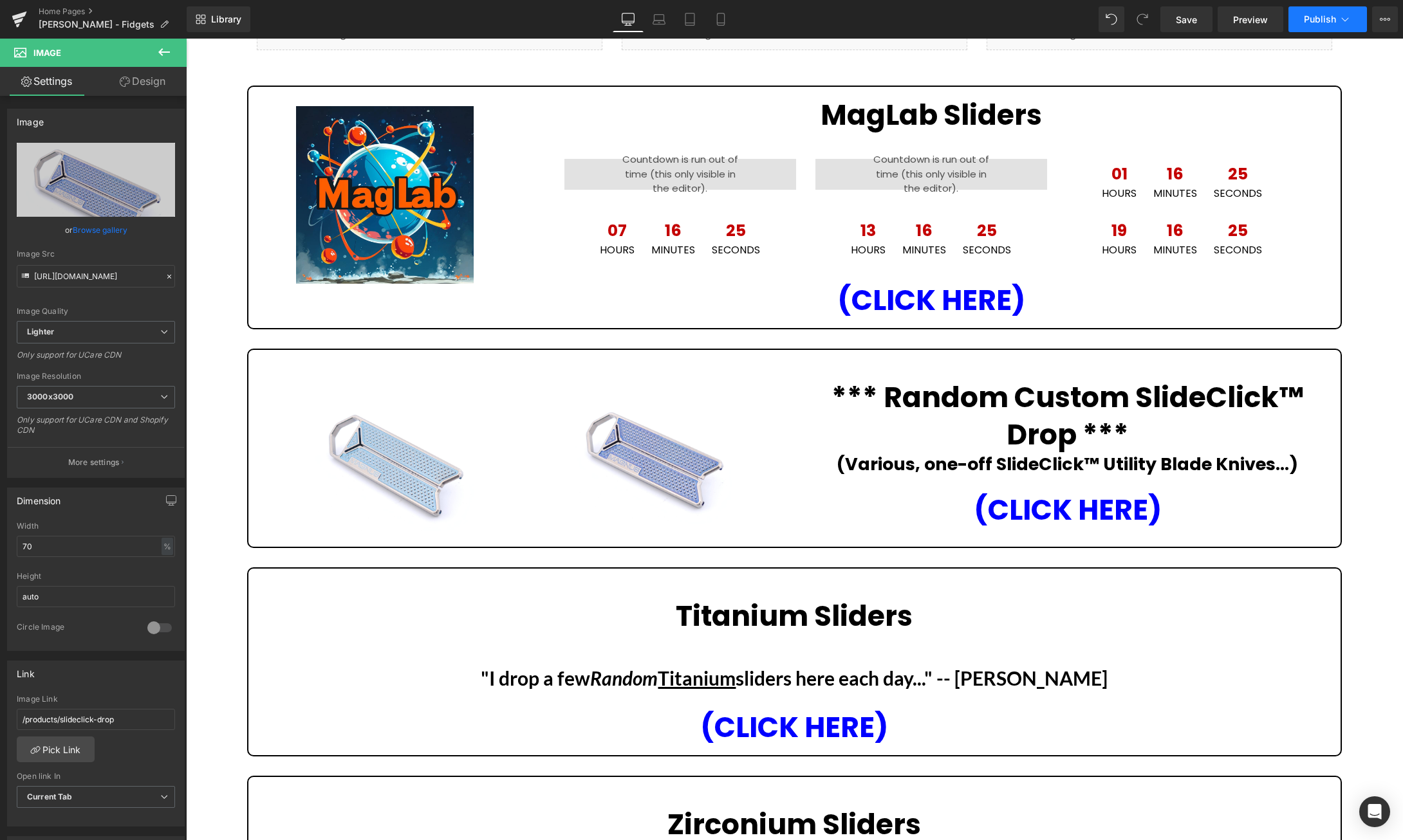
click at [1346, 13] on icon at bounding box center [1345, 19] width 13 height 13
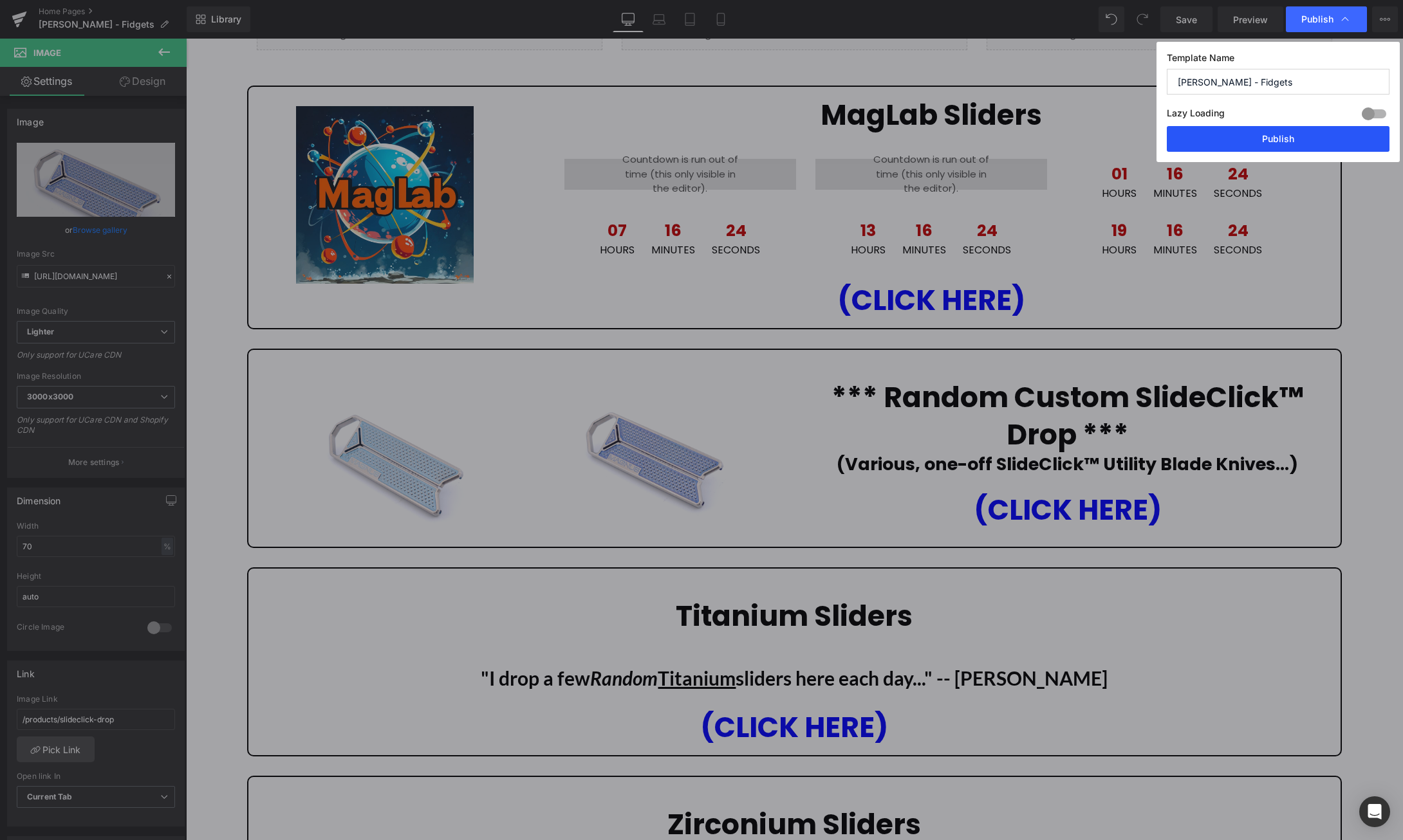
click at [1301, 134] on button "Publish" at bounding box center [1278, 139] width 223 height 26
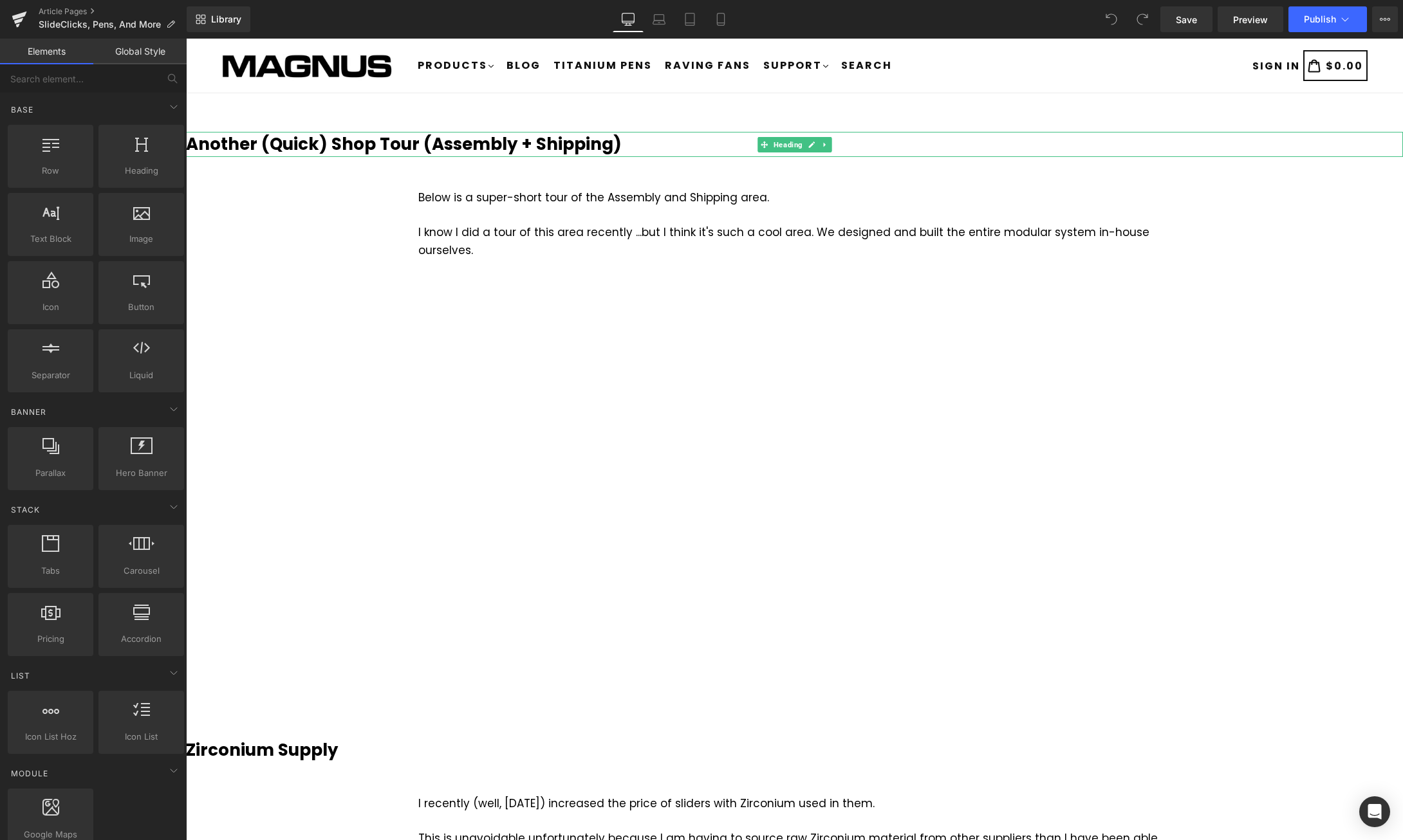
drag, startPoint x: 578, startPoint y: 142, endPoint x: 626, endPoint y: 140, distance: 48.0
click at [579, 142] on b "Another (Quick) Shop Tour (Assembly + Shipping)" at bounding box center [404, 144] width 435 height 23
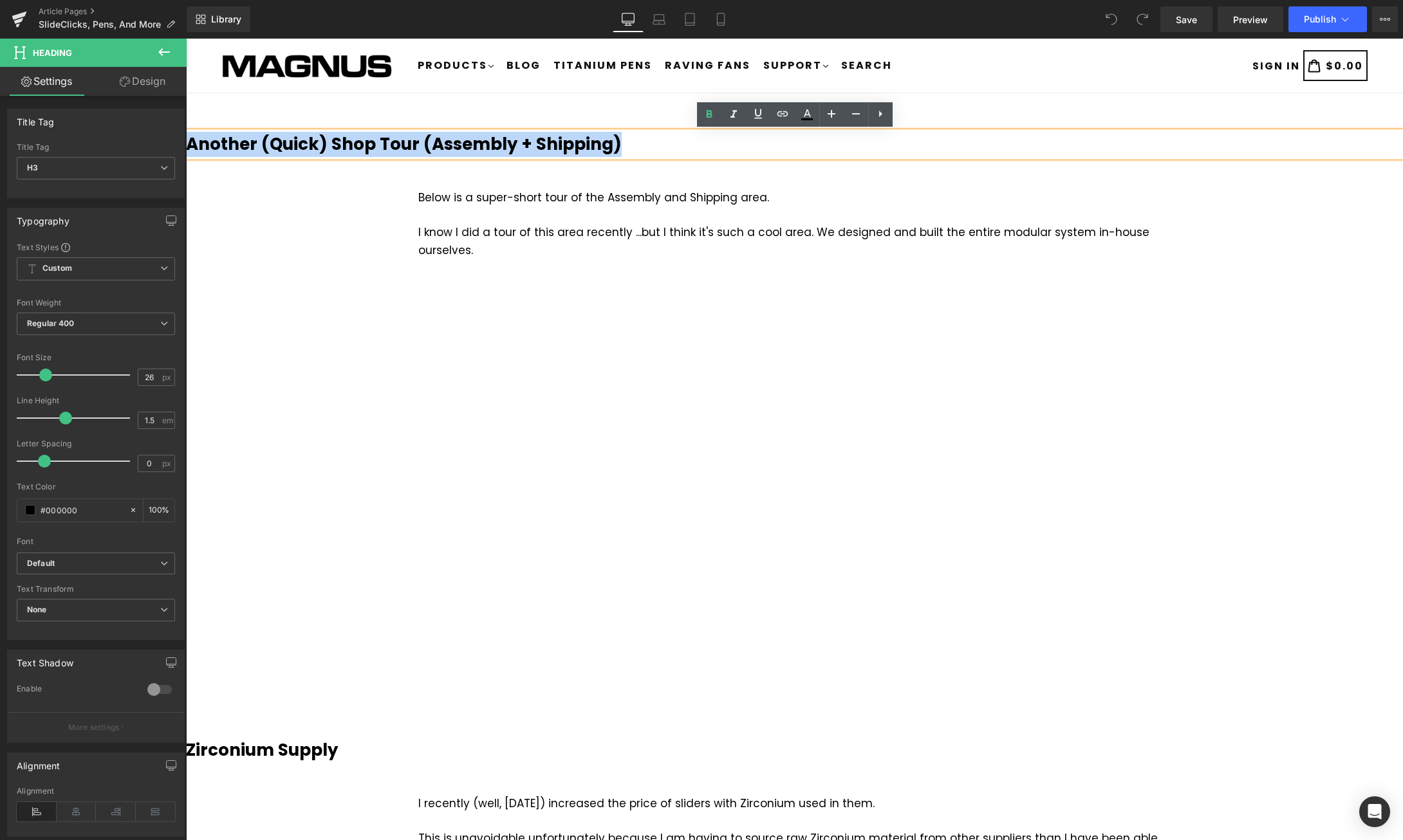
drag, startPoint x: 629, startPoint y: 144, endPoint x: 190, endPoint y: 149, distance: 439.0
click at [190, 149] on h3 "Another (Quick) Shop Tour (Assembly + Shipping)" at bounding box center [795, 144] width 1217 height 25
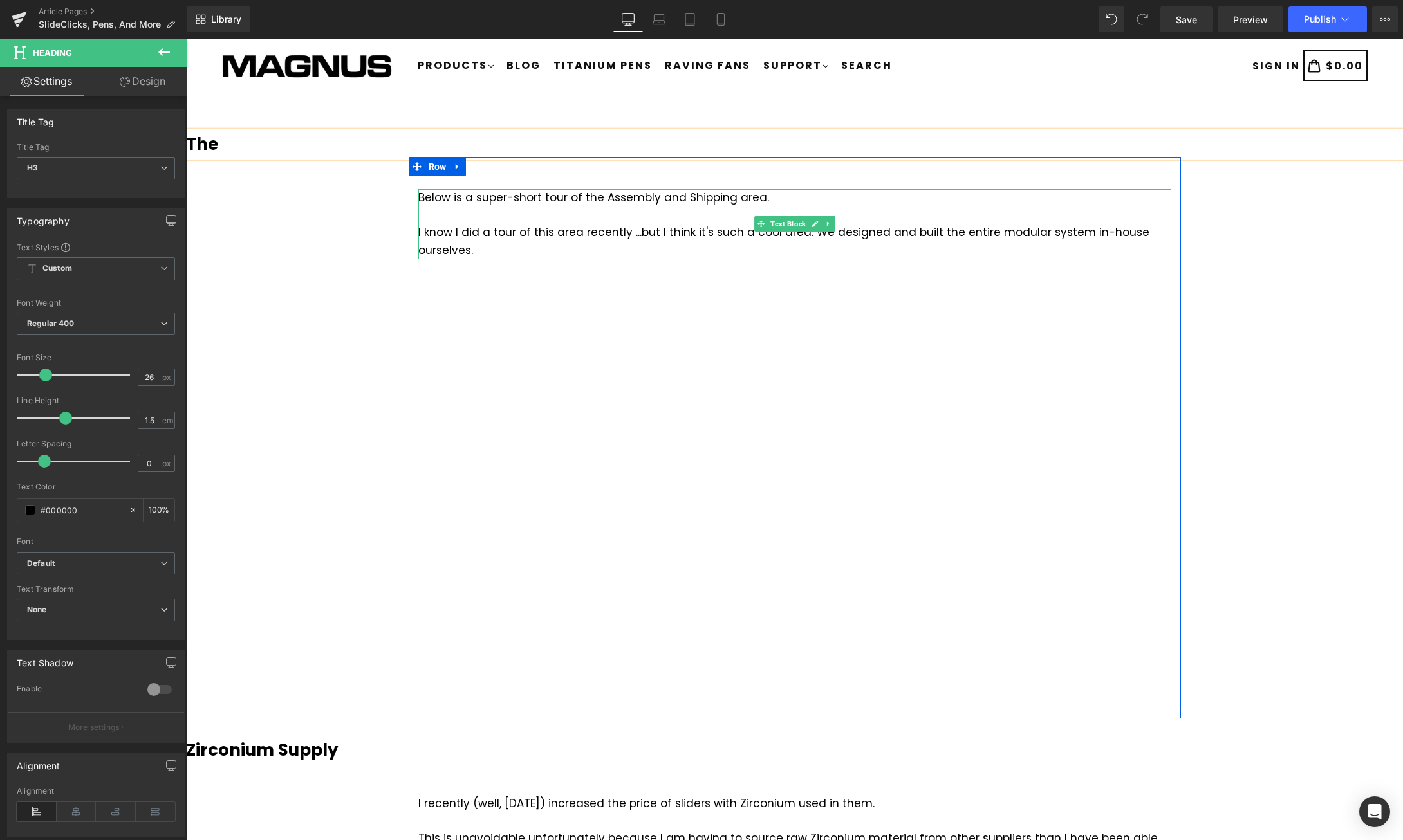
click at [492, 241] on div "Below is a super-short tour of the Assembly and Shipping area. I know I did a t…" at bounding box center [795, 224] width 753 height 70
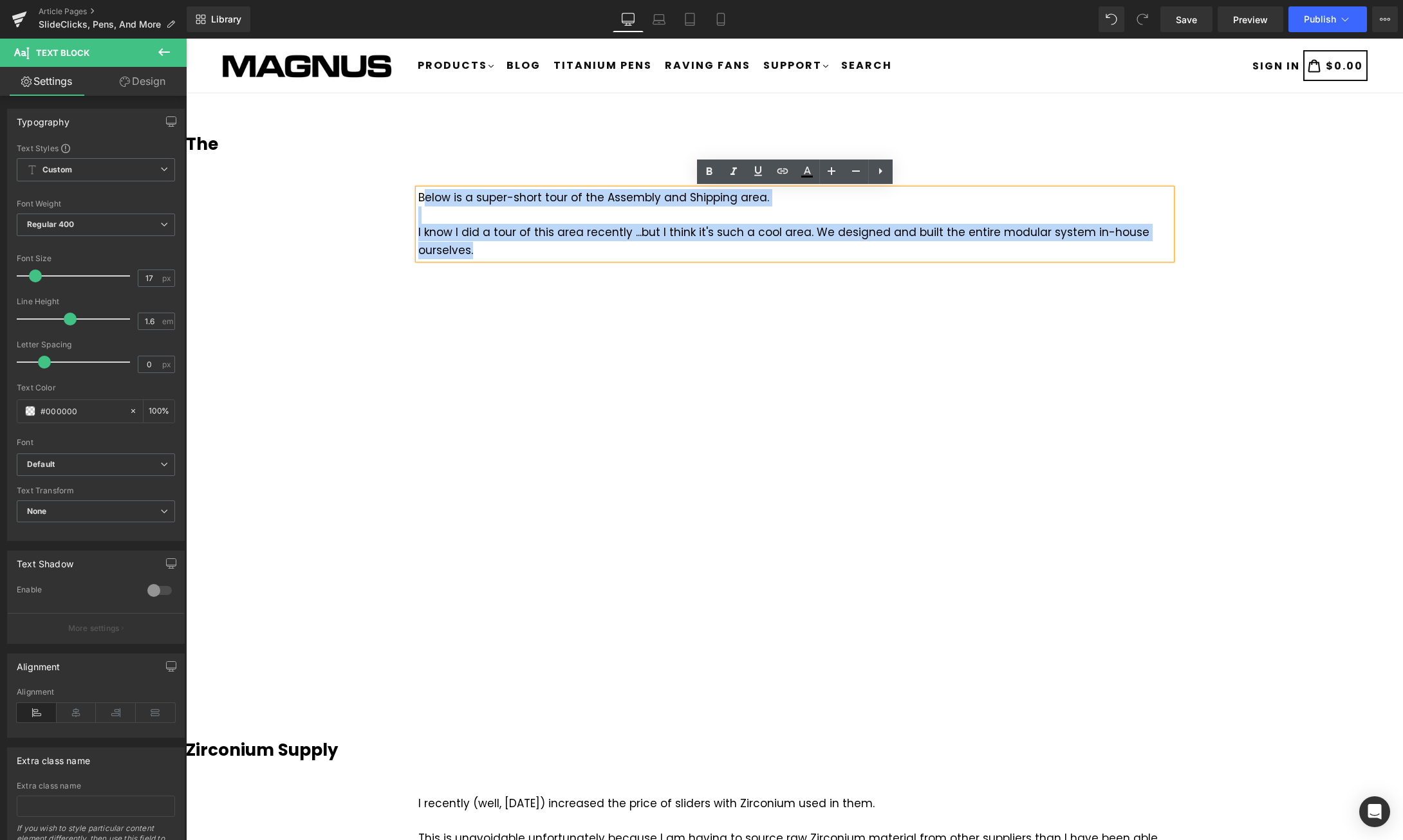
drag, startPoint x: 480, startPoint y: 250, endPoint x: 425, endPoint y: 202, distance: 73.0
click at [425, 202] on div "Below is a super-short tour of the Assembly and Shipping area. I know I did a t…" at bounding box center [795, 224] width 753 height 70
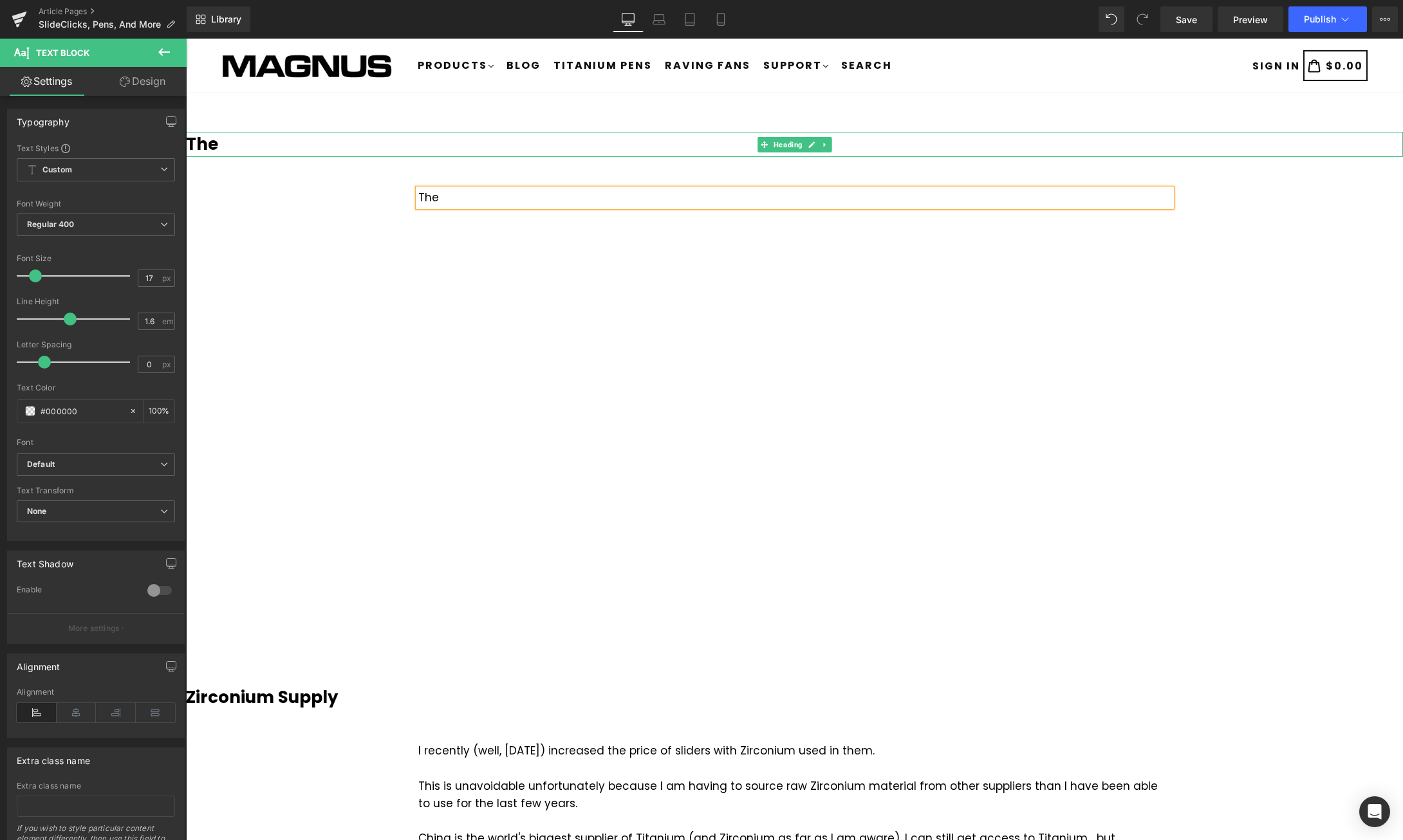
click at [247, 145] on h3 "The" at bounding box center [795, 144] width 1217 height 25
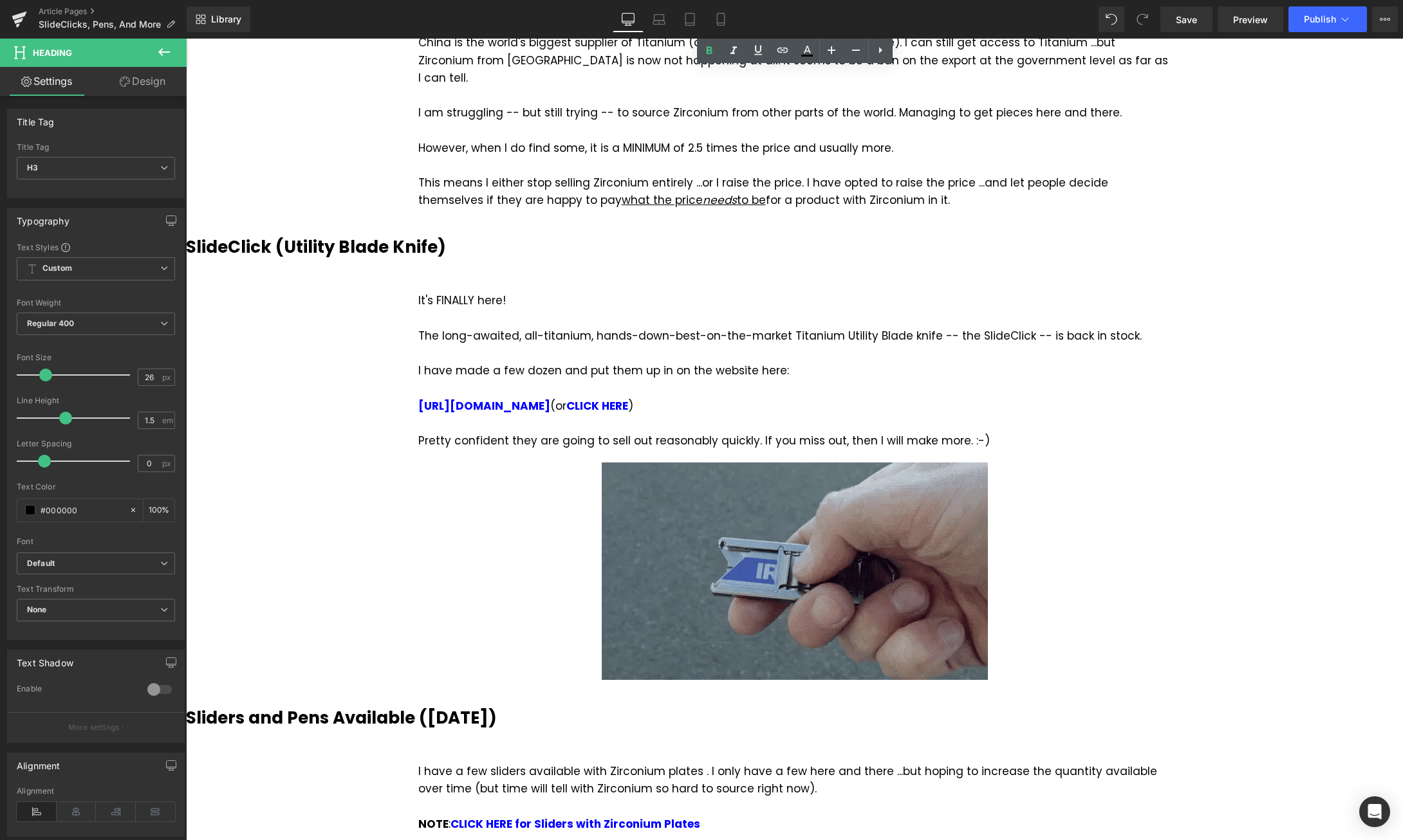
scroll to position [853, 0]
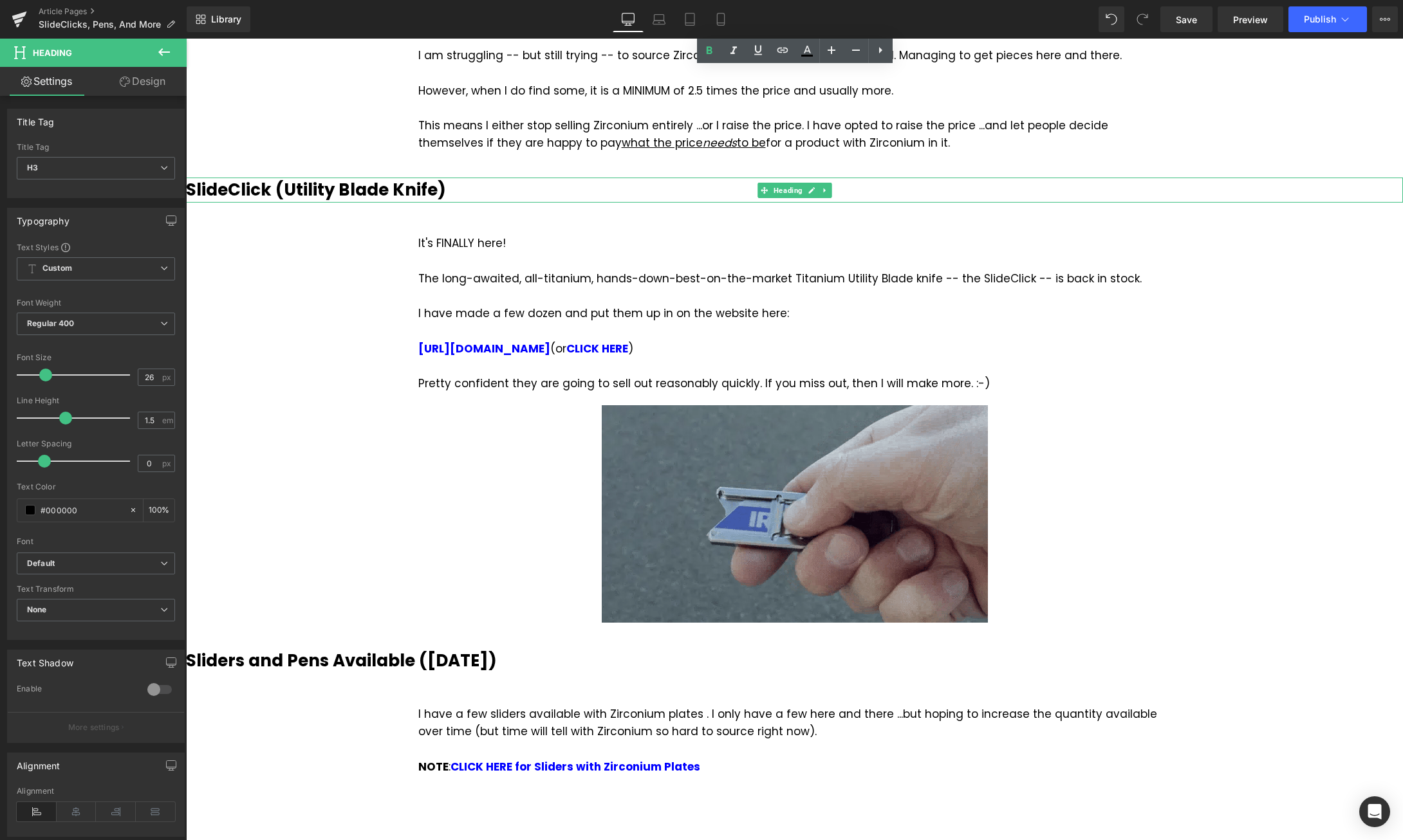
click at [207, 178] on b "SlideClick (Utility Blade Knife)" at bounding box center [316, 190] width 260 height 23
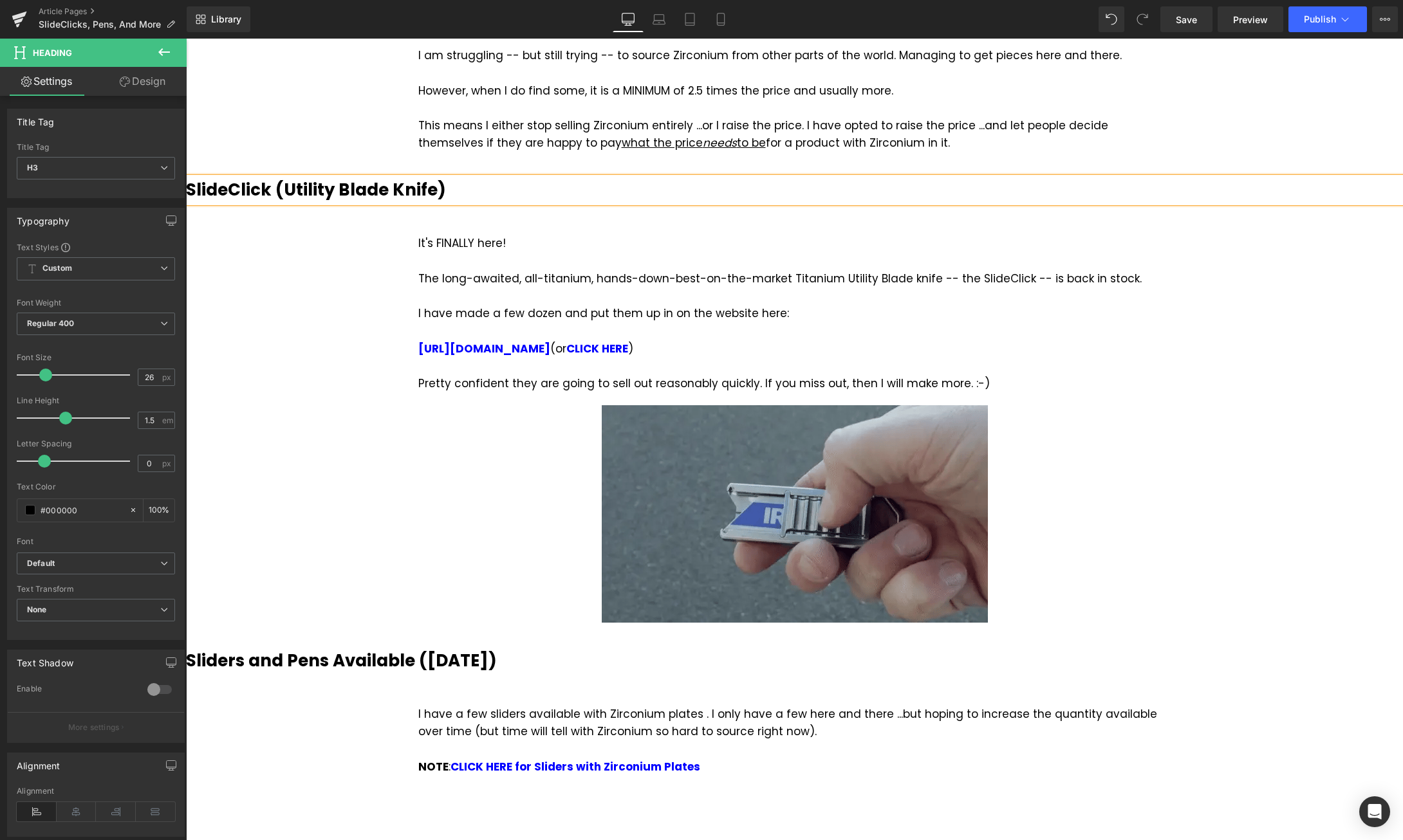
click at [197, 178] on b "SlideClick (Utility Blade Knife)" at bounding box center [316, 190] width 260 height 23
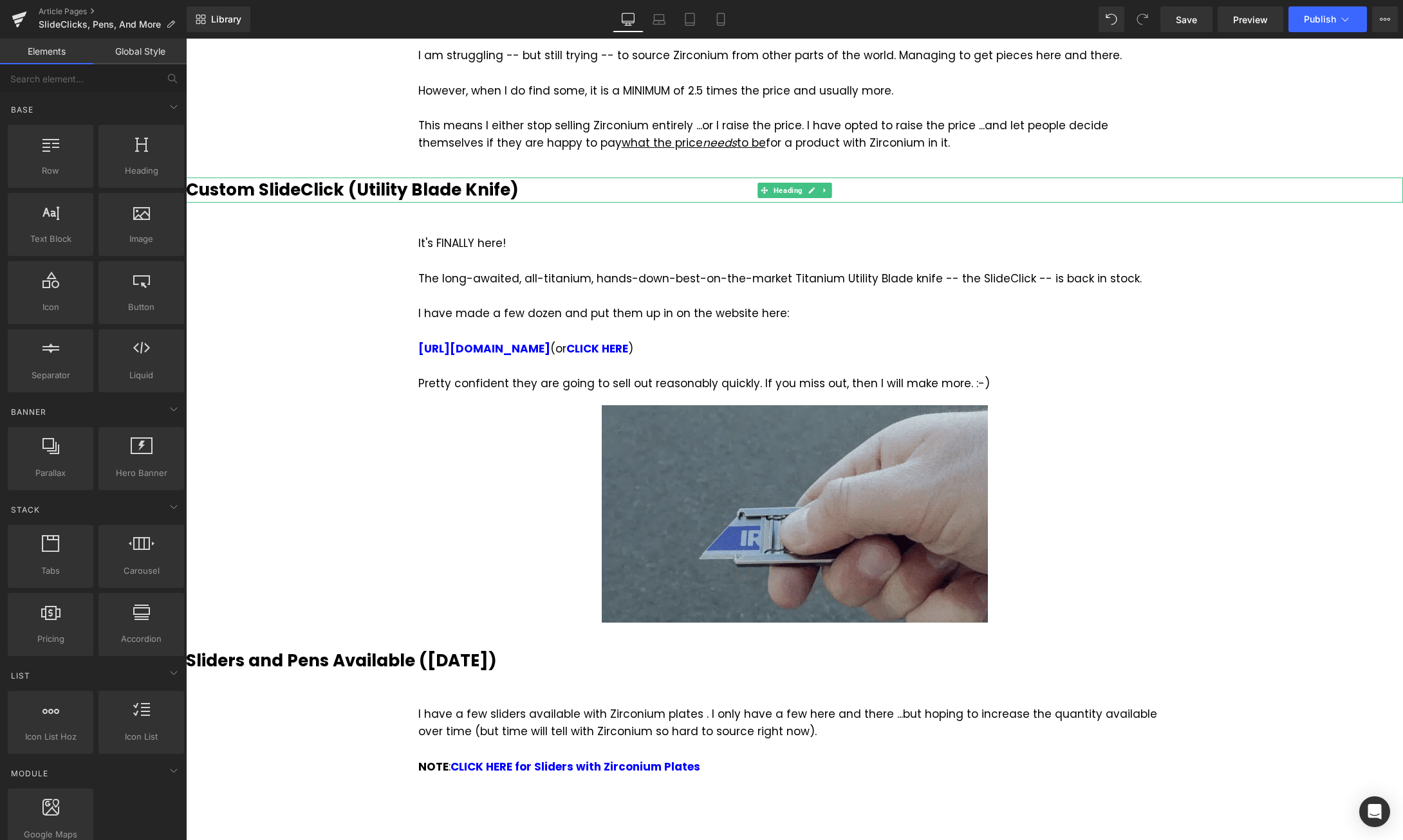
click at [345, 178] on b "Custom SlideClick (Utility Blade Knife)" at bounding box center [352, 190] width 333 height 23
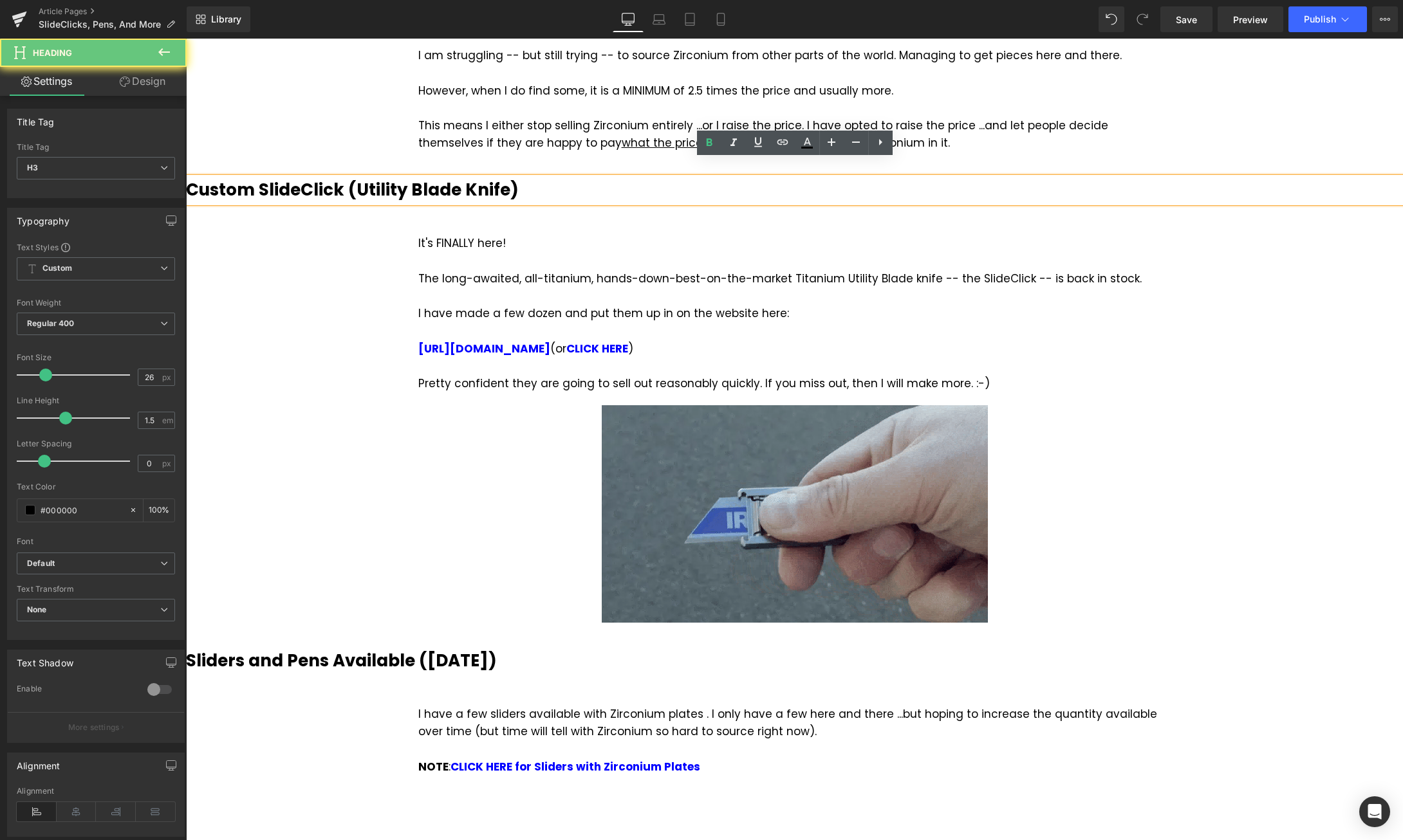
click at [342, 178] on b "Custom SlideClick (Utility Blade Knife)" at bounding box center [352, 190] width 333 height 23
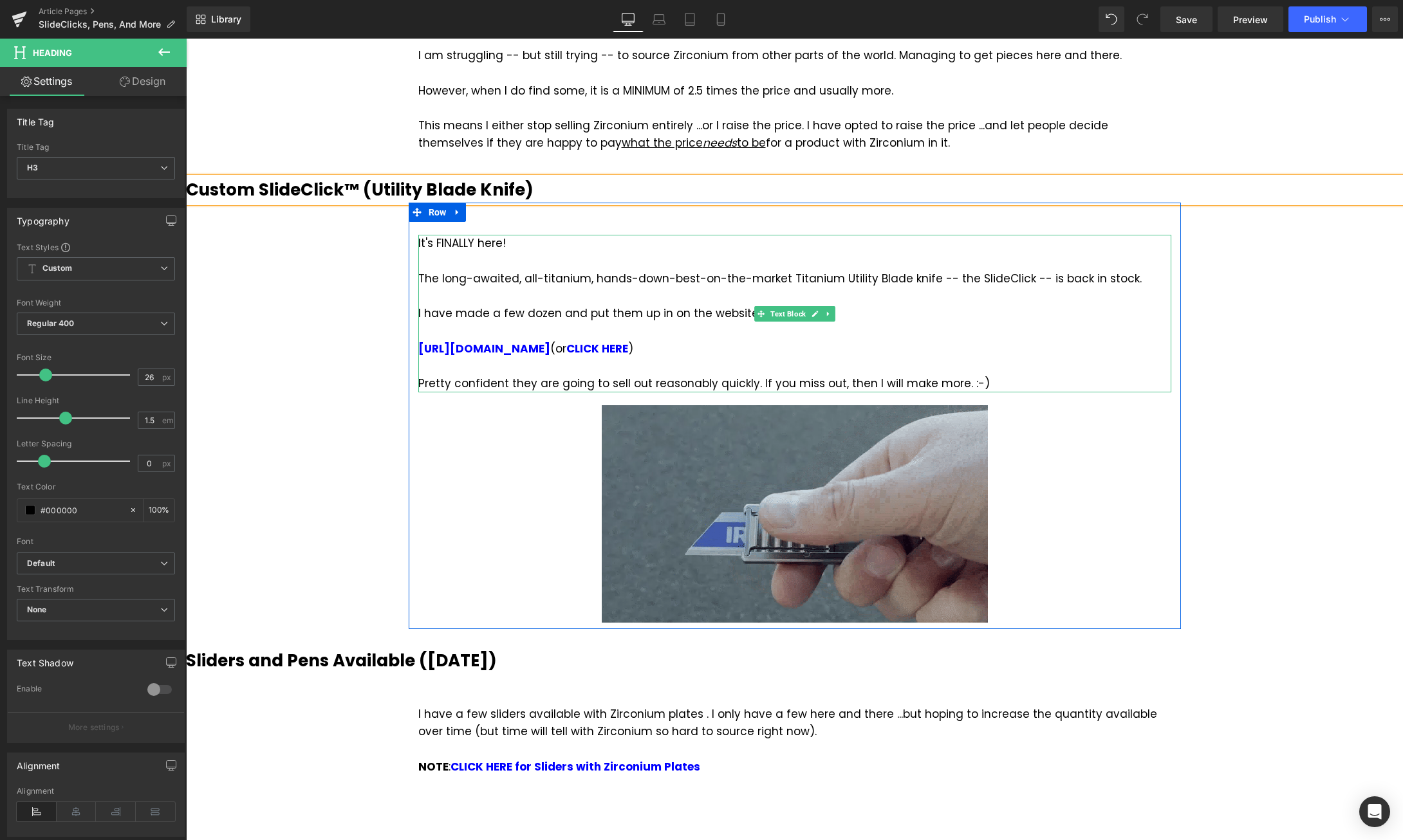
click at [549, 270] on div "The long-awaited, all-titanium, hands-down-best-on-the-market Titanium Utility …" at bounding box center [795, 278] width 753 height 17
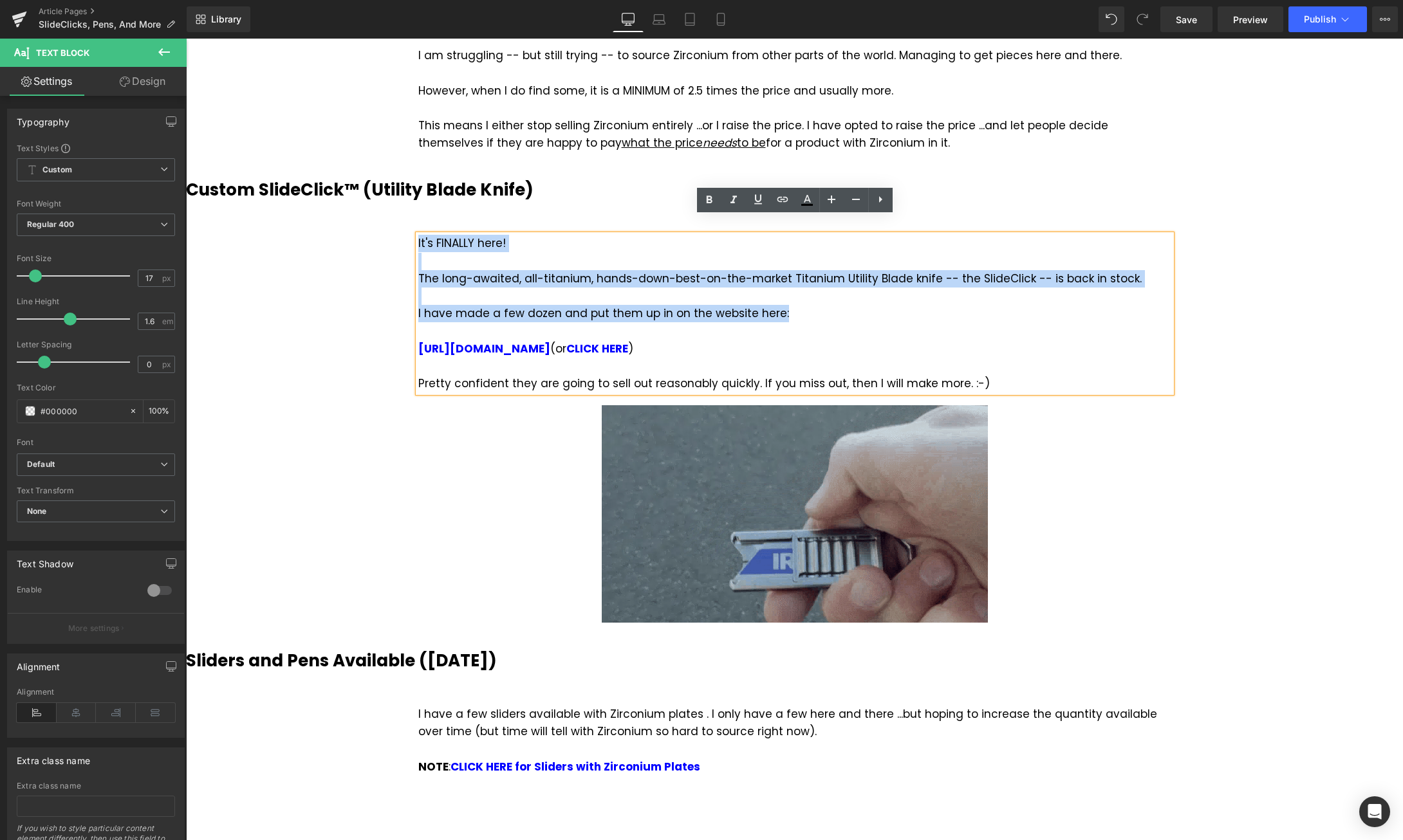
drag, startPoint x: 785, startPoint y: 298, endPoint x: 416, endPoint y: 228, distance: 375.6
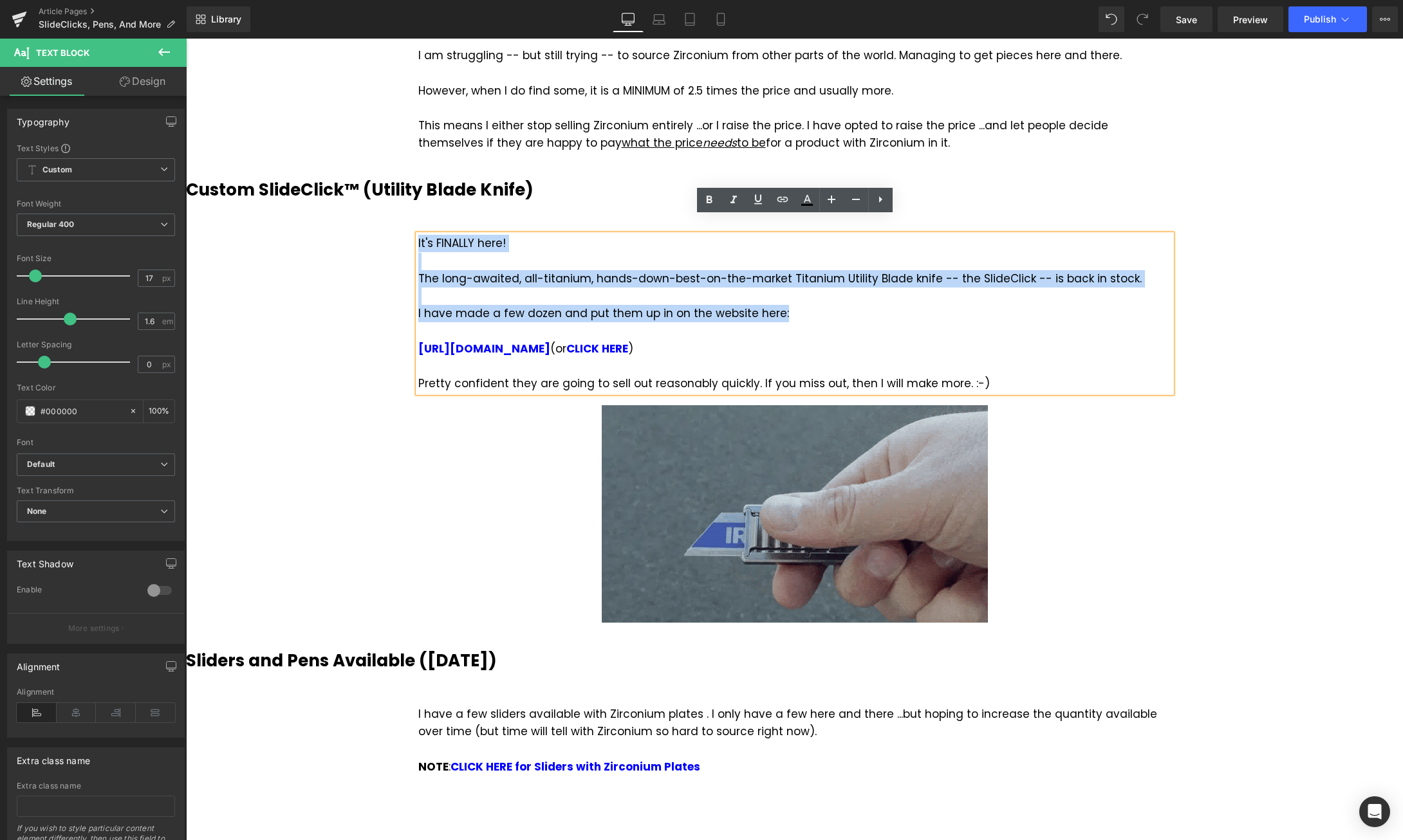
click at [418, 235] on div "It's FINALLY here! The long-awaited, all-titanium, hands-down-best-on-the-marke…" at bounding box center [795, 313] width 753 height 158
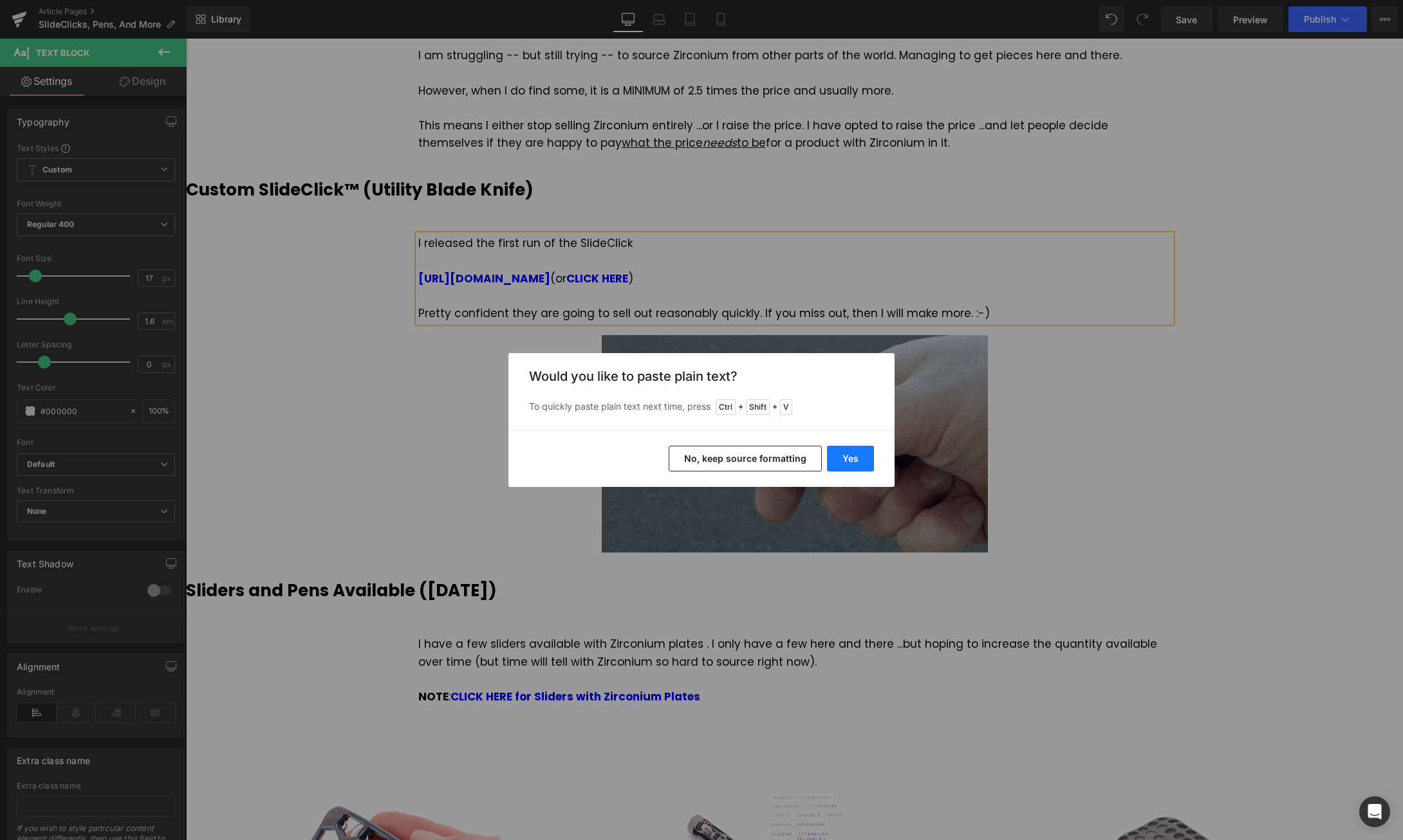
drag, startPoint x: 859, startPoint y: 464, endPoint x: 672, endPoint y: 424, distance: 191.2
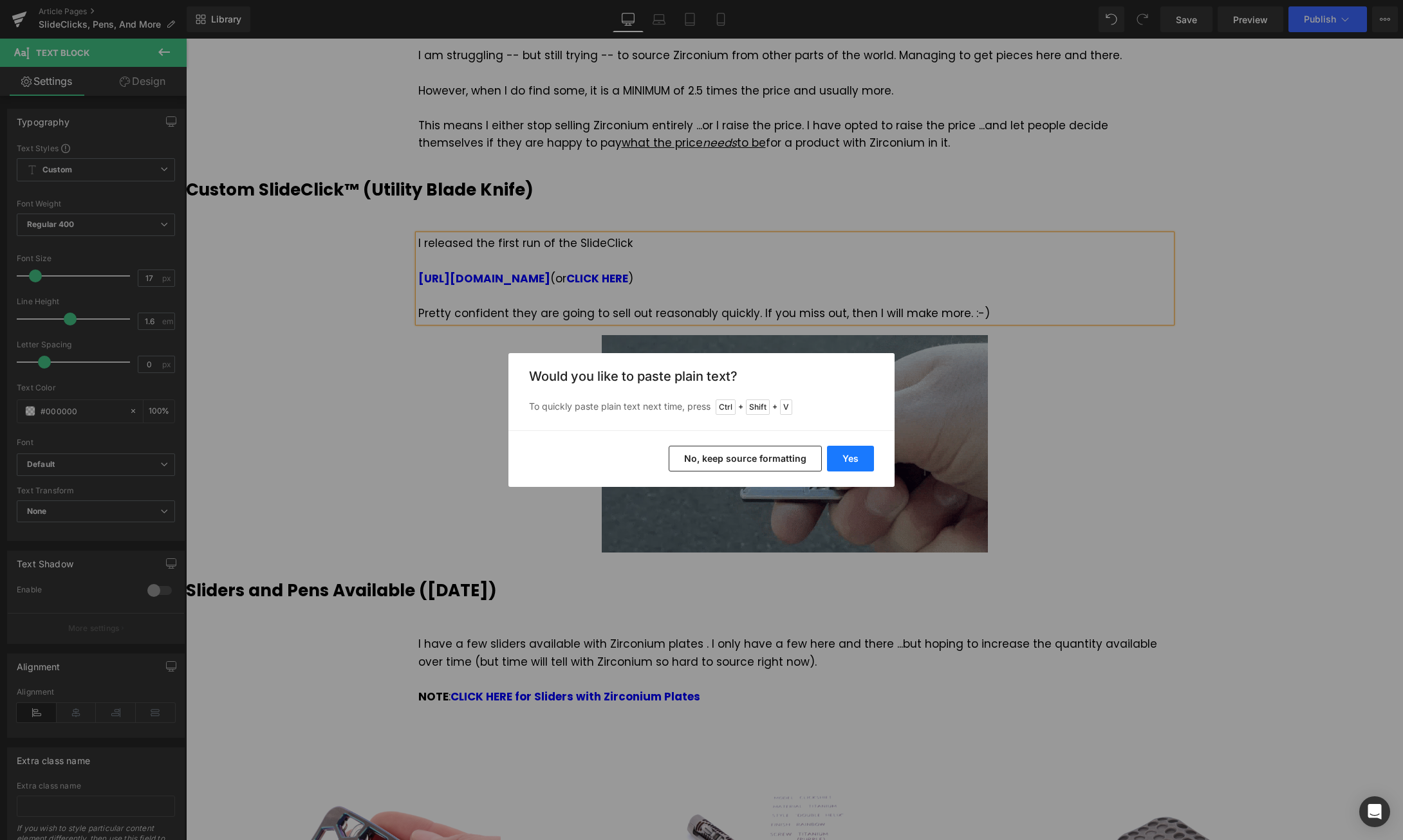
click at [859, 464] on button "Yes" at bounding box center [851, 458] width 47 height 26
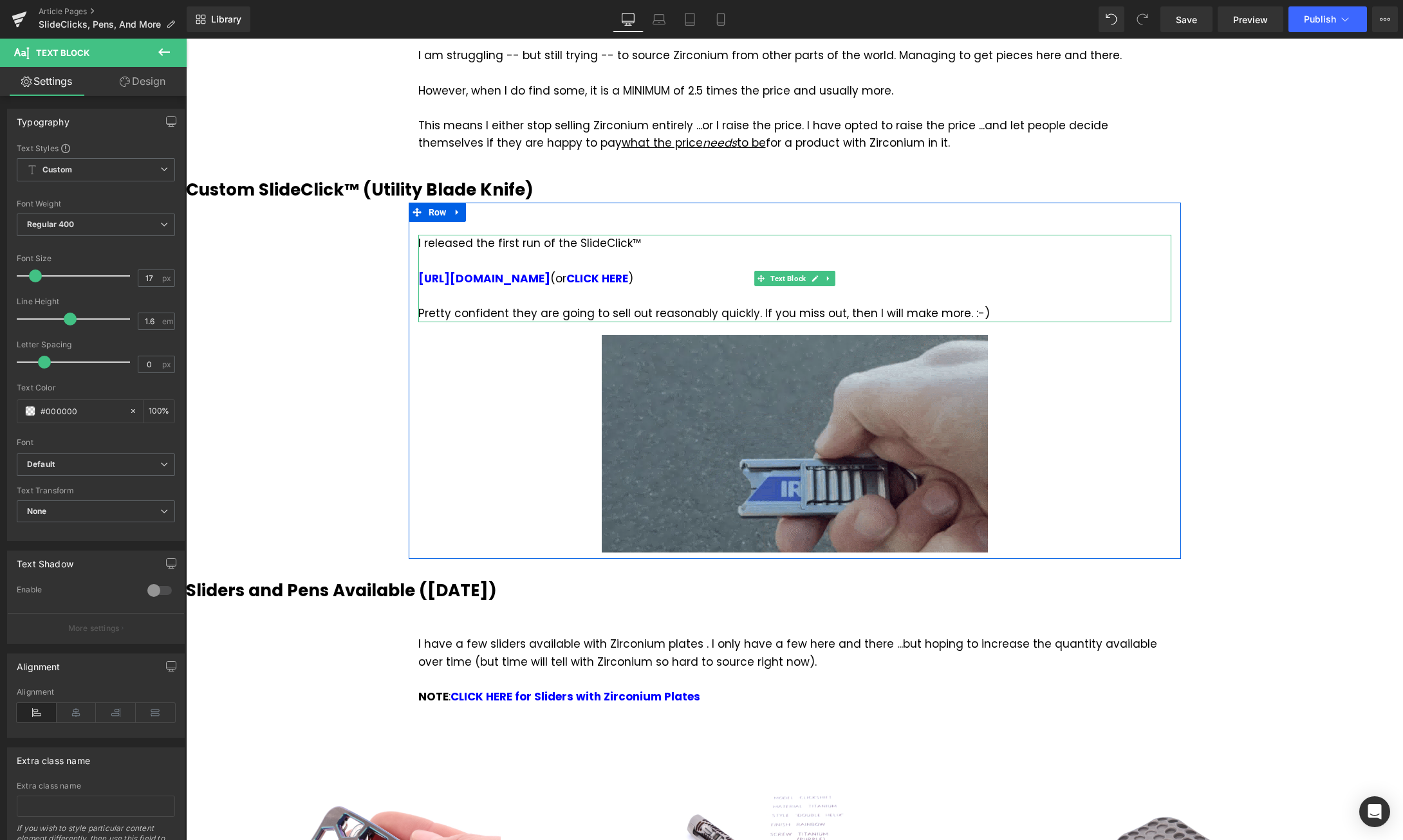
click at [679, 235] on div "I released the first run of the SlideClick™ https://magnusx.com/products/slidec…" at bounding box center [795, 278] width 753 height 87
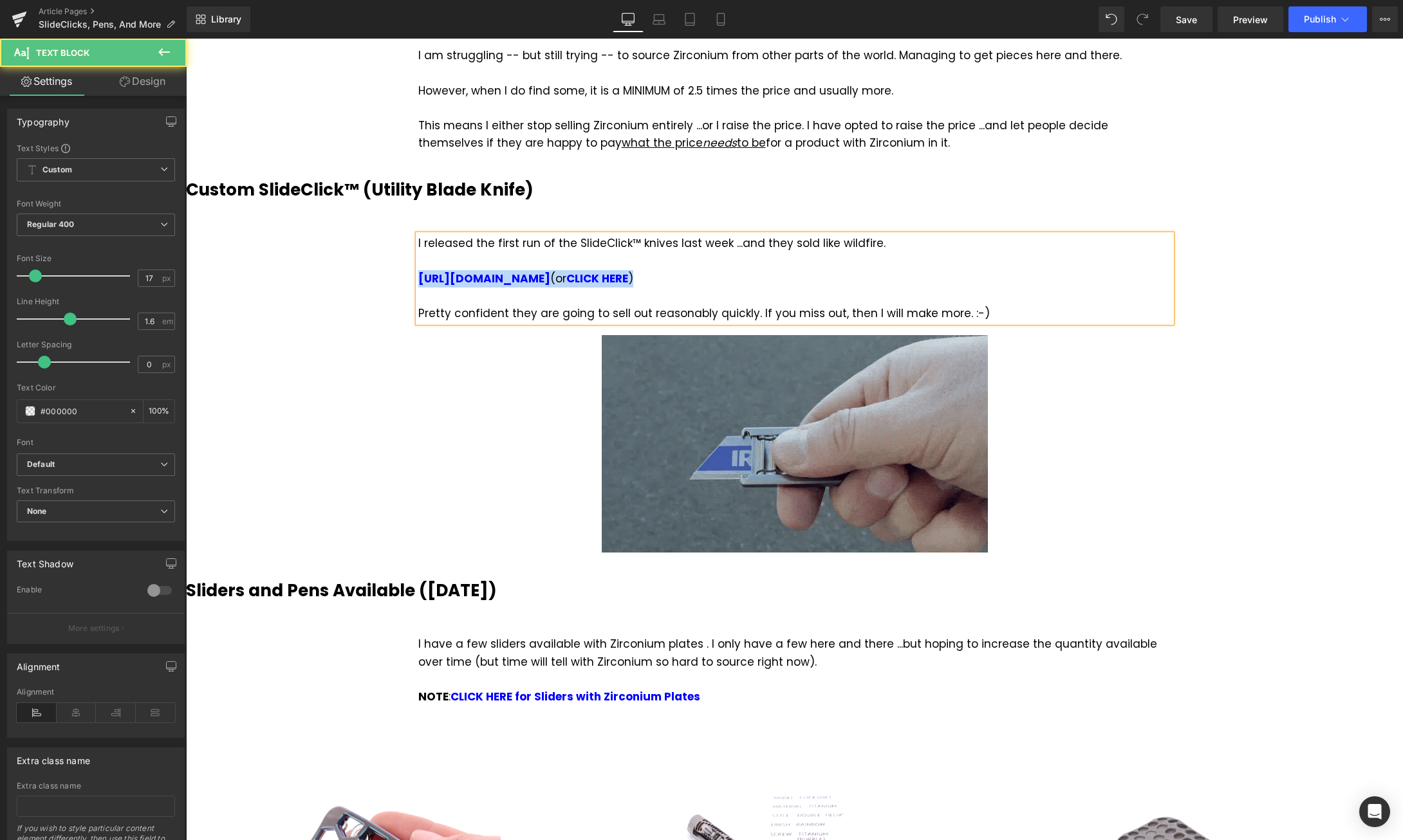
drag, startPoint x: 756, startPoint y: 264, endPoint x: 416, endPoint y: 260, distance: 340.0
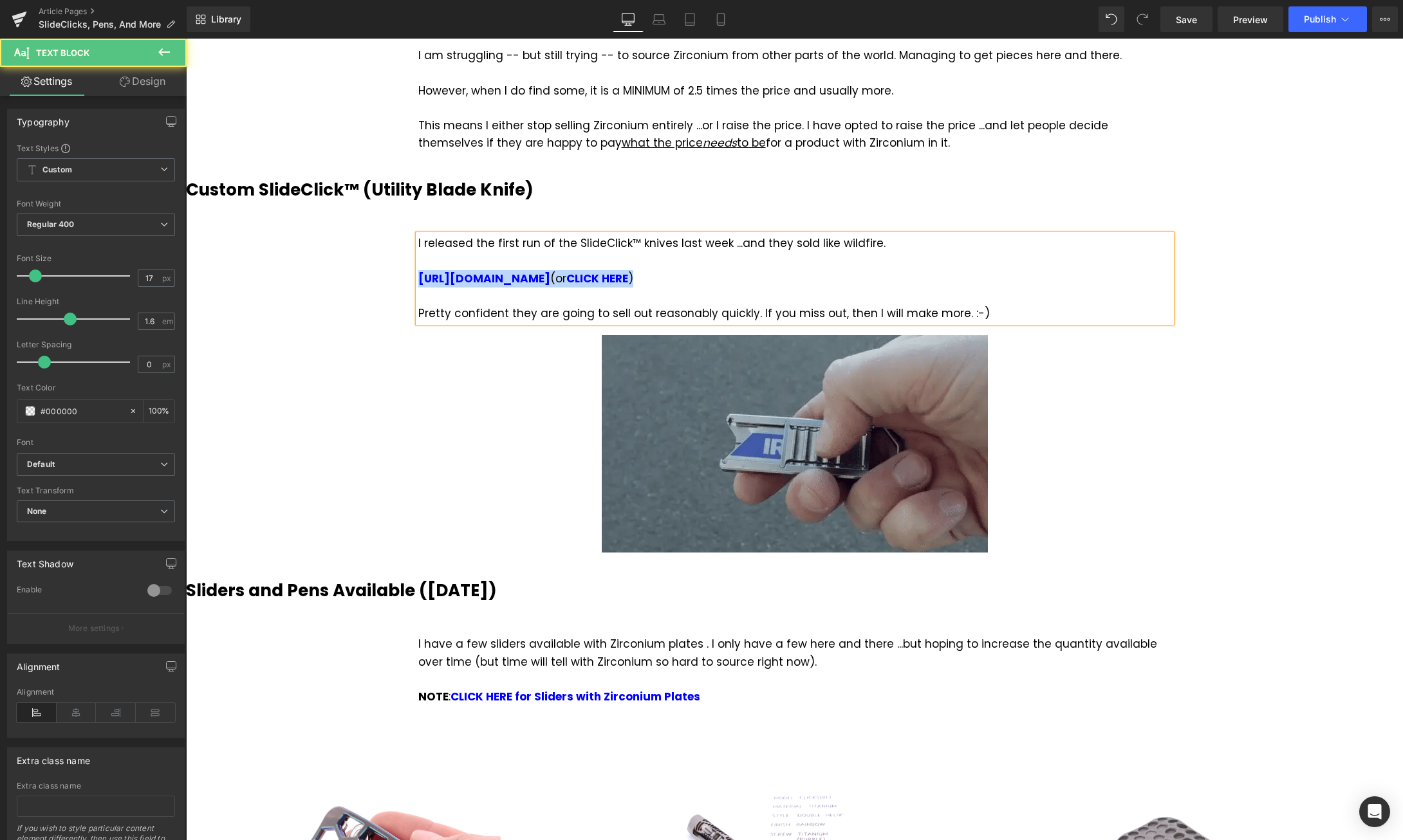
click at [418, 260] on div "I released the first run of the SlideClick™ knives last week ...and they sold l…" at bounding box center [795, 278] width 753 height 87
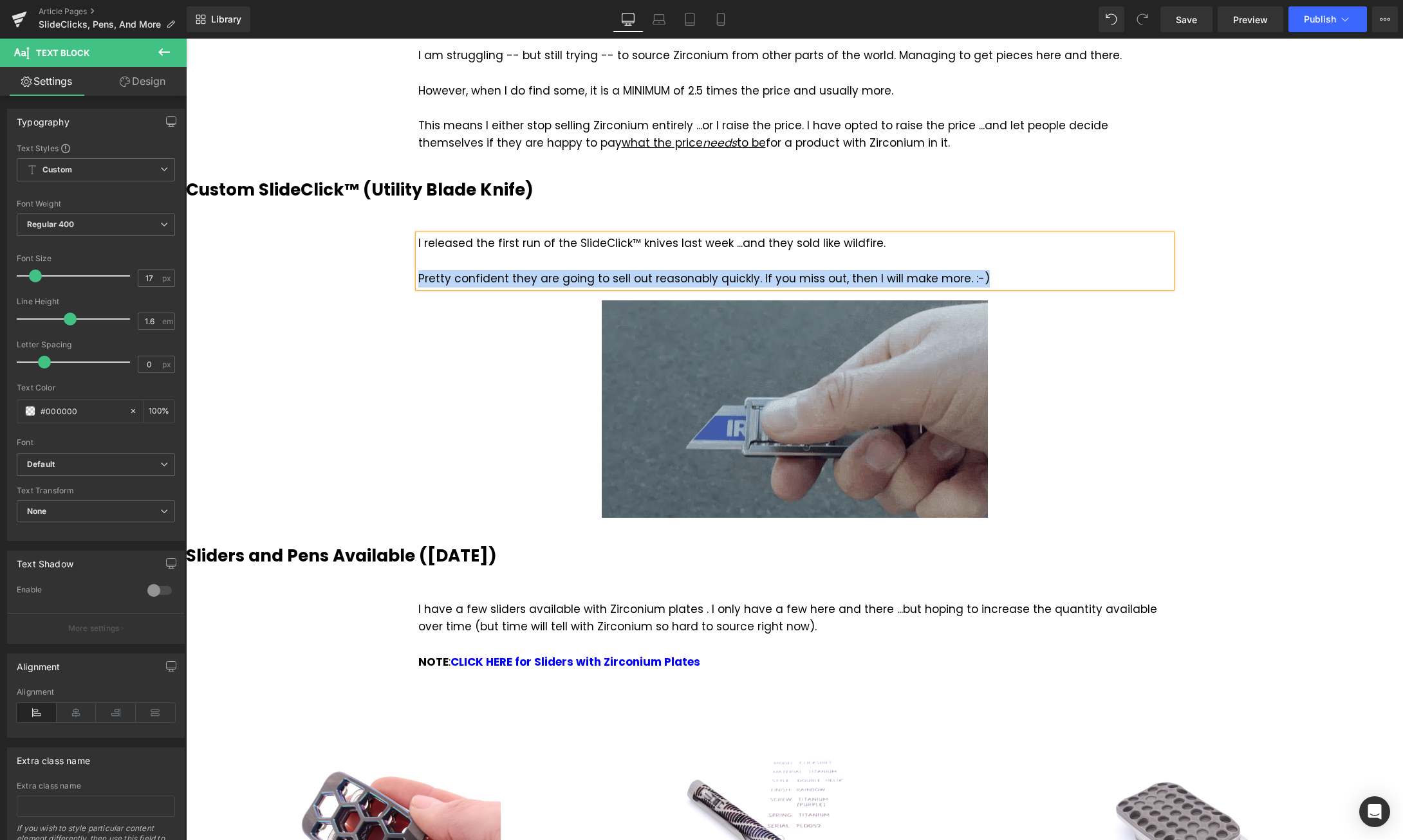
drag, startPoint x: 995, startPoint y: 260, endPoint x: 420, endPoint y: 258, distance: 575.0
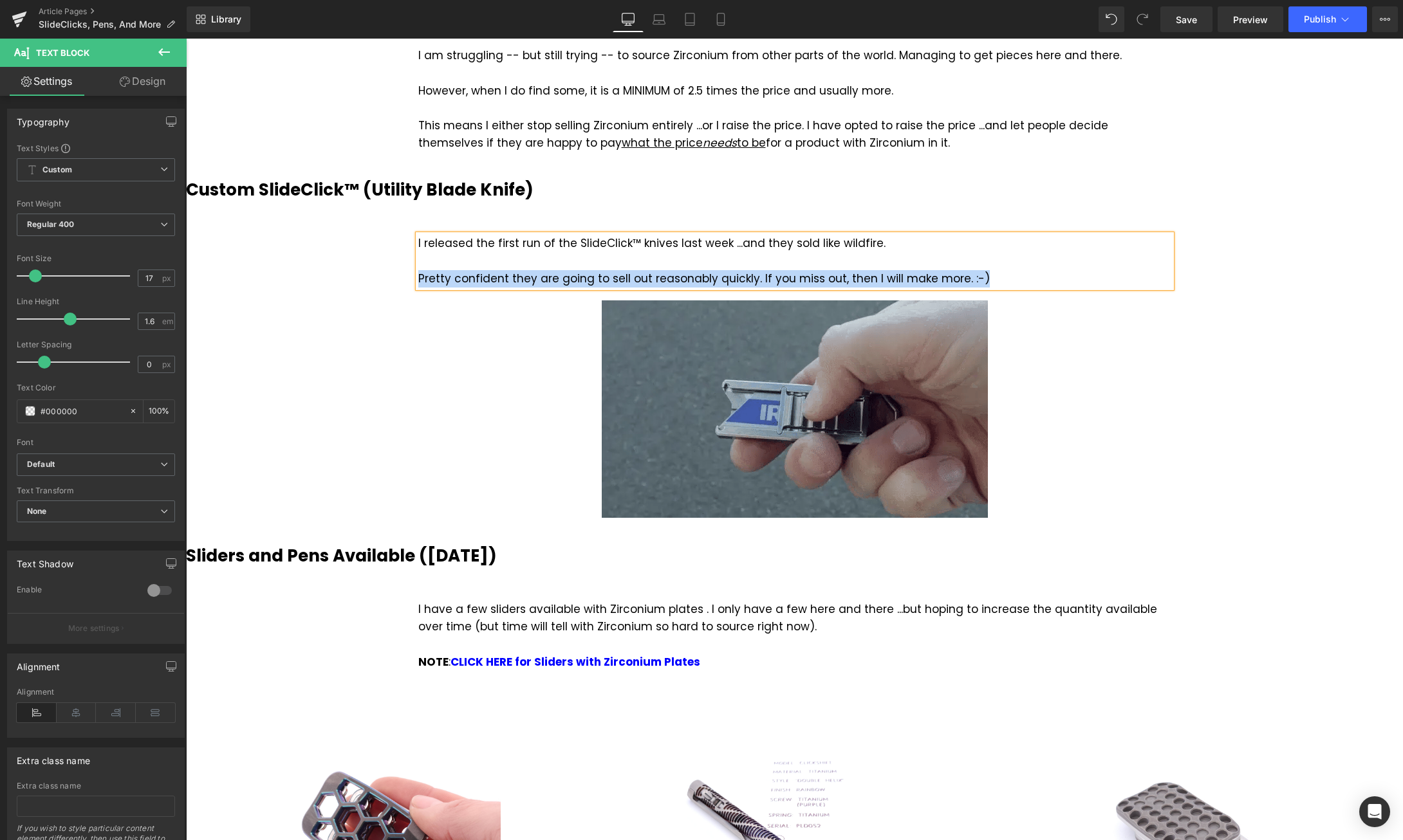
click at [420, 270] on div "Pretty confident they are going to sell out reasonably quickly. If you miss out…" at bounding box center [795, 278] width 753 height 17
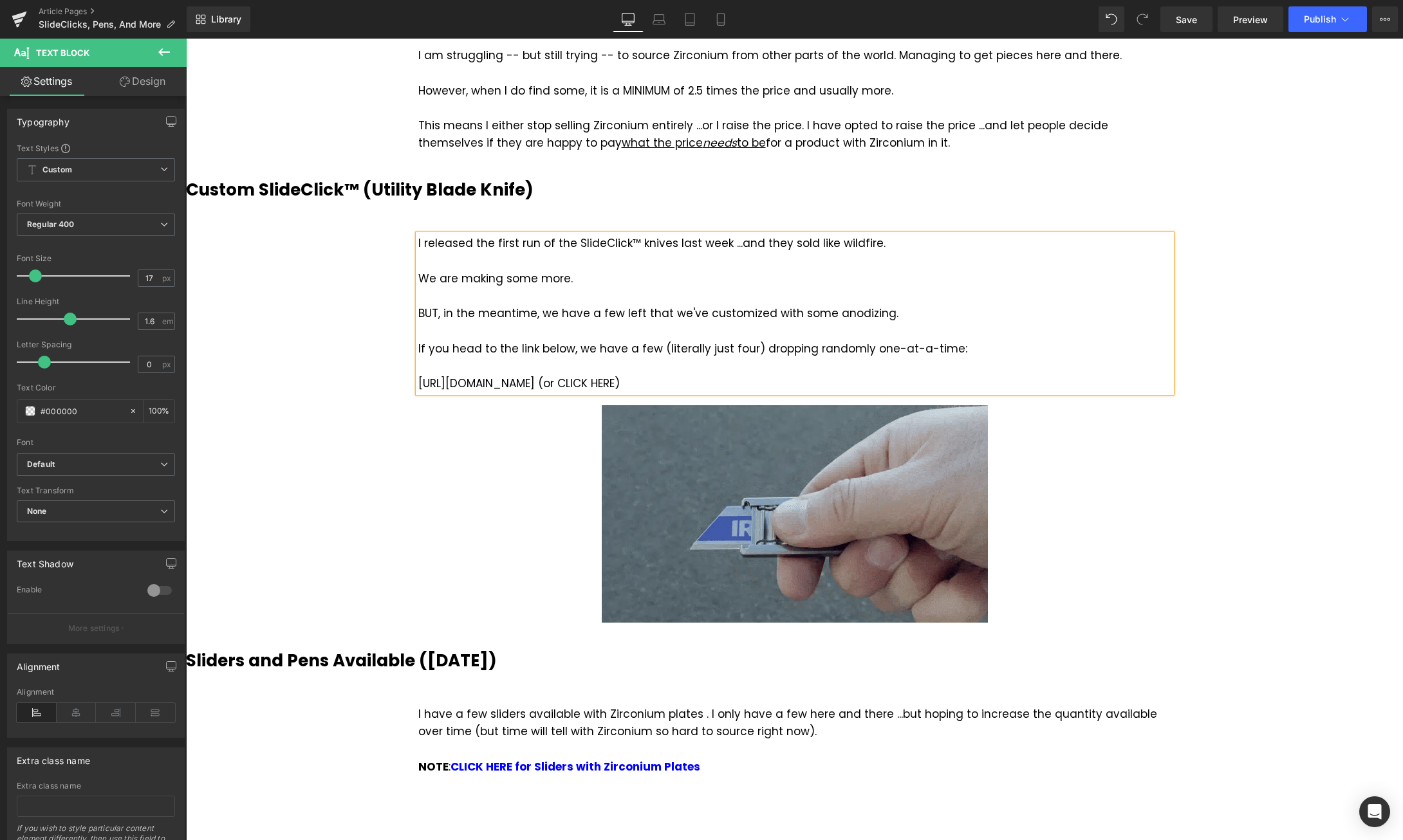
drag, startPoint x: 676, startPoint y: 364, endPoint x: 419, endPoint y: 363, distance: 257.0
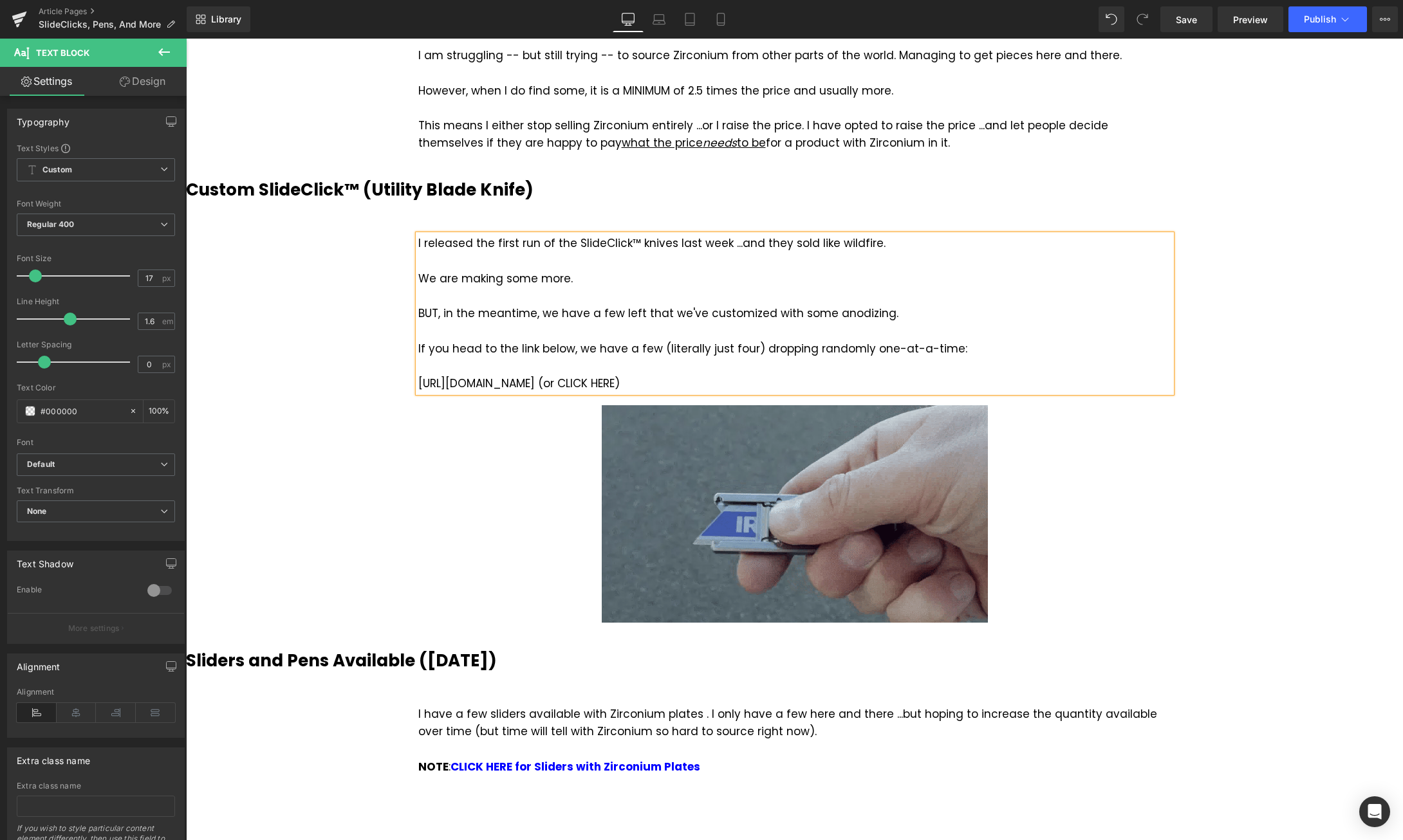
click at [419, 375] on div "https://magnusx.com/products/slideclick-drop (or CLICK HERE)" at bounding box center [795, 383] width 753 height 17
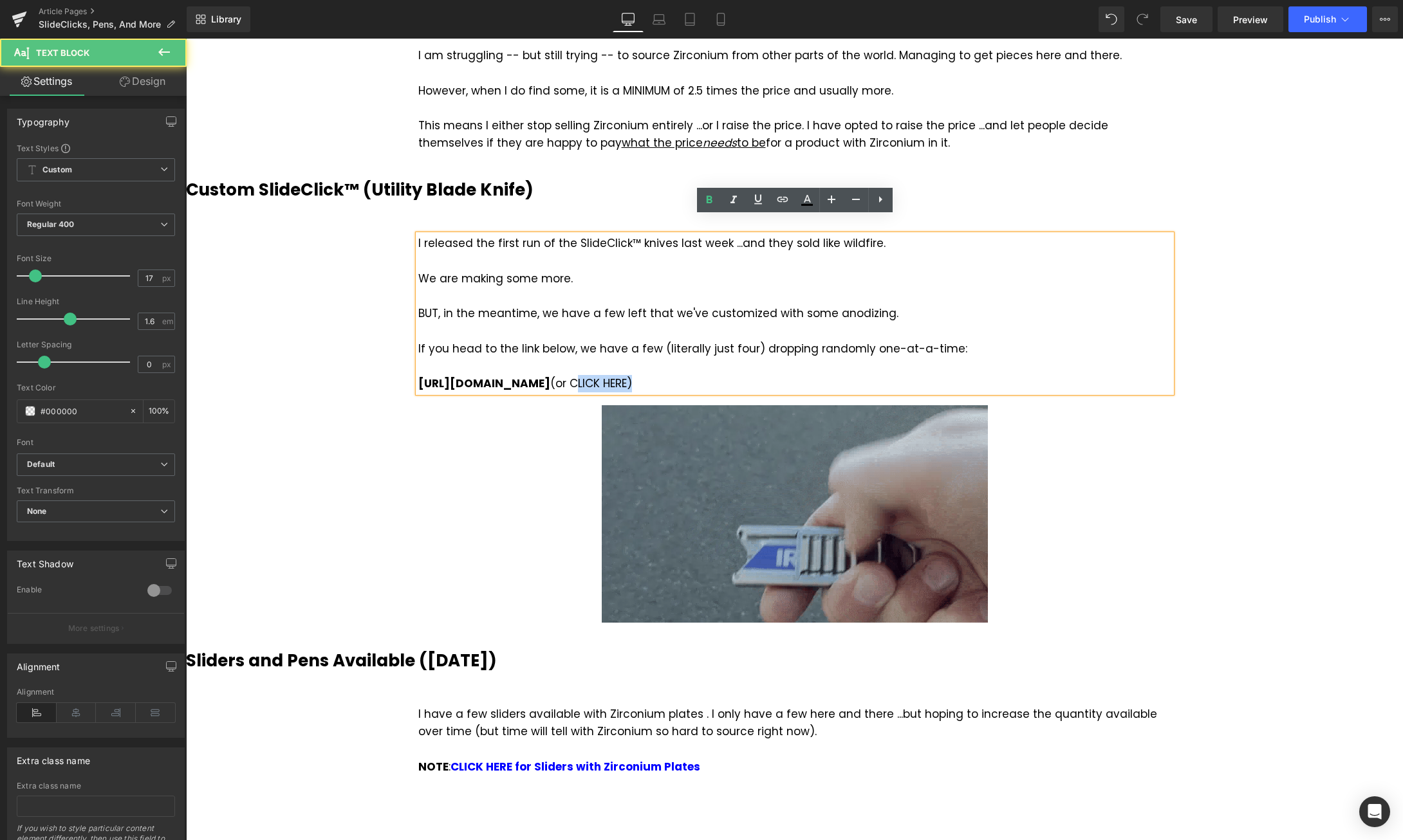
drag, startPoint x: 713, startPoint y: 367, endPoint x: 770, endPoint y: 369, distance: 57.0
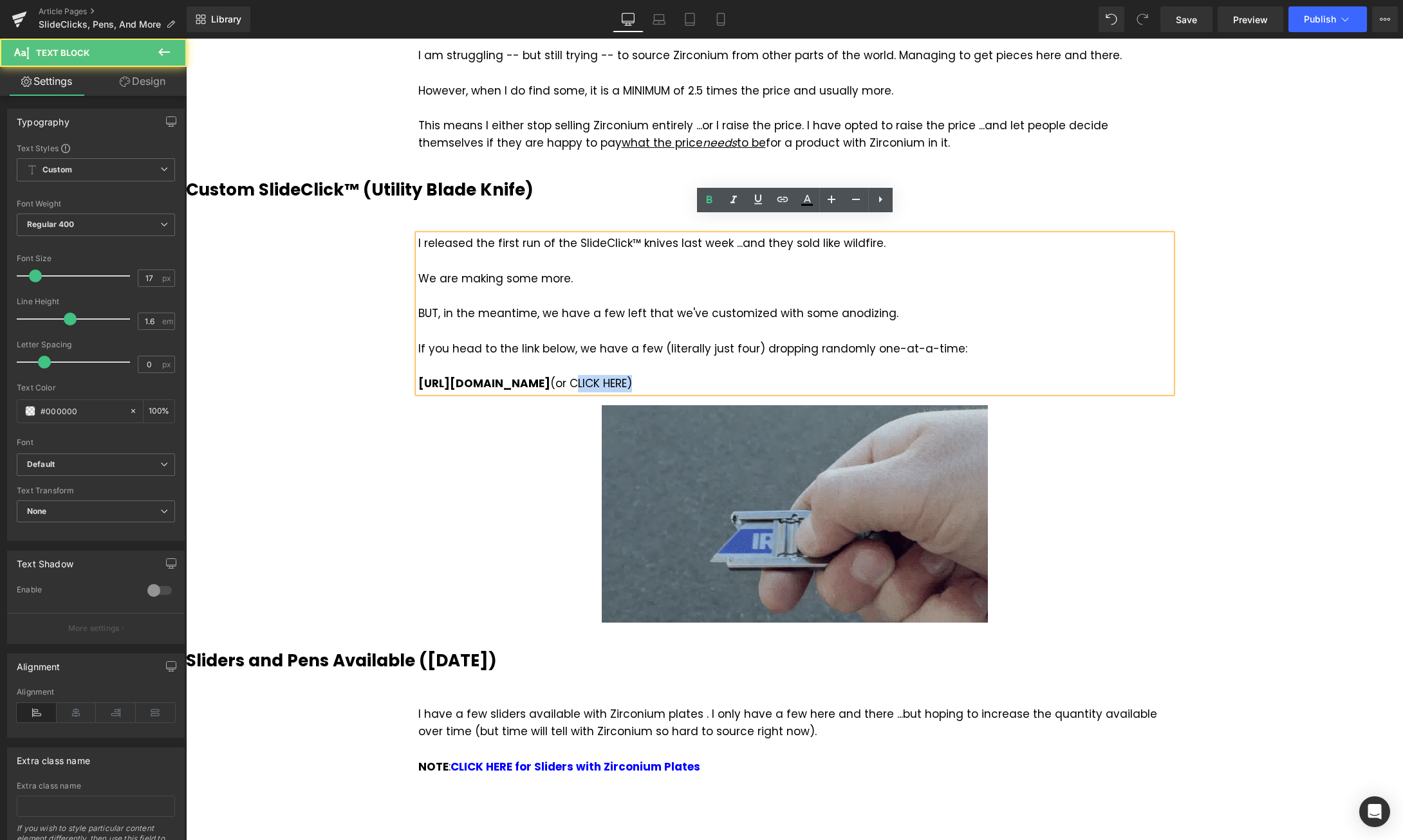
click at [770, 375] on div "https://magnusx.com/products/slideclick-drop (or CLICK HERE)" at bounding box center [795, 383] width 753 height 17
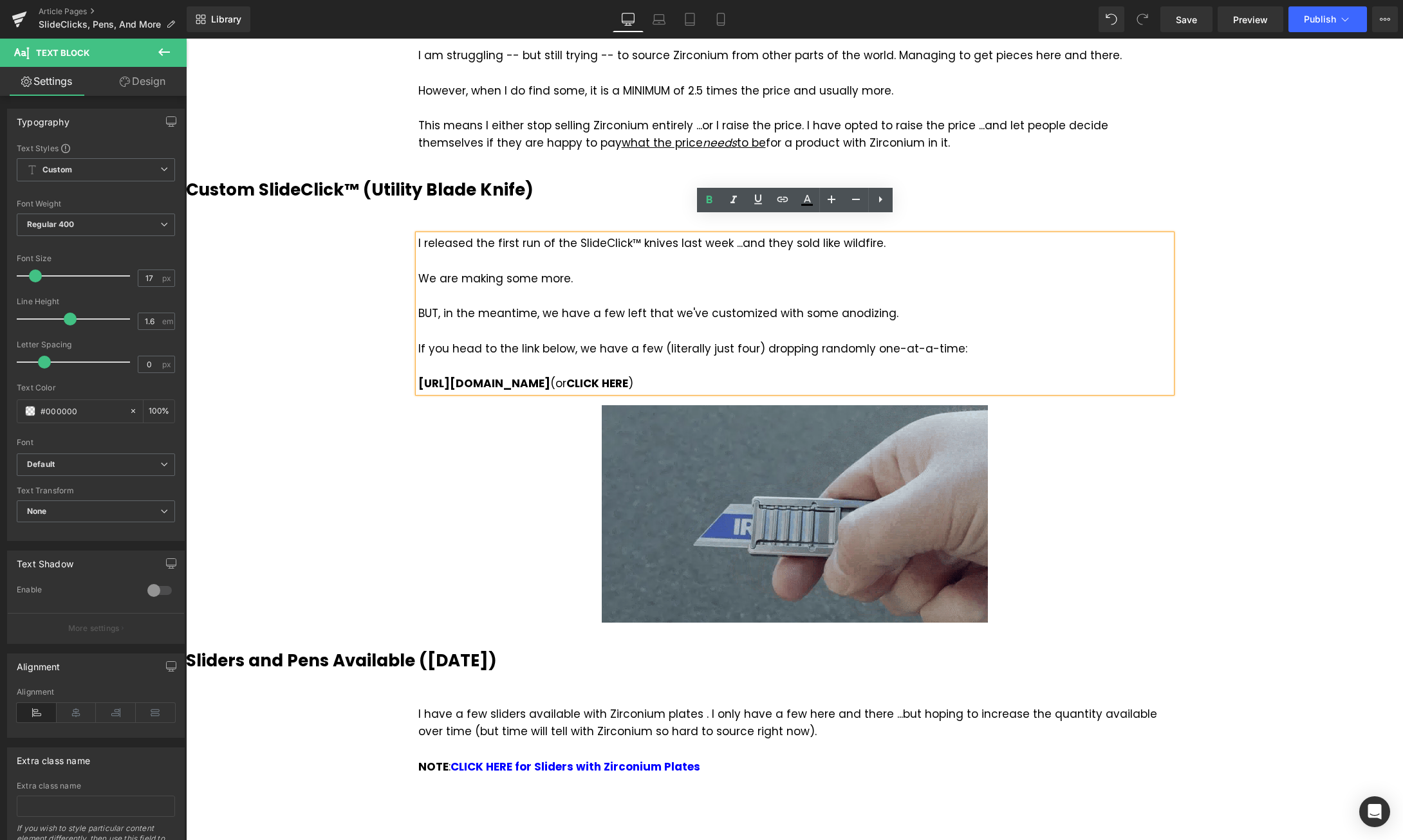
drag, startPoint x: 419, startPoint y: 367, endPoint x: 688, endPoint y: 364, distance: 269.0
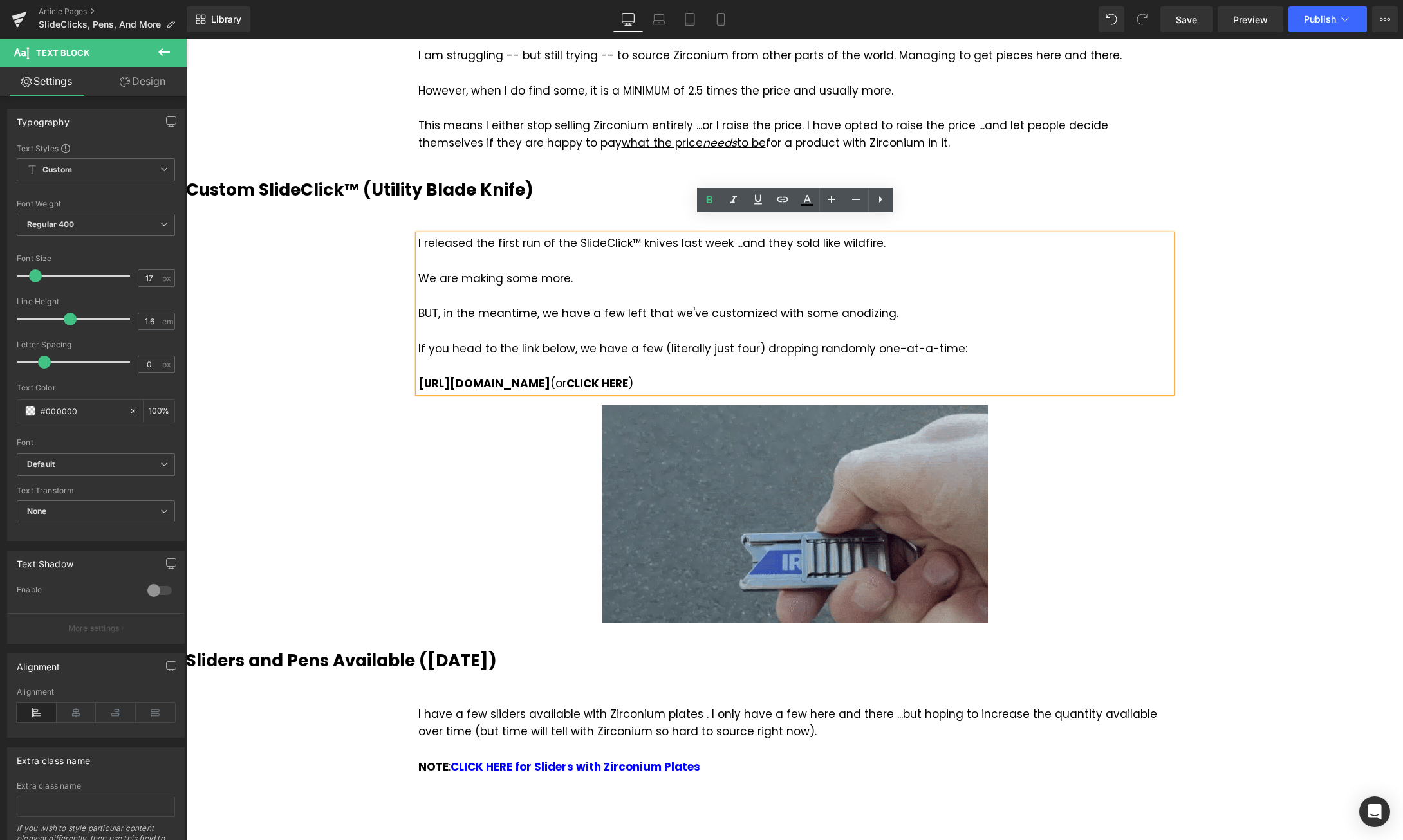
click at [550, 376] on strong "https://magnusx.com/products/slideclick-drop" at bounding box center [484, 383] width 132 height 15
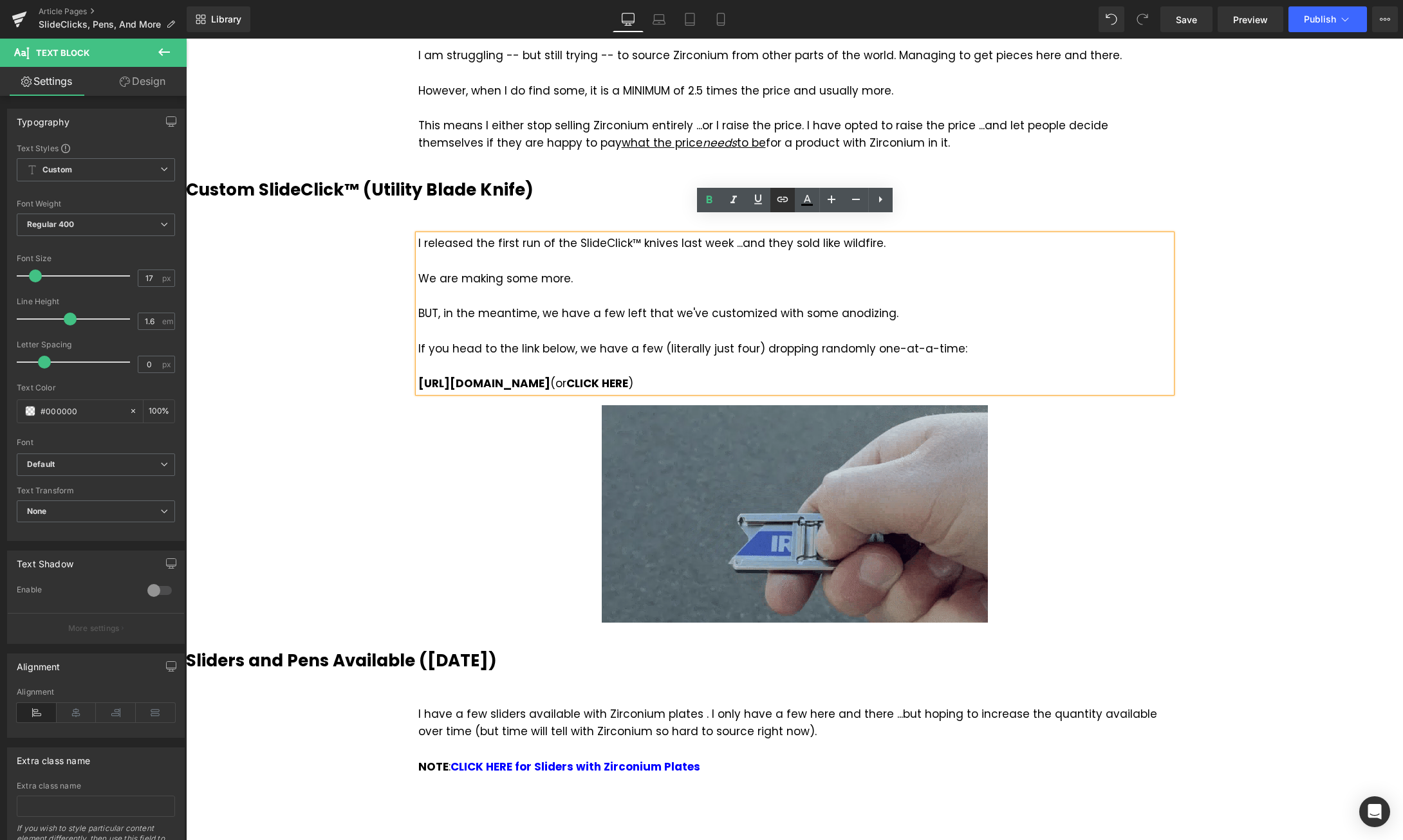
click at [783, 199] on icon at bounding box center [783, 199] width 15 height 15
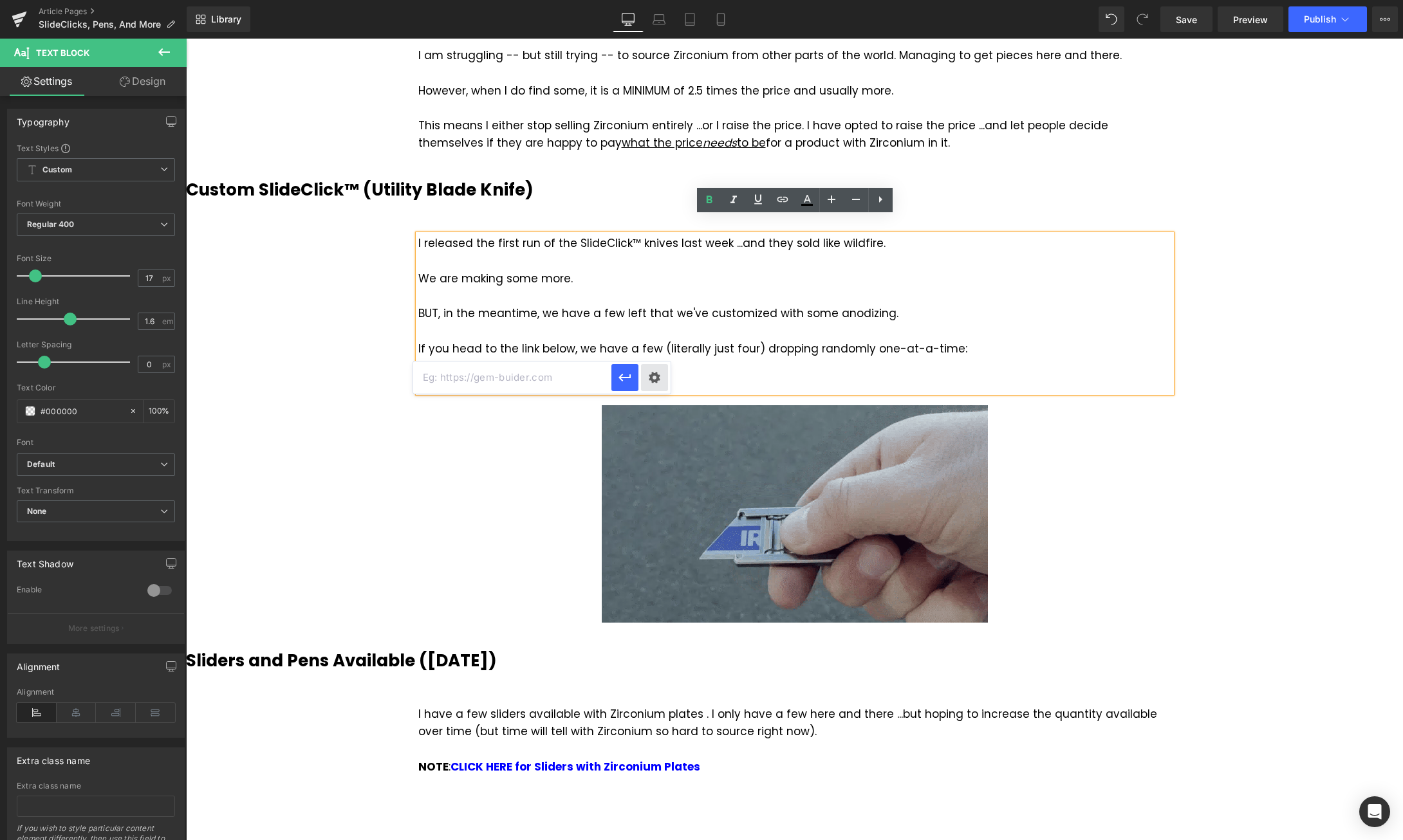
click at [654, 0] on div "Text Color Highlight Color #333333 Edit or remove link: Edit - Unlink - Cancel" at bounding box center [702, 0] width 1403 height 0
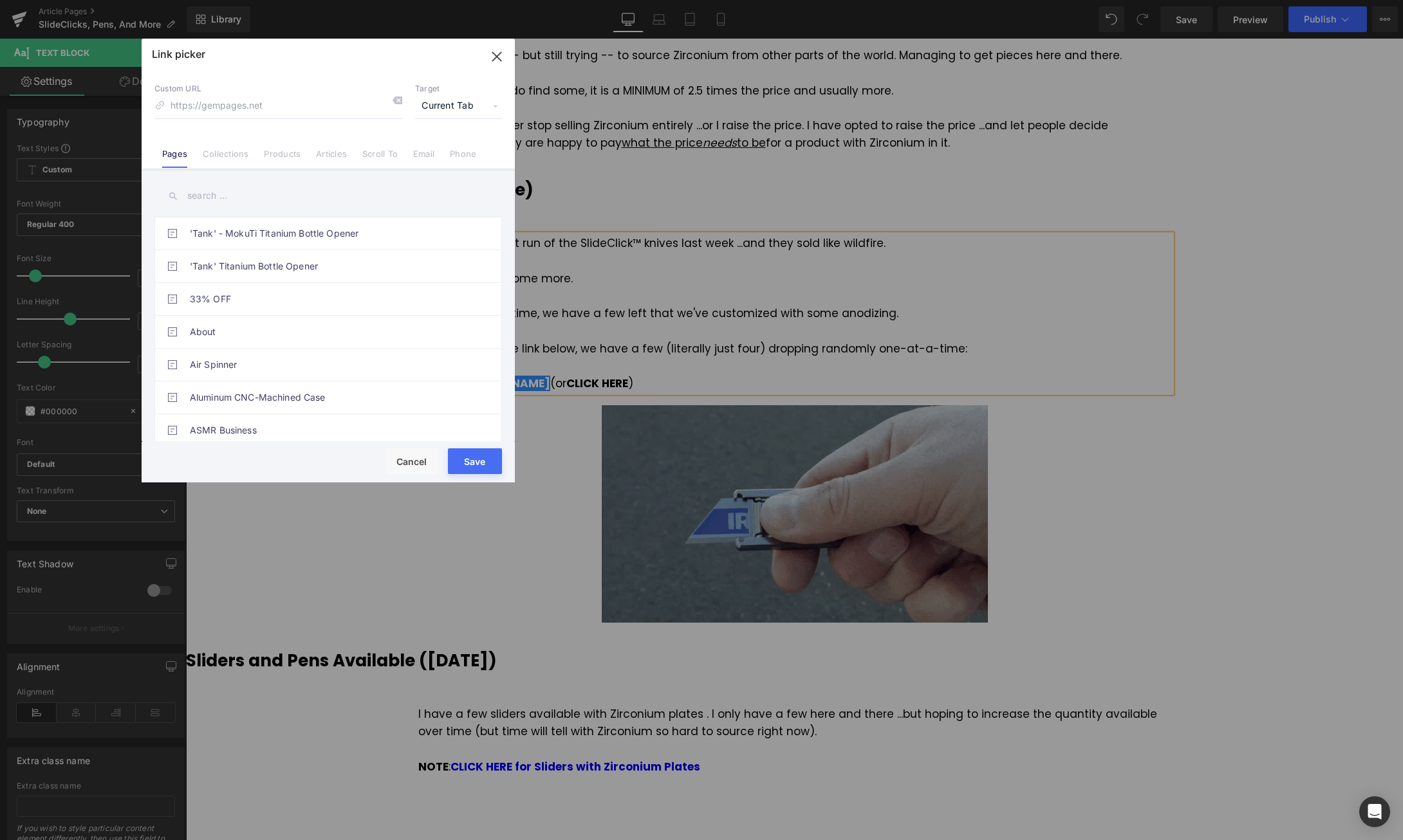
click at [279, 198] on input "text" at bounding box center [328, 196] width 347 height 29
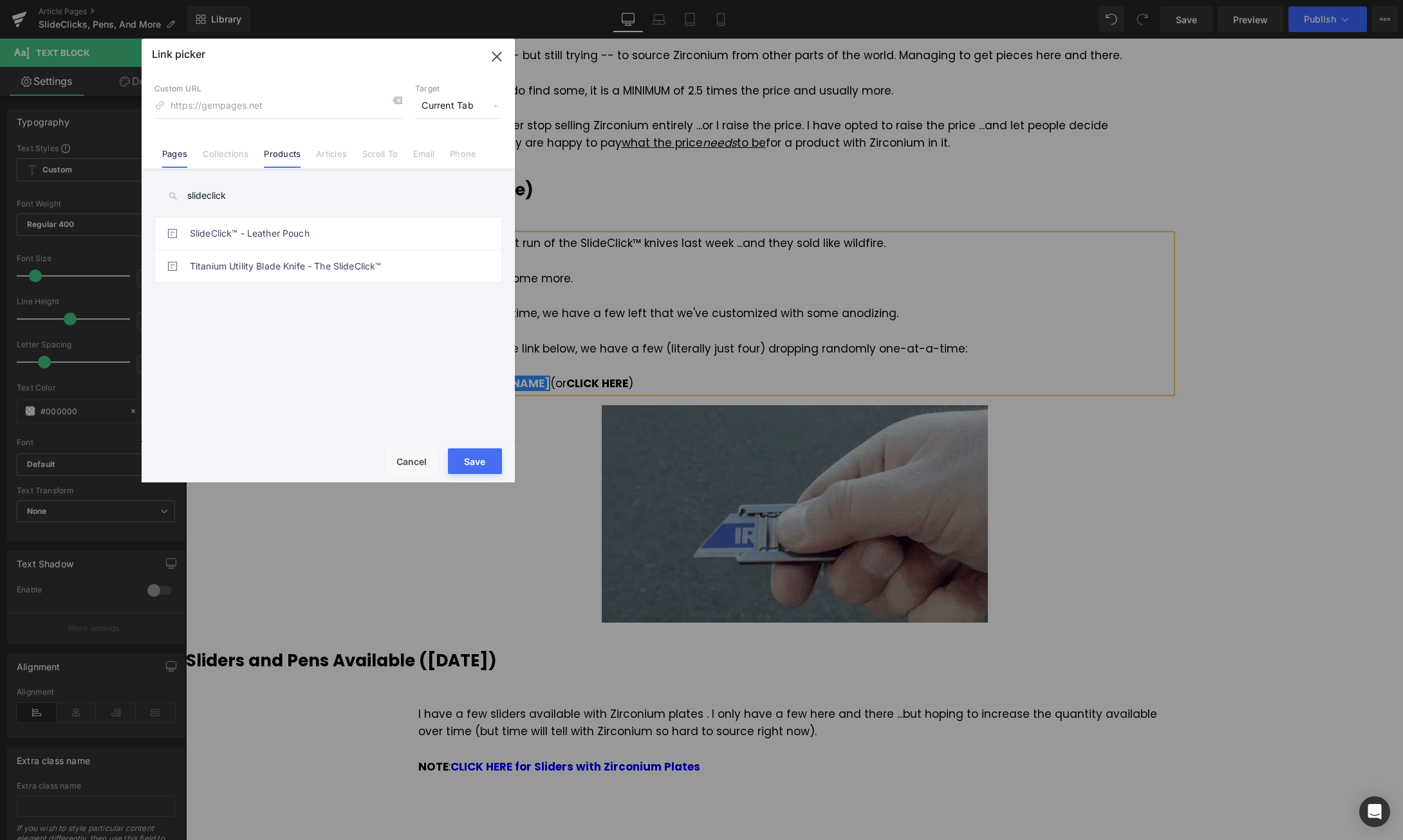
click at [290, 152] on link "Products" at bounding box center [282, 158] width 37 height 19
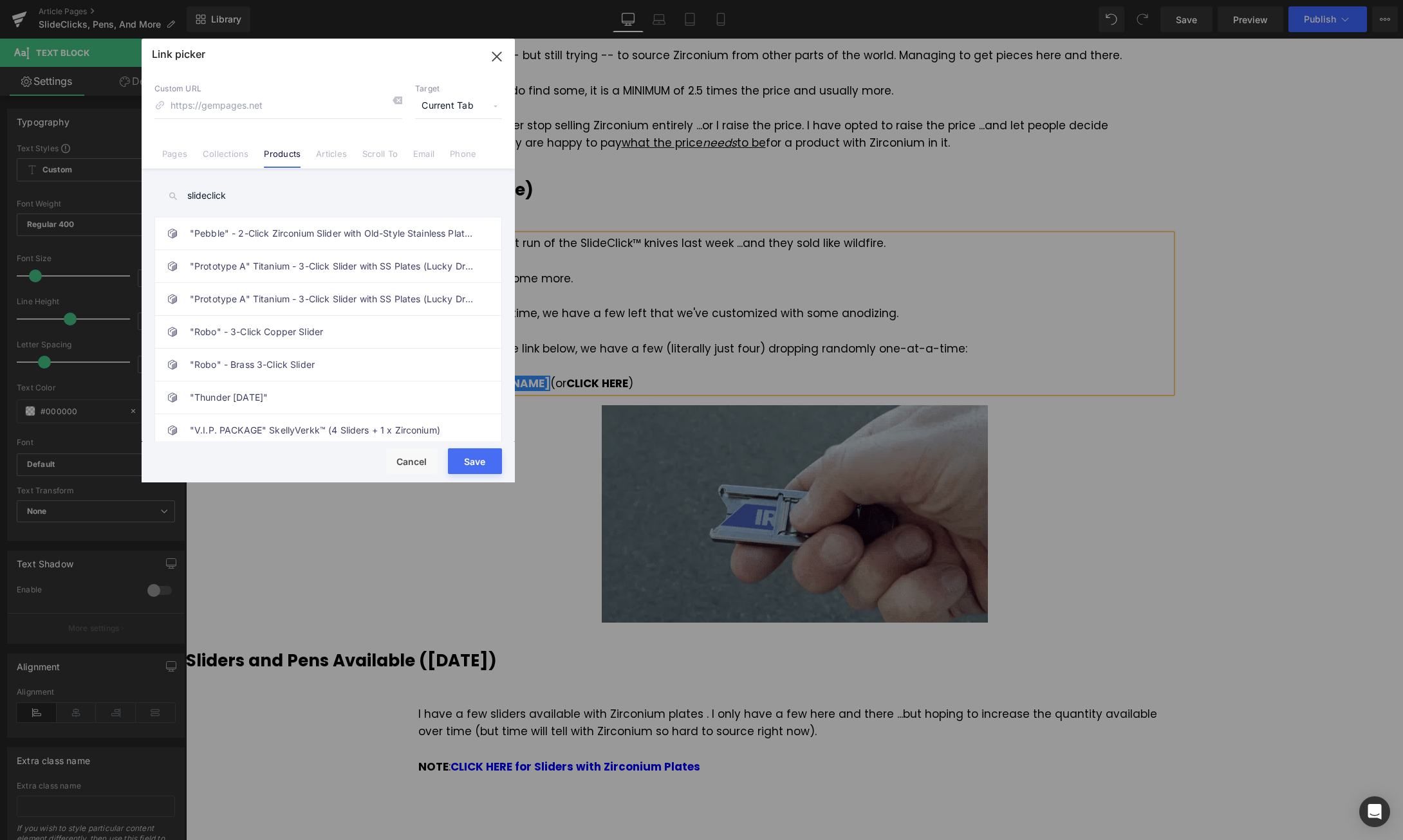
click at [249, 196] on input "slideclick" at bounding box center [328, 196] width 347 height 29
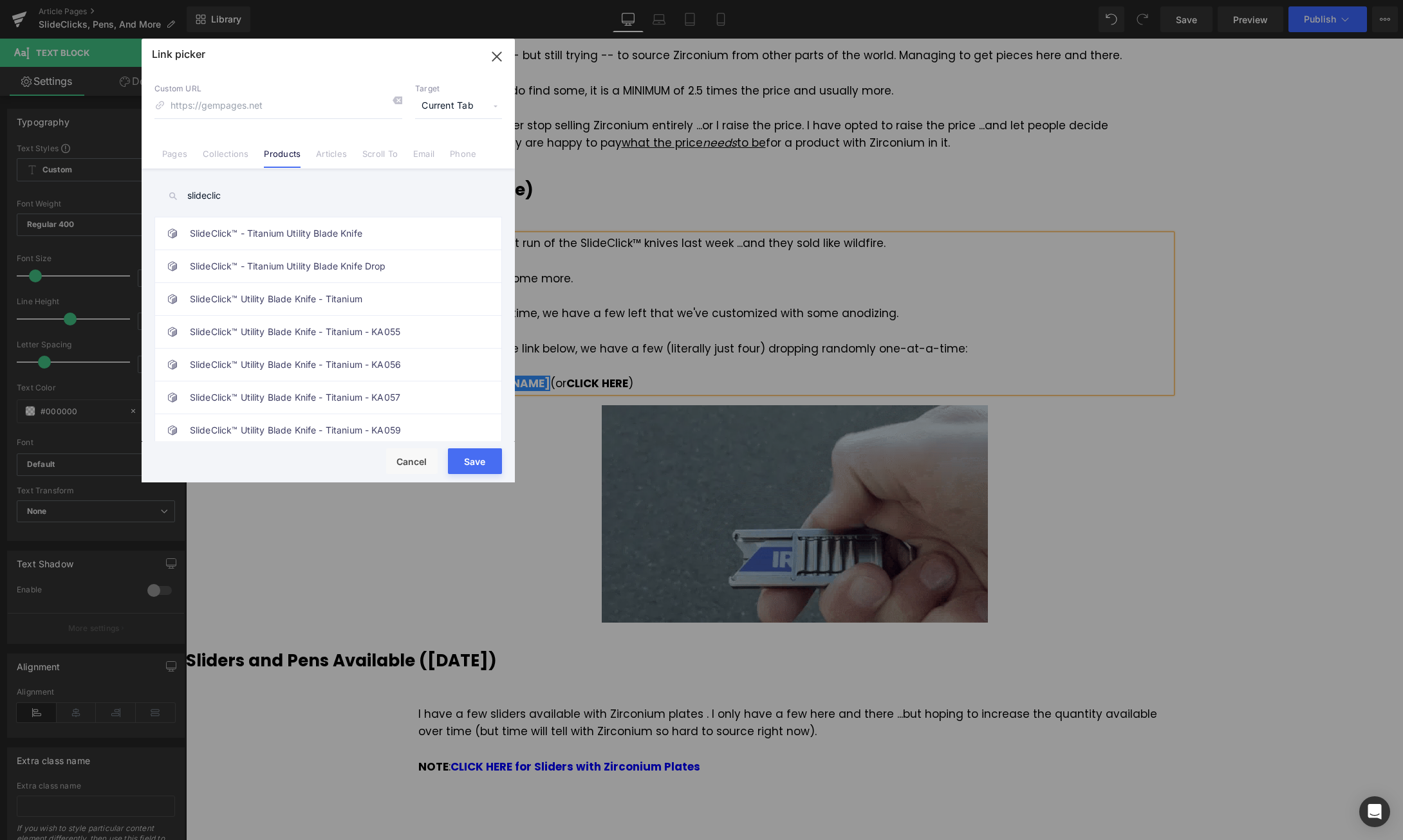
type input "slideclick"
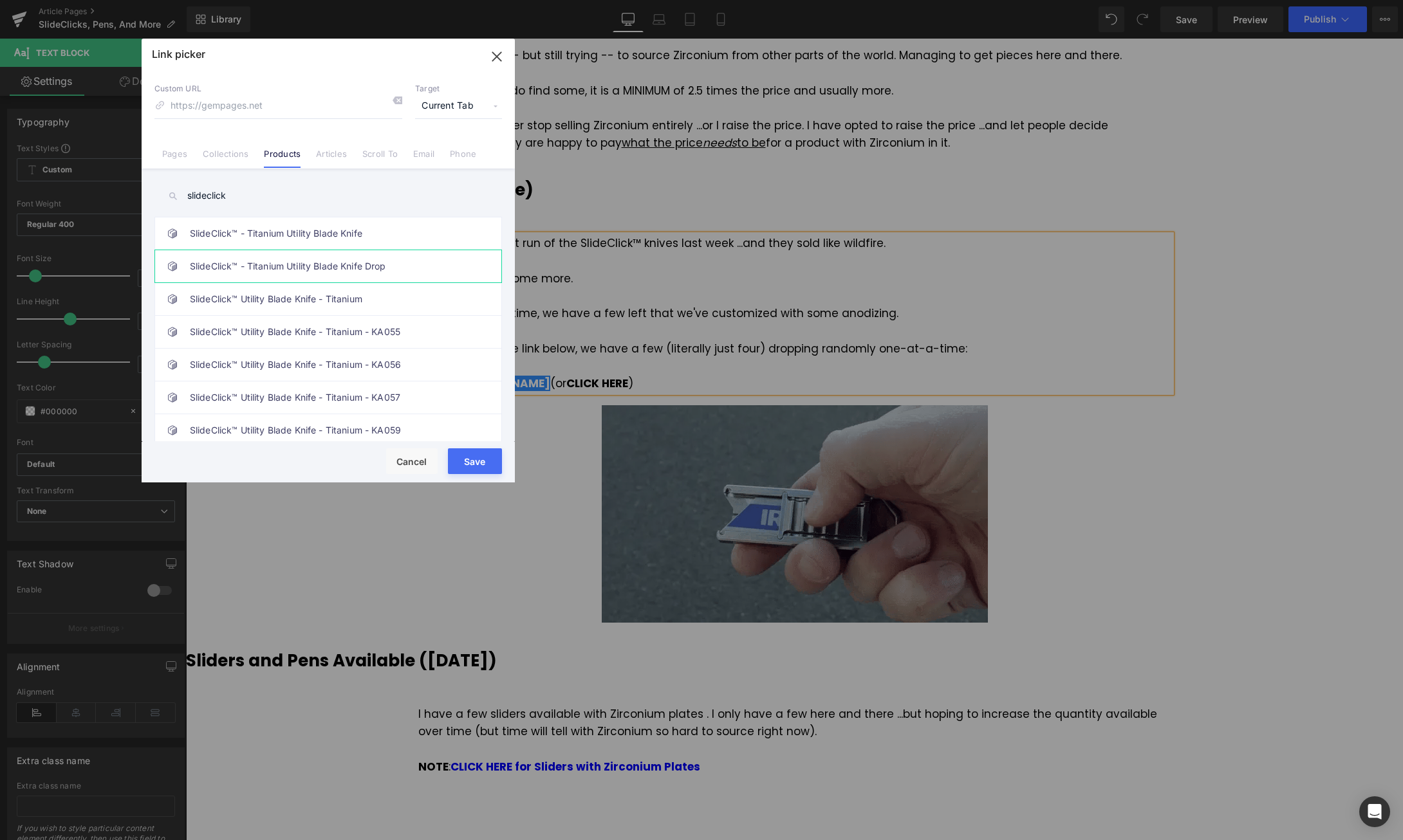
click at [376, 265] on link "SlideClick™ - Titanium Utility Blade Knife Drop" at bounding box center [331, 266] width 283 height 32
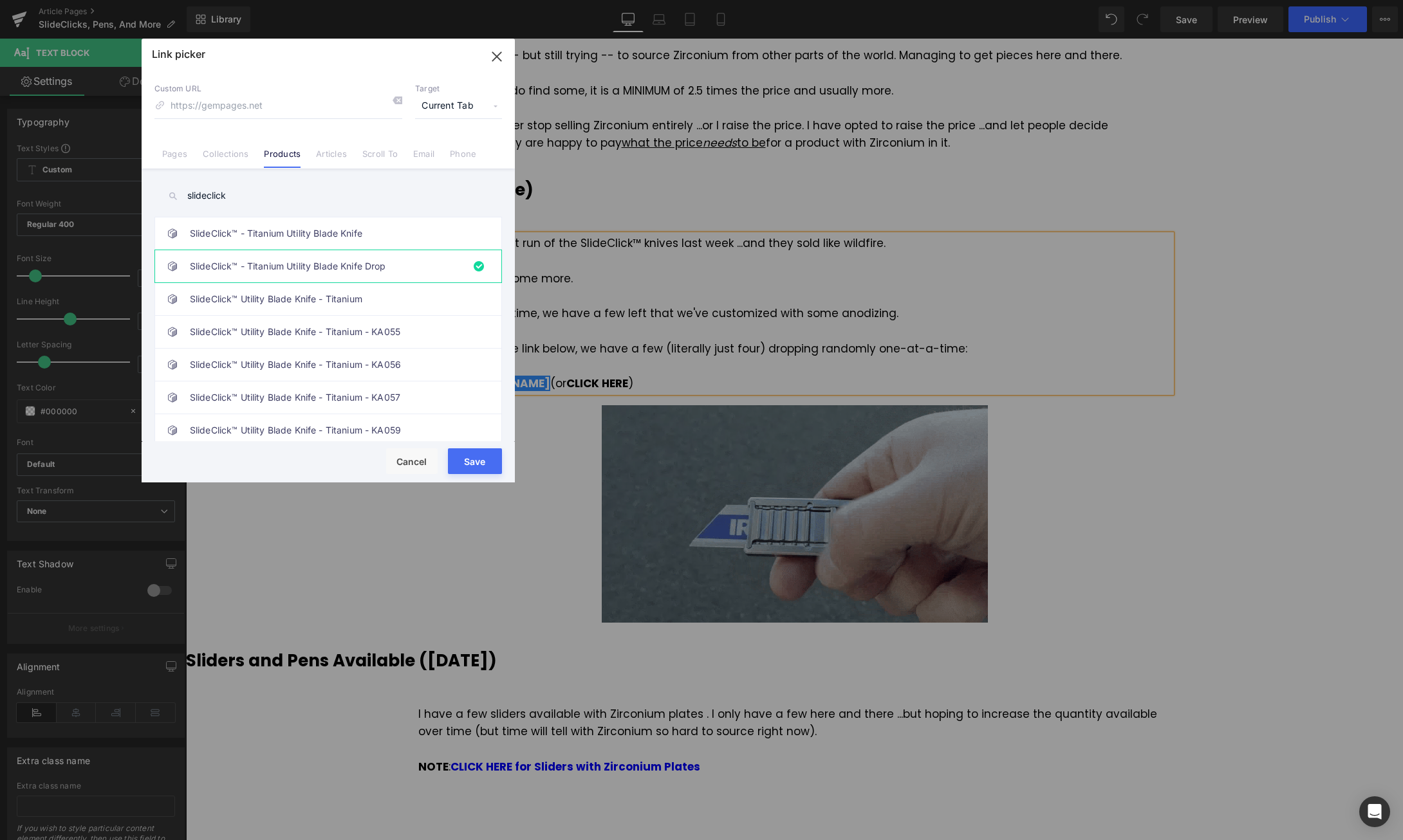
click at [488, 464] on button "Save" at bounding box center [475, 461] width 54 height 26
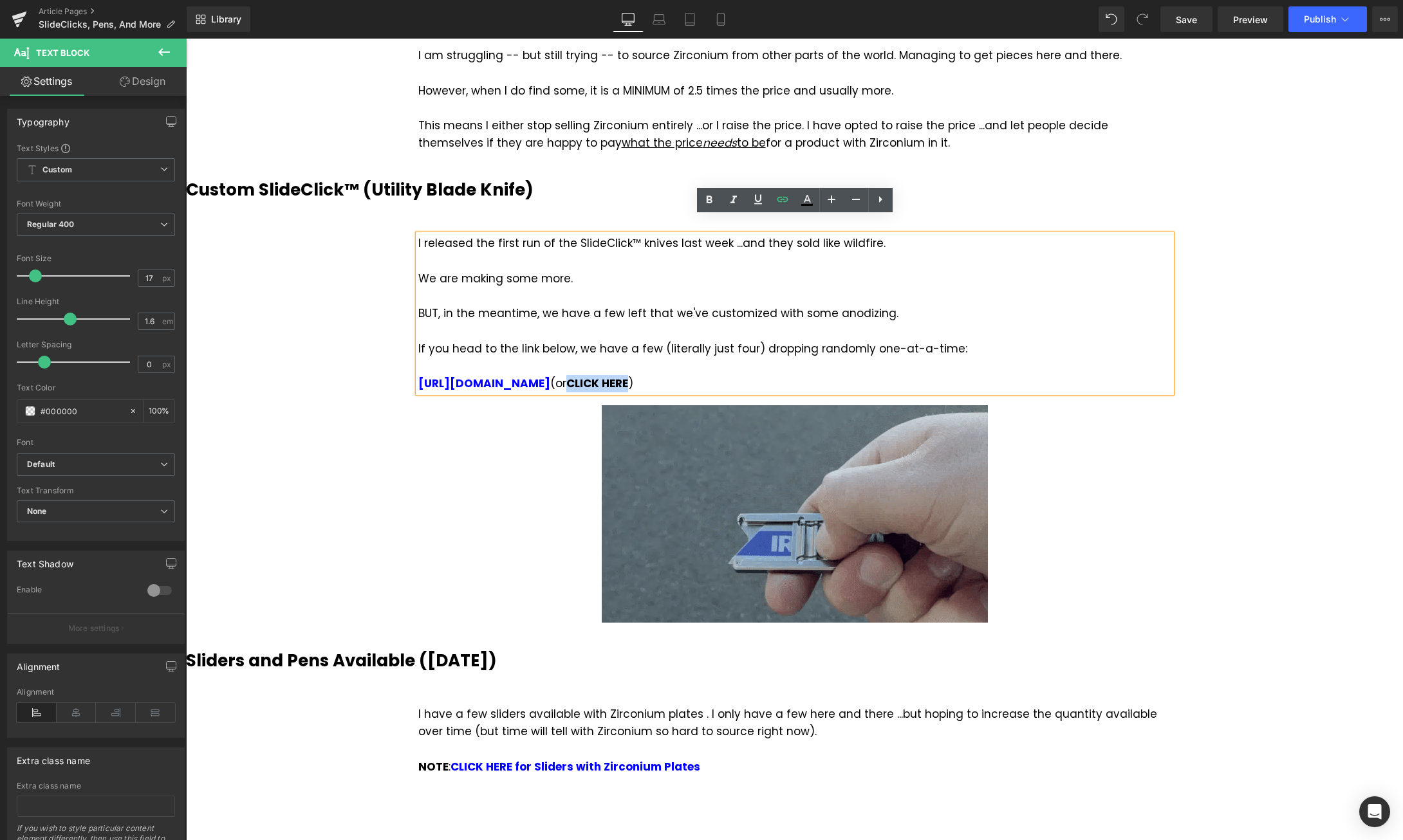
drag, startPoint x: 713, startPoint y: 364, endPoint x: 772, endPoint y: 367, distance: 59.1
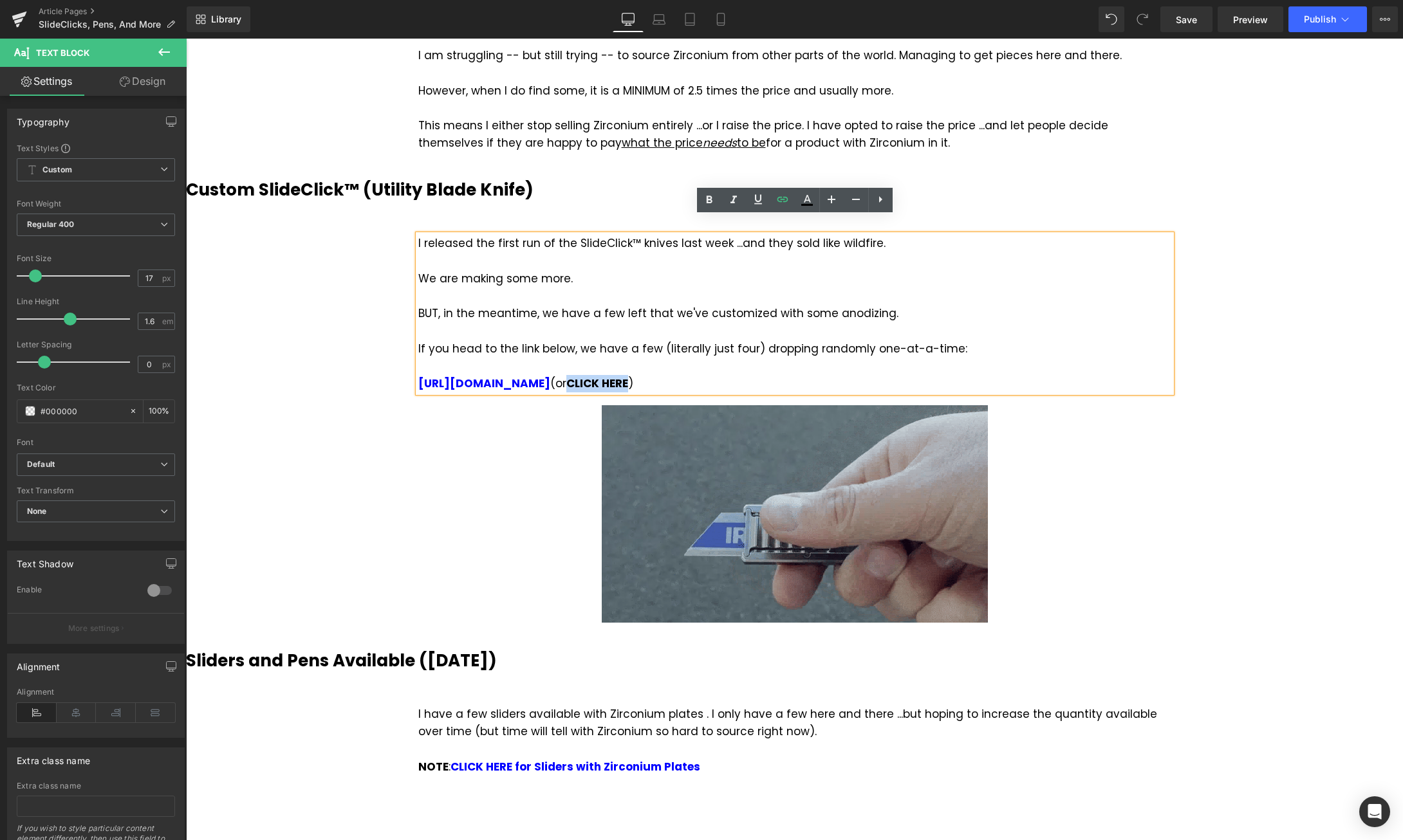
click at [628, 376] on strong "CLICK HERE" at bounding box center [597, 383] width 62 height 15
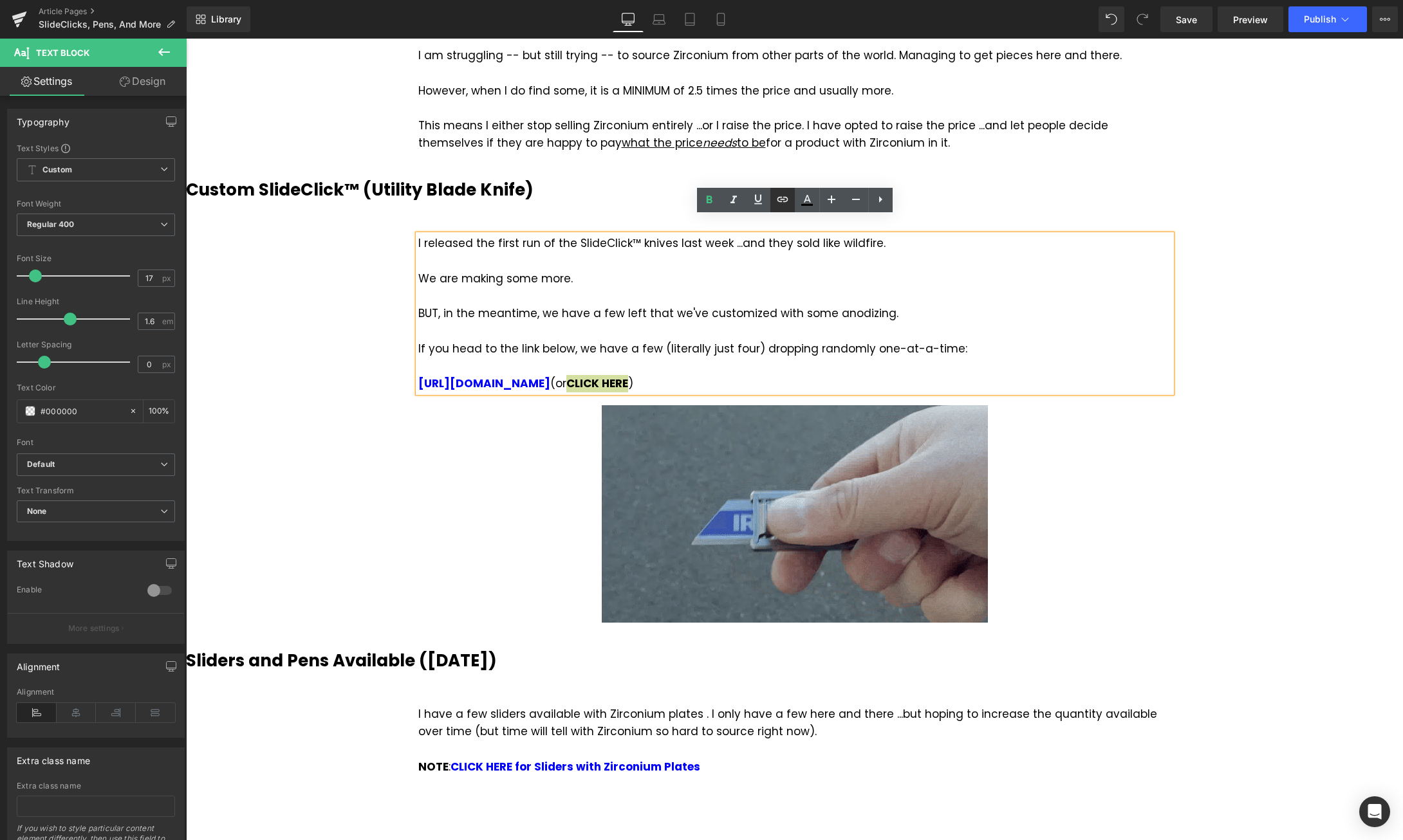
click at [782, 205] on icon at bounding box center [783, 199] width 15 height 15
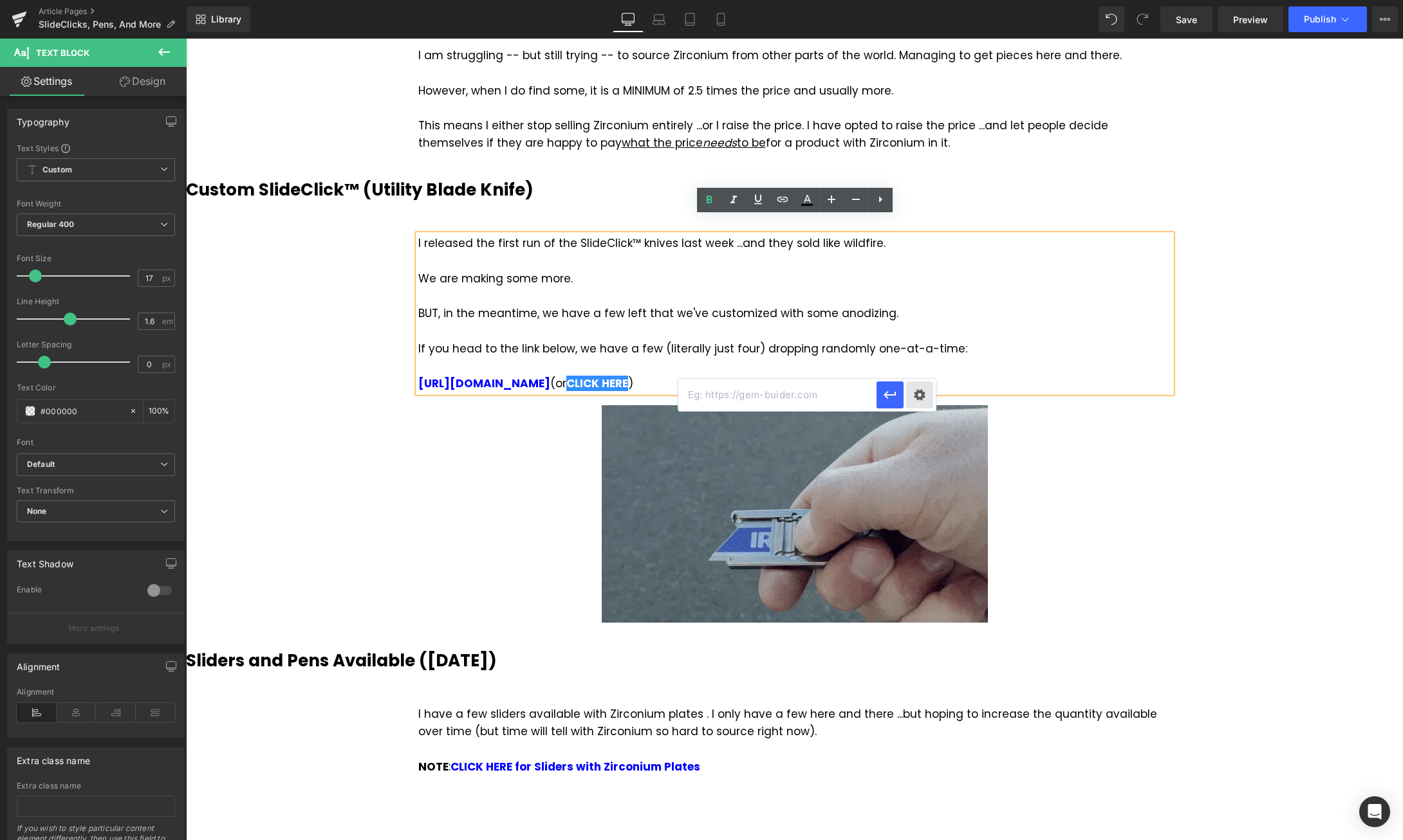
click at [911, 0] on div "Text Color Highlight Color #333333 Edit or remove link: Edit - Unlink - Cancel" at bounding box center [702, 0] width 1403 height 0
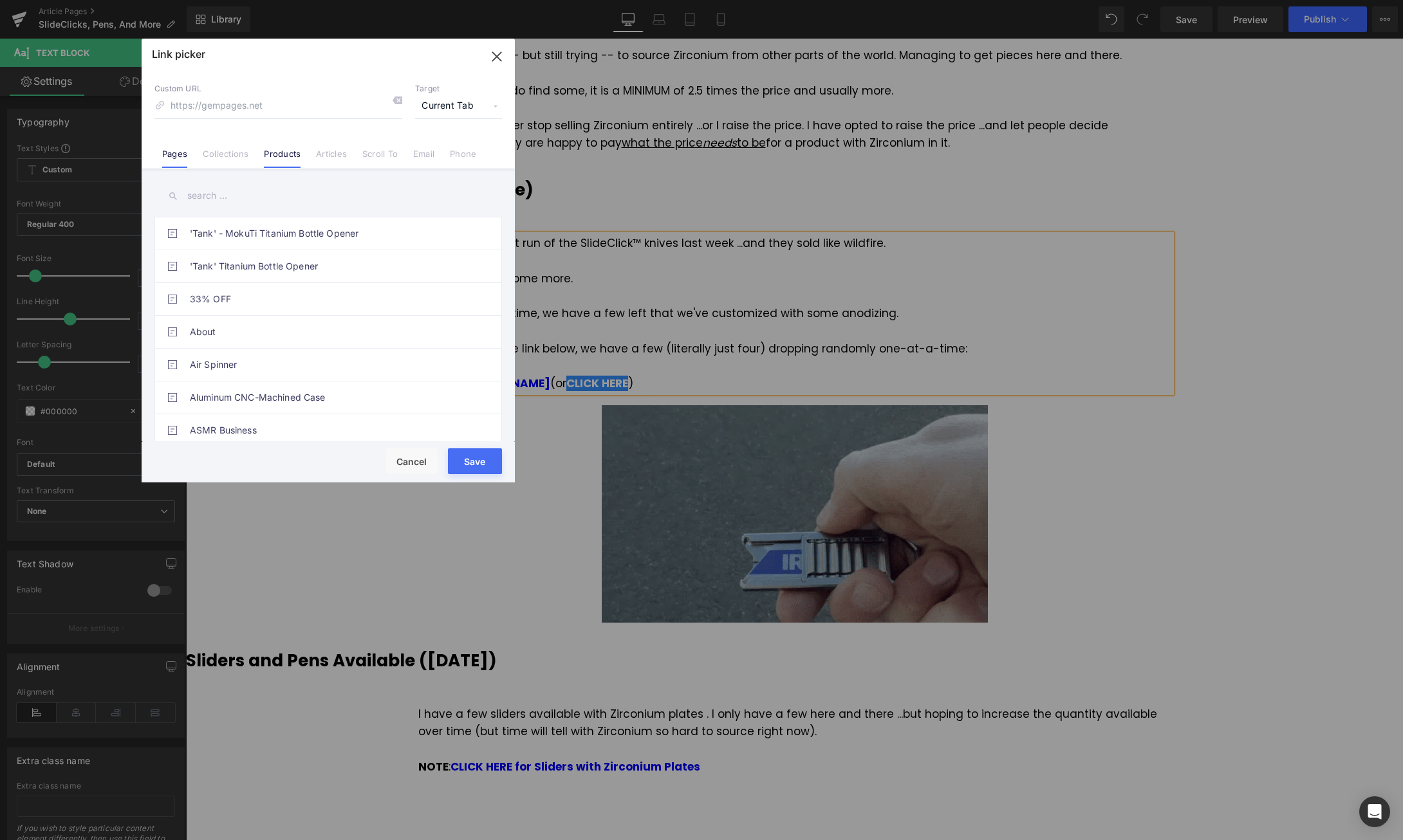
click at [285, 153] on link "Products" at bounding box center [282, 158] width 37 height 19
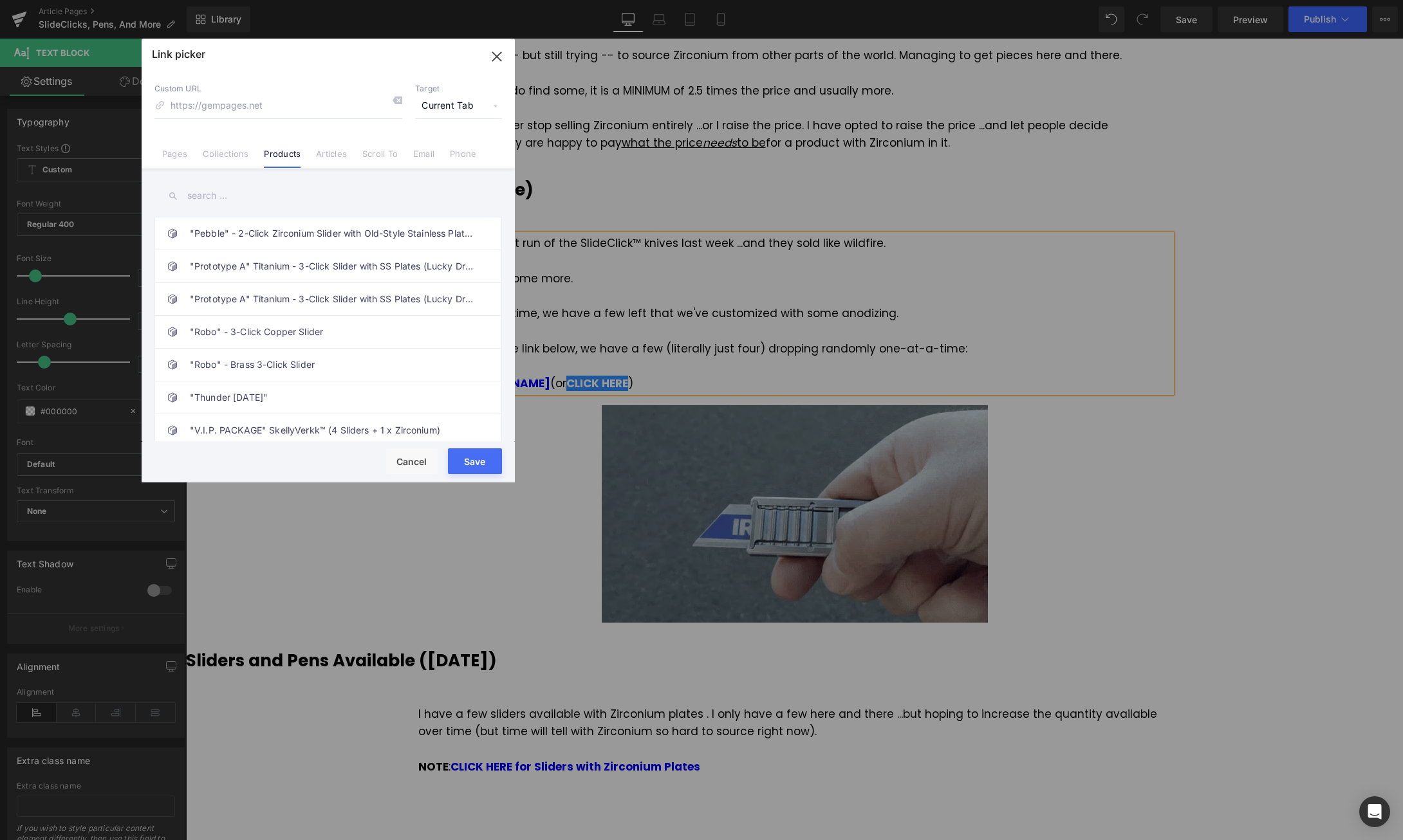
click at [219, 194] on input "text" at bounding box center [328, 196] width 347 height 29
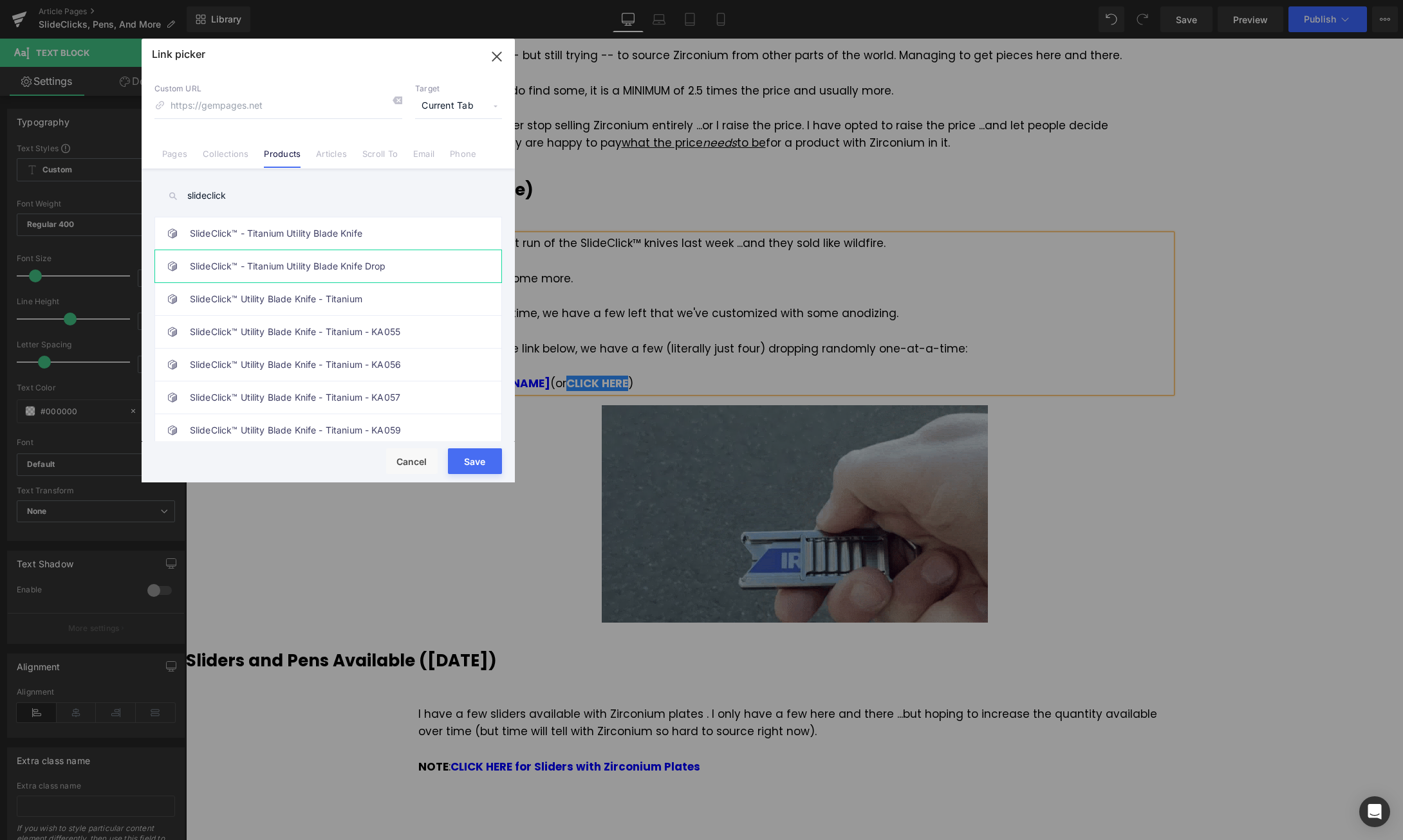
type input "slideclick"
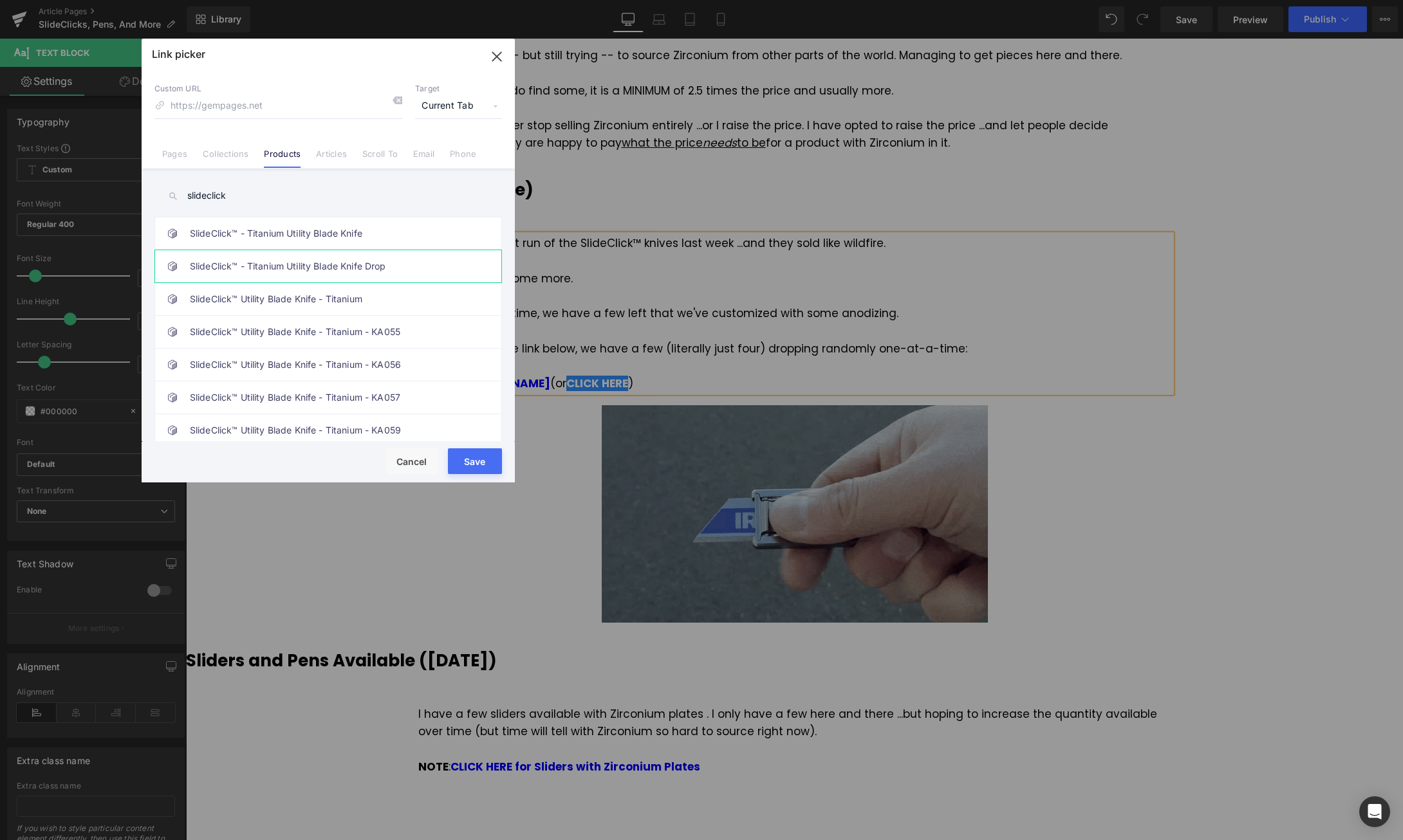
click at [382, 264] on link "SlideClick™ - Titanium Utility Blade Knife Drop" at bounding box center [331, 266] width 283 height 32
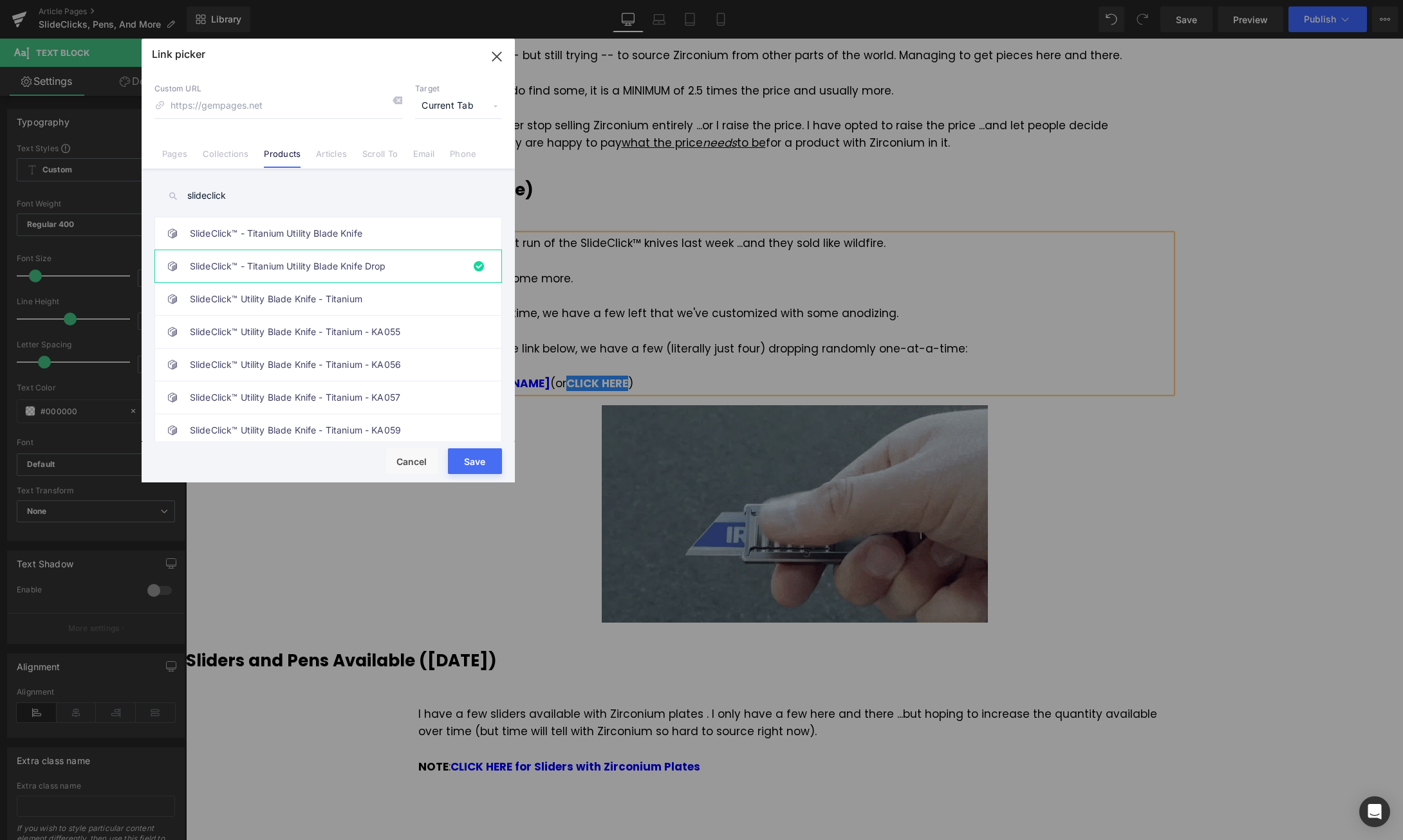
drag, startPoint x: 478, startPoint y: 461, endPoint x: 652, endPoint y: 372, distance: 195.4
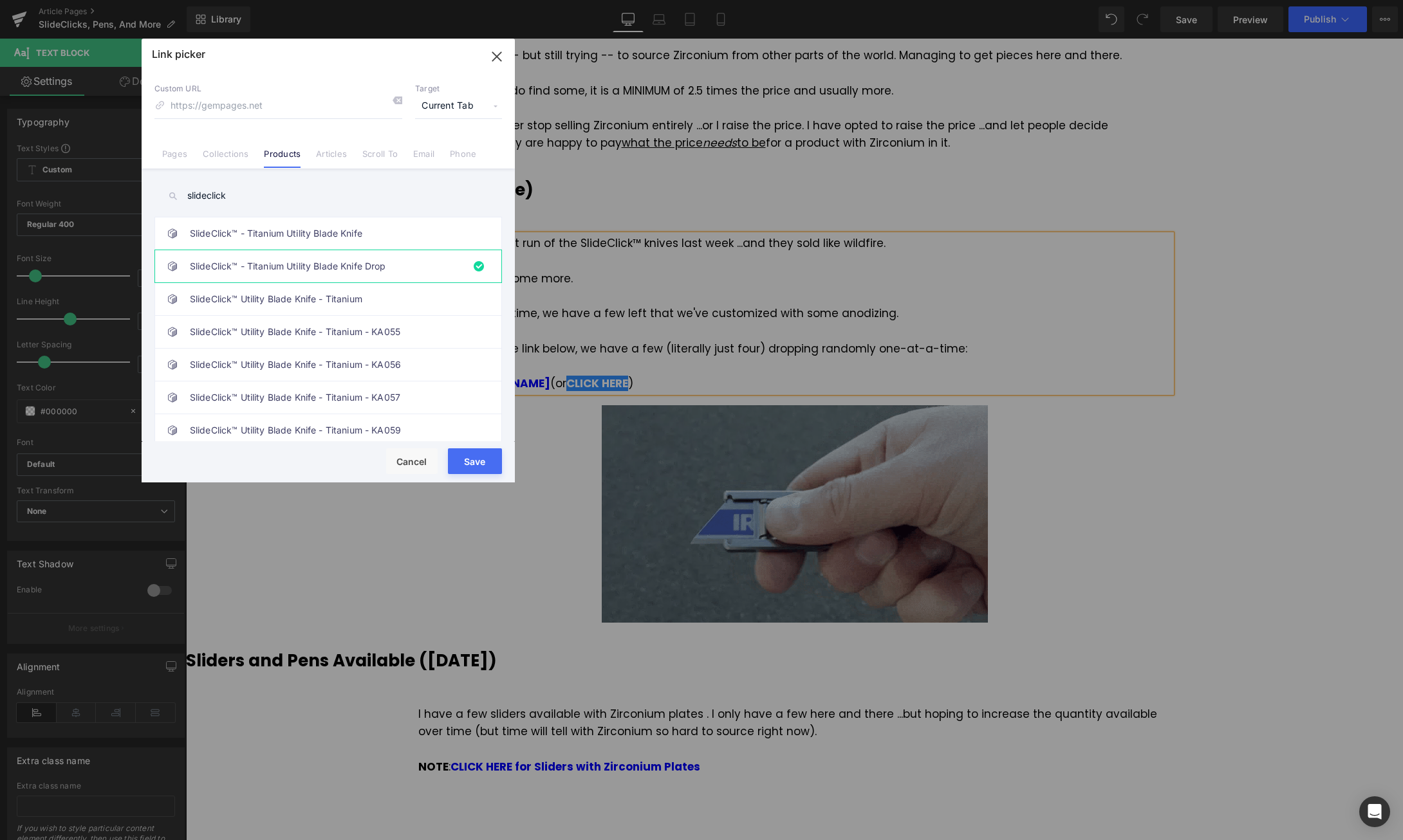
click at [478, 461] on button "Save" at bounding box center [475, 461] width 54 height 26
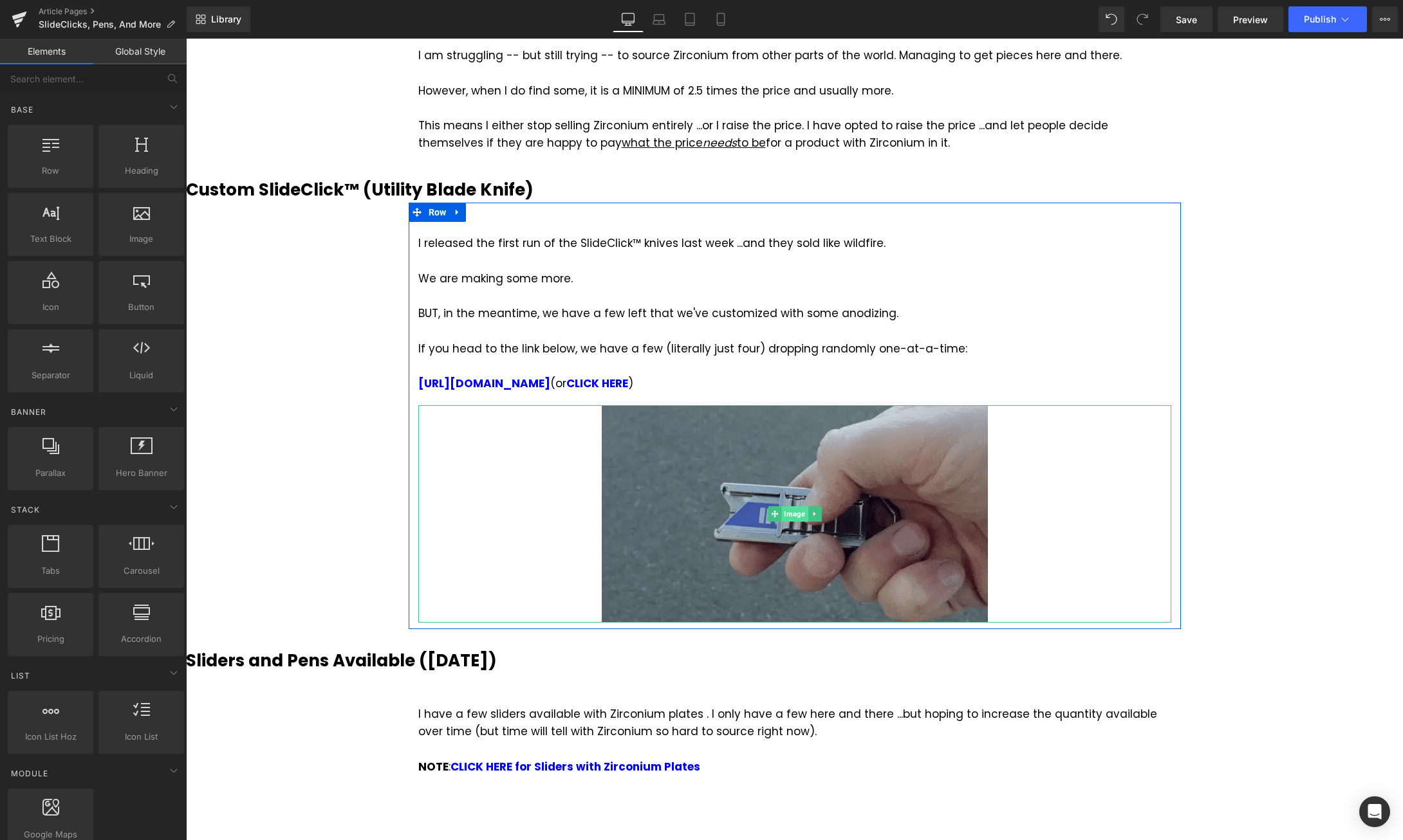
click at [795, 506] on span "Image" at bounding box center [795, 514] width 26 height 15
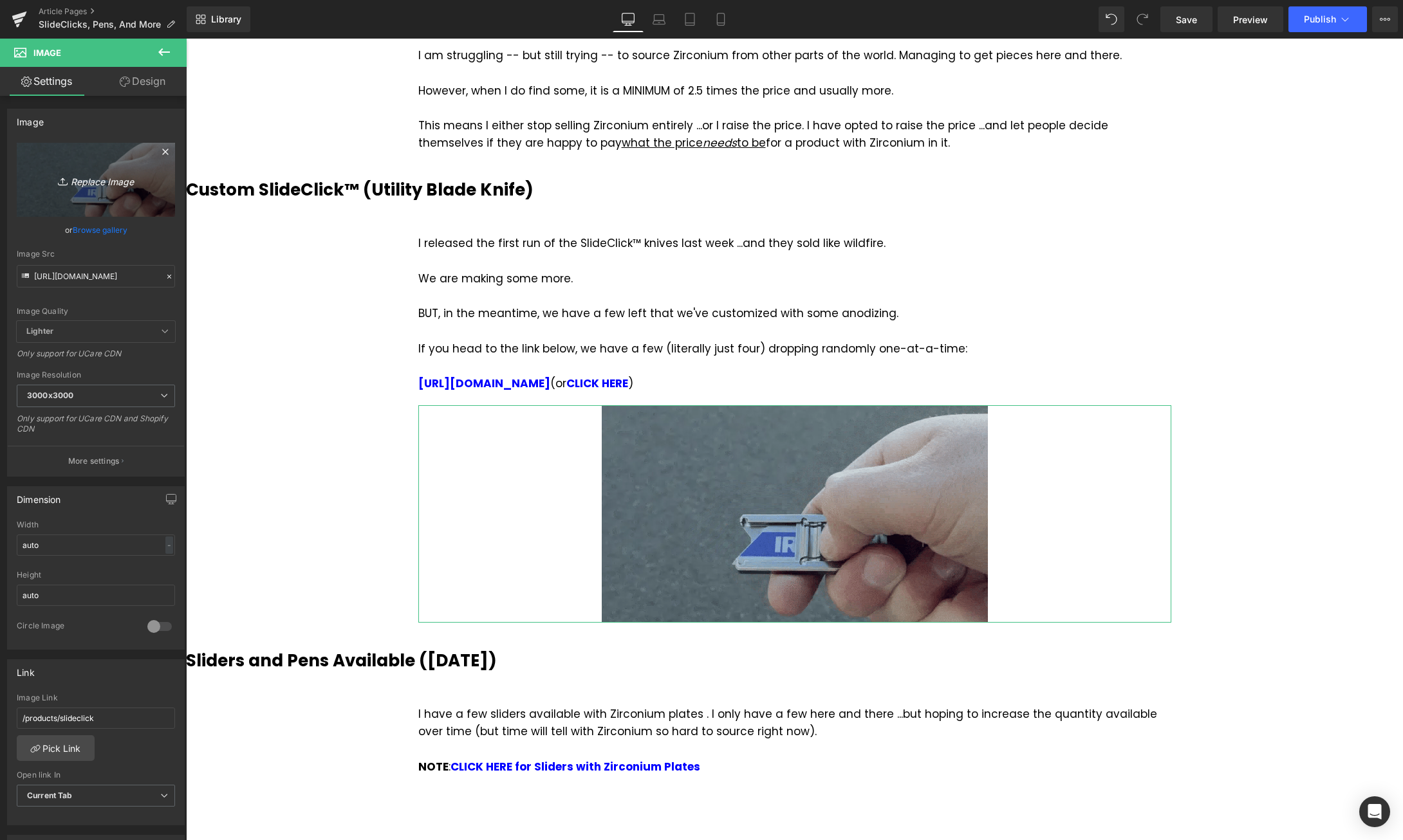
click at [101, 178] on icon "Replace Image" at bounding box center [96, 179] width 103 height 16
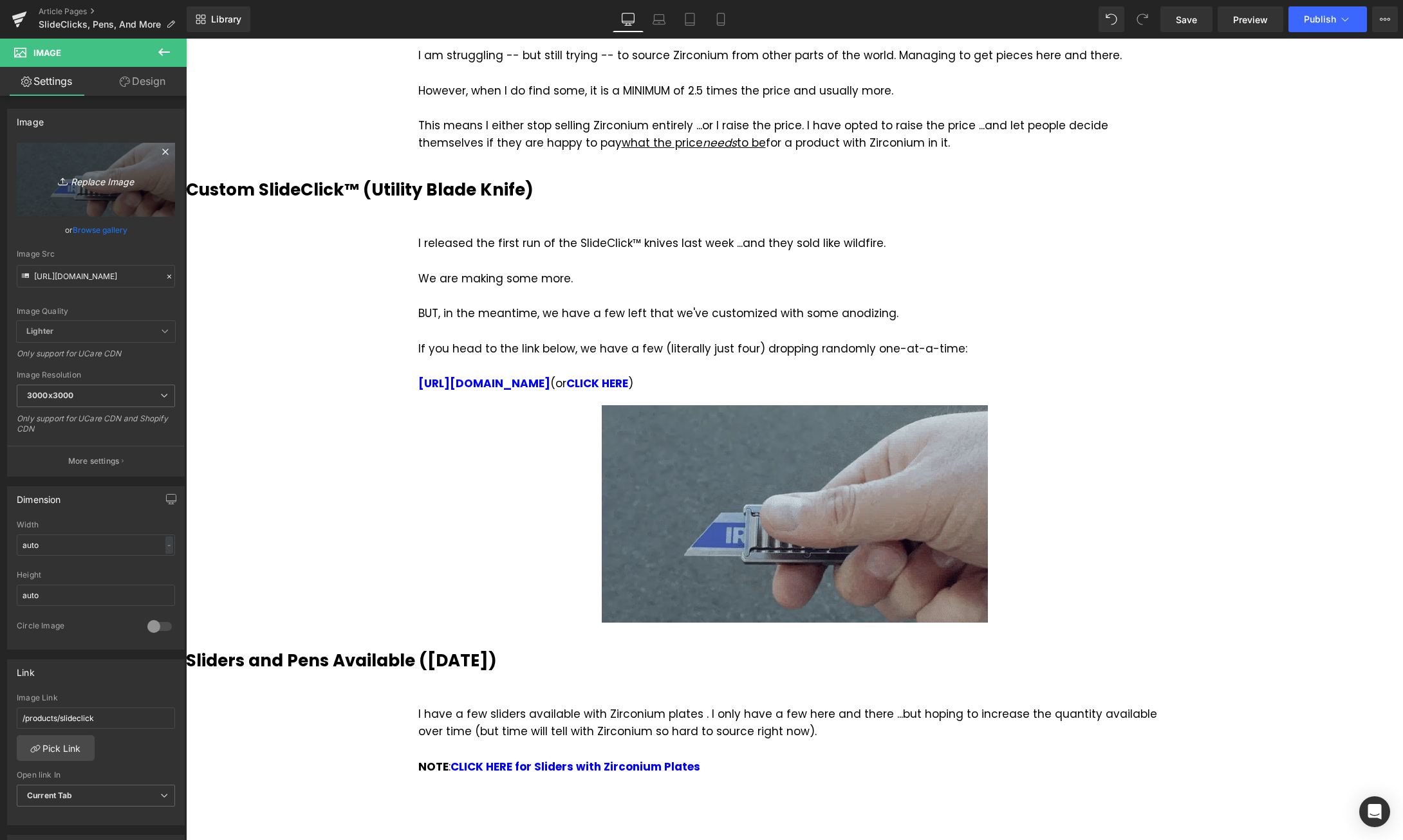
type input "C:\fakepath\rn-image_picker_lib_temp_ecc66734-5159-4ceb-8bbe-a988203fc075.jpg"
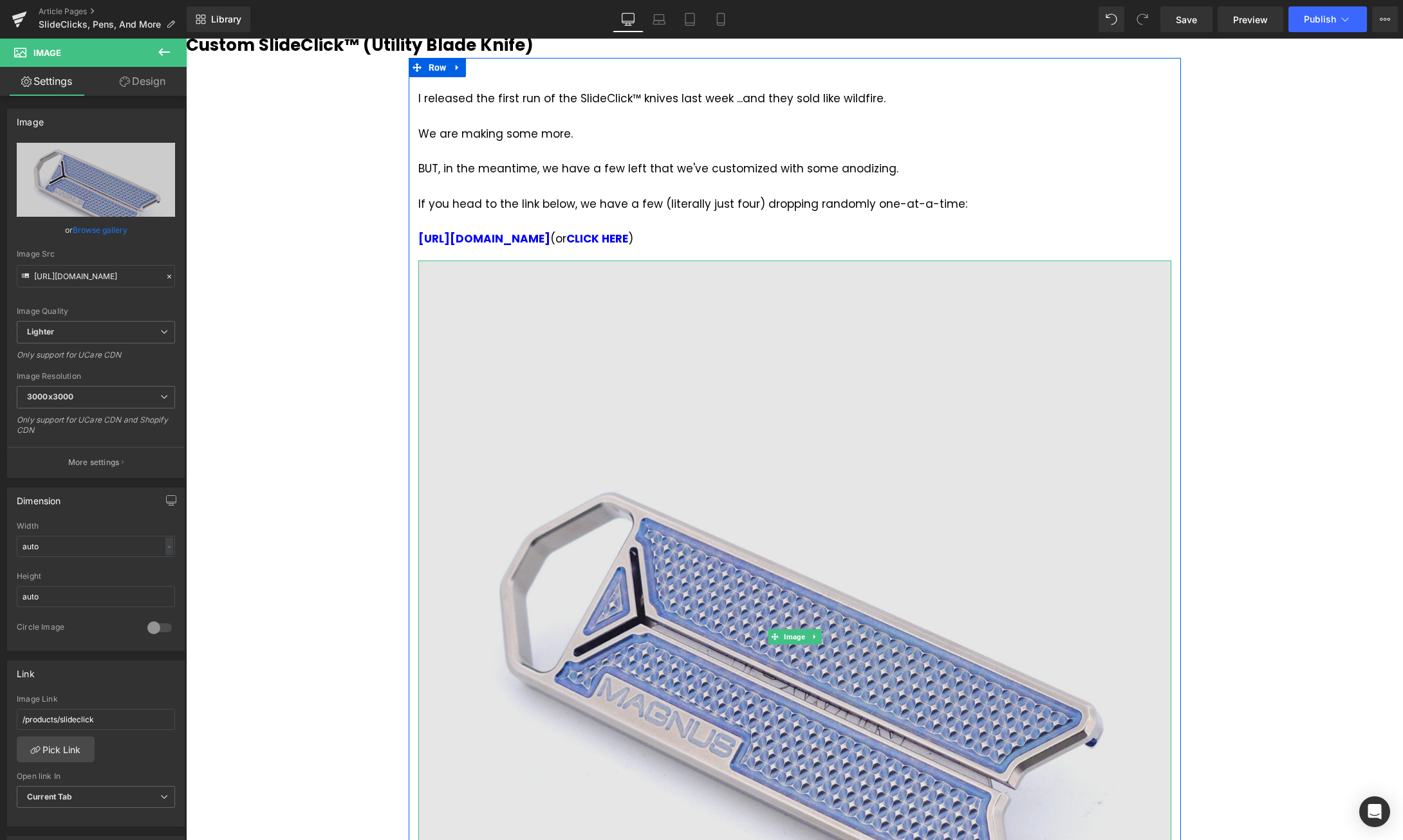
scroll to position [984, 0]
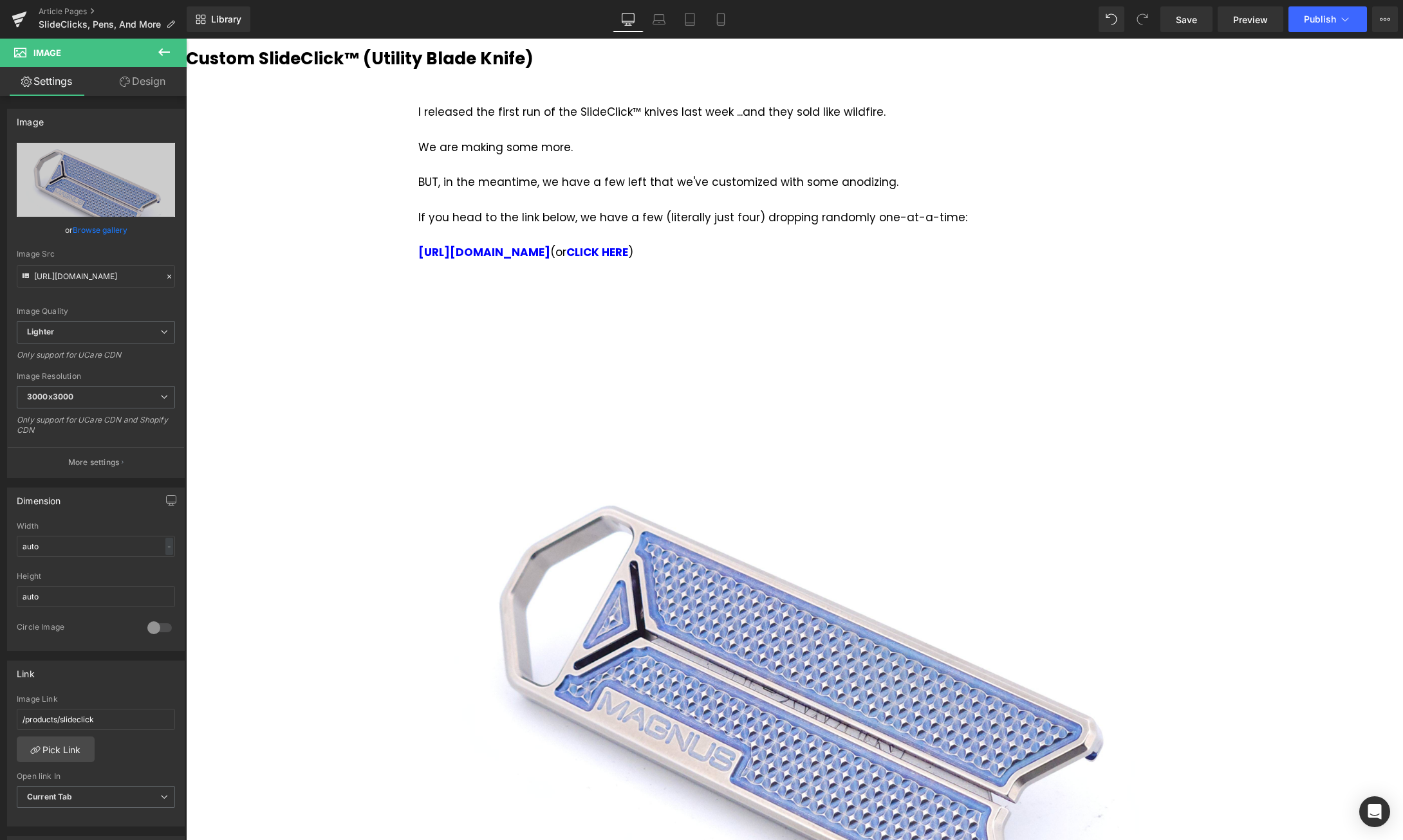
click at [157, 51] on icon at bounding box center [164, 52] width 15 height 15
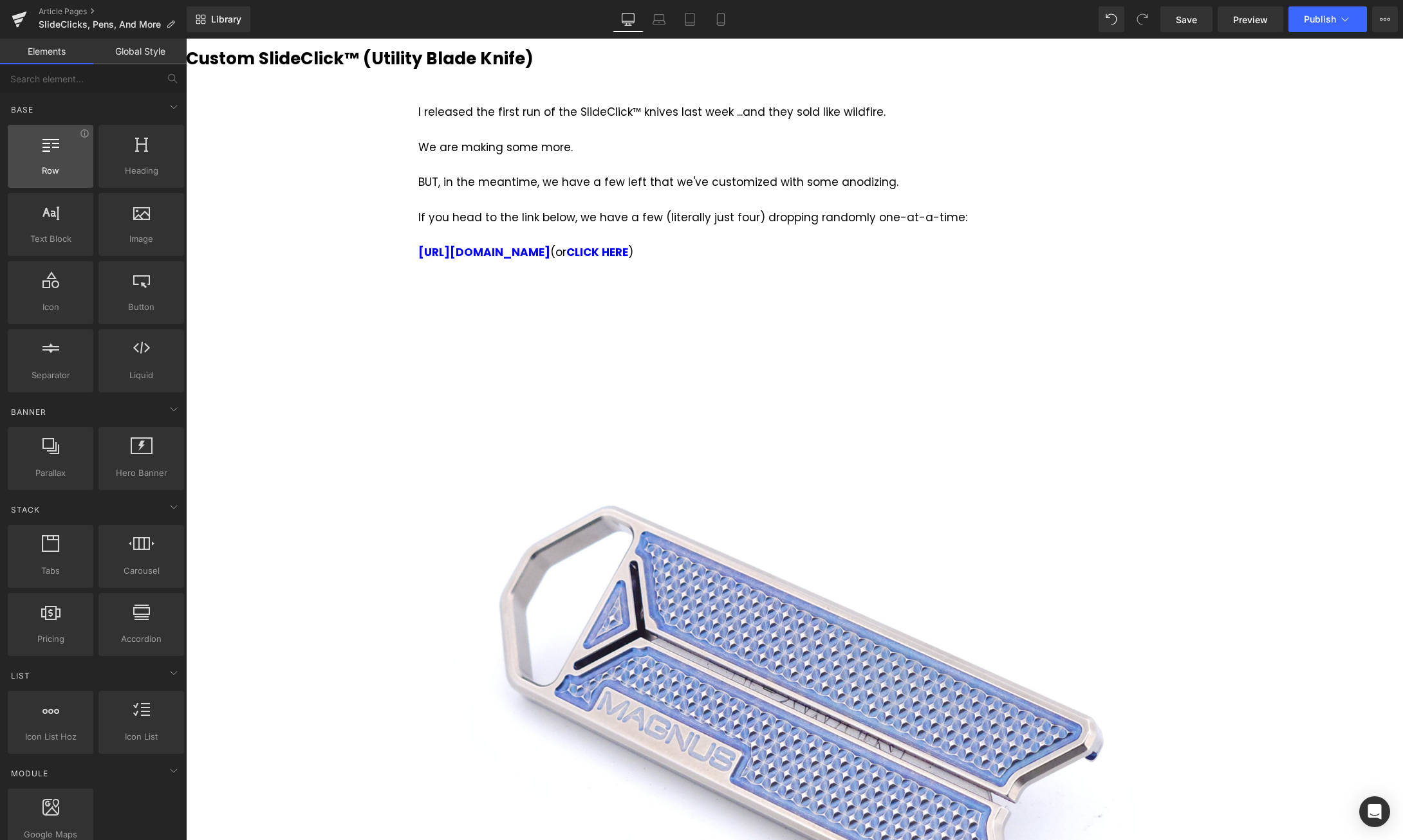
click at [57, 158] on div at bounding box center [51, 150] width 78 height 29
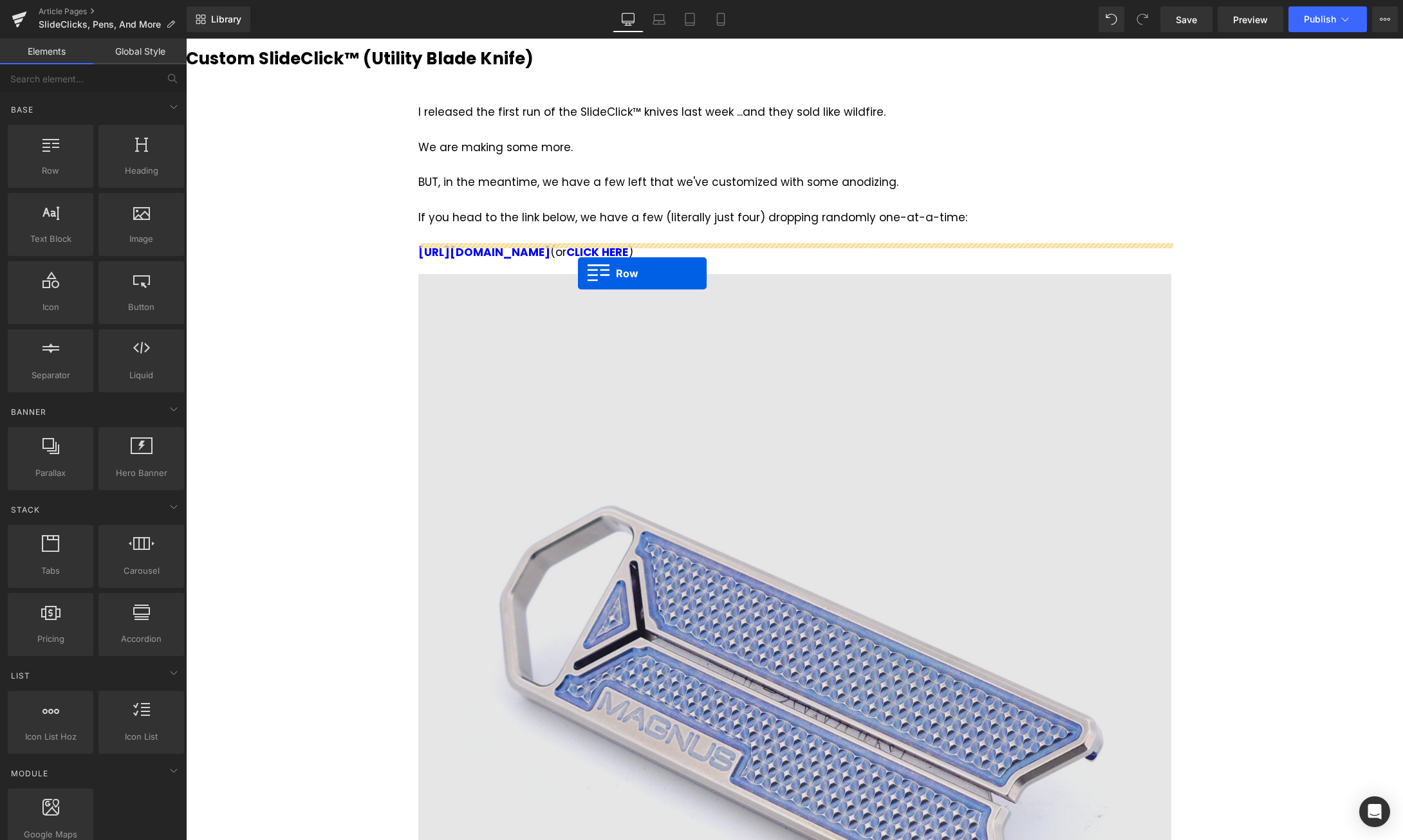
drag, startPoint x: 235, startPoint y: 199, endPoint x: 578, endPoint y: 274, distance: 351.1
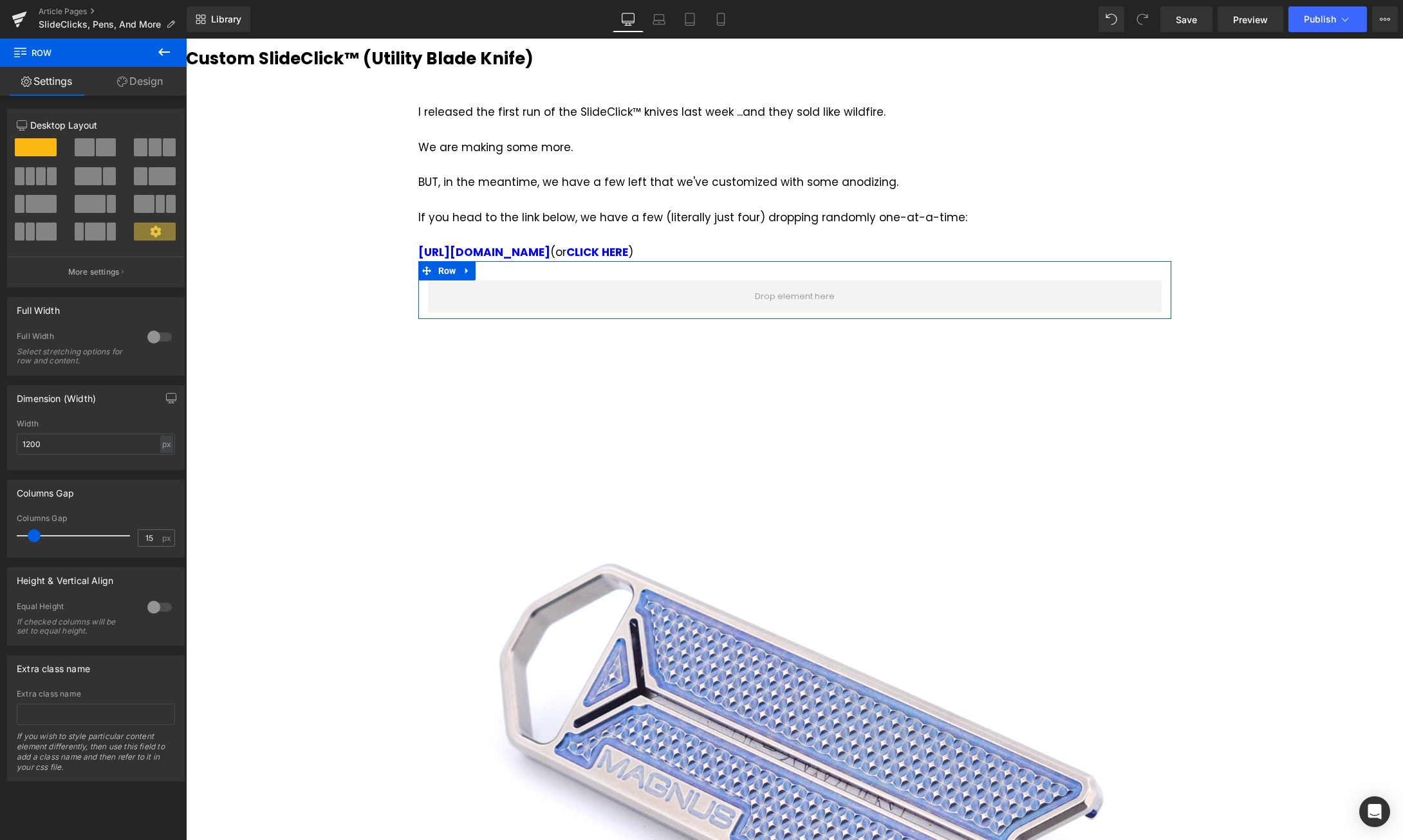
drag, startPoint x: 94, startPoint y: 147, endPoint x: 117, endPoint y: 146, distance: 23.0
click at [94, 146] on span at bounding box center [84, 147] width 20 height 18
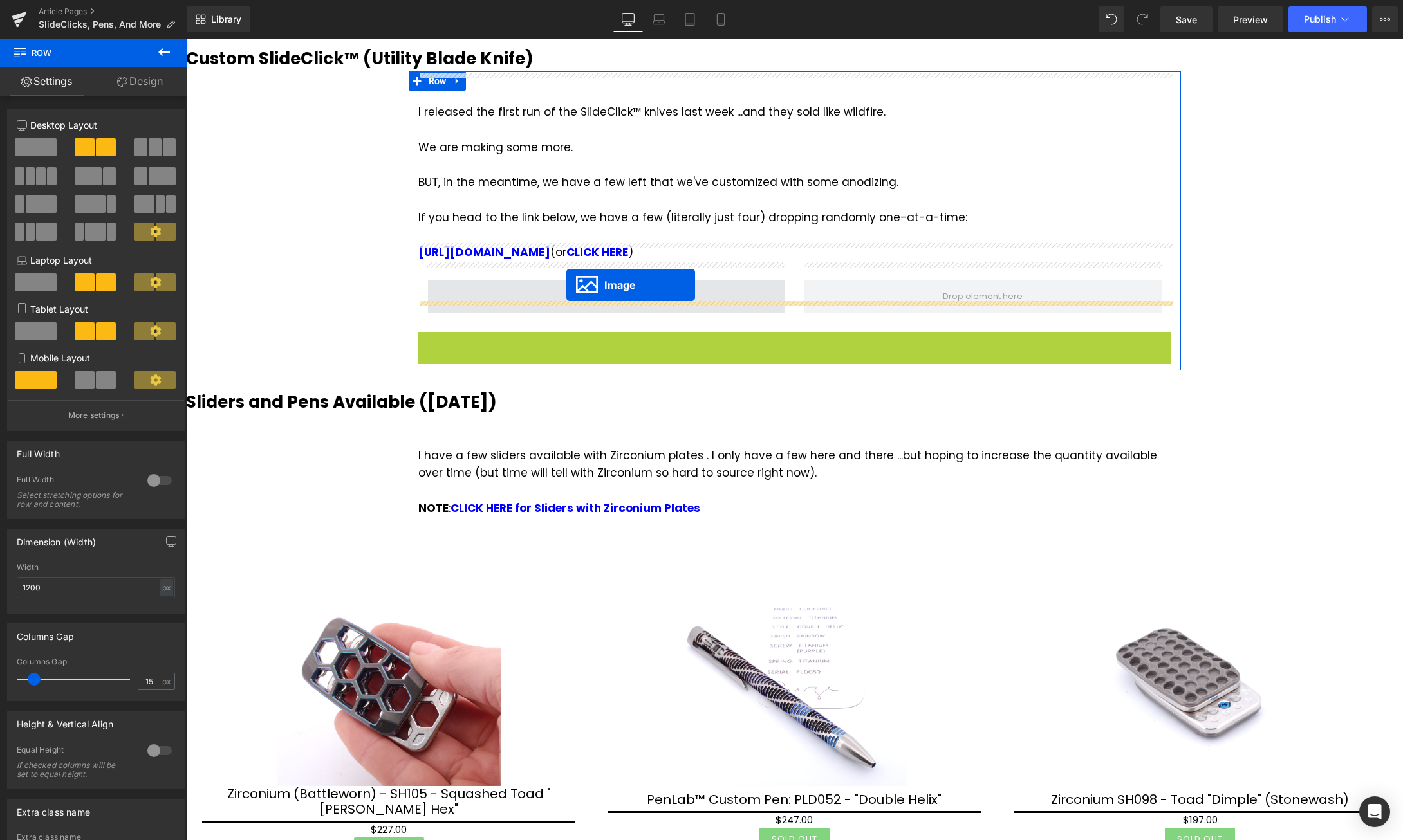
drag, startPoint x: 774, startPoint y: 688, endPoint x: 566, endPoint y: 285, distance: 453.5
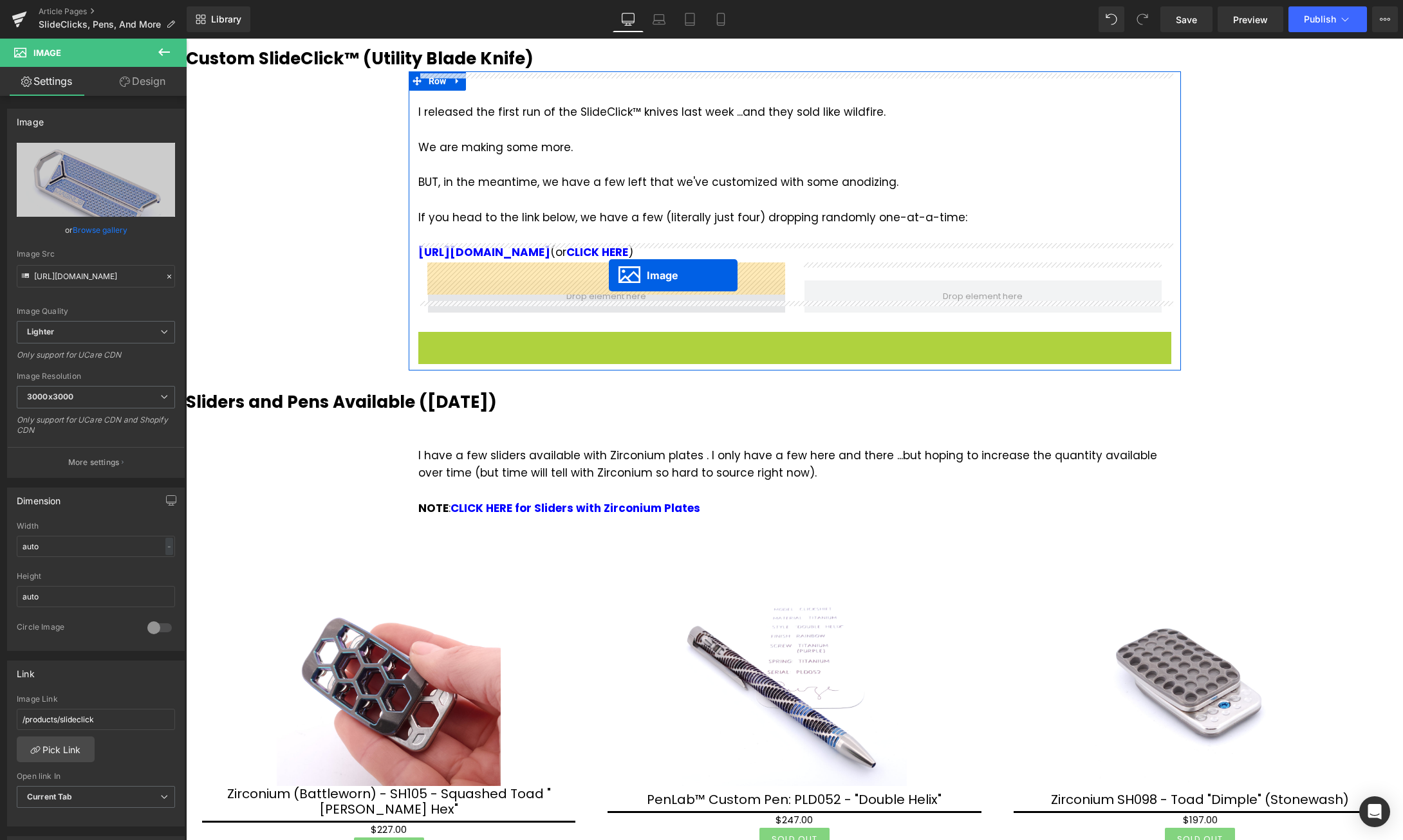
drag, startPoint x: 772, startPoint y: 689, endPoint x: 609, endPoint y: 276, distance: 444.0
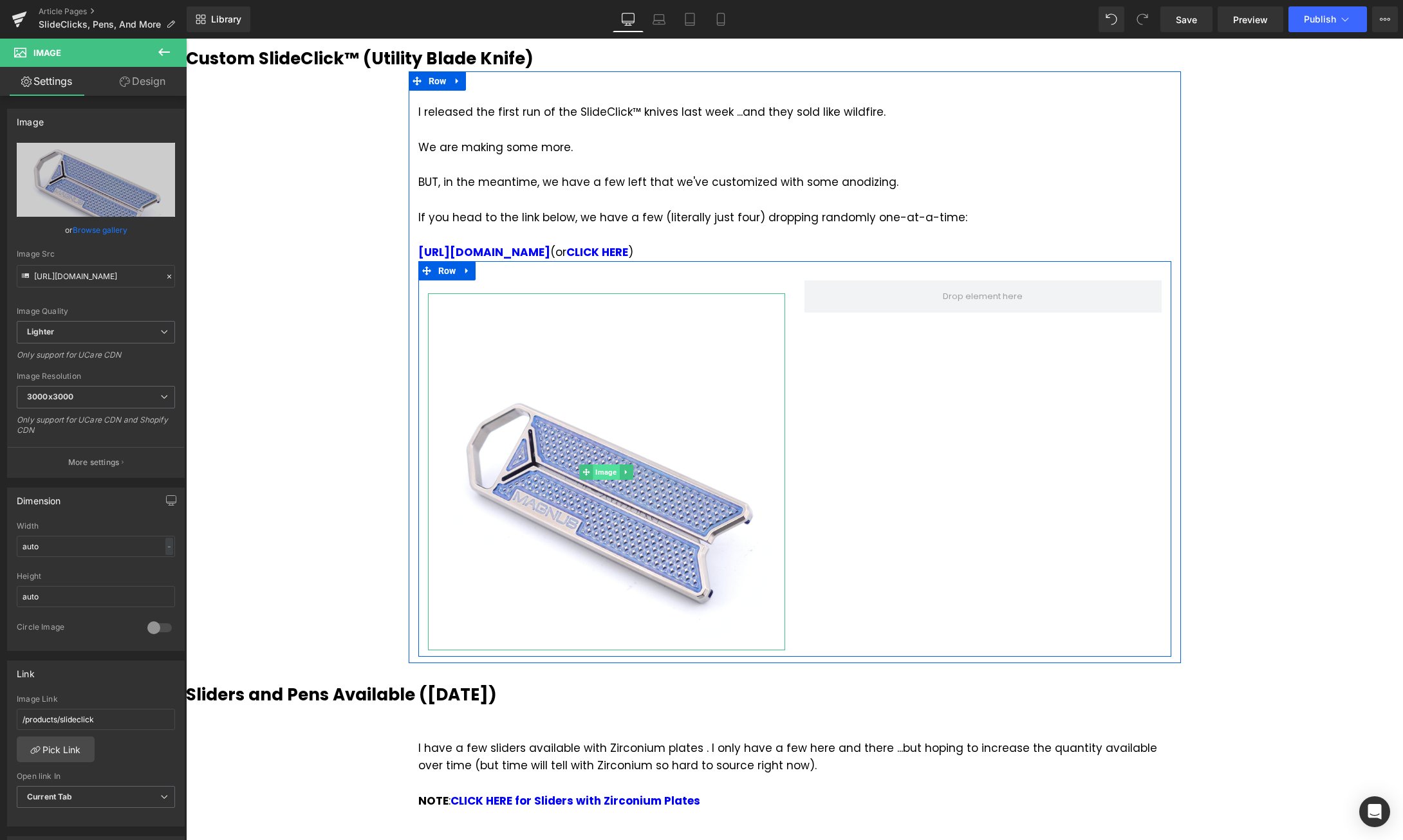
click at [602, 464] on span "Image" at bounding box center [606, 472] width 26 height 15
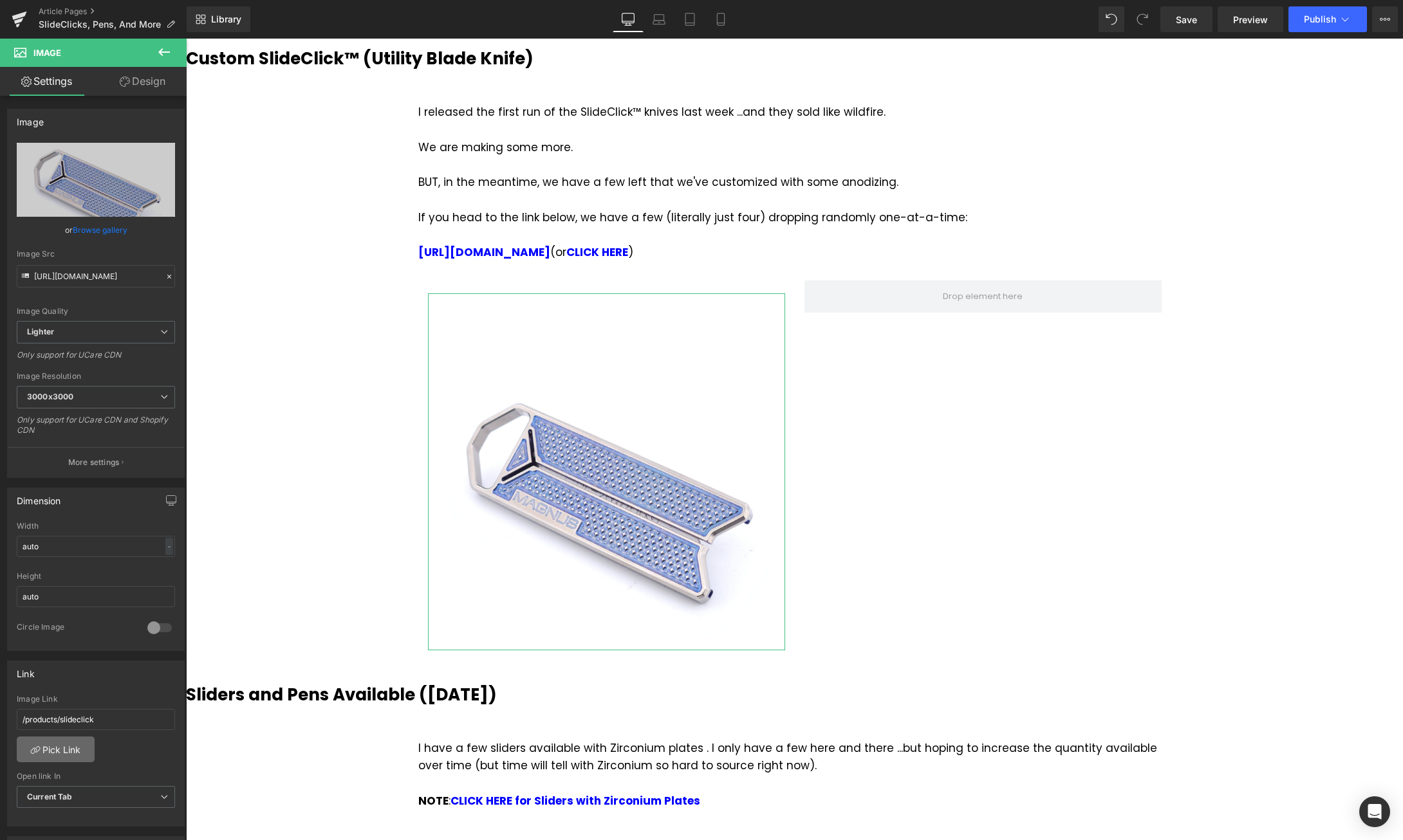
click at [65, 750] on link "Pick Link" at bounding box center [56, 749] width 78 height 26
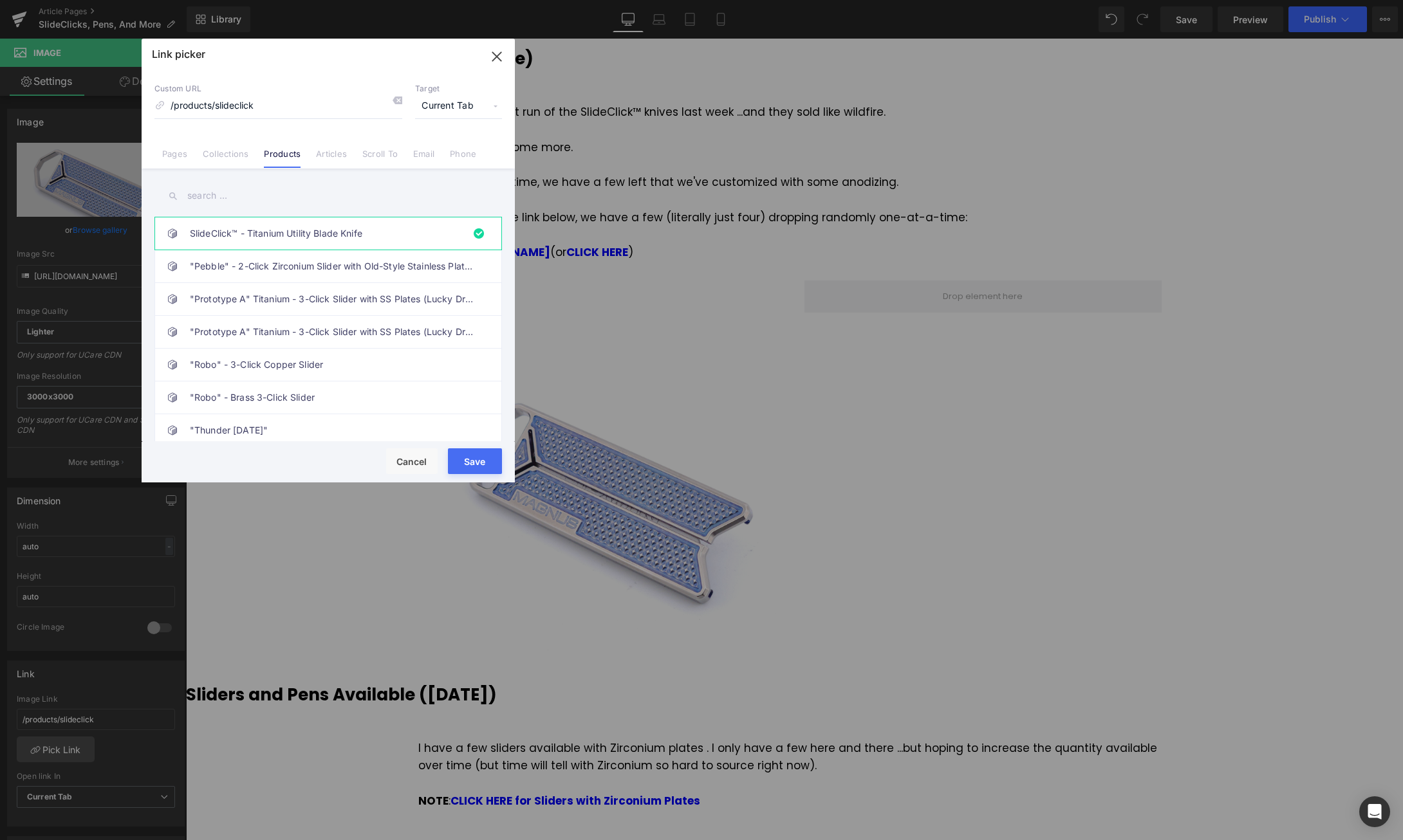
click at [245, 194] on input "text" at bounding box center [328, 196] width 347 height 29
drag, startPoint x: 231, startPoint y: 192, endPoint x: 97, endPoint y: 180, distance: 134.5
click at [154, 181] on input "slideclick" at bounding box center [328, 196] width 347 height 29
type input "slideclick"
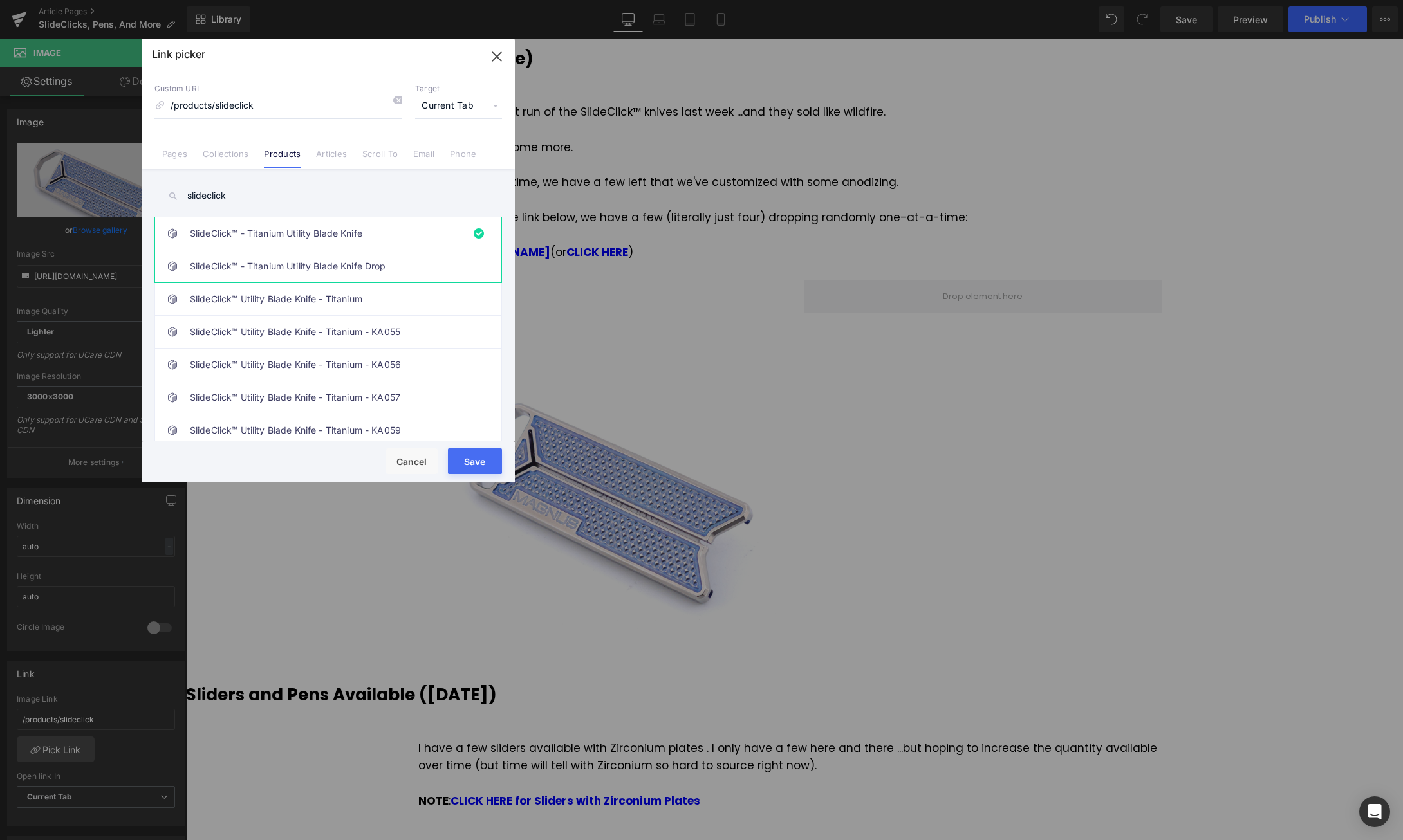
click at [383, 267] on link "SlideClick™ - Titanium Utility Blade Knife Drop" at bounding box center [331, 266] width 283 height 32
click at [476, 467] on button "Save" at bounding box center [475, 461] width 54 height 26
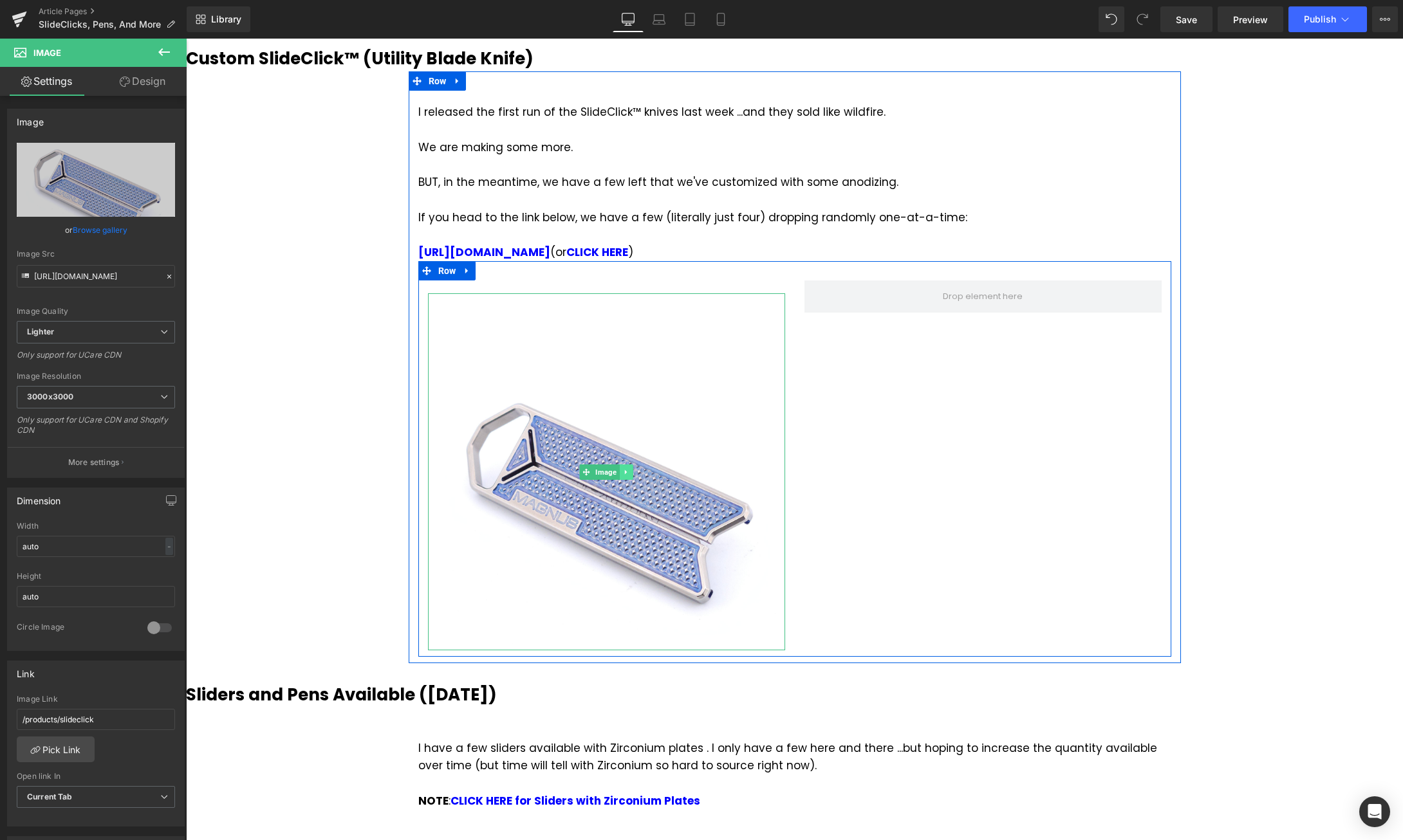
click at [631, 464] on link at bounding box center [626, 472] width 13 height 15
click at [618, 469] on icon at bounding box center [620, 472] width 7 height 7
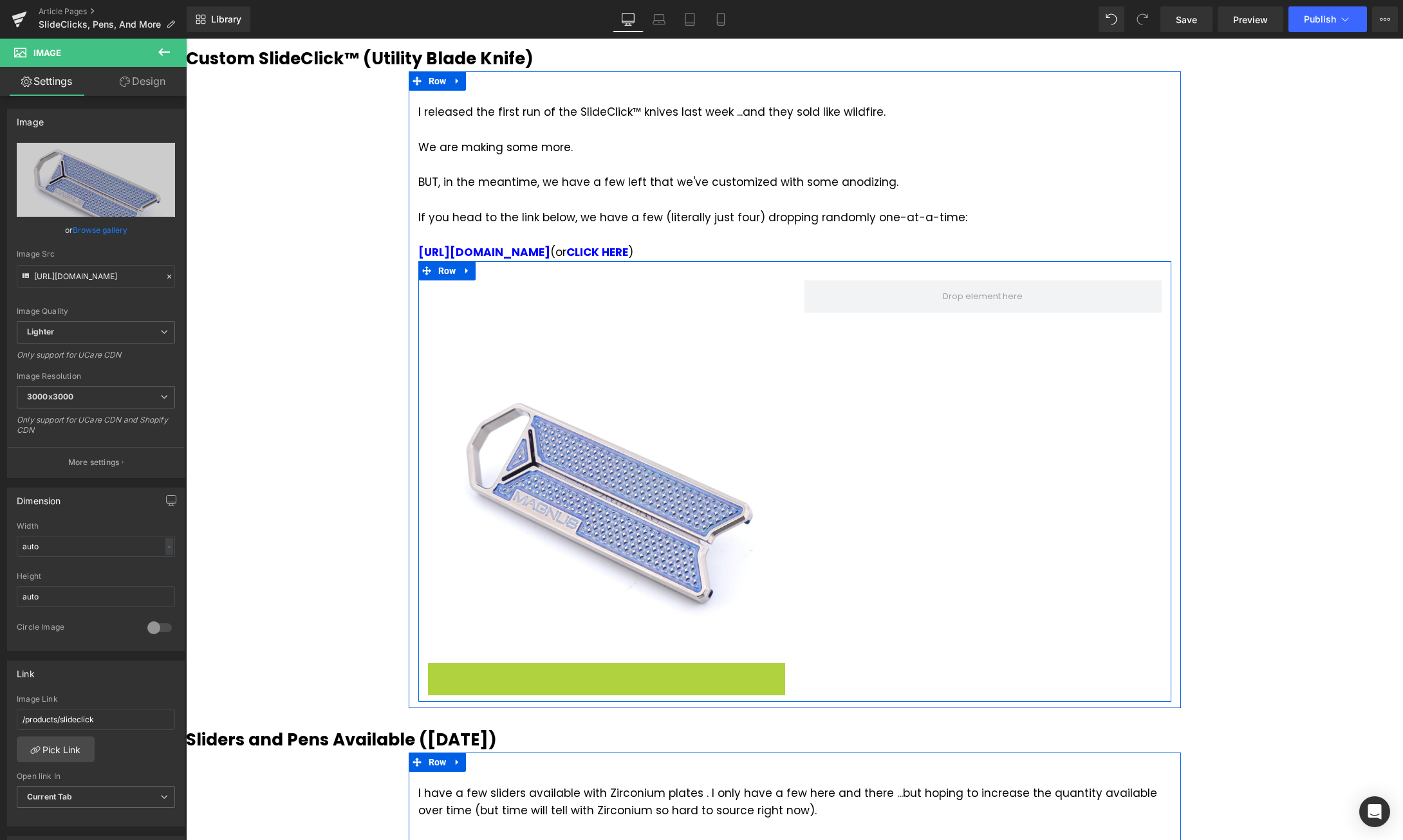
scroll to position [1023, 0]
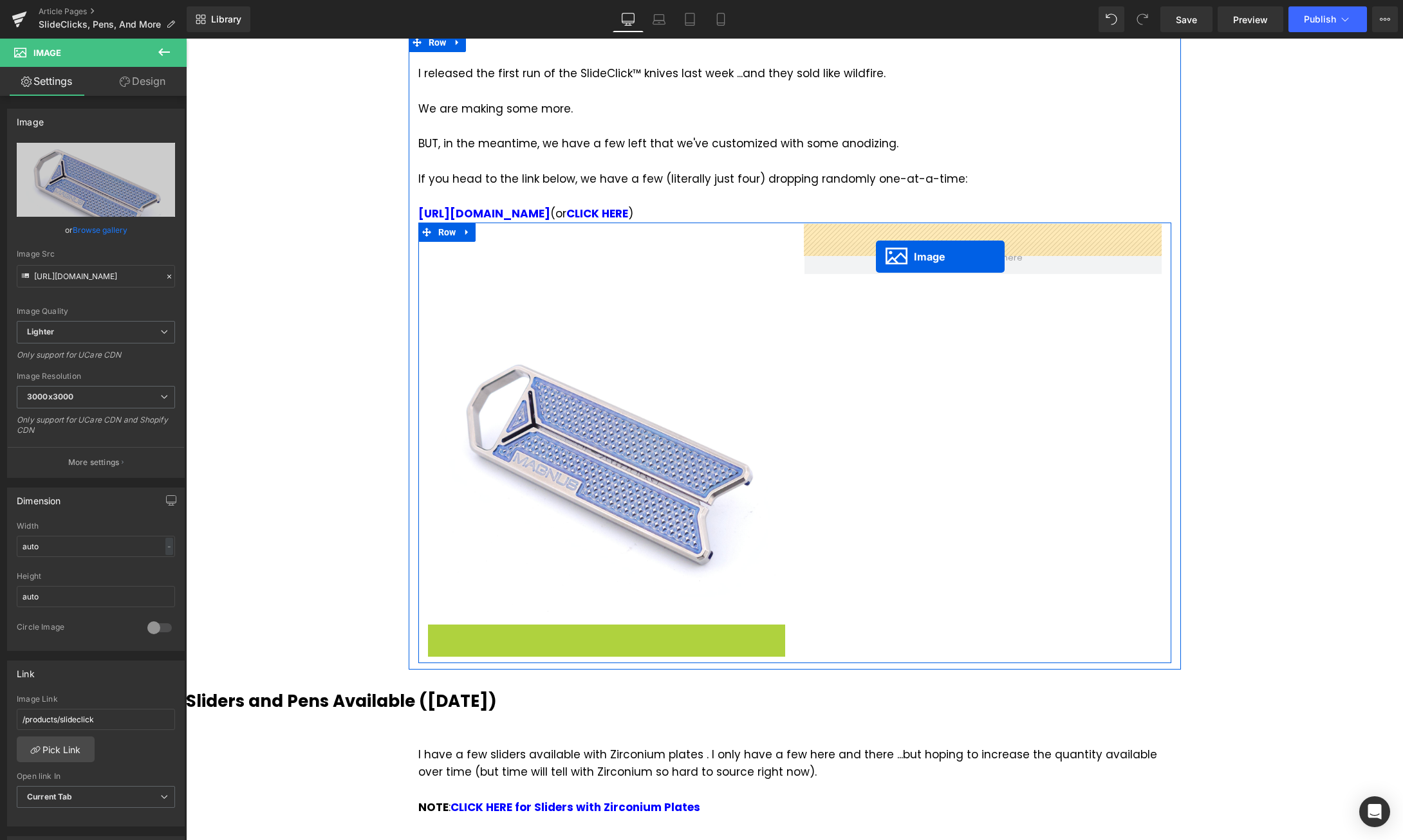
drag, startPoint x: 583, startPoint y: 822, endPoint x: 876, endPoint y: 257, distance: 636.5
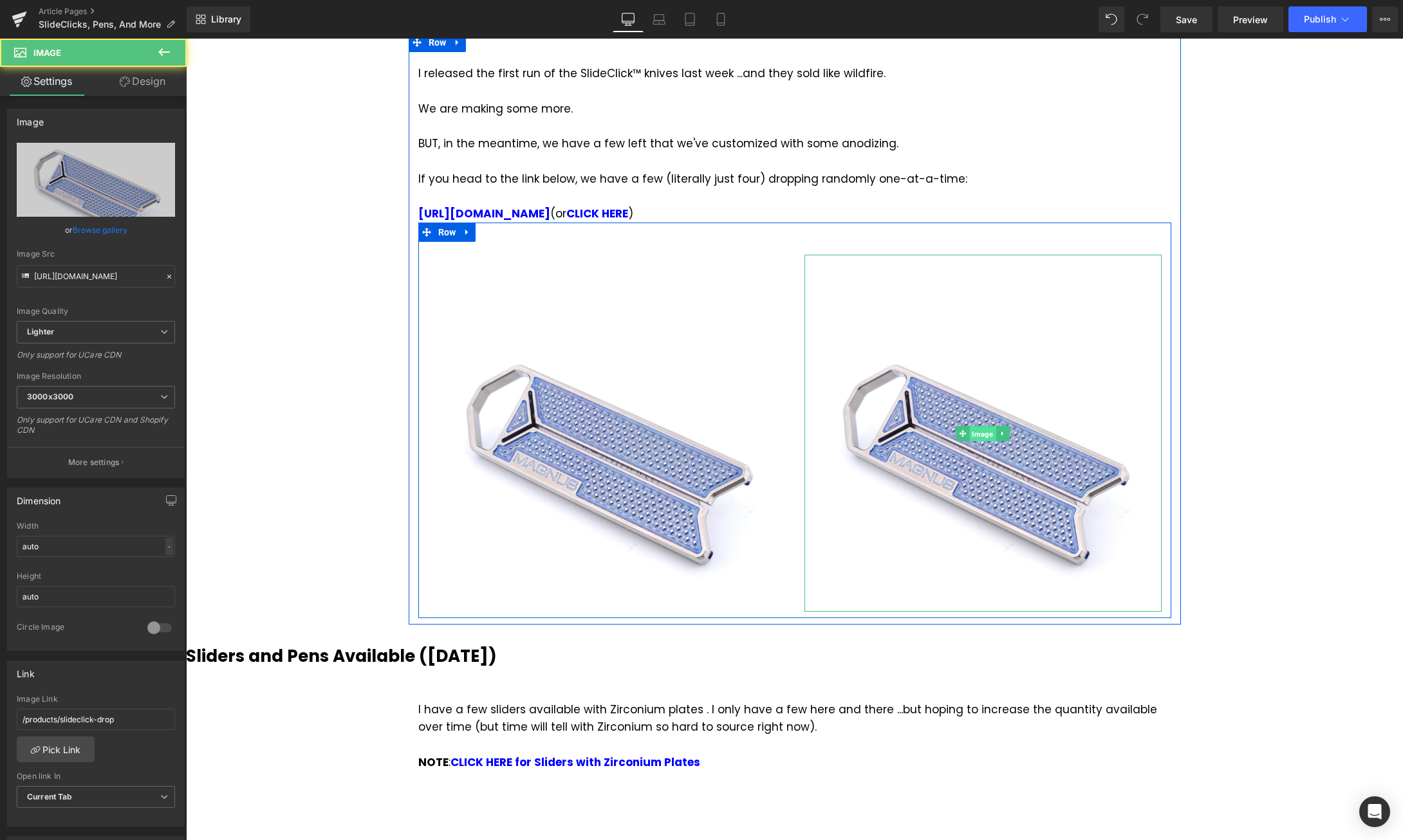
click at [981, 426] on span "Image" at bounding box center [982, 434] width 26 height 15
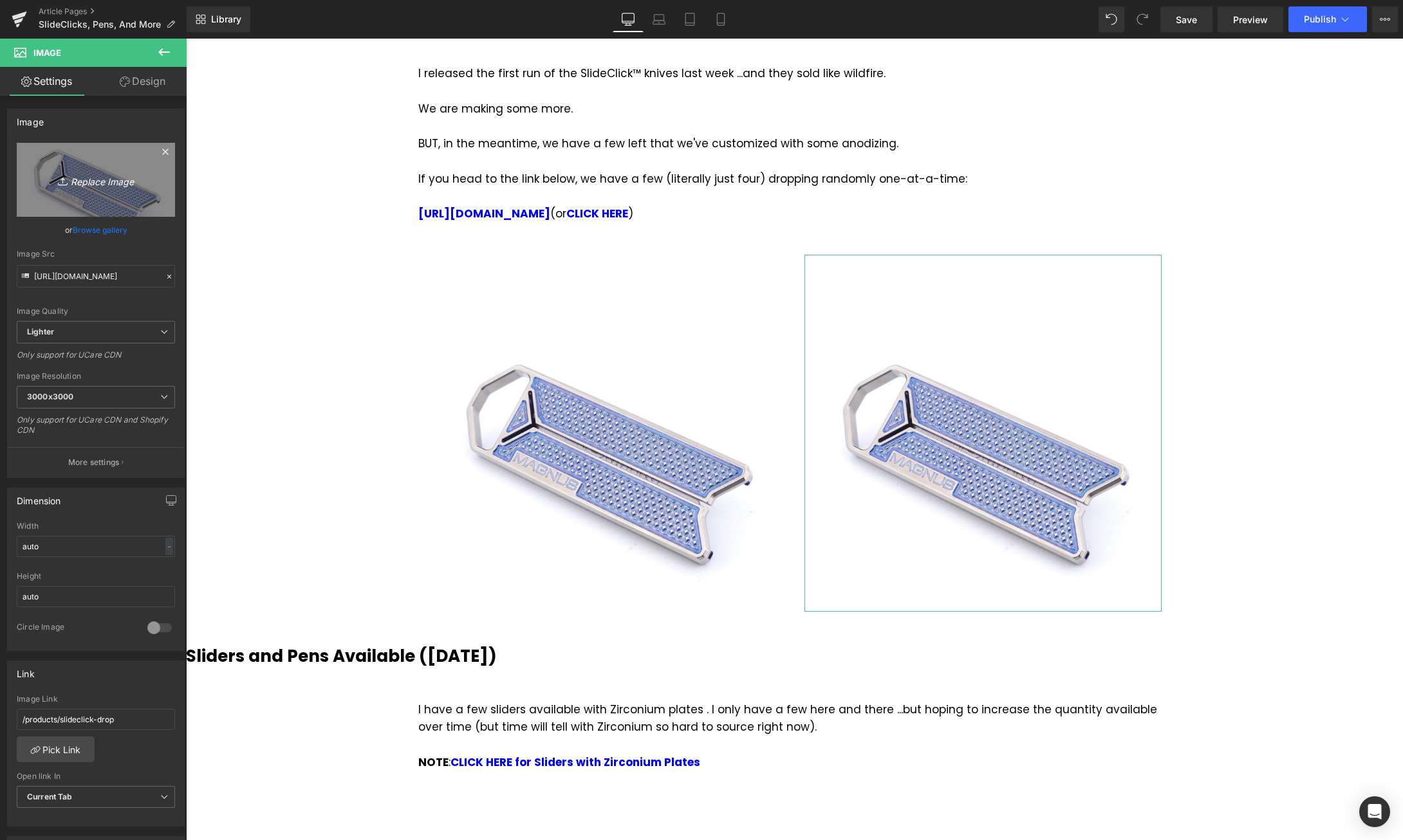
click at [104, 182] on icon "Replace Image" at bounding box center [96, 179] width 103 height 16
type input "C:\fakepath\rn-image_picker_lib_temp_69f1b05e-7120-4252-94c1-6c32a431a429.jpg"
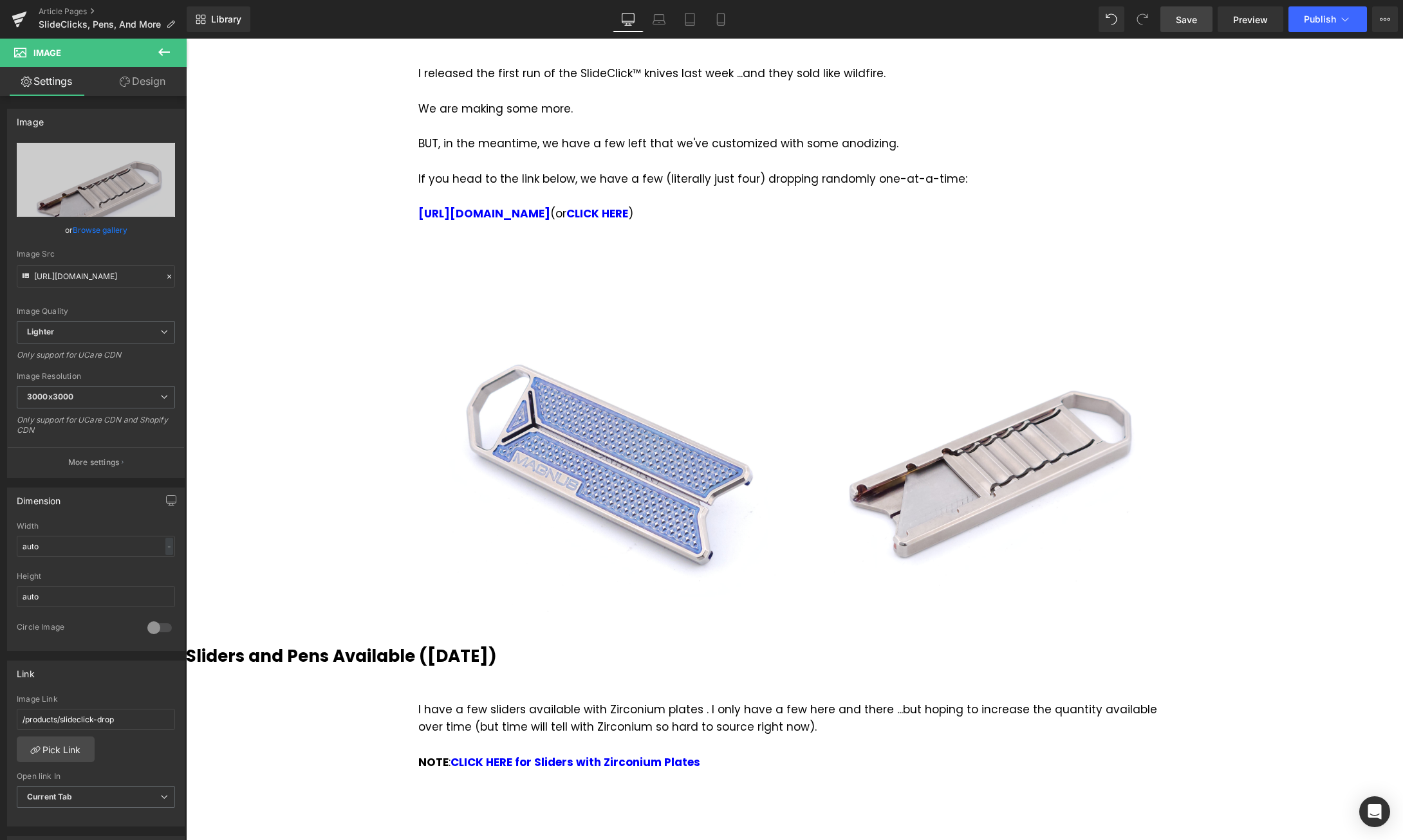
click at [1187, 23] on span "Save" at bounding box center [1186, 19] width 22 height 13
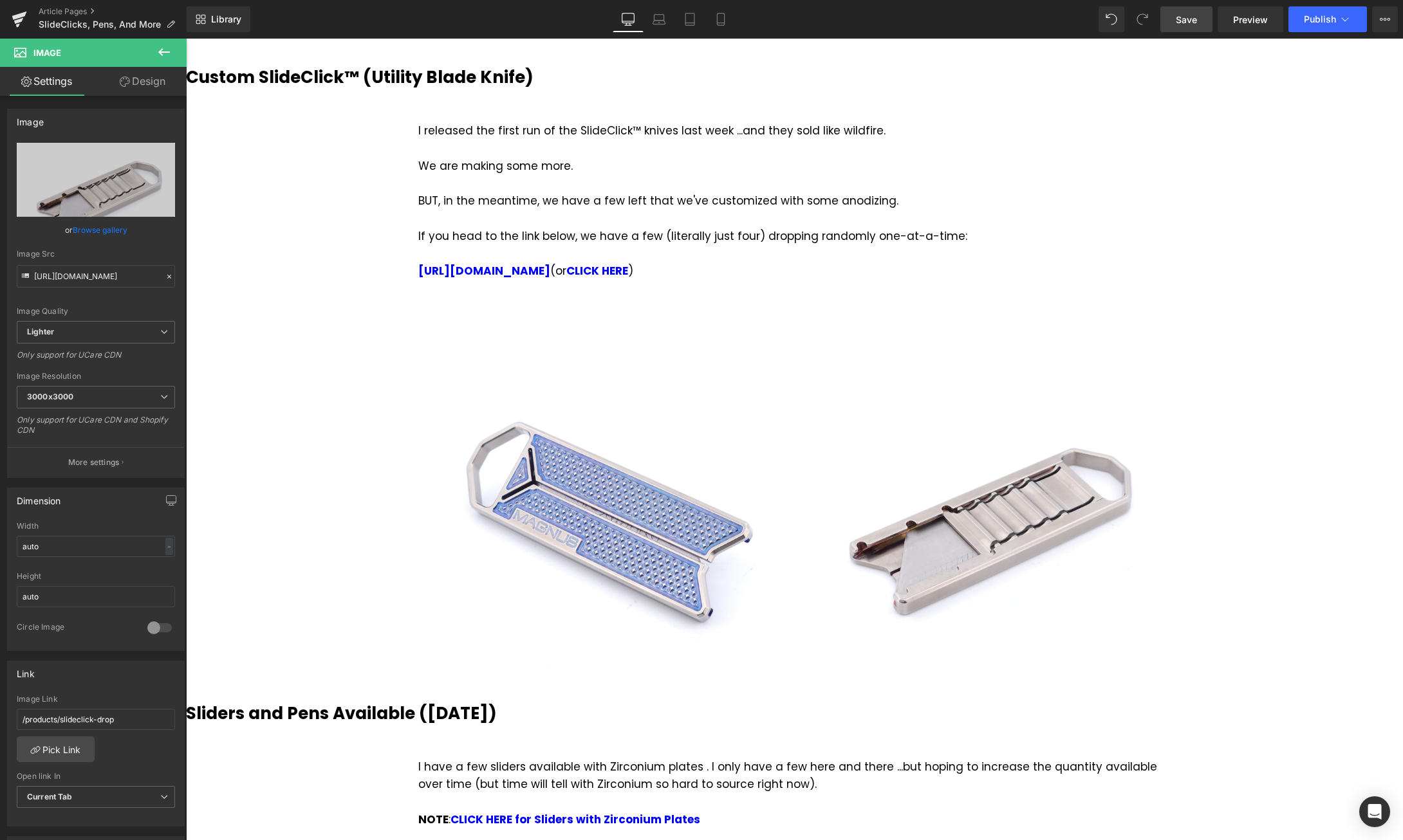
scroll to position [957, 0]
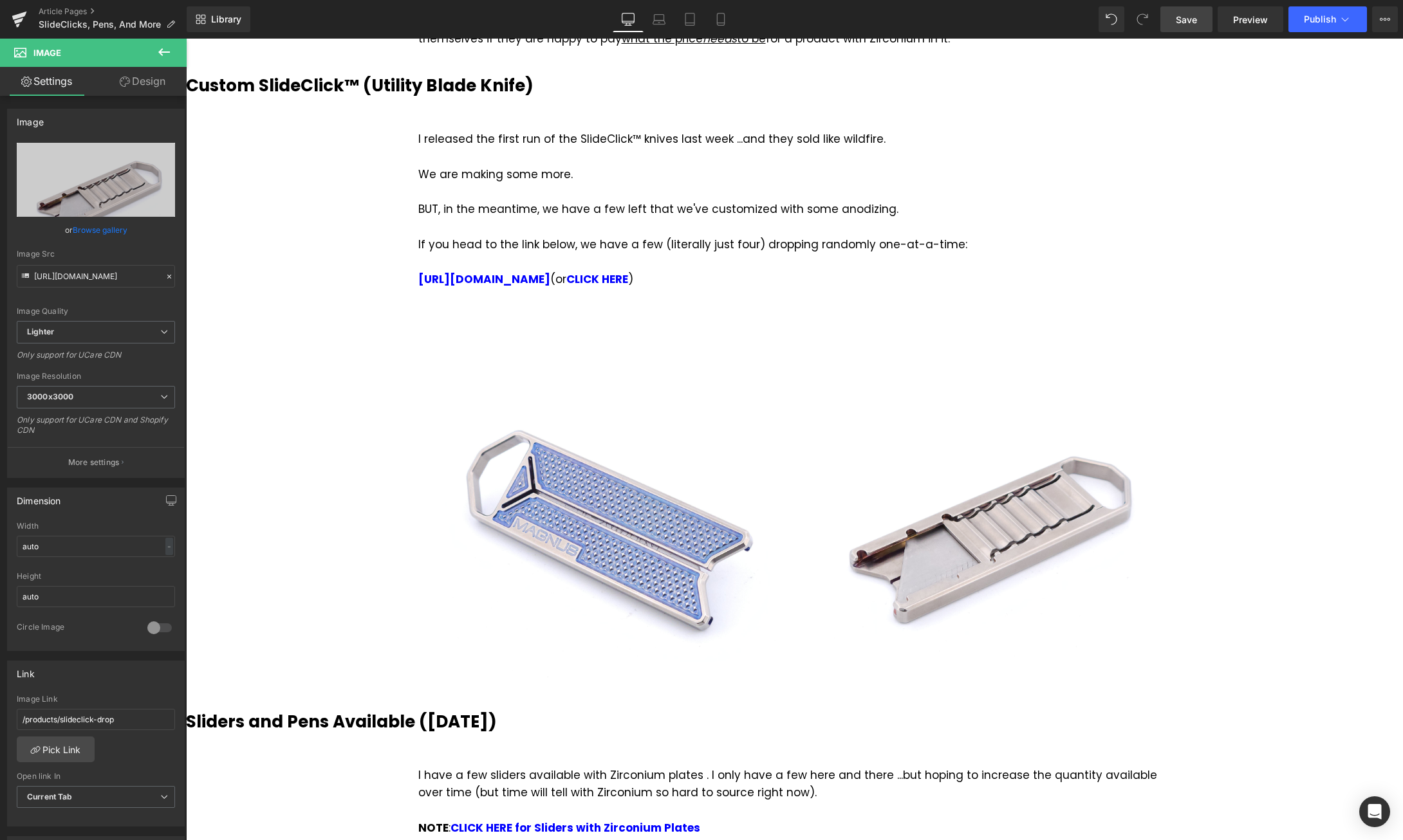
click at [1192, 23] on span "Save" at bounding box center [1186, 19] width 22 height 13
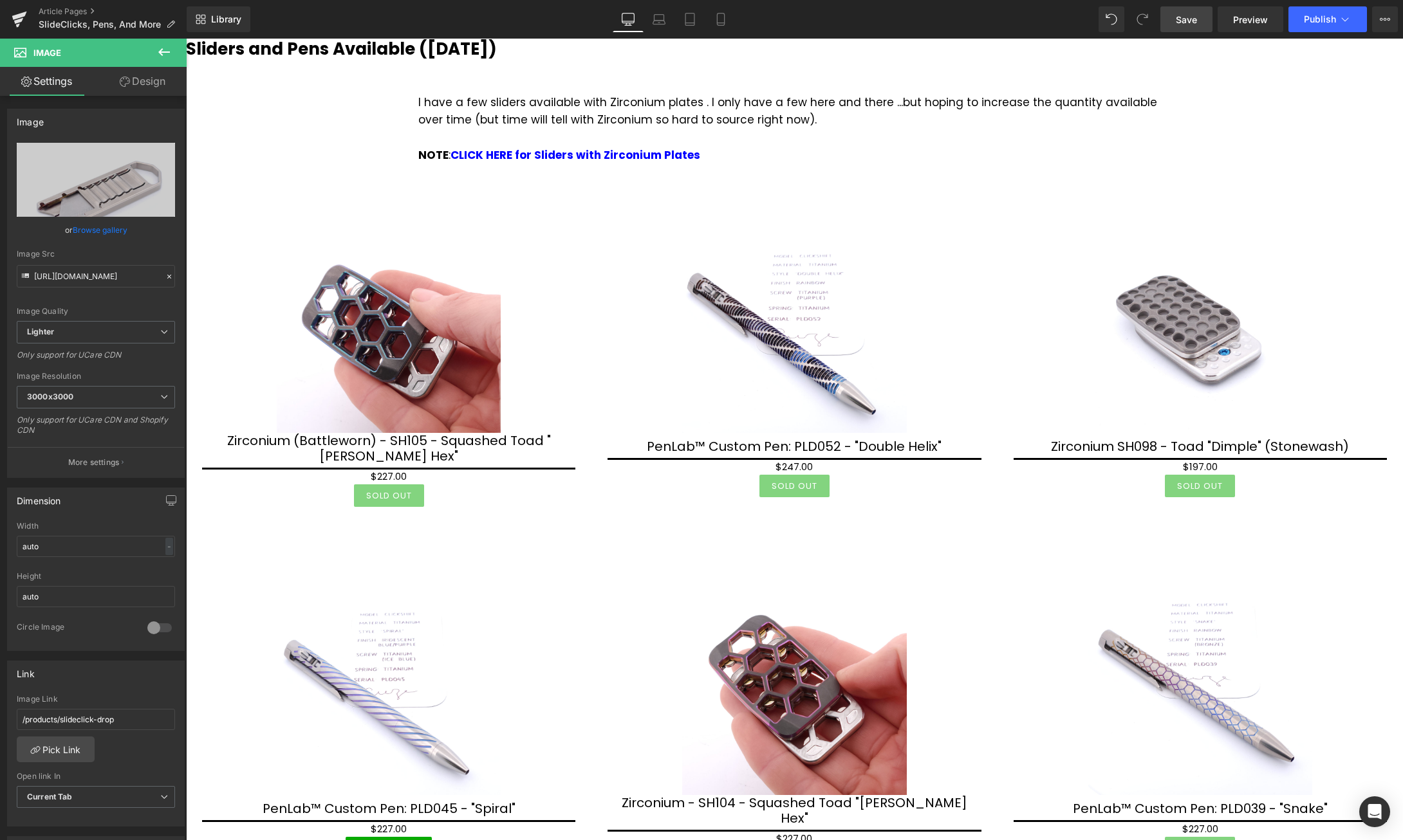
scroll to position [1640, 0]
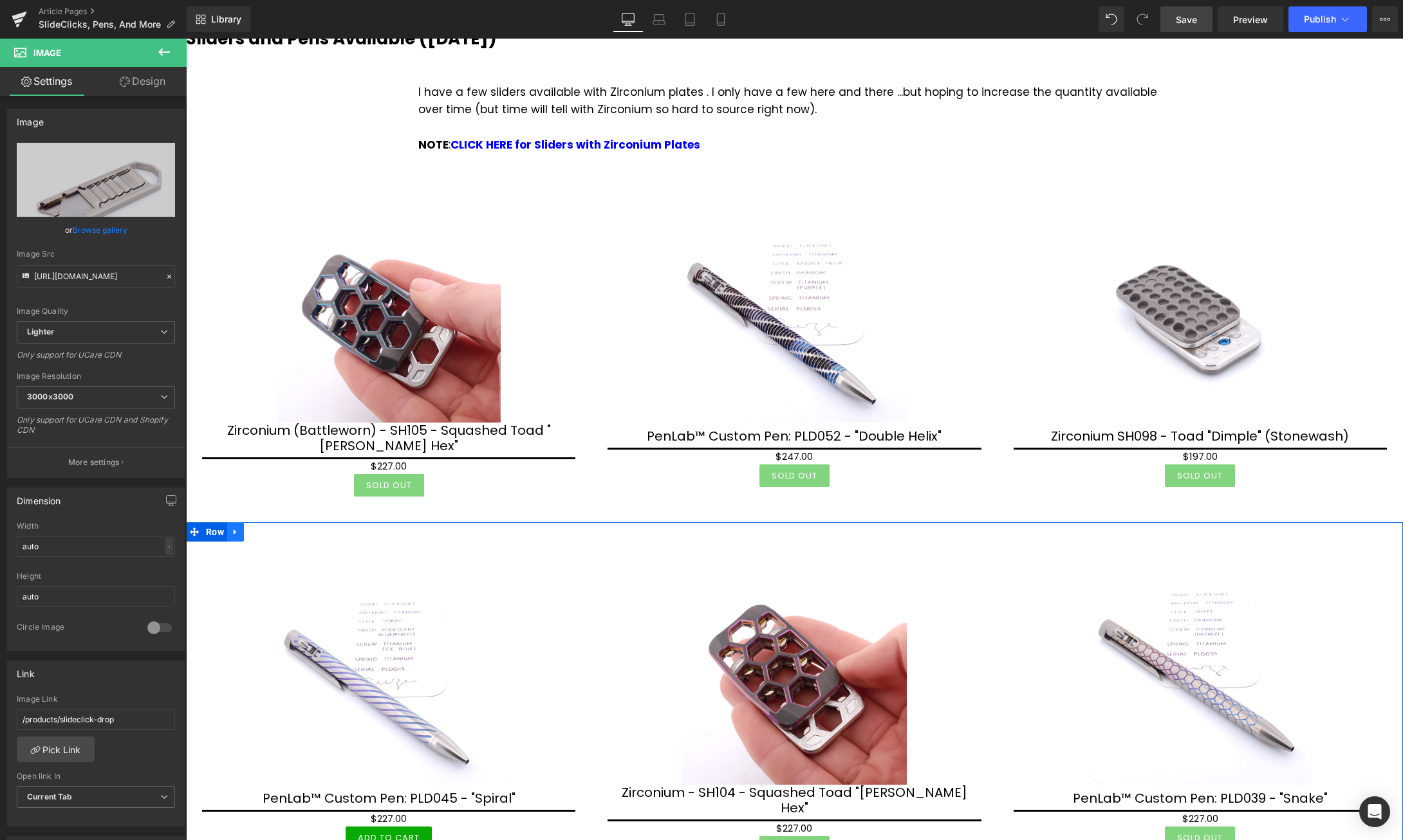
click at [235, 530] on icon at bounding box center [235, 532] width 3 height 6
click at [267, 528] on icon at bounding box center [269, 532] width 9 height 9
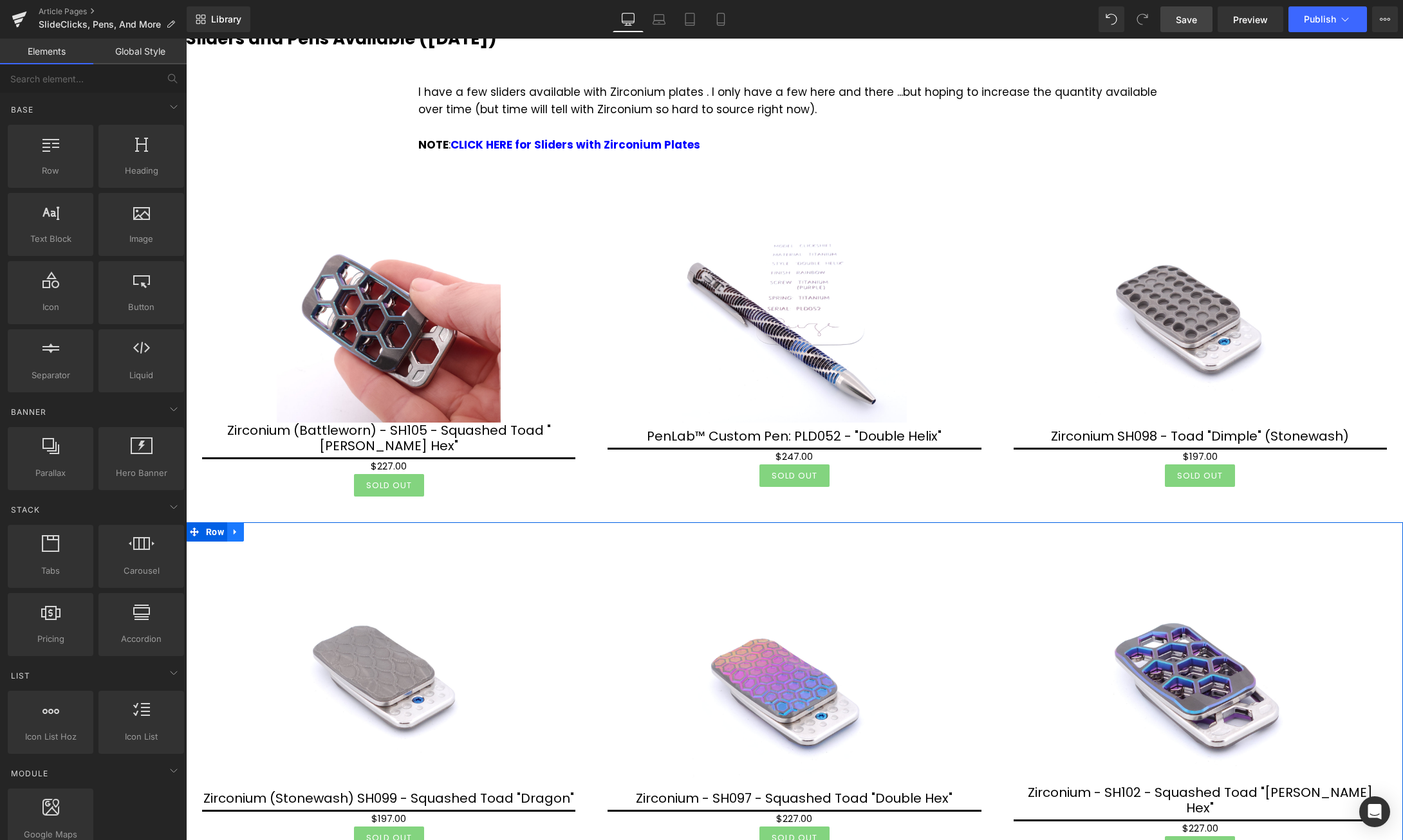
click at [238, 528] on icon at bounding box center [235, 532] width 9 height 10
click at [267, 528] on icon at bounding box center [269, 532] width 9 height 9
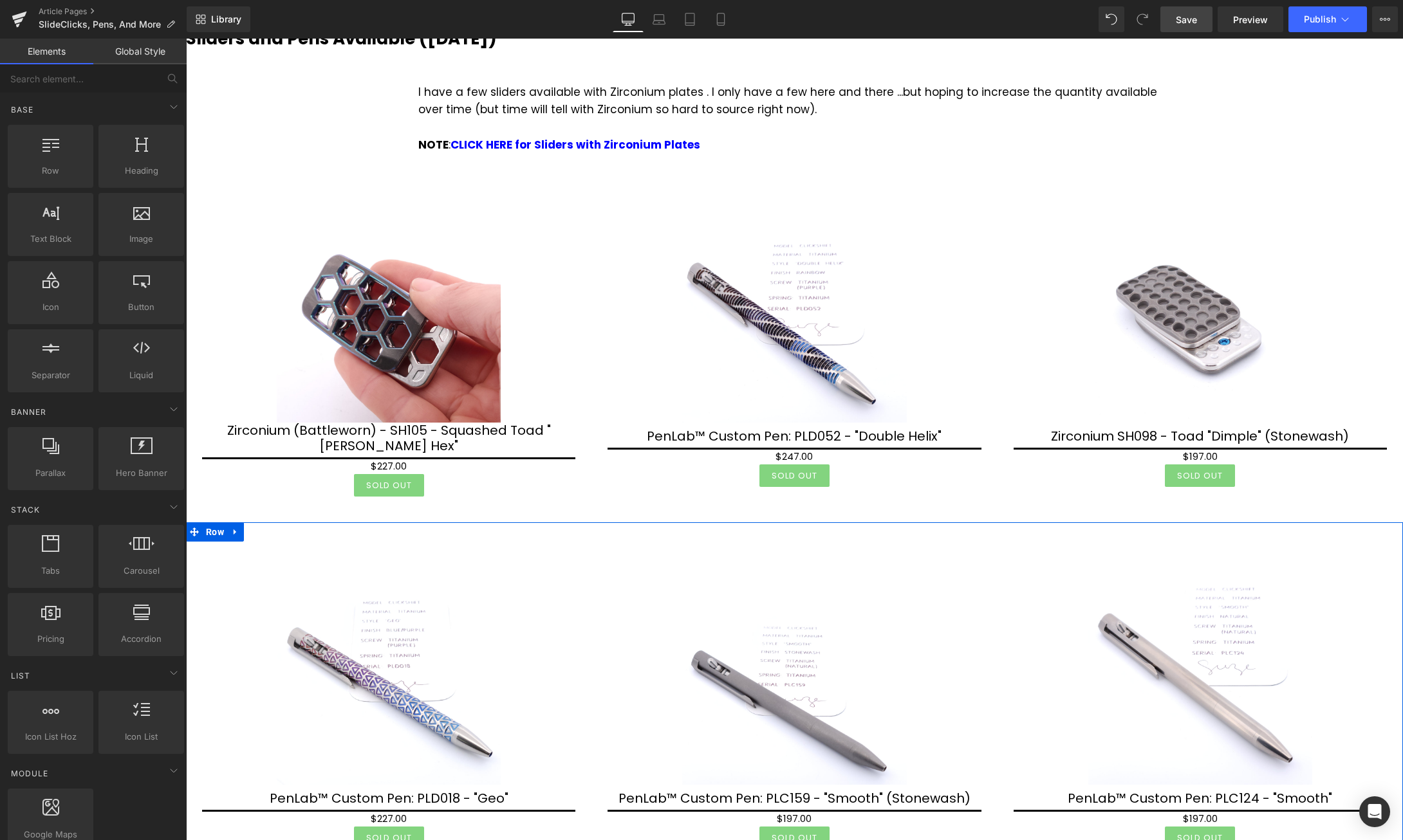
click at [234, 530] on icon at bounding box center [235, 532] width 3 height 6
click at [264, 522] on link at bounding box center [269, 532] width 17 height 19
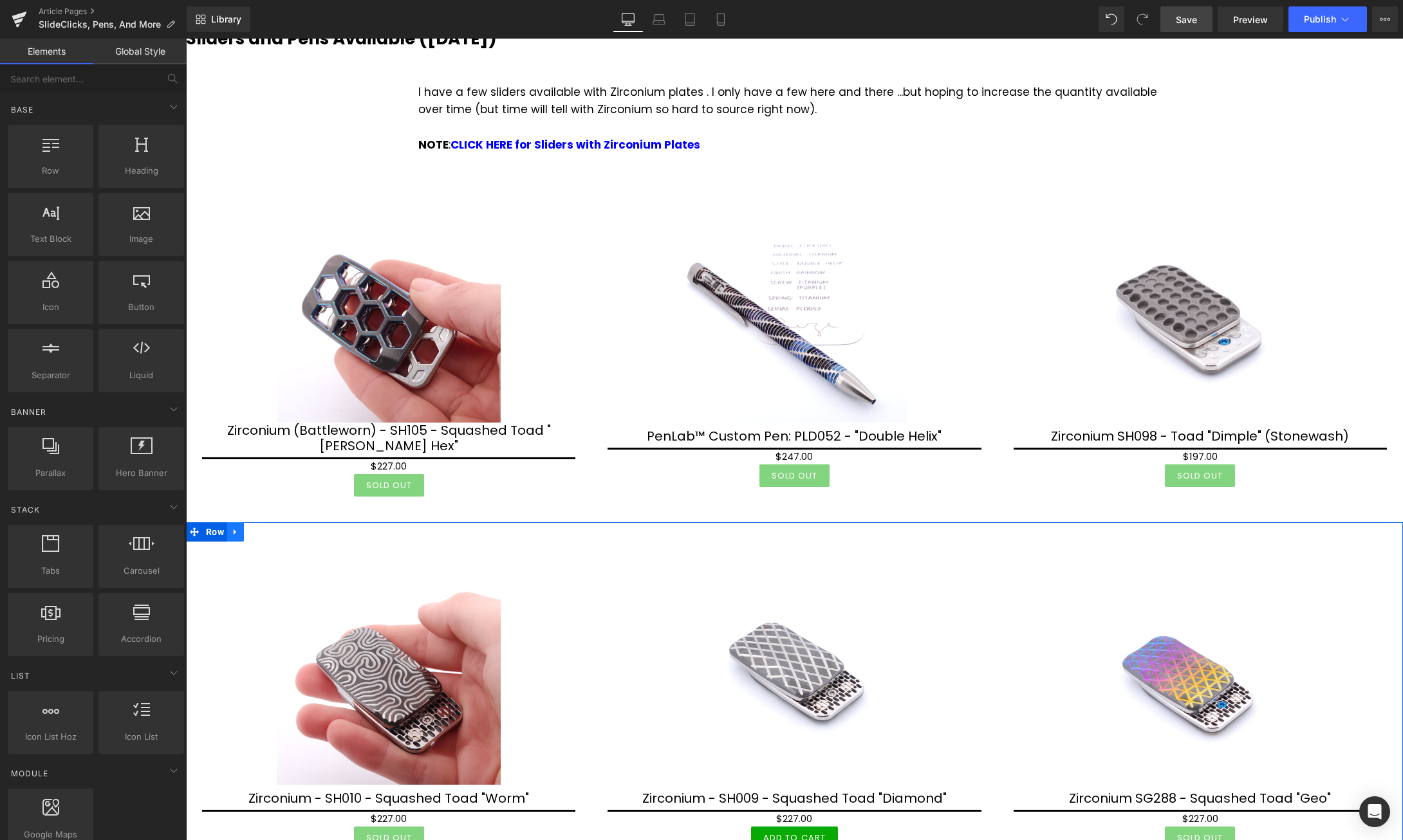
click at [234, 528] on icon at bounding box center [235, 532] width 9 height 10
click at [268, 528] on icon at bounding box center [269, 532] width 9 height 9
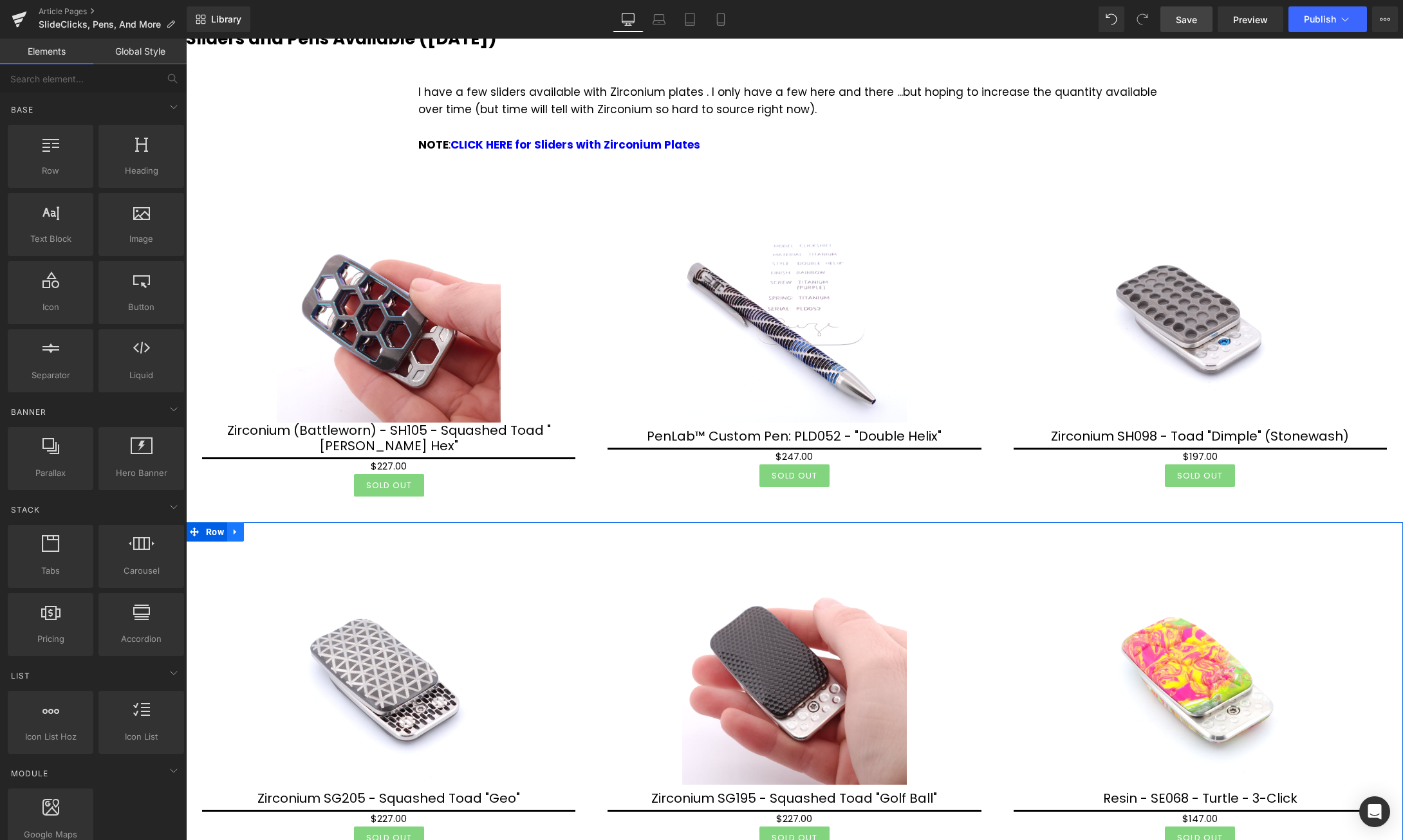
click at [239, 528] on icon at bounding box center [235, 532] width 9 height 10
click at [269, 528] on icon at bounding box center [269, 532] width 9 height 9
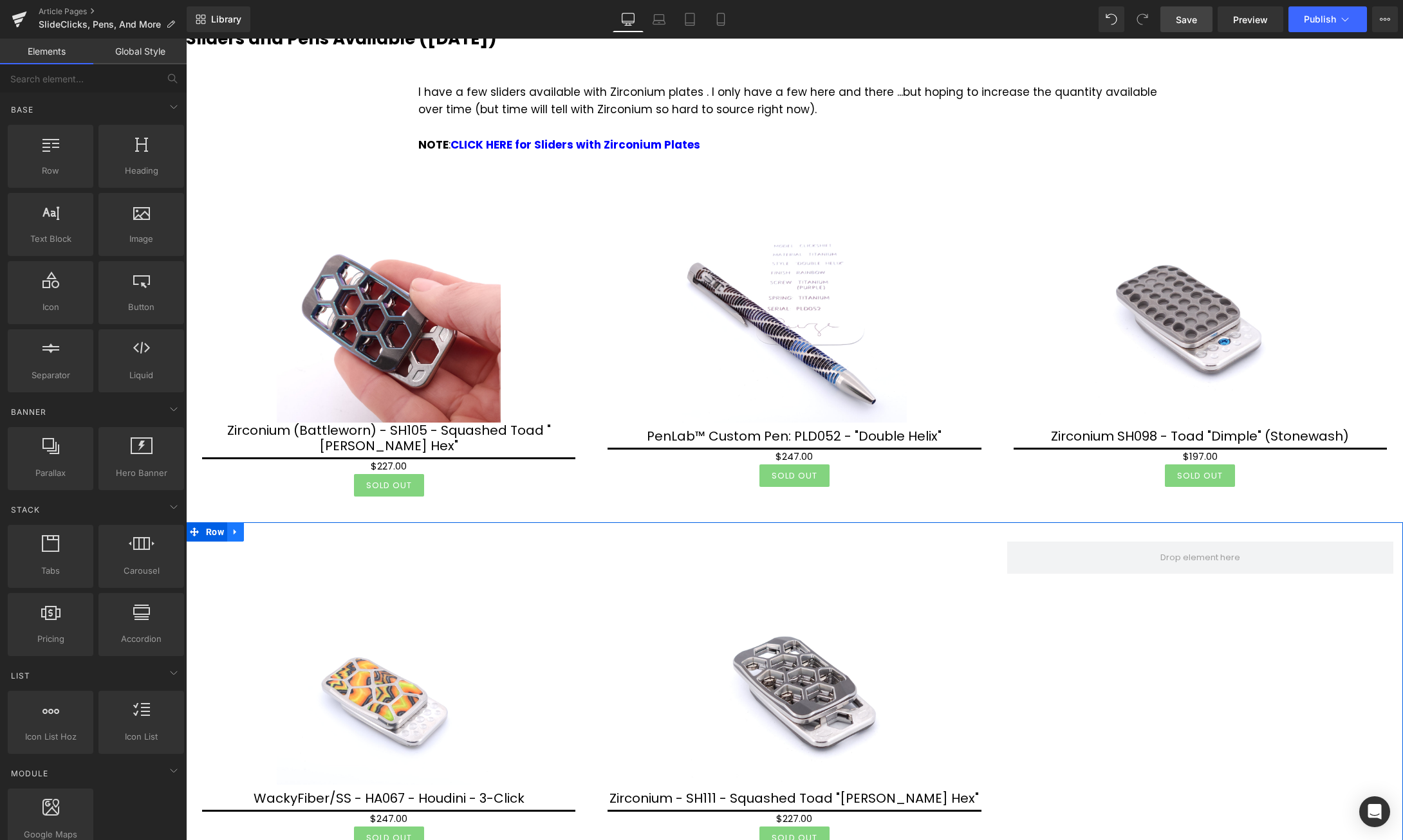
click at [238, 528] on icon at bounding box center [235, 532] width 9 height 10
click at [268, 528] on icon at bounding box center [269, 532] width 9 height 9
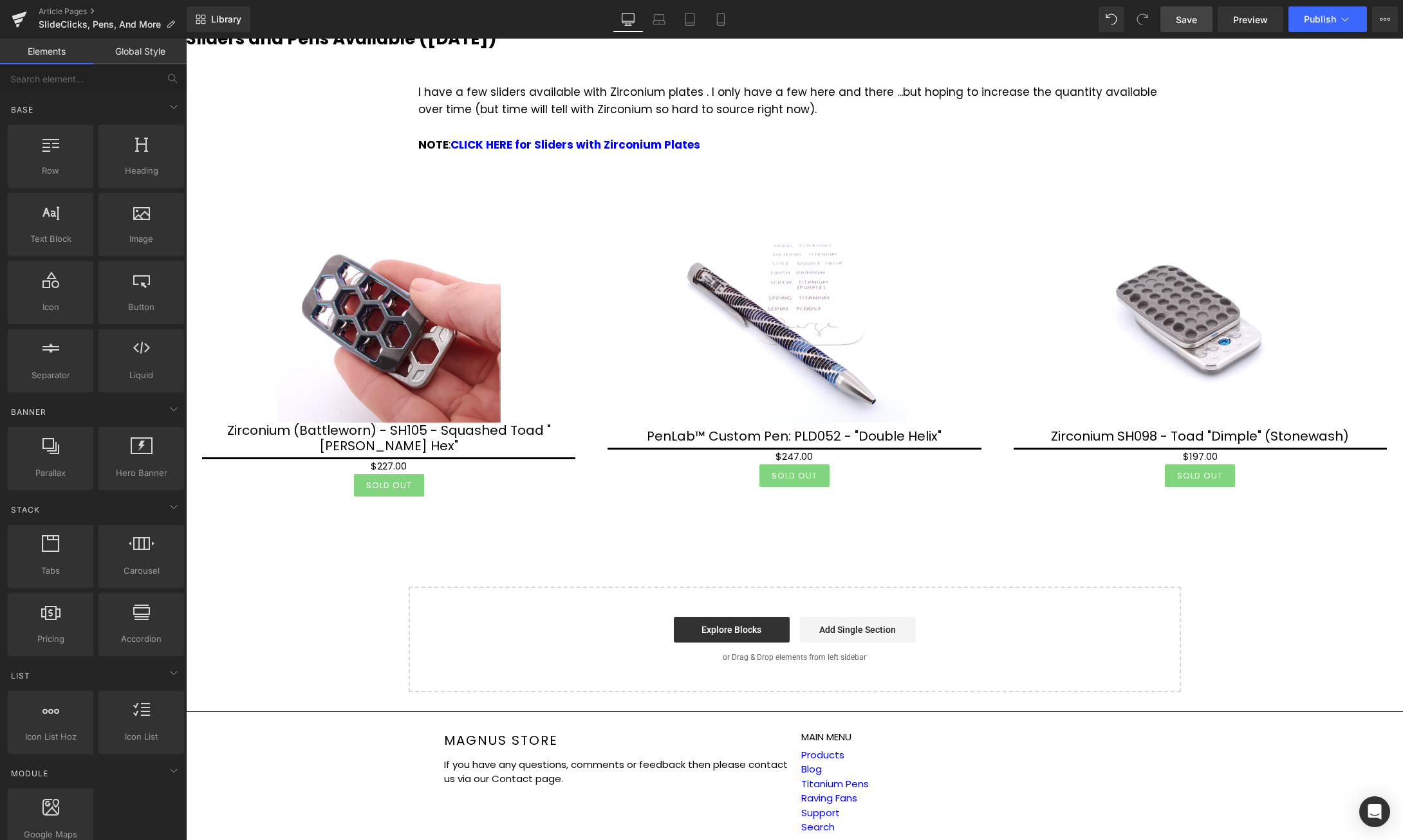
click at [1189, 13] on span "Save" at bounding box center [1186, 19] width 22 height 13
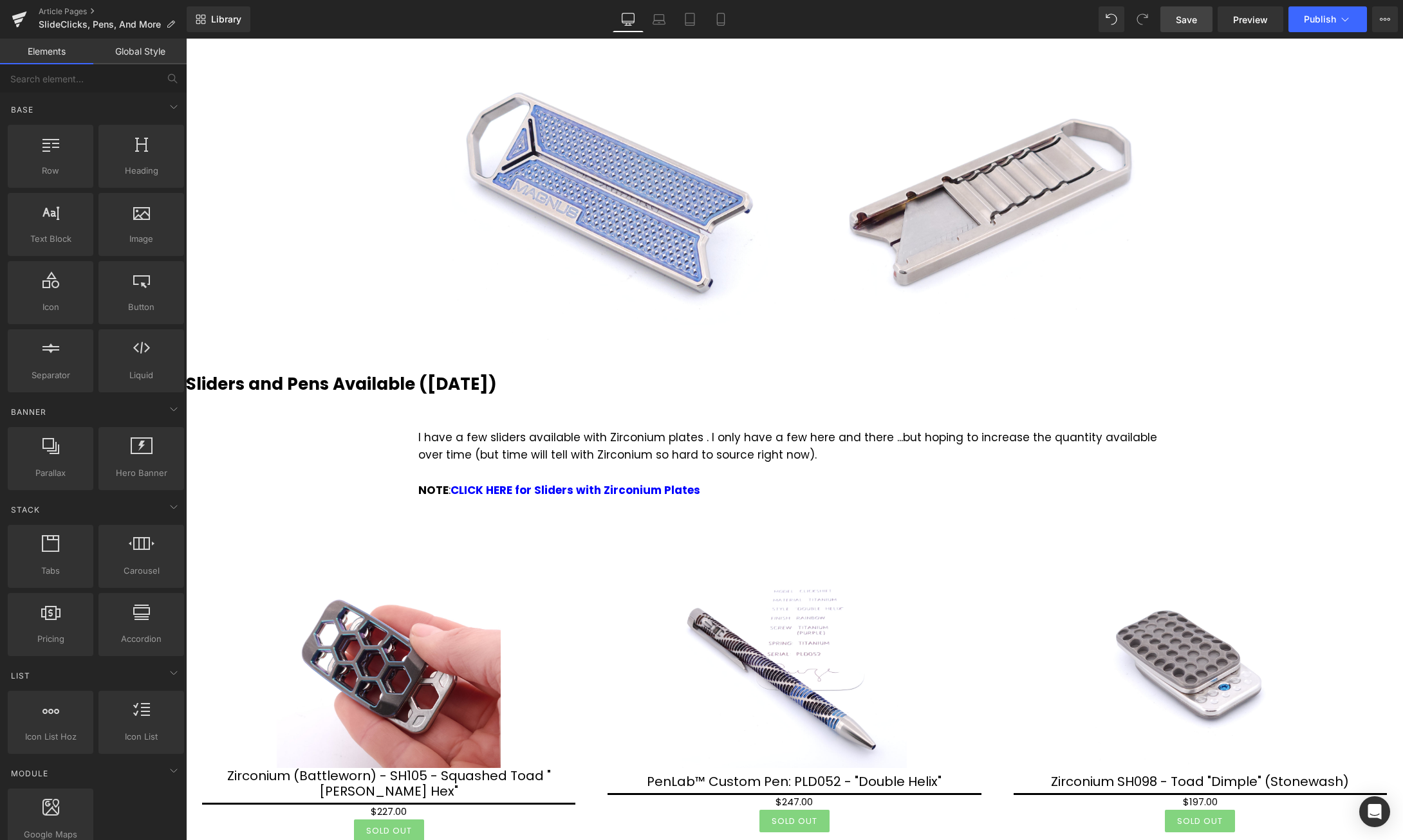
scroll to position [1312, 0]
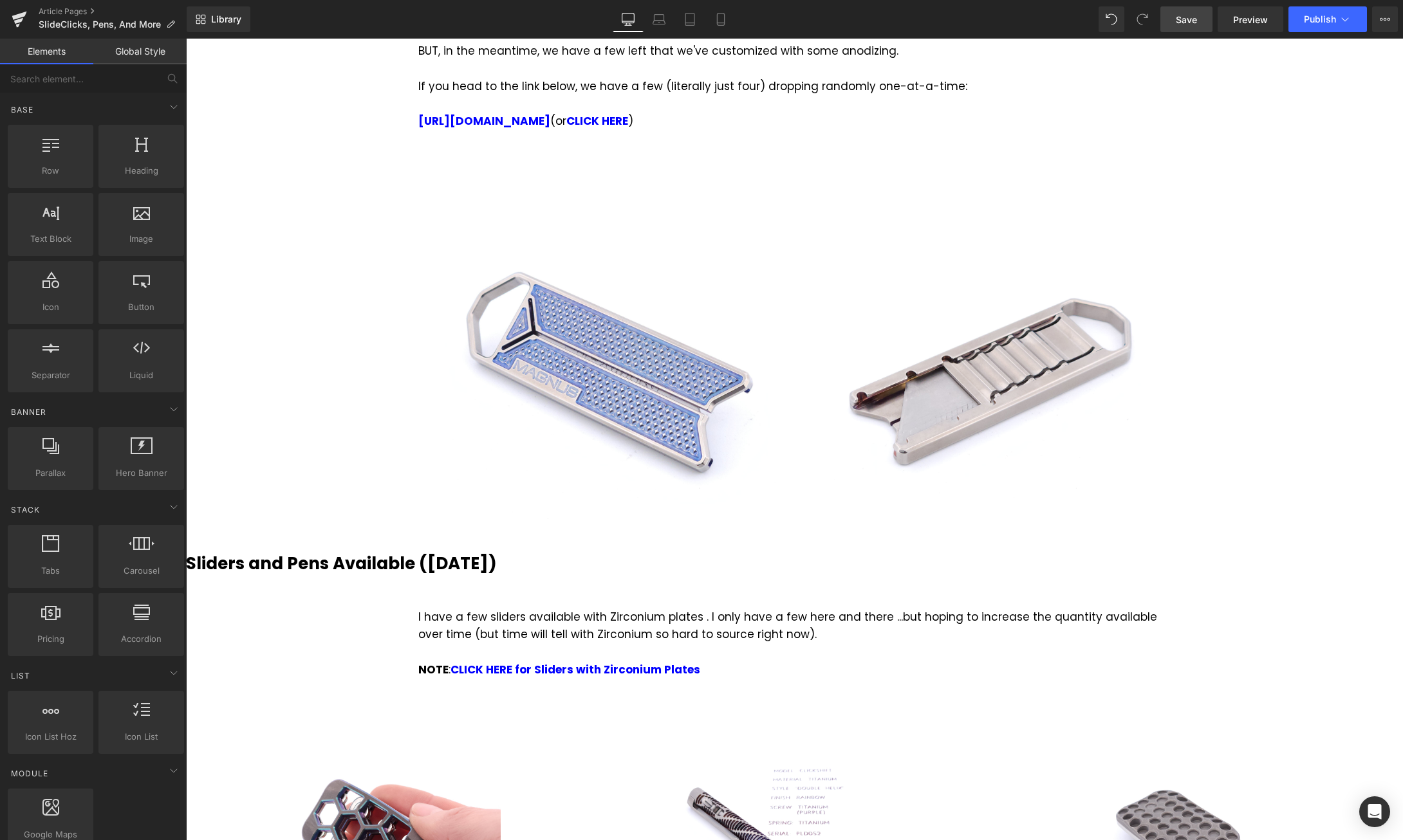
drag, startPoint x: 1184, startPoint y: 22, endPoint x: 1056, endPoint y: 164, distance: 191.2
click at [1184, 22] on span "Save" at bounding box center [1186, 19] width 22 height 13
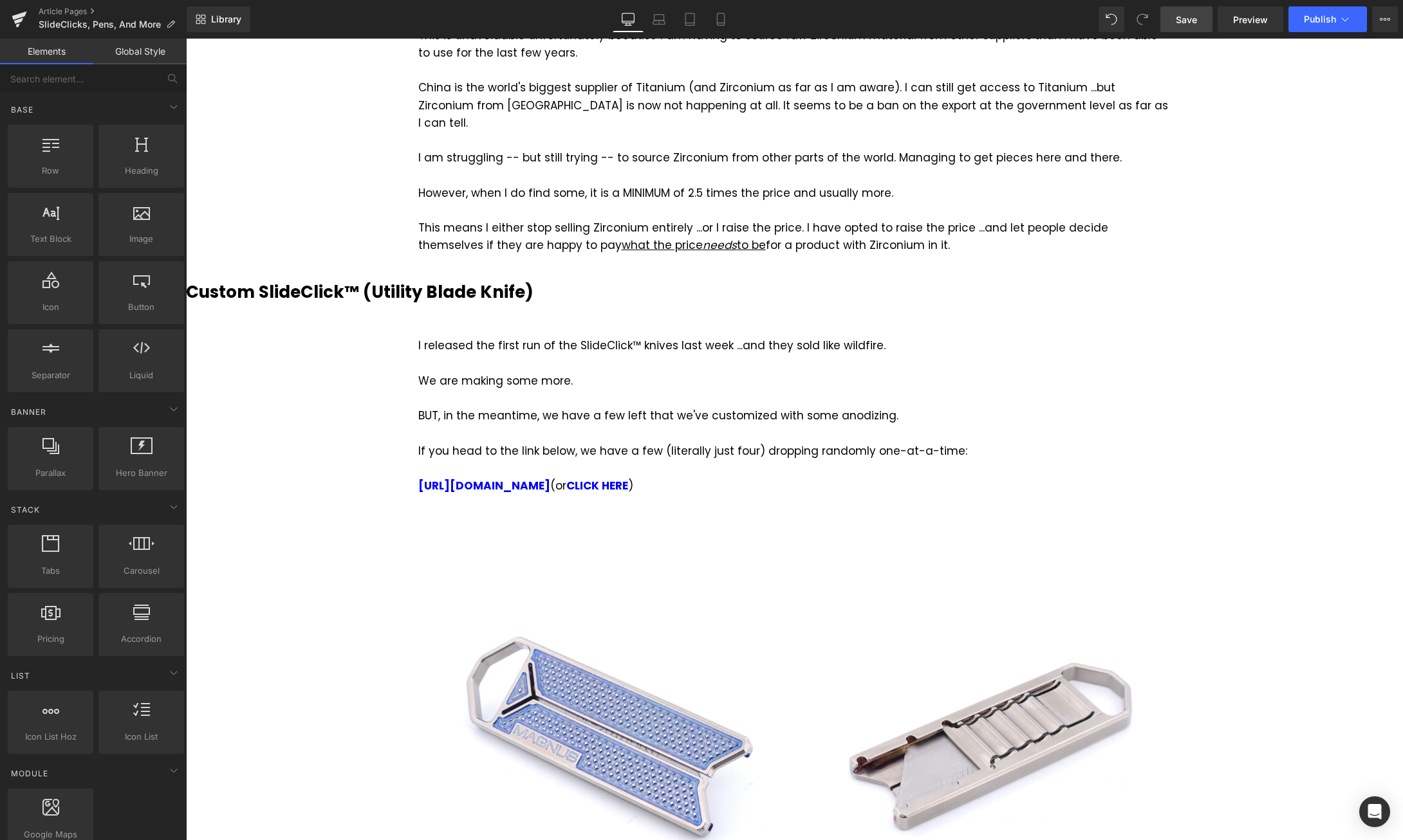
scroll to position [853, 0]
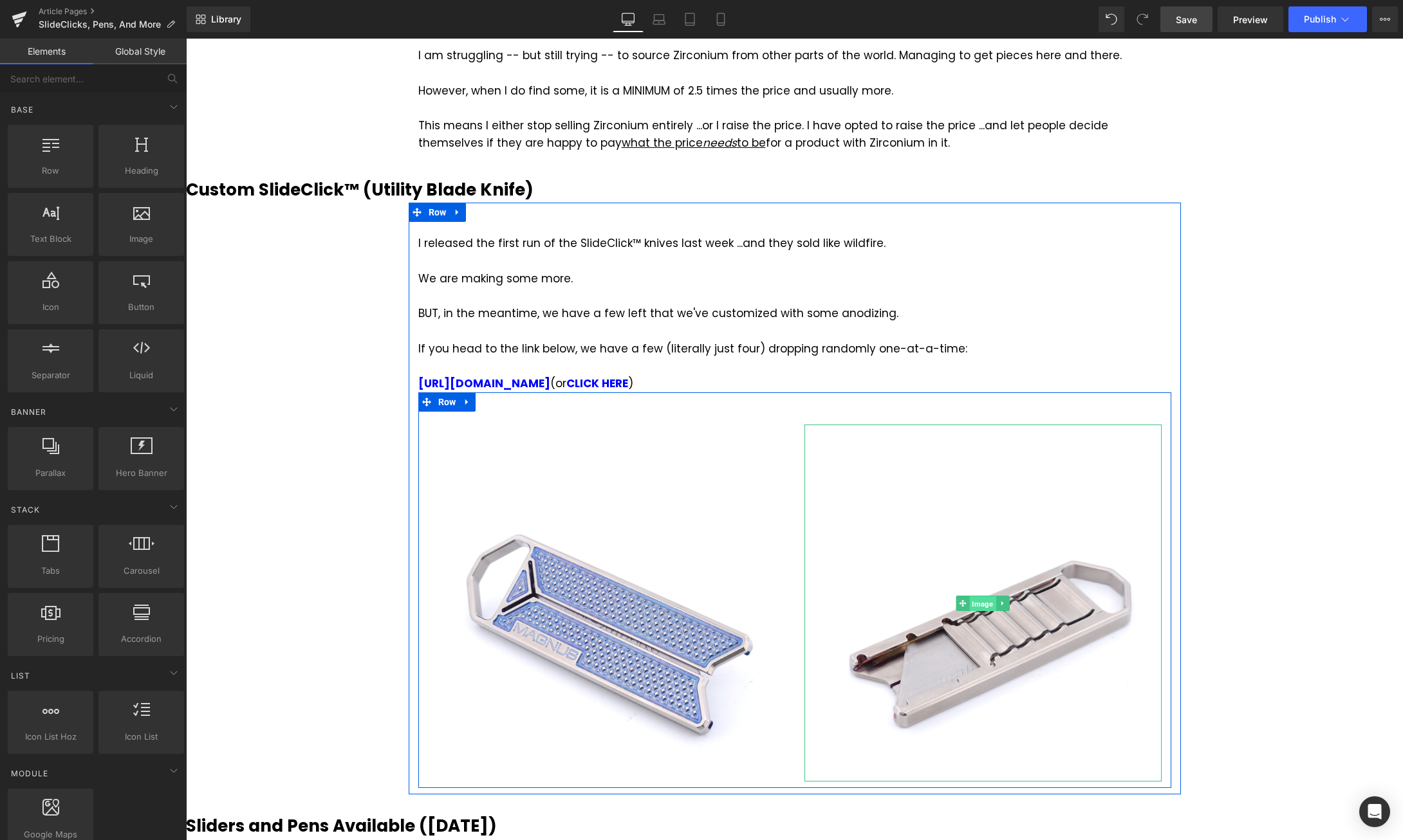
click at [985, 596] on span "Image" at bounding box center [982, 604] width 26 height 15
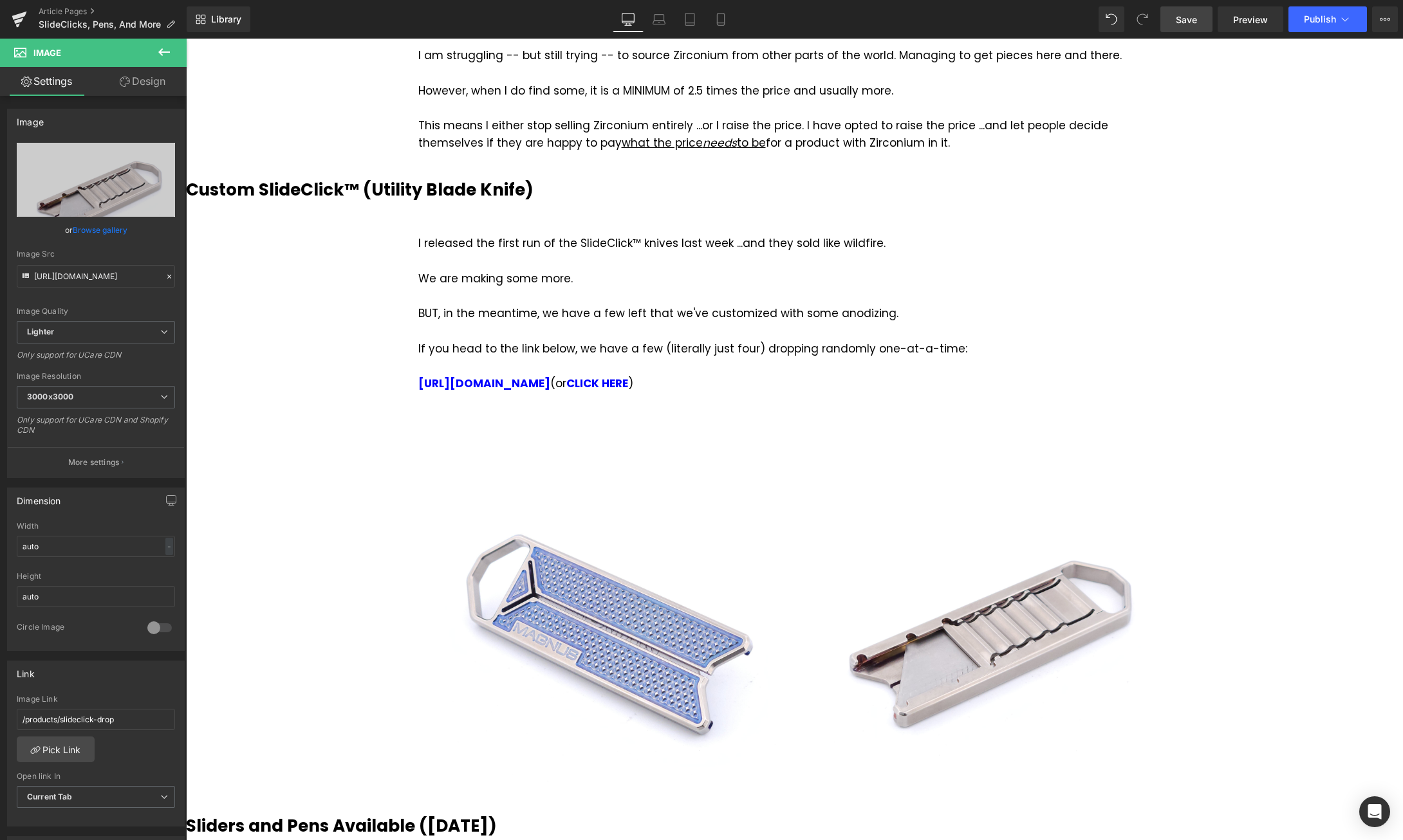
click at [1306, 420] on div "The Heading The Text Block Vimeo Row Zirconium Supply Heading I recently (well,…" at bounding box center [795, 370] width 1217 height 2220
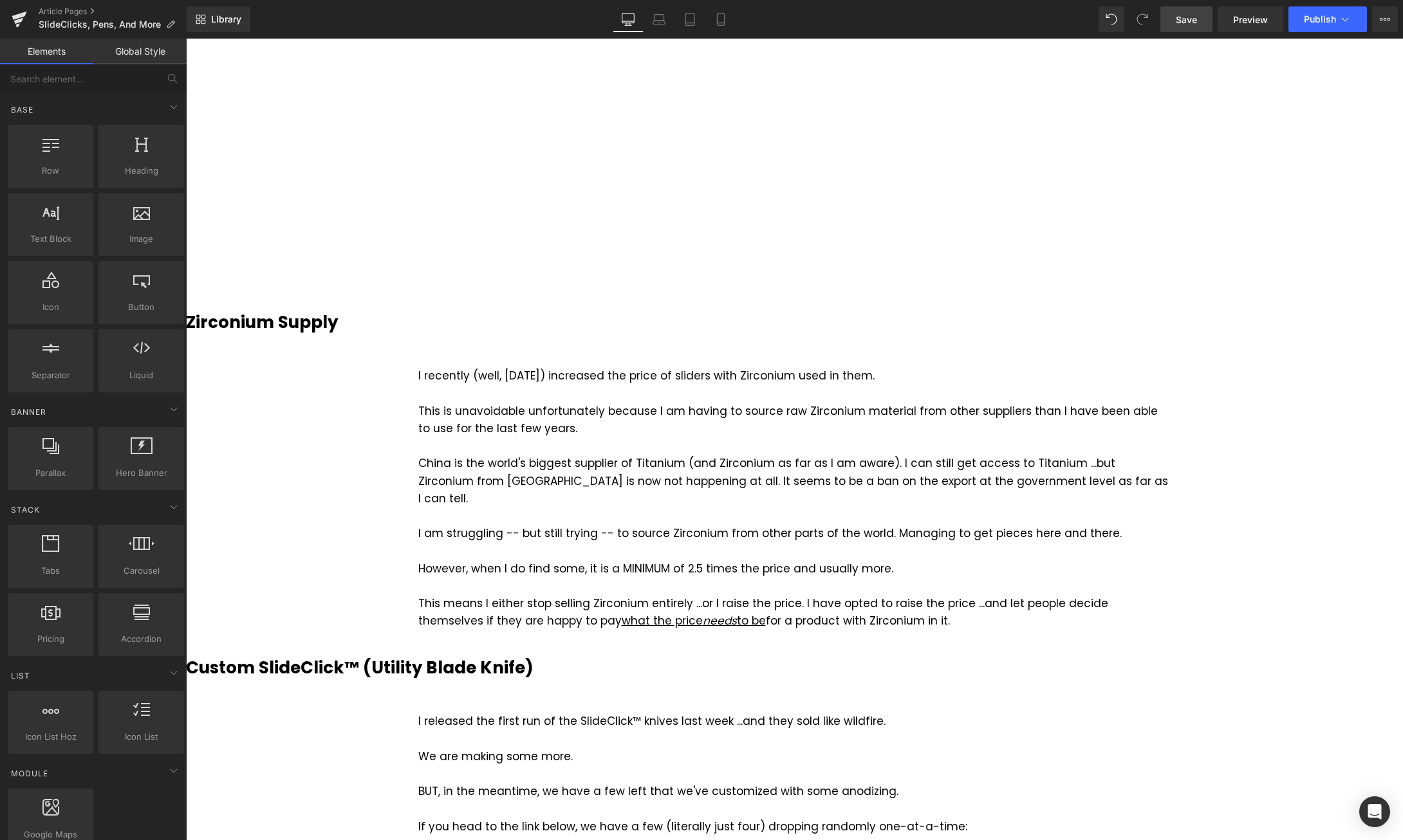
scroll to position [394, 0]
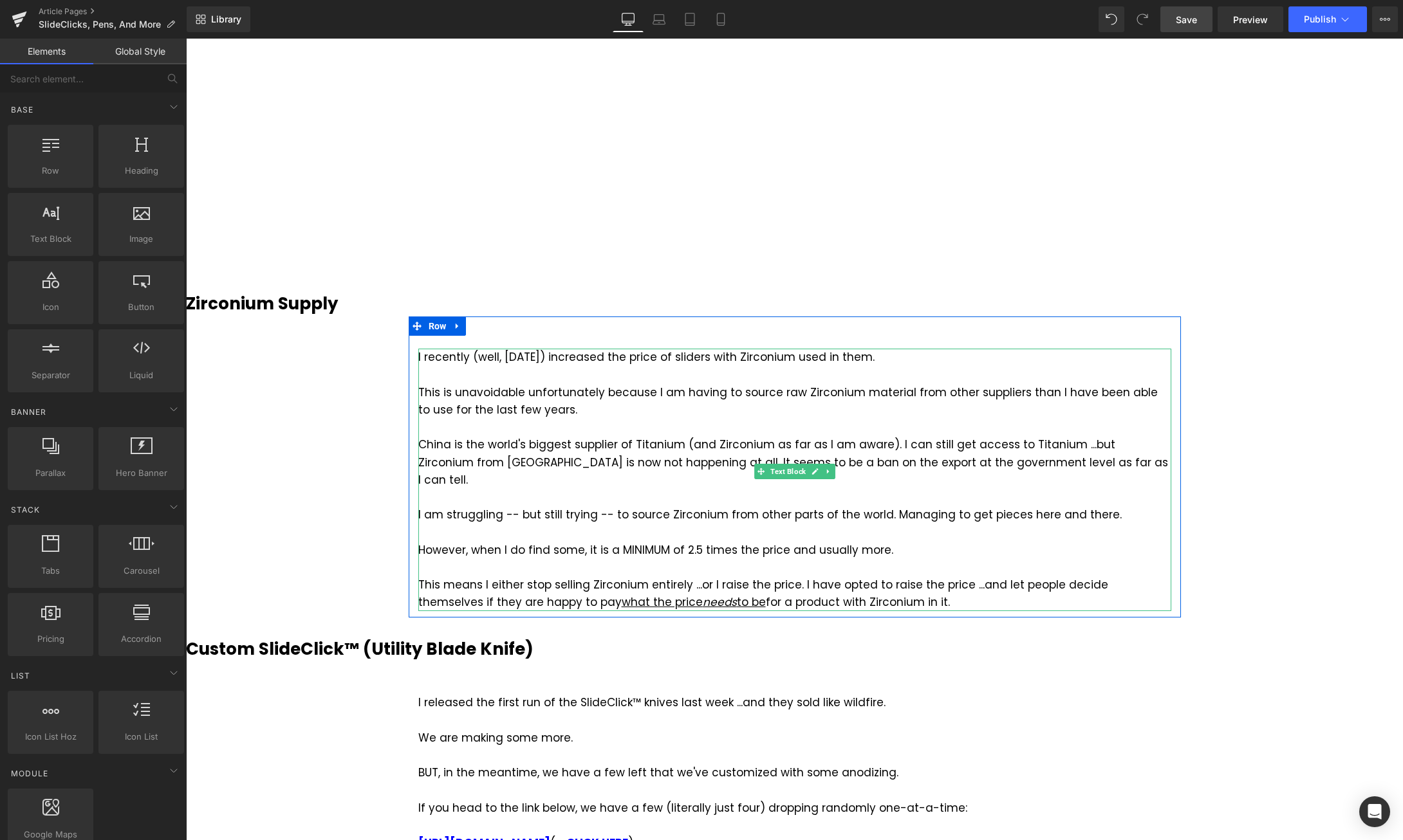
click at [566, 489] on div at bounding box center [795, 497] width 753 height 17
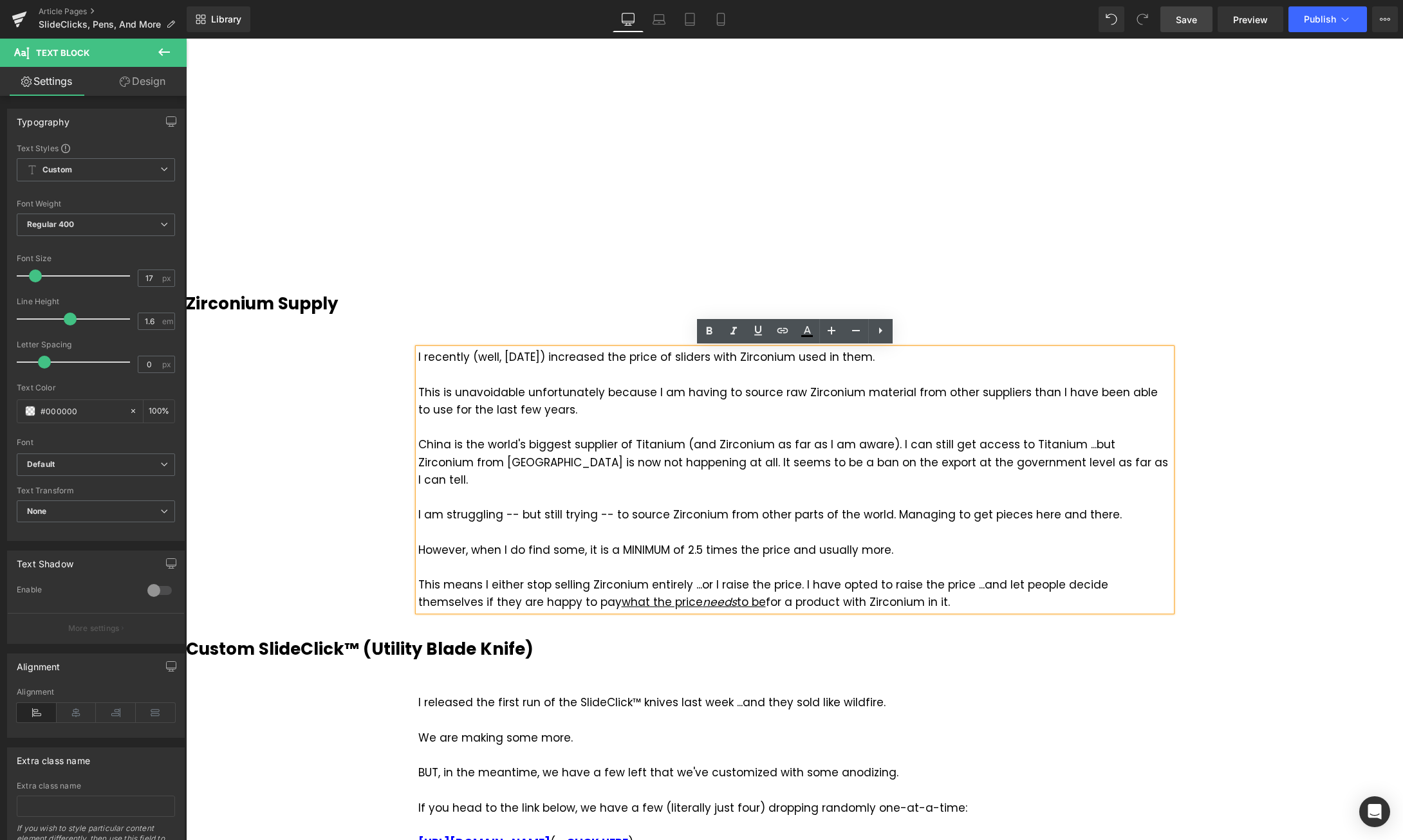
drag, startPoint x: 890, startPoint y: 587, endPoint x: 429, endPoint y: 357, distance: 515.2
click at [429, 357] on div "I recently (well, two days ago) increased the price of sliders with Zirconium u…" at bounding box center [795, 480] width 753 height 262
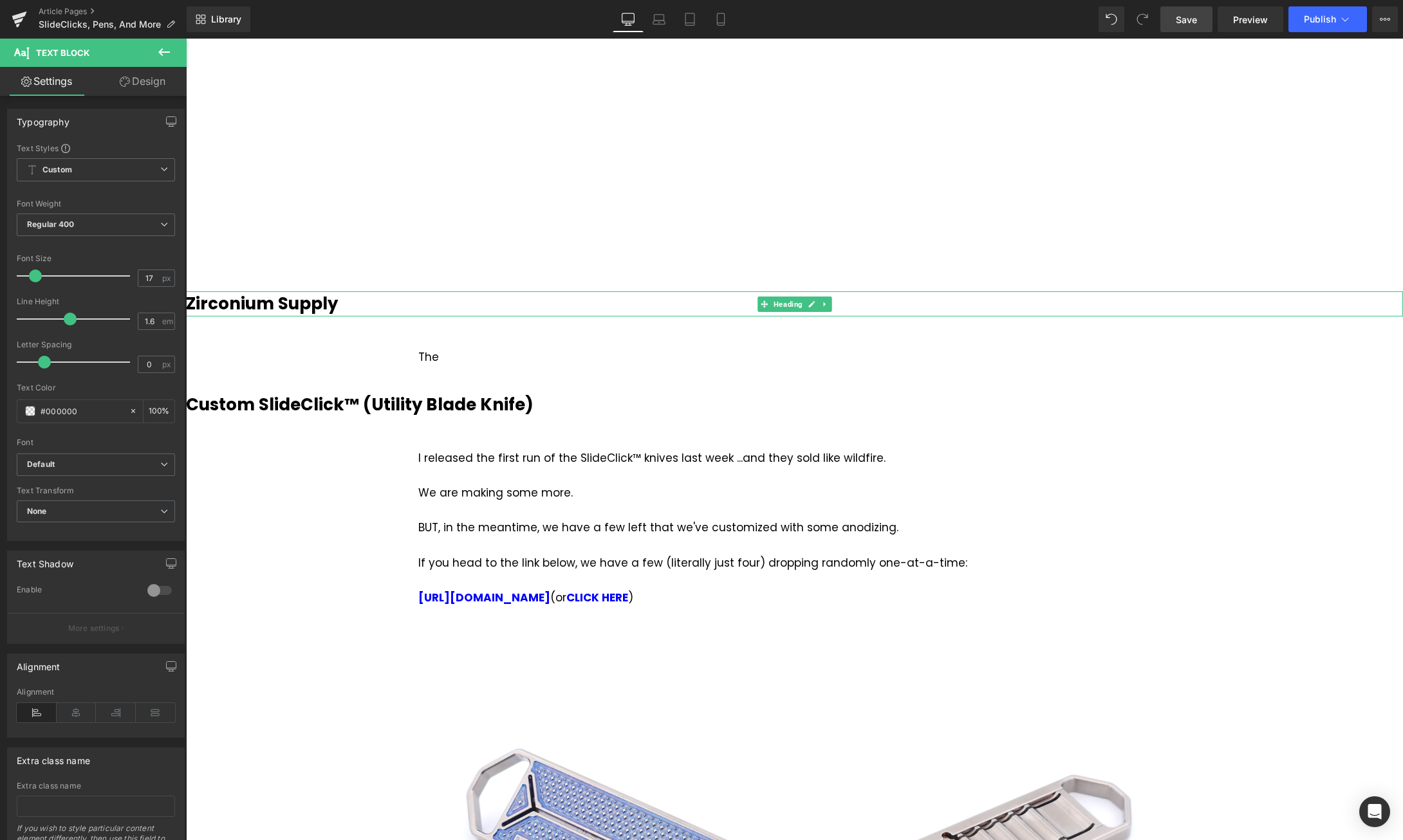
click at [323, 301] on b "Zirconium Supply" at bounding box center [262, 303] width 152 height 23
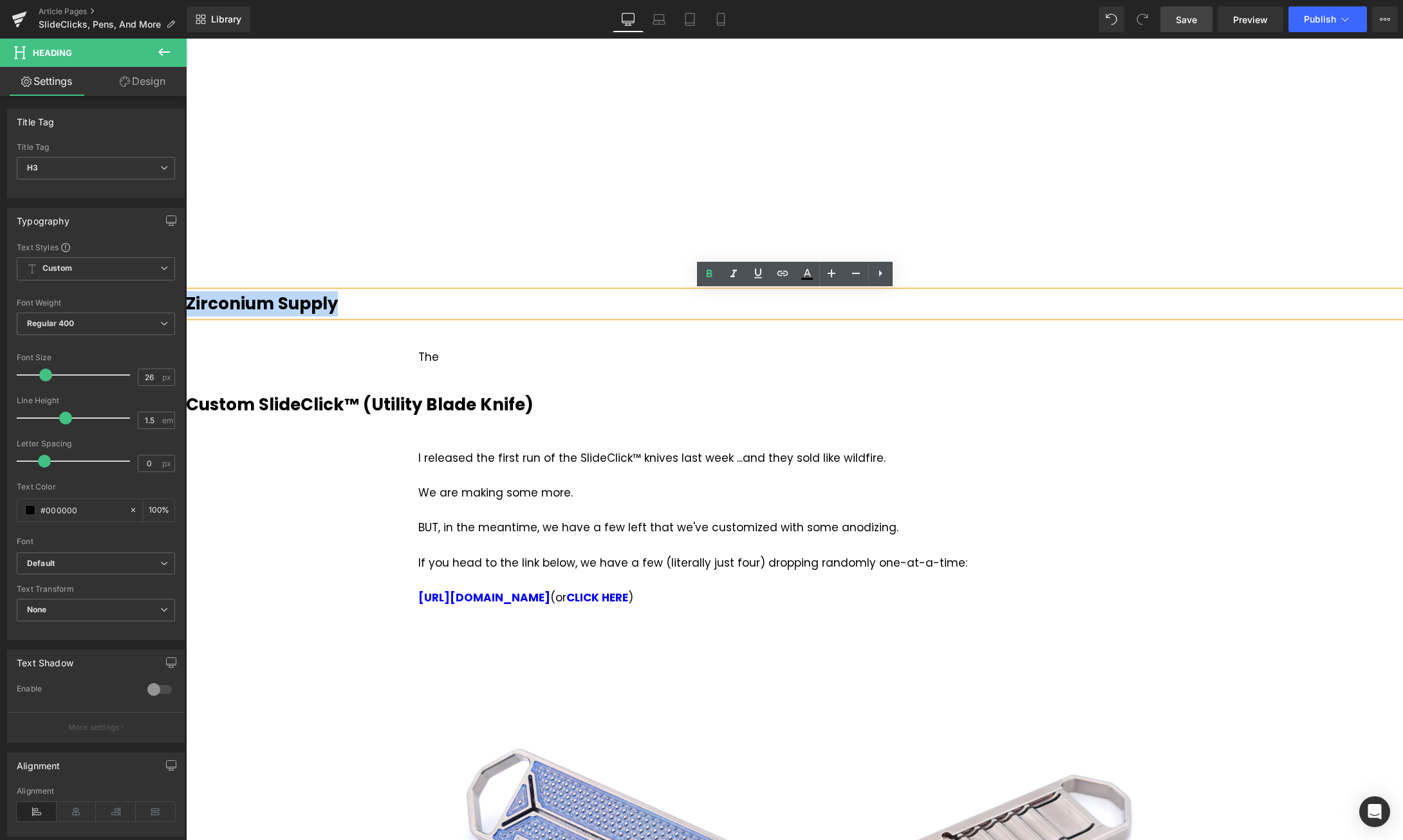
drag, startPoint x: 346, startPoint y: 302, endPoint x: 190, endPoint y: 304, distance: 156.0
click at [190, 304] on h3 "Zirconium Supply" at bounding box center [795, 304] width 1217 height 25
click at [1345, 268] on div "The Heading The Text Block Vimeo Row The Heading The Text Block Row Custom Slid…" at bounding box center [795, 706] width 1217 height 1975
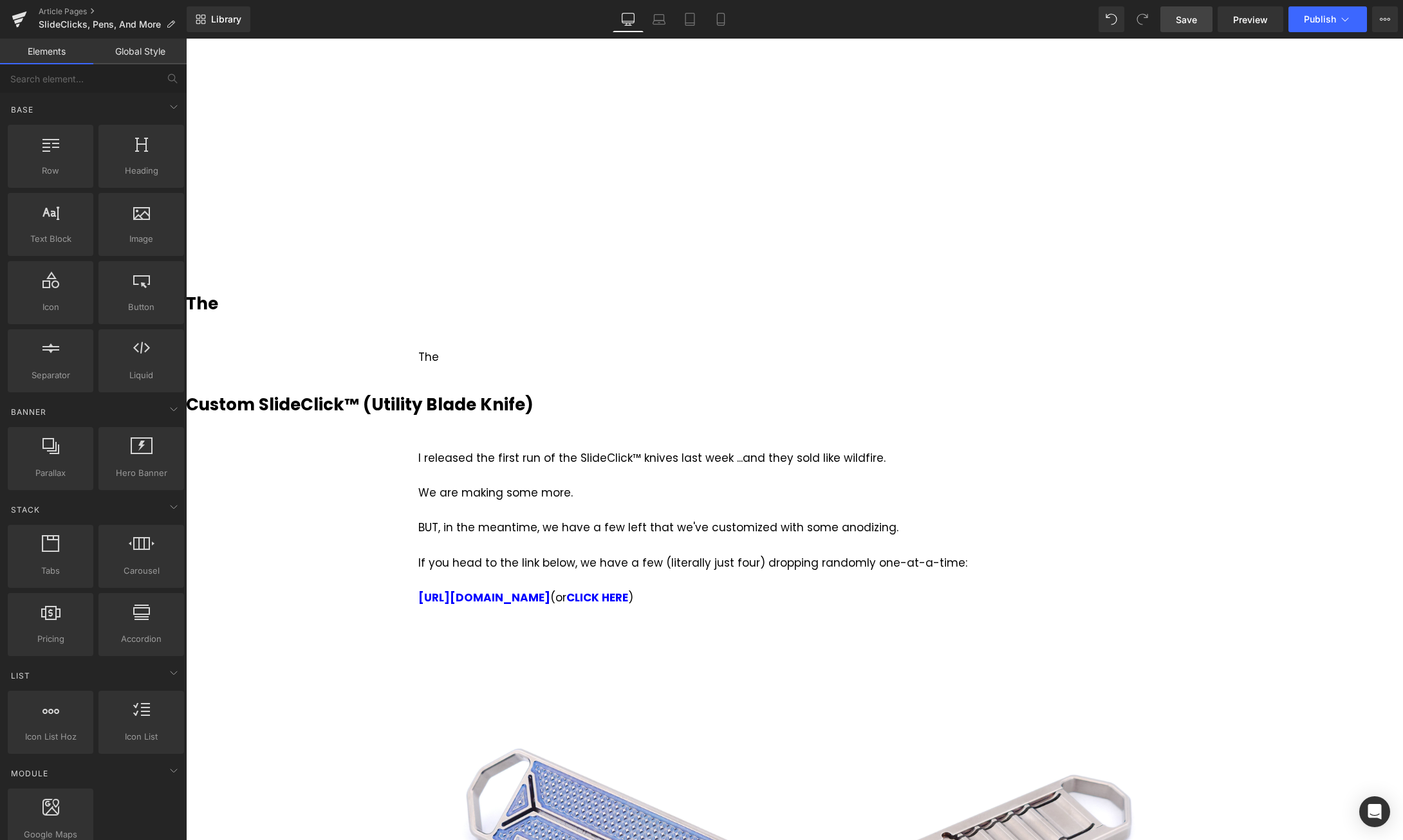
click at [1195, 20] on span "Save" at bounding box center [1186, 19] width 22 height 13
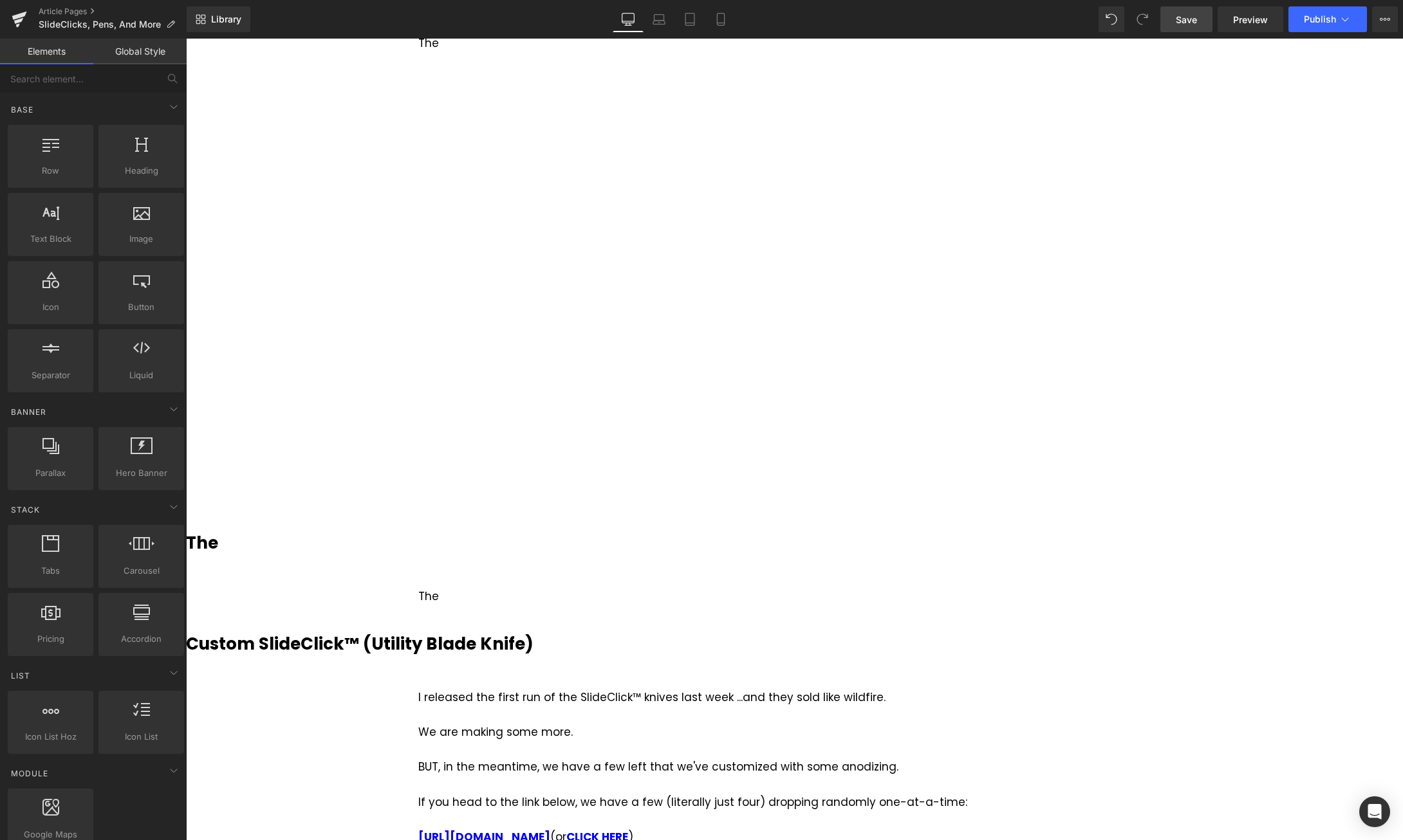
scroll to position [0, 0]
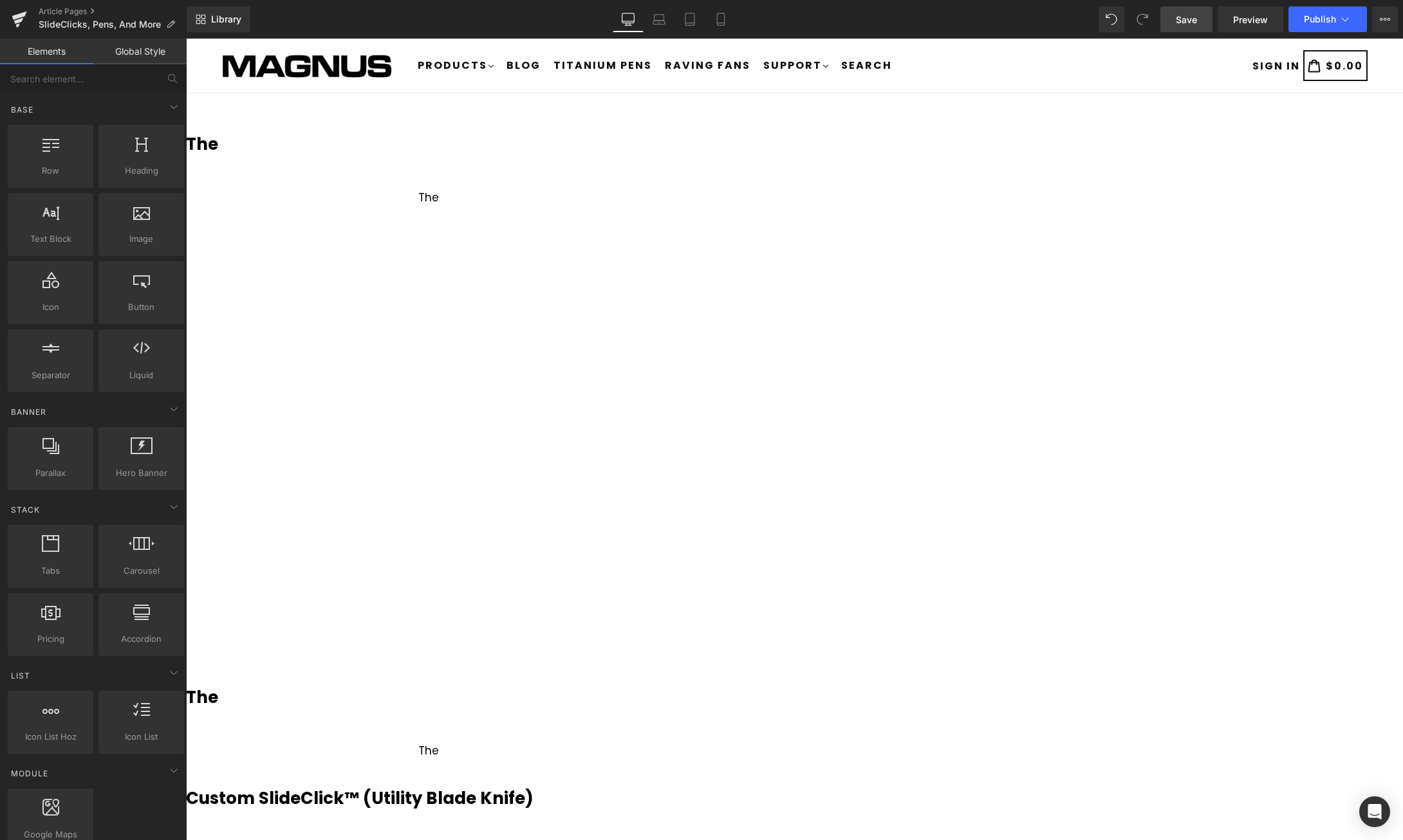
click at [1193, 27] on link "Save" at bounding box center [1186, 19] width 52 height 26
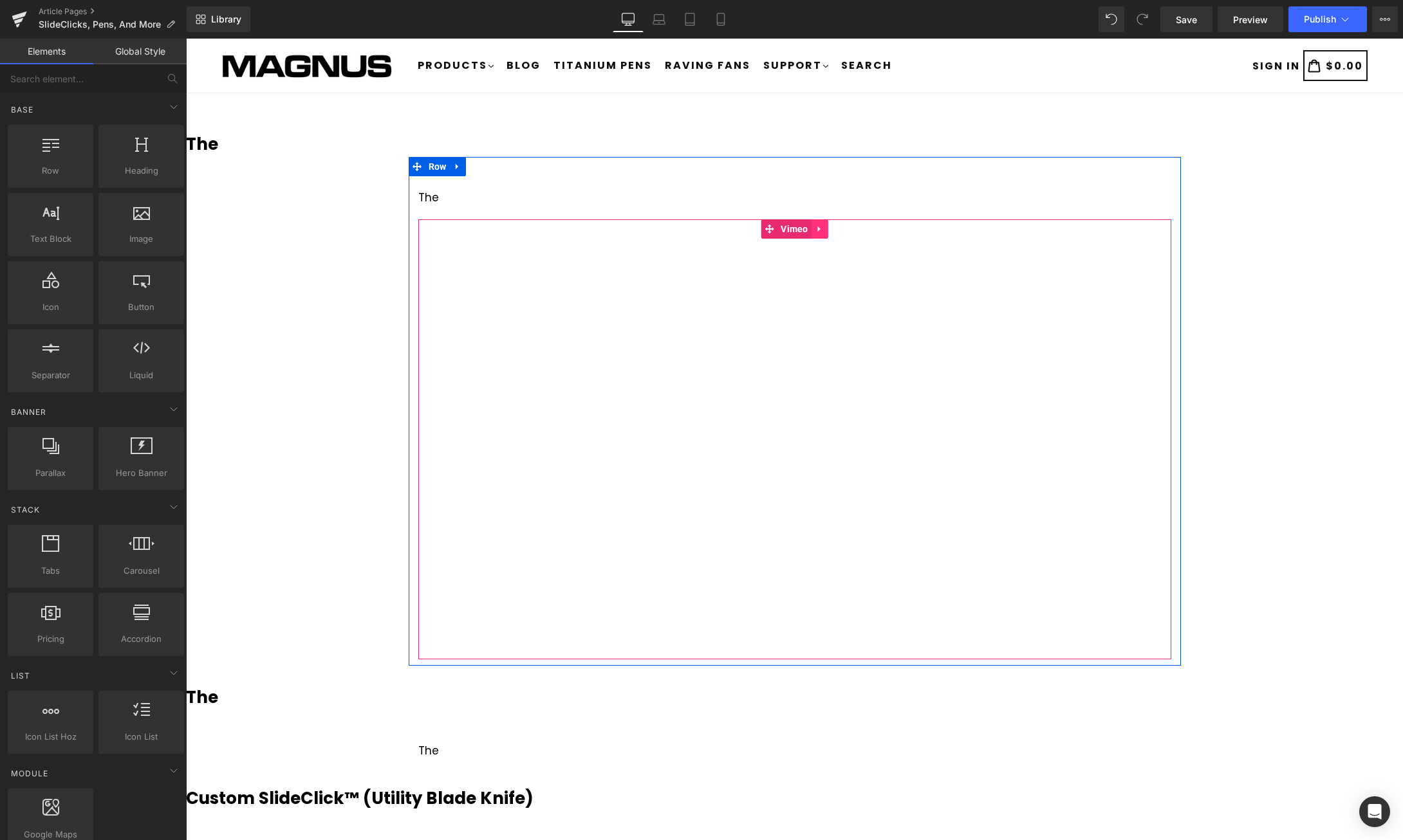
click at [817, 228] on icon at bounding box center [820, 229] width 9 height 10
click at [827, 228] on icon at bounding box center [828, 228] width 9 height 9
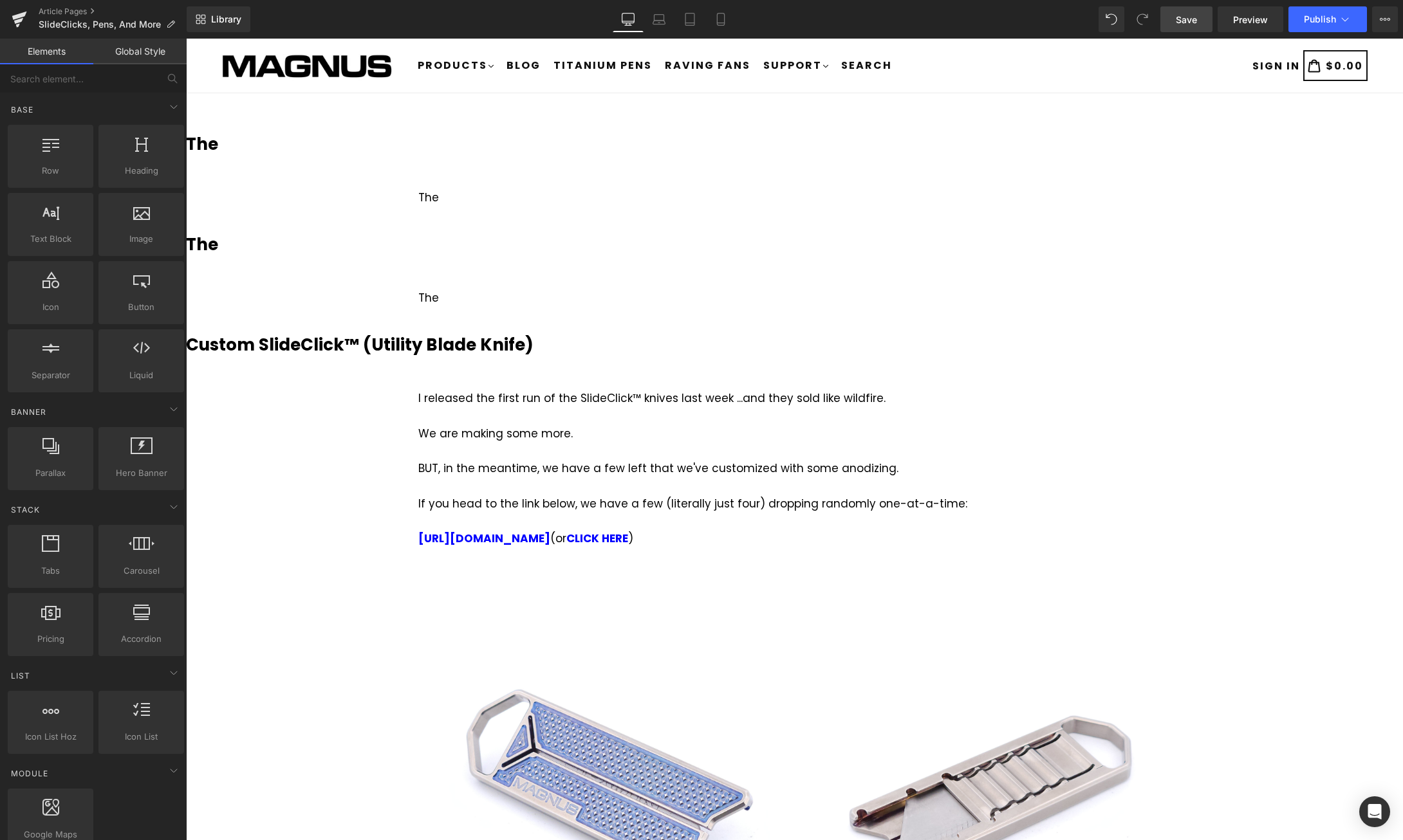
click at [1188, 15] on span "Save" at bounding box center [1186, 19] width 22 height 13
click at [264, 244] on h3 "The" at bounding box center [795, 244] width 1217 height 25
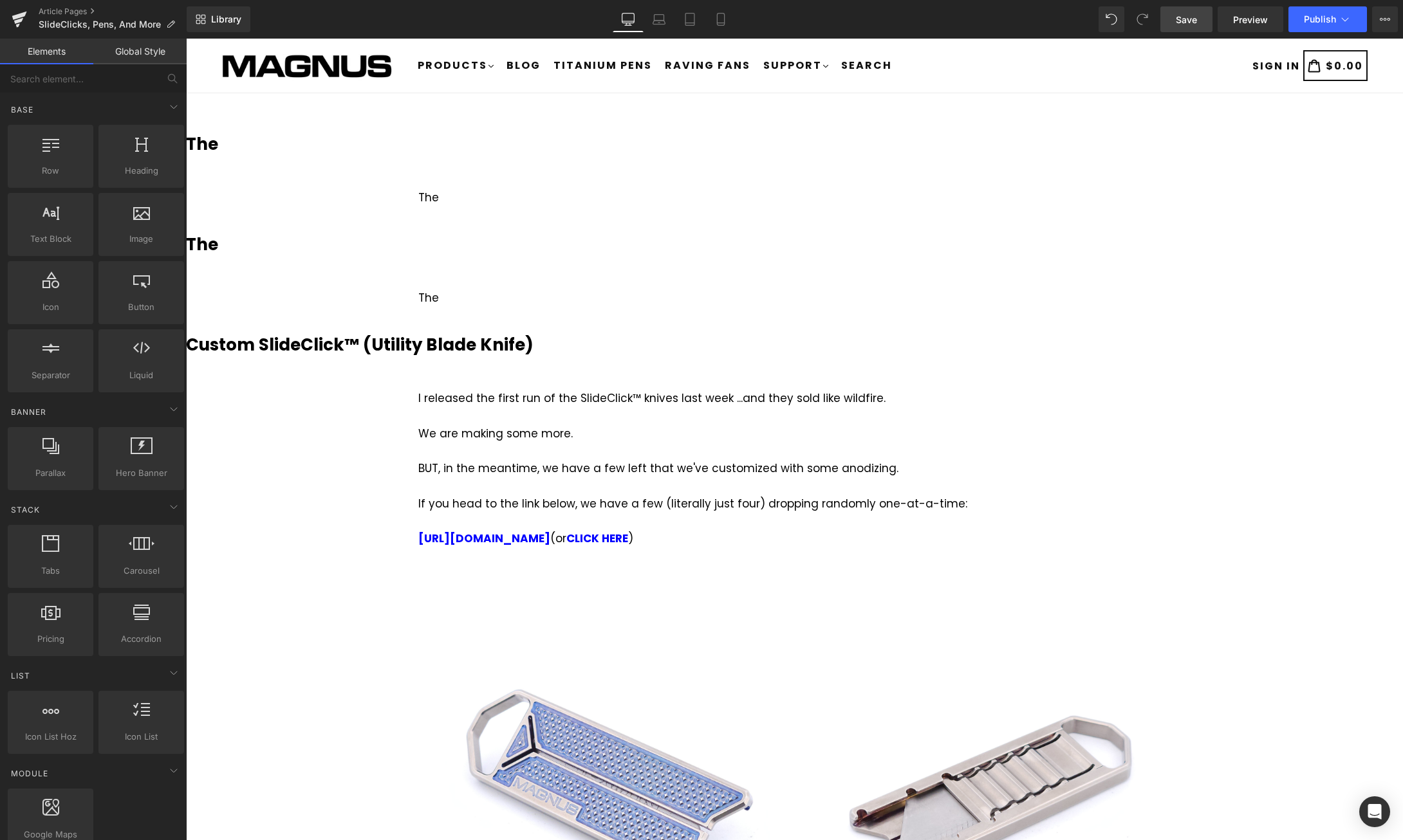
click at [1180, 19] on span "Save" at bounding box center [1186, 19] width 22 height 13
drag, startPoint x: 1004, startPoint y: 1, endPoint x: 1199, endPoint y: 27, distance: 196.7
click at [1199, 19] on link "Save" at bounding box center [1186, 19] width 52 height 26
click at [1192, 14] on span "Save" at bounding box center [1186, 19] width 22 height 13
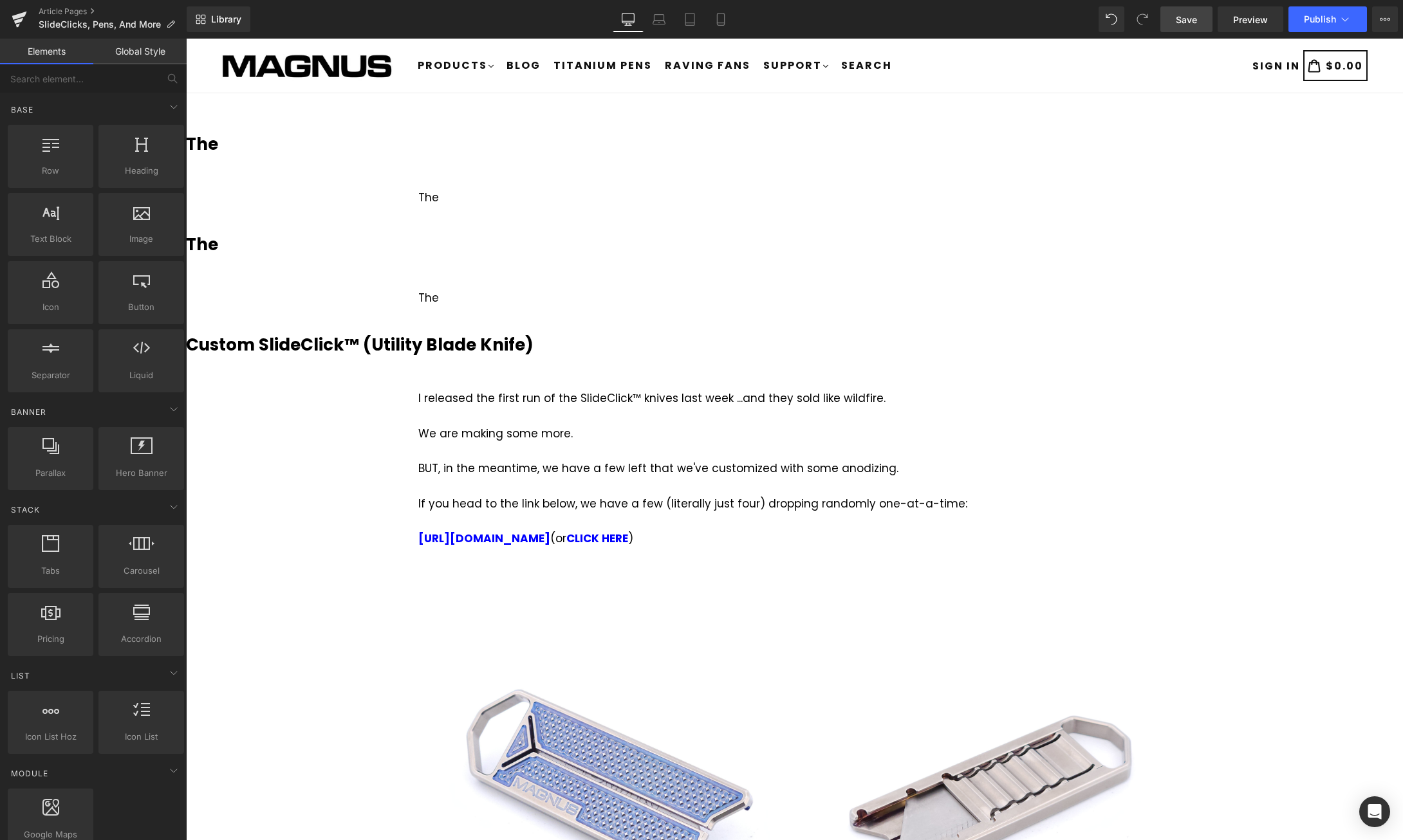
click at [1185, 26] on span "Save" at bounding box center [1186, 19] width 22 height 13
